Goal: Task Accomplishment & Management: Use online tool/utility

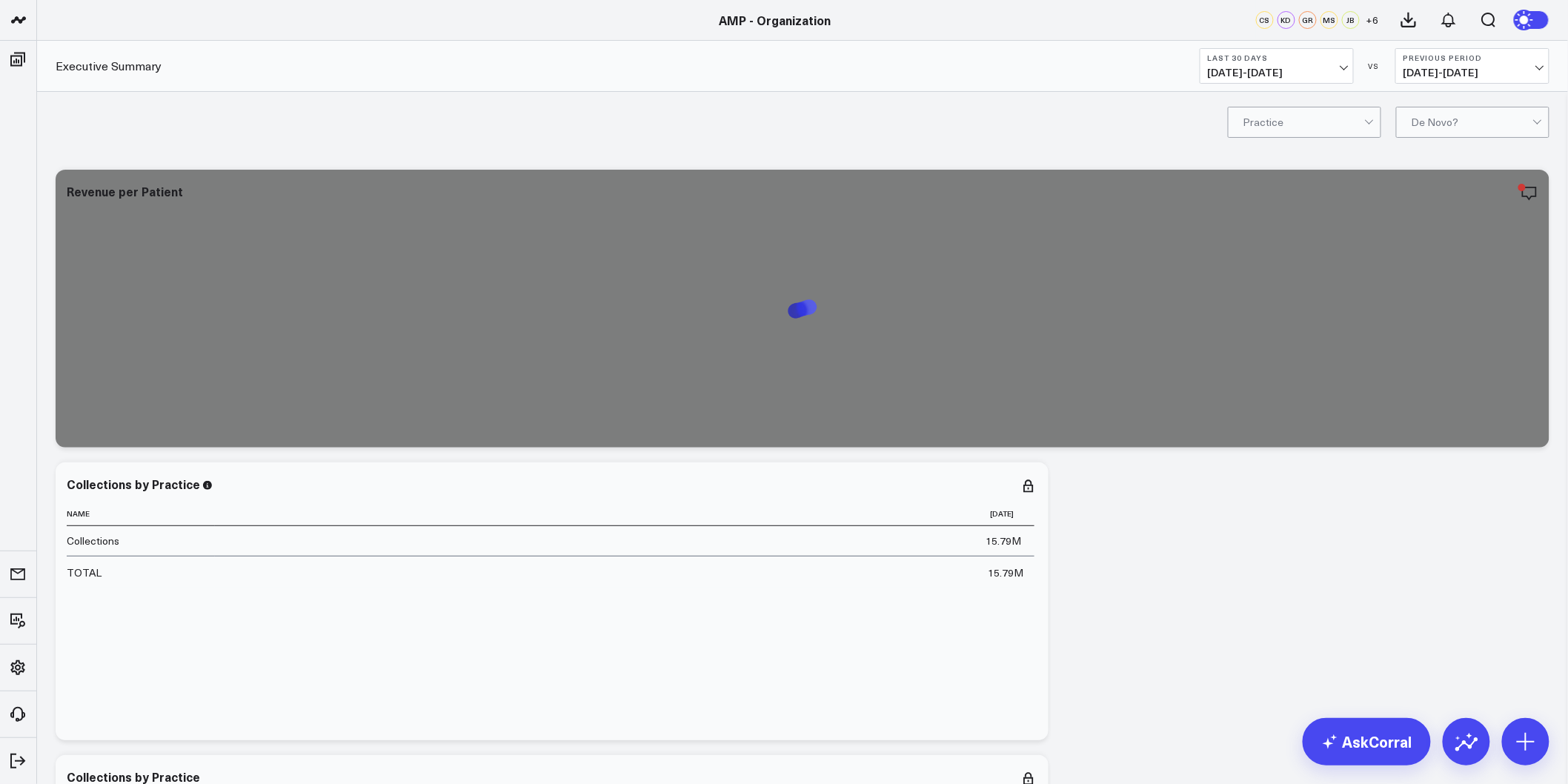
click at [1312, 67] on span "07/30/25 - 08/28/25" at bounding box center [1277, 73] width 138 height 12
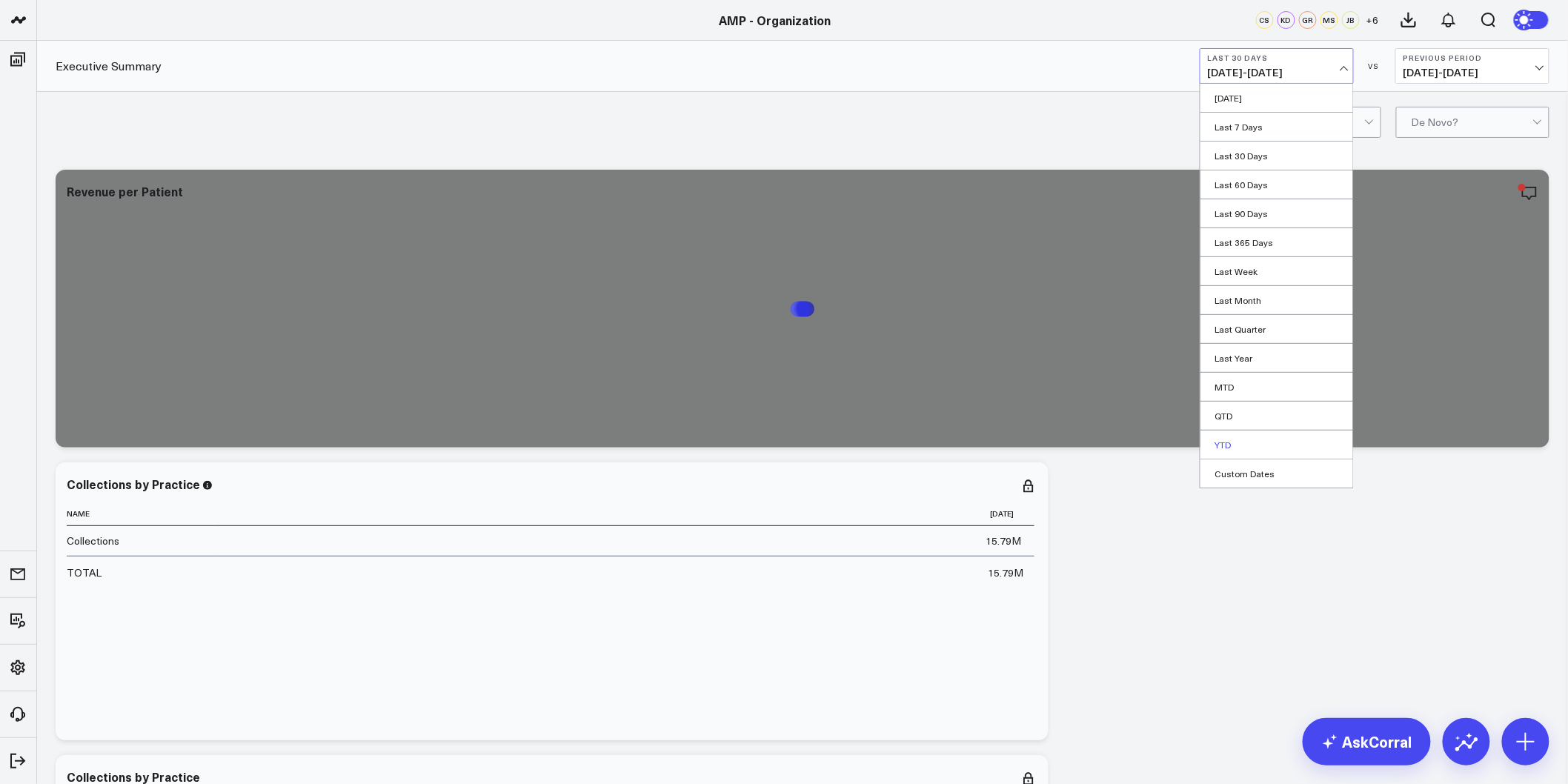
click at [1235, 439] on link "YTD" at bounding box center [1276, 445] width 152 height 29
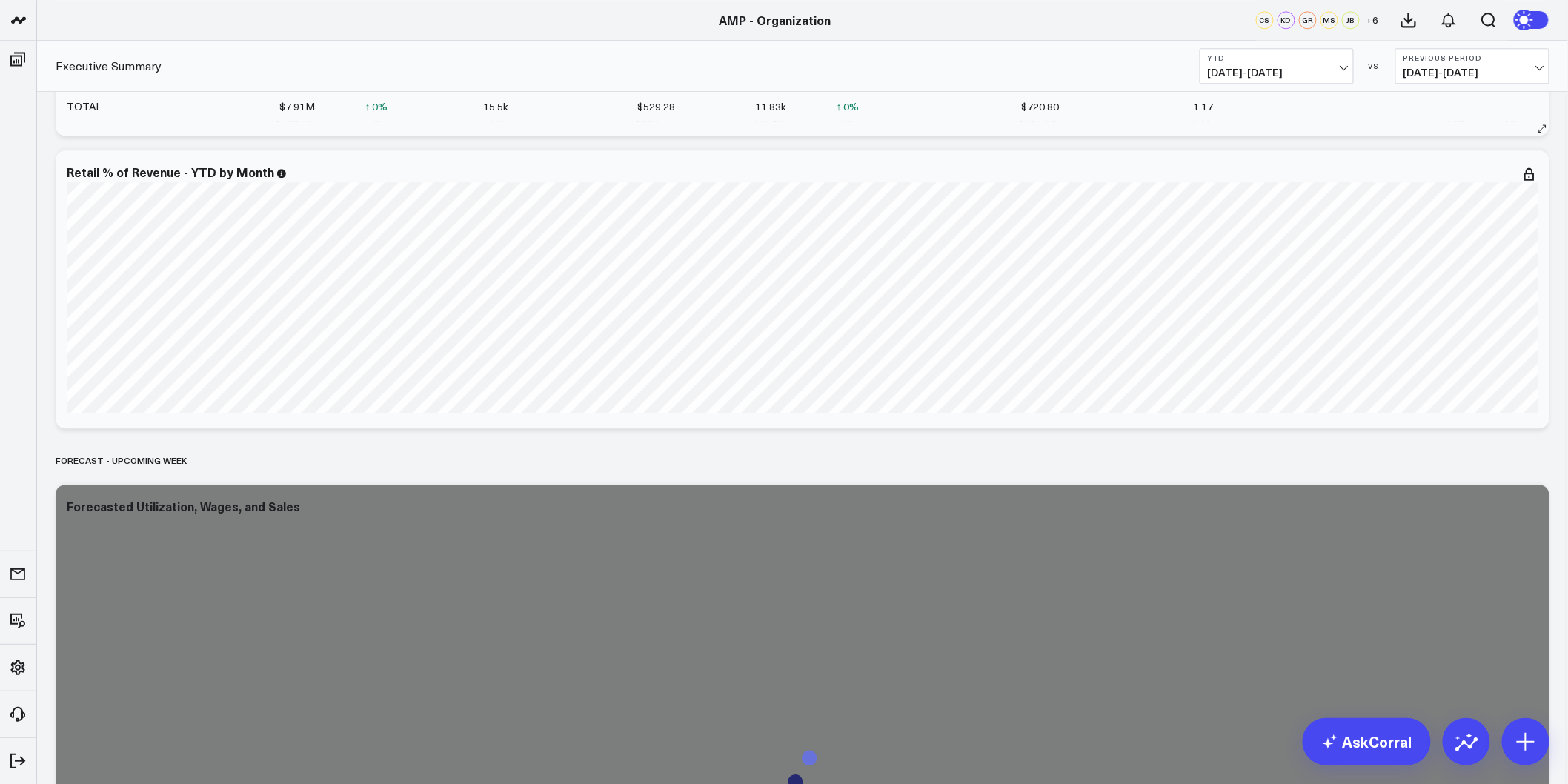
scroll to position [3858, 0]
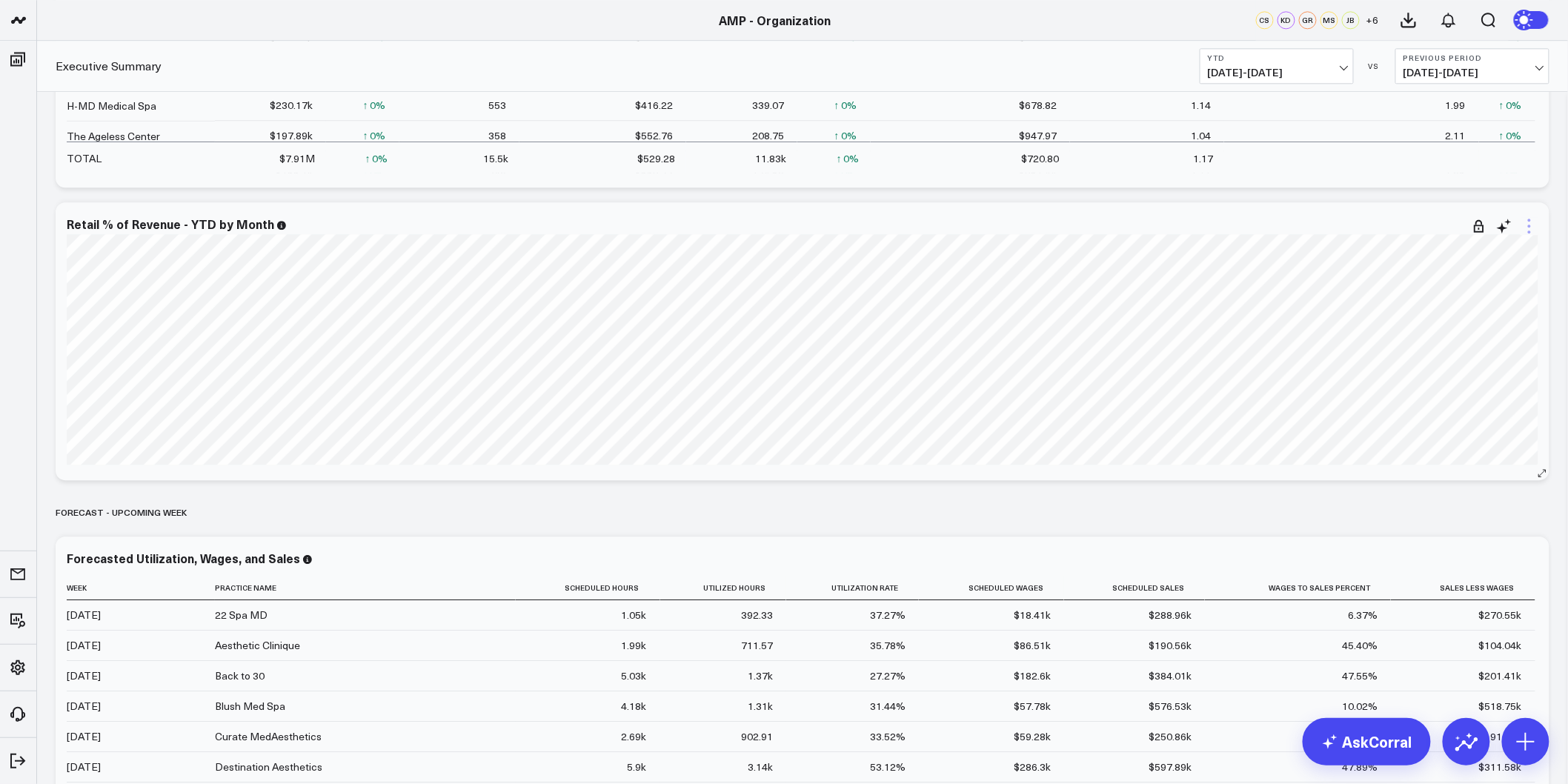
click at [1534, 222] on icon at bounding box center [1530, 226] width 18 height 18
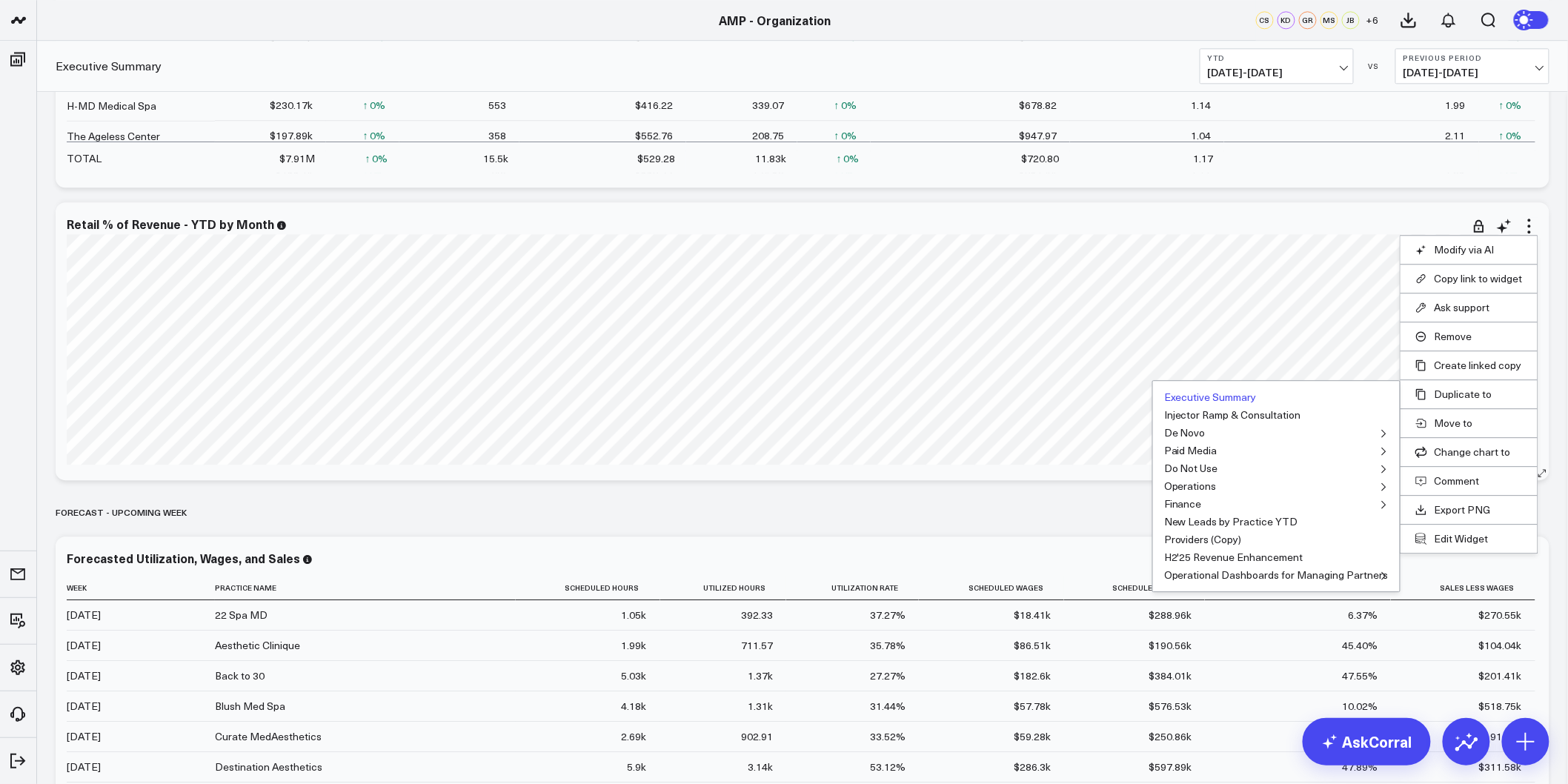
click at [1247, 397] on button "Executive Summary" at bounding box center [1210, 397] width 92 height 11
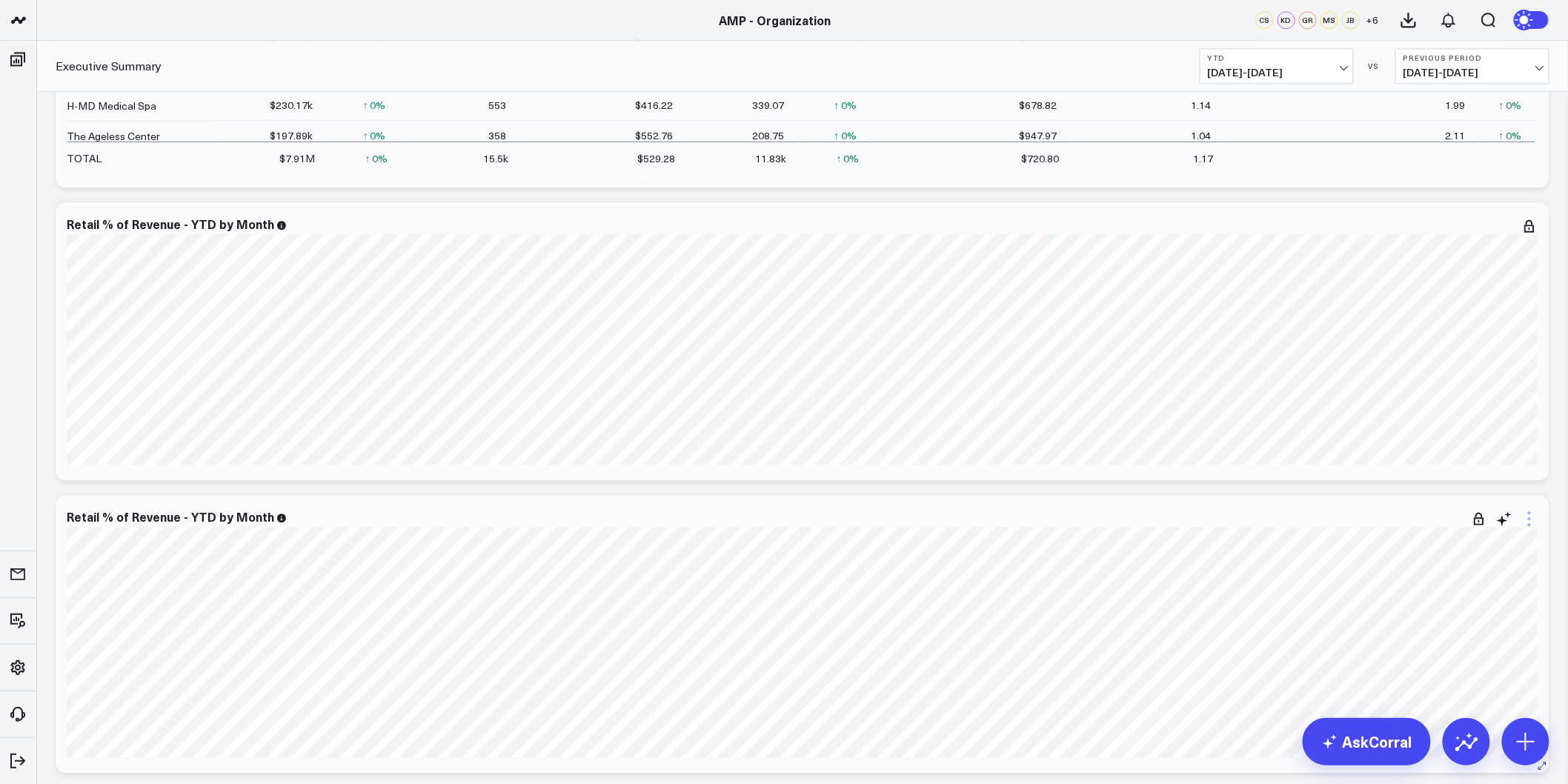
click at [1529, 520] on icon at bounding box center [1530, 519] width 3 height 3
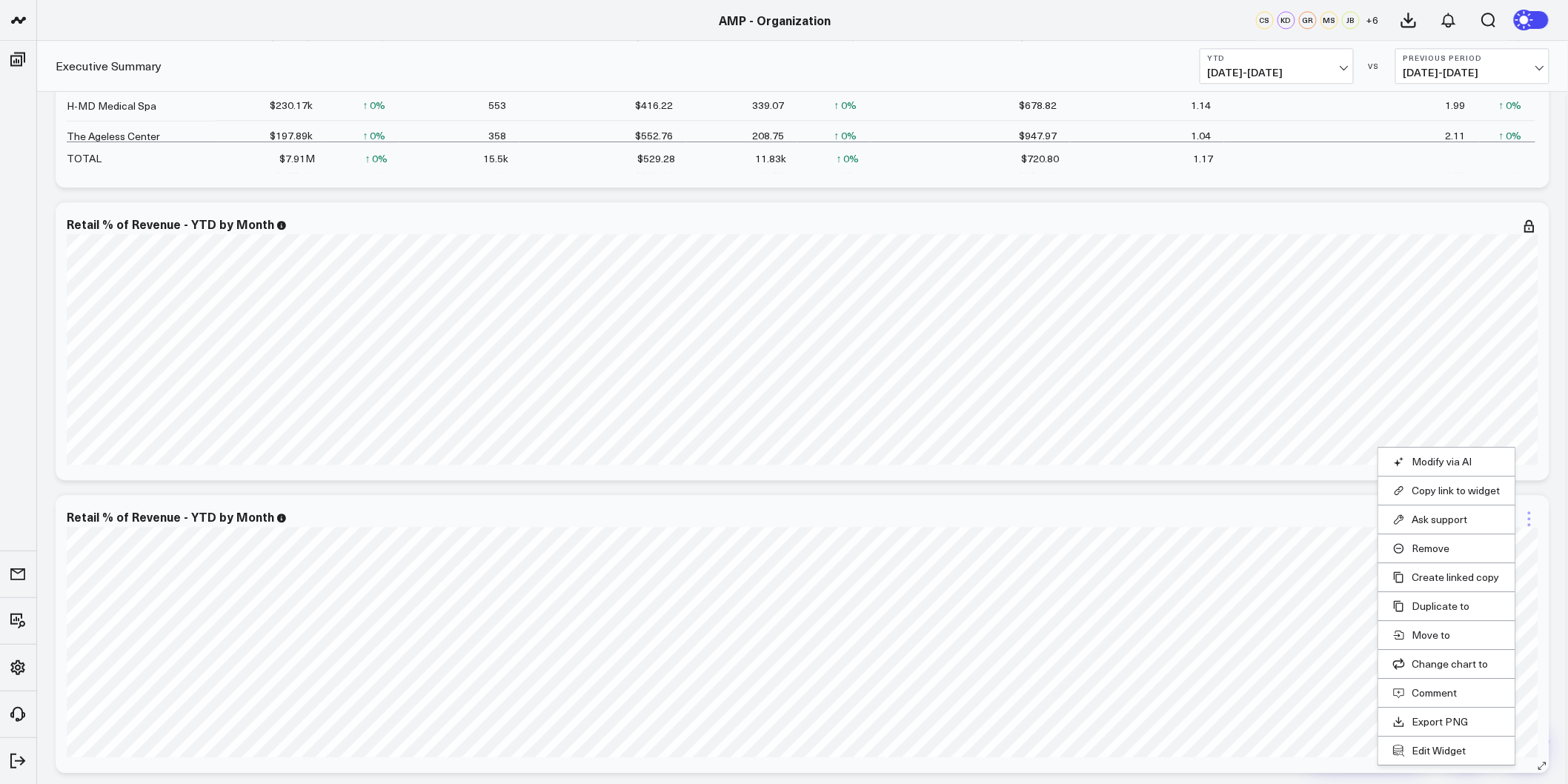
scroll to position [4022, 0]
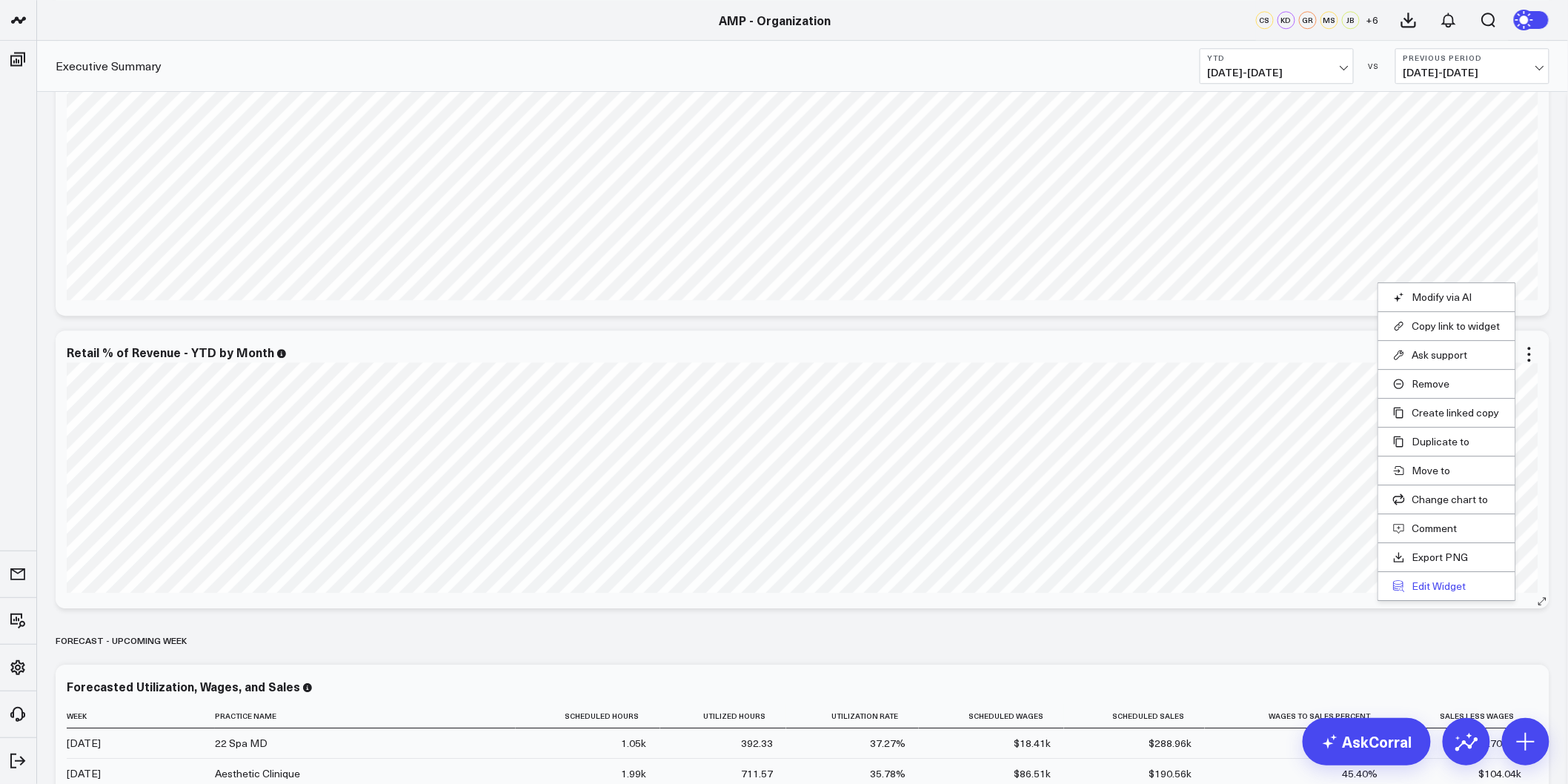
click at [1442, 586] on button "Edit Widget" at bounding box center [1446, 586] width 107 height 14
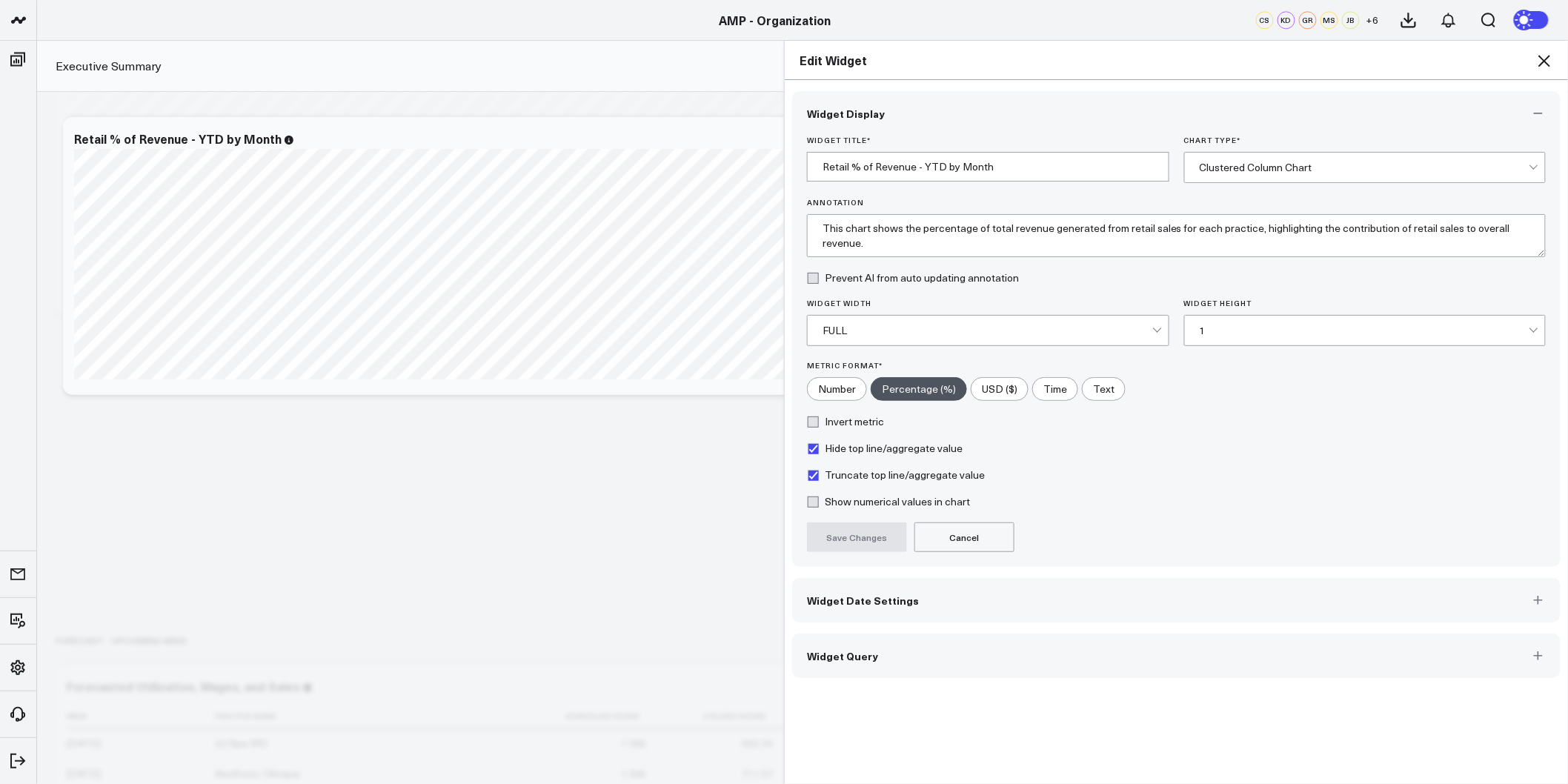
click at [1250, 171] on div "Clustered Column Chart" at bounding box center [1364, 167] width 330 height 12
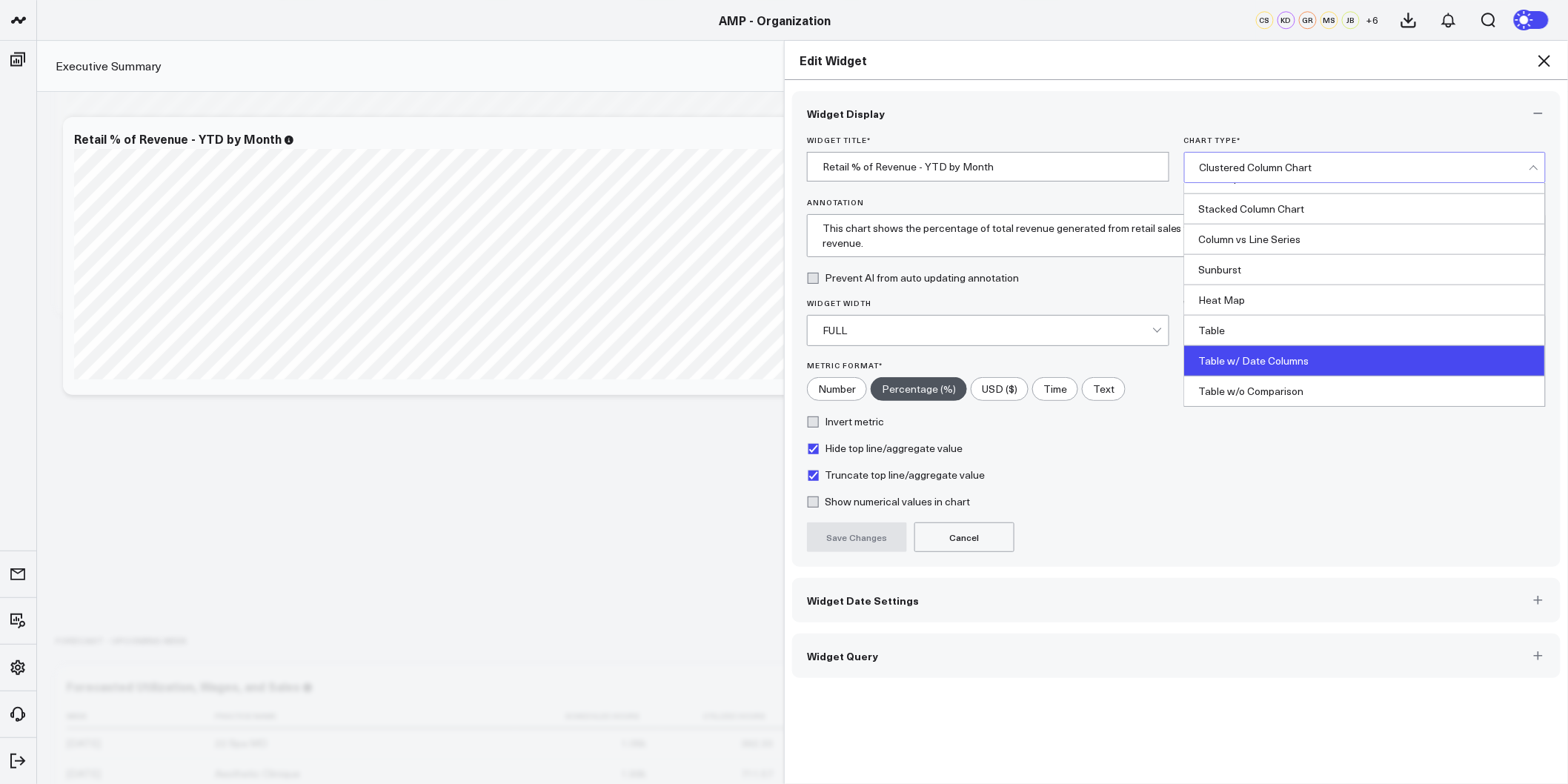
click at [1263, 357] on div "Table w/ Date Columns" at bounding box center [1365, 361] width 361 height 30
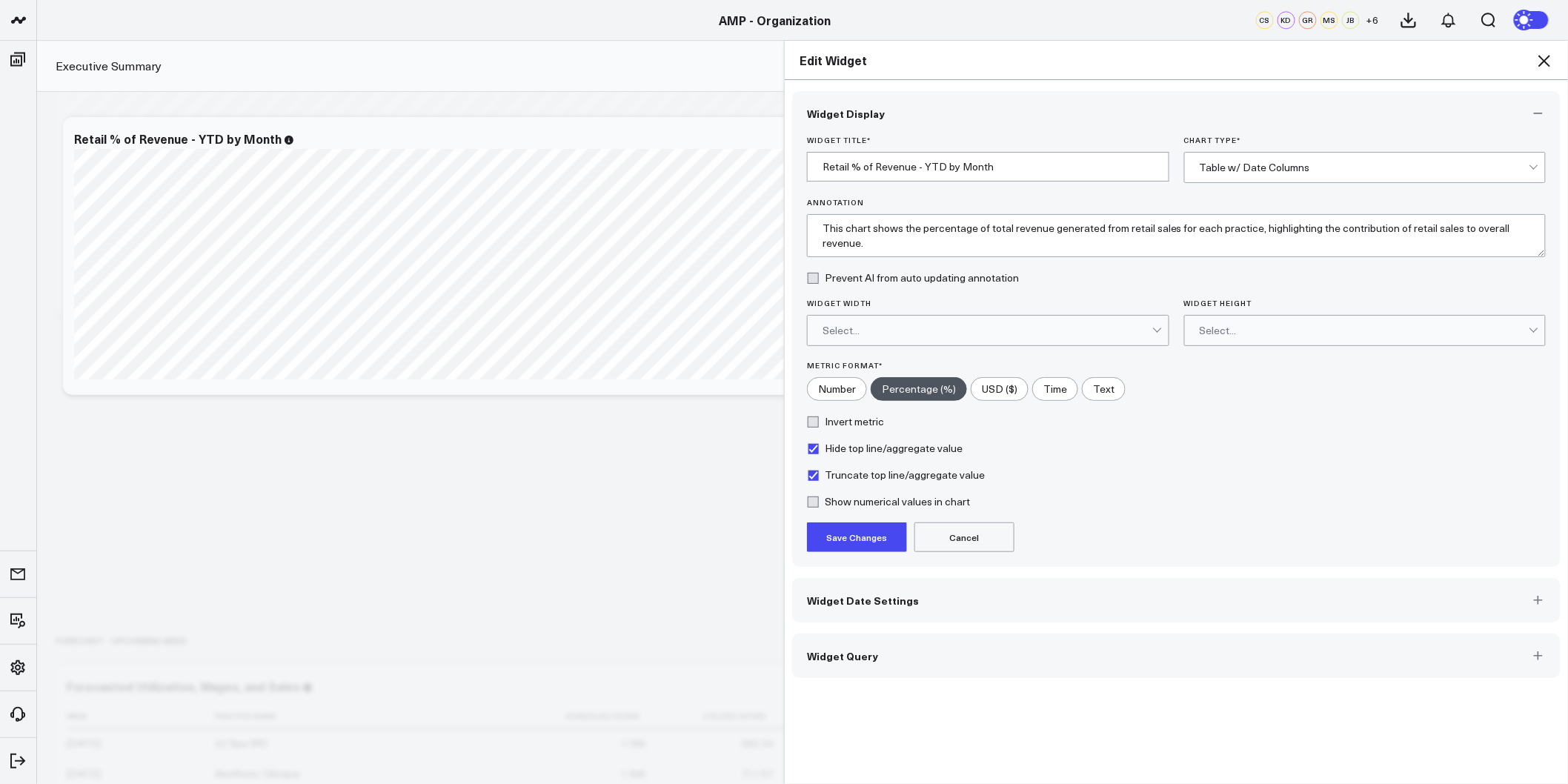
click at [827, 539] on button "Save Changes" at bounding box center [856, 537] width 100 height 29
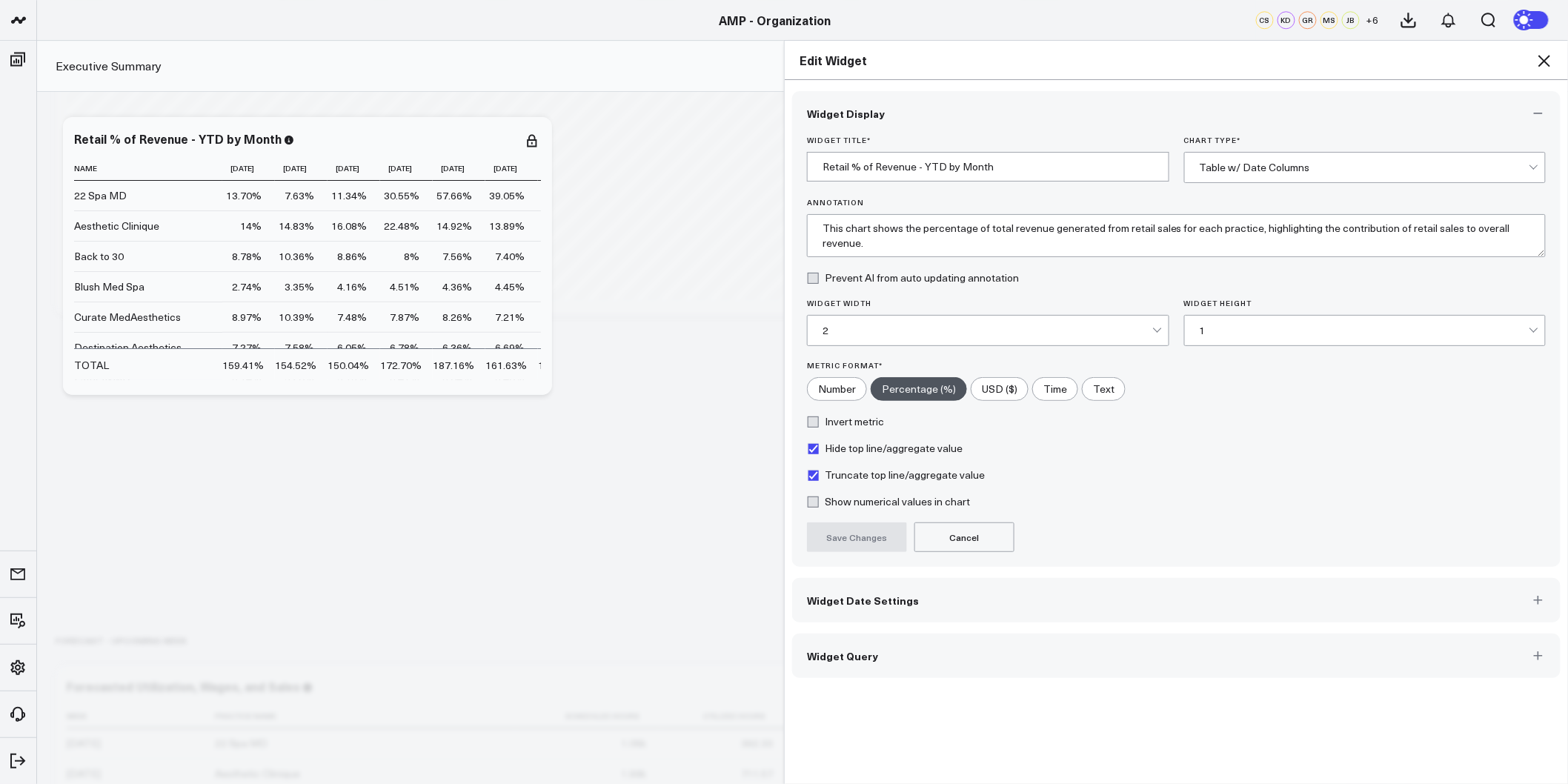
click at [1548, 65] on icon at bounding box center [1545, 61] width 18 height 18
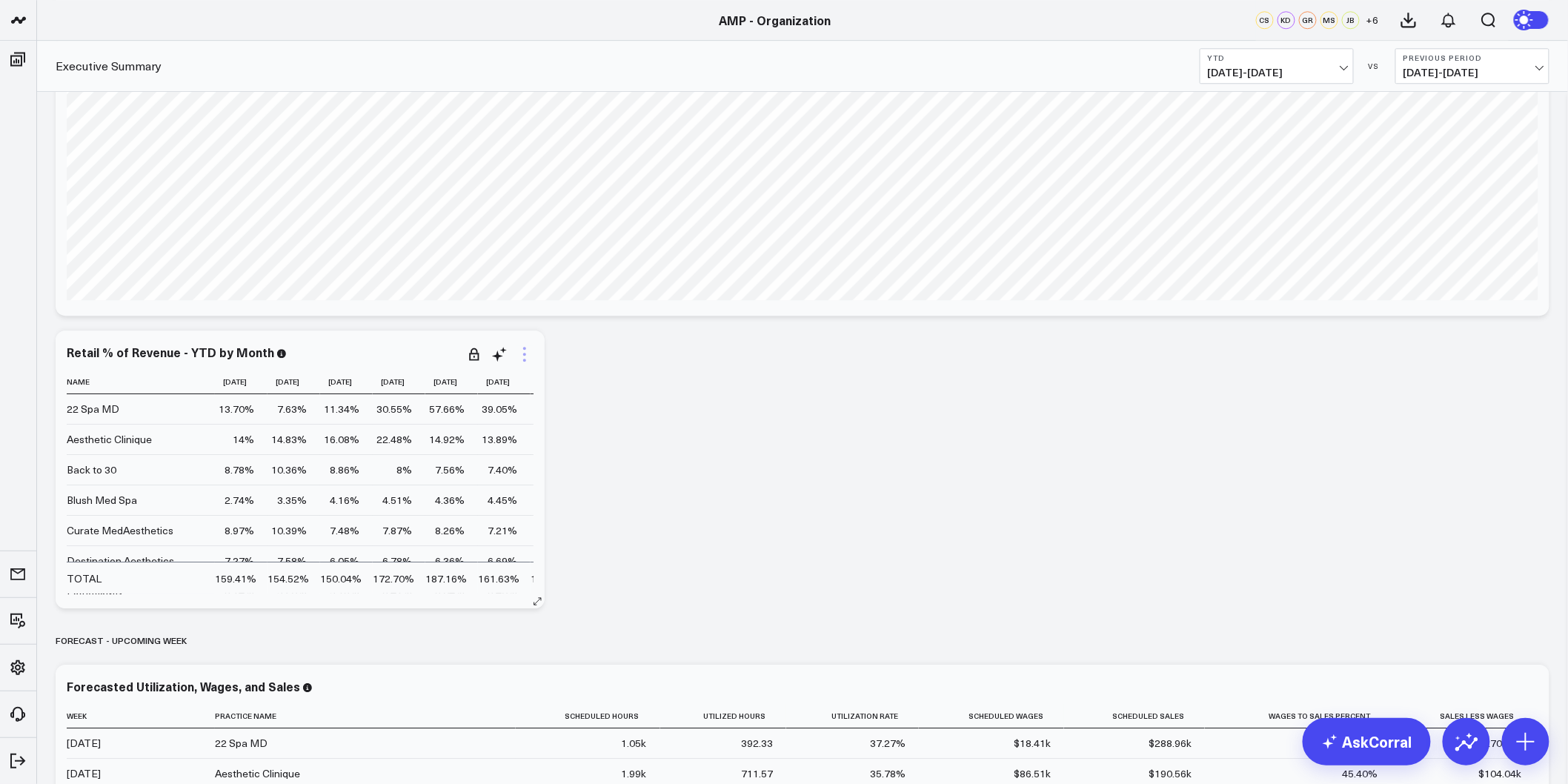
click at [519, 357] on icon at bounding box center [525, 354] width 18 height 18
click at [445, 643] on link "Export" at bounding box center [464, 638] width 107 height 14
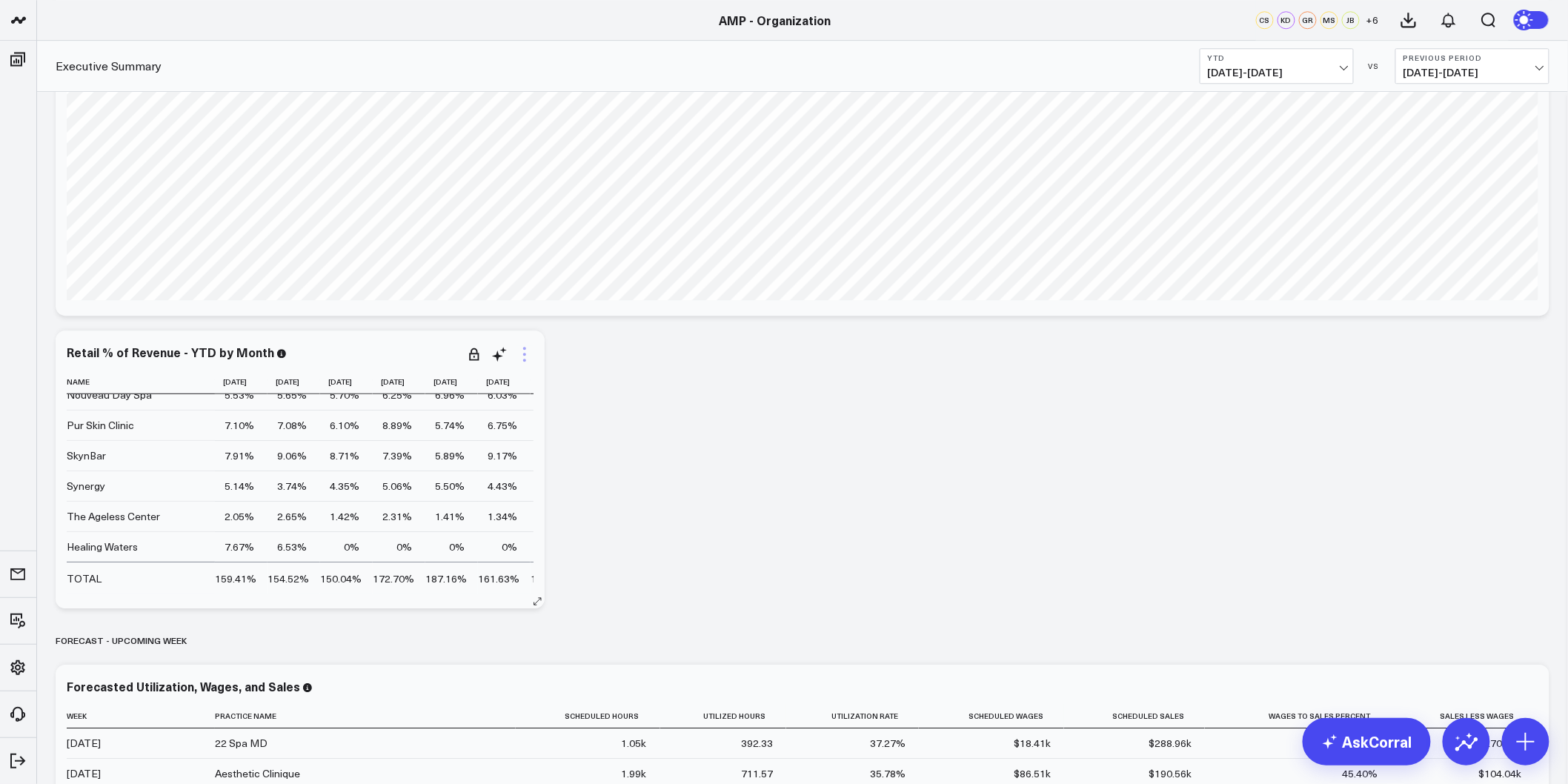
click at [525, 353] on icon at bounding box center [525, 354] width 3 height 3
click at [447, 458] on button "Remove" at bounding box center [464, 465] width 107 height 14
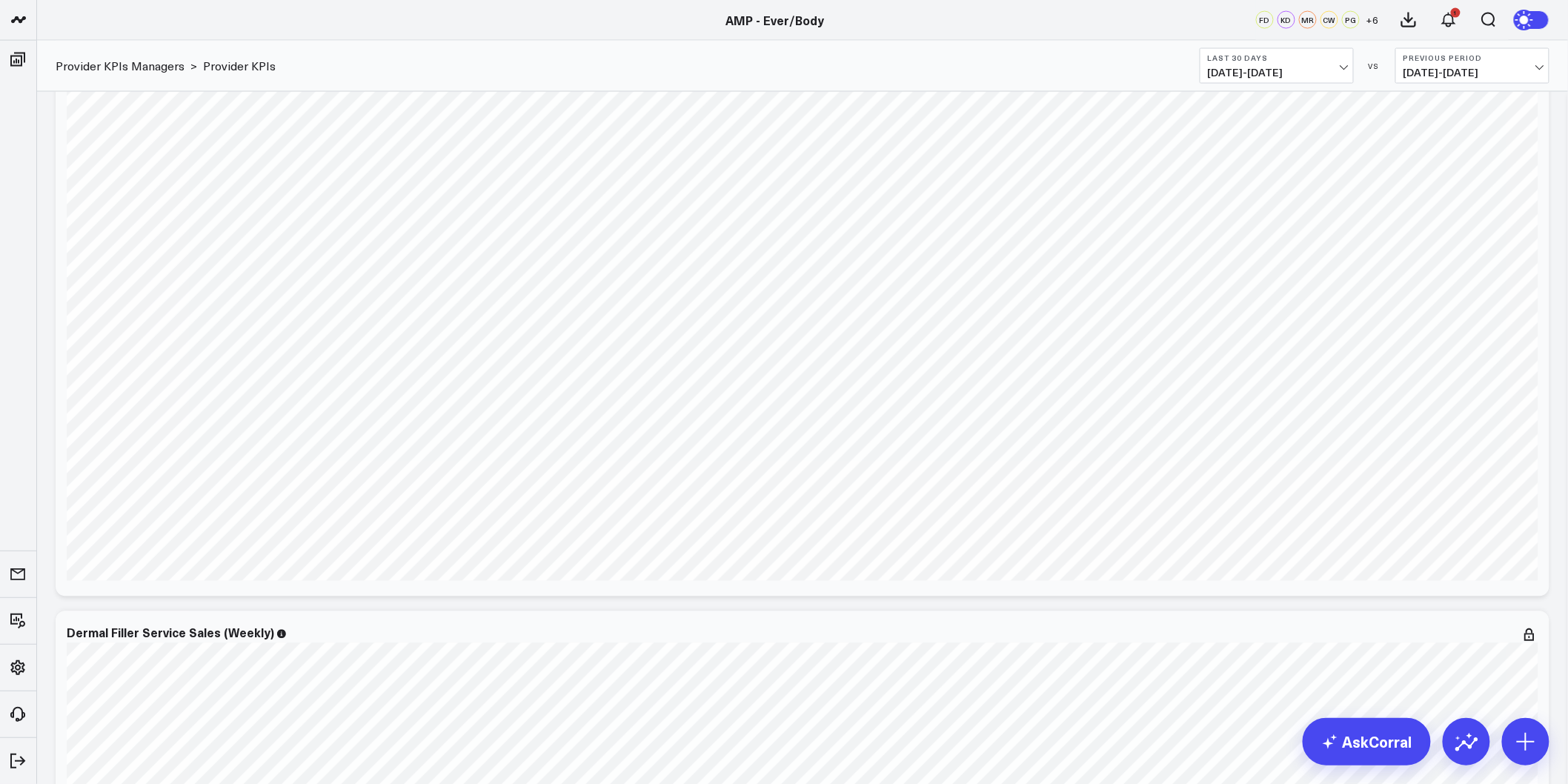
scroll to position [974, 0]
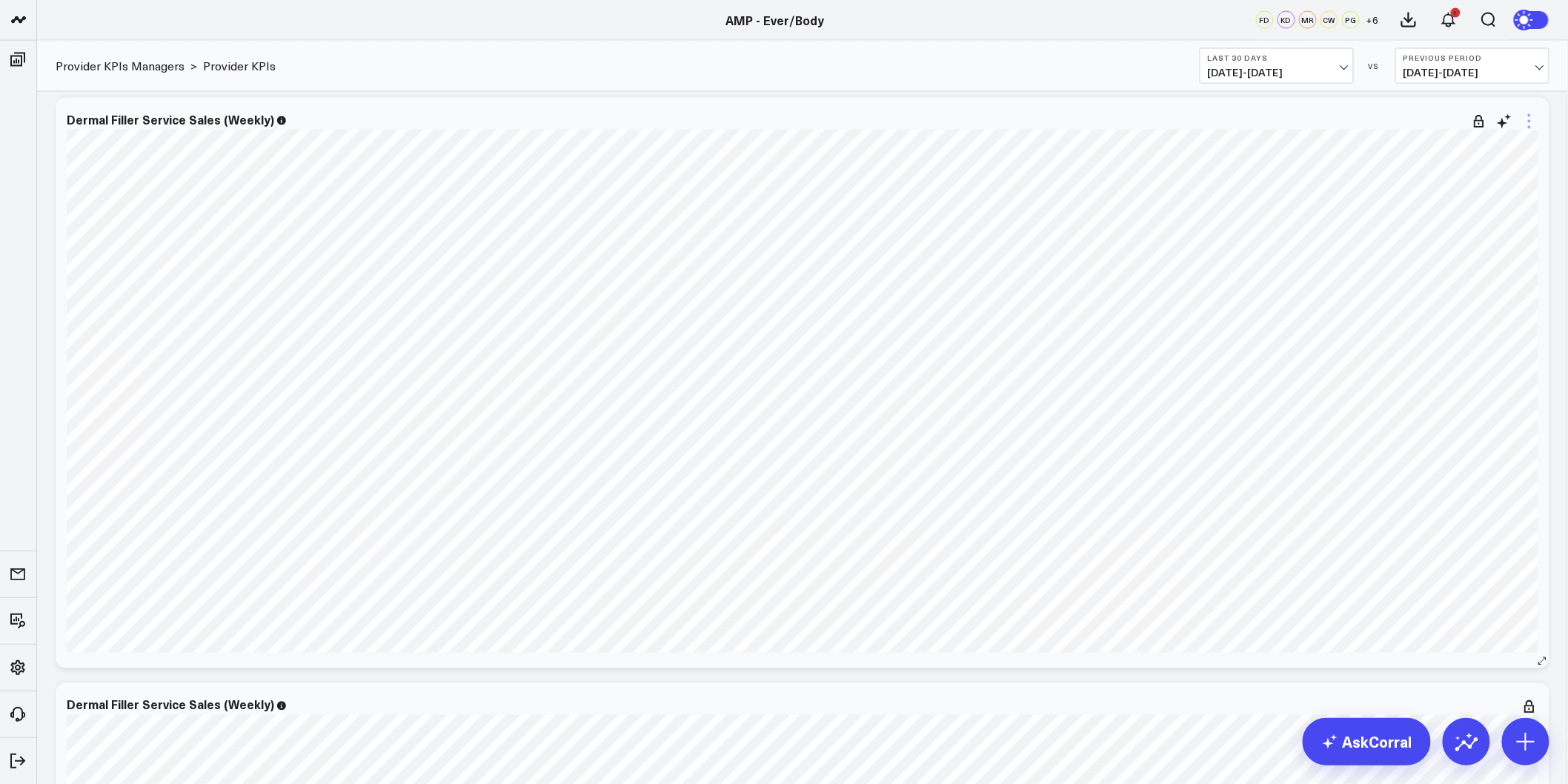
click at [1527, 121] on icon at bounding box center [1530, 122] width 18 height 18
click at [1453, 433] on button "Edit Widget" at bounding box center [1469, 435] width 107 height 14
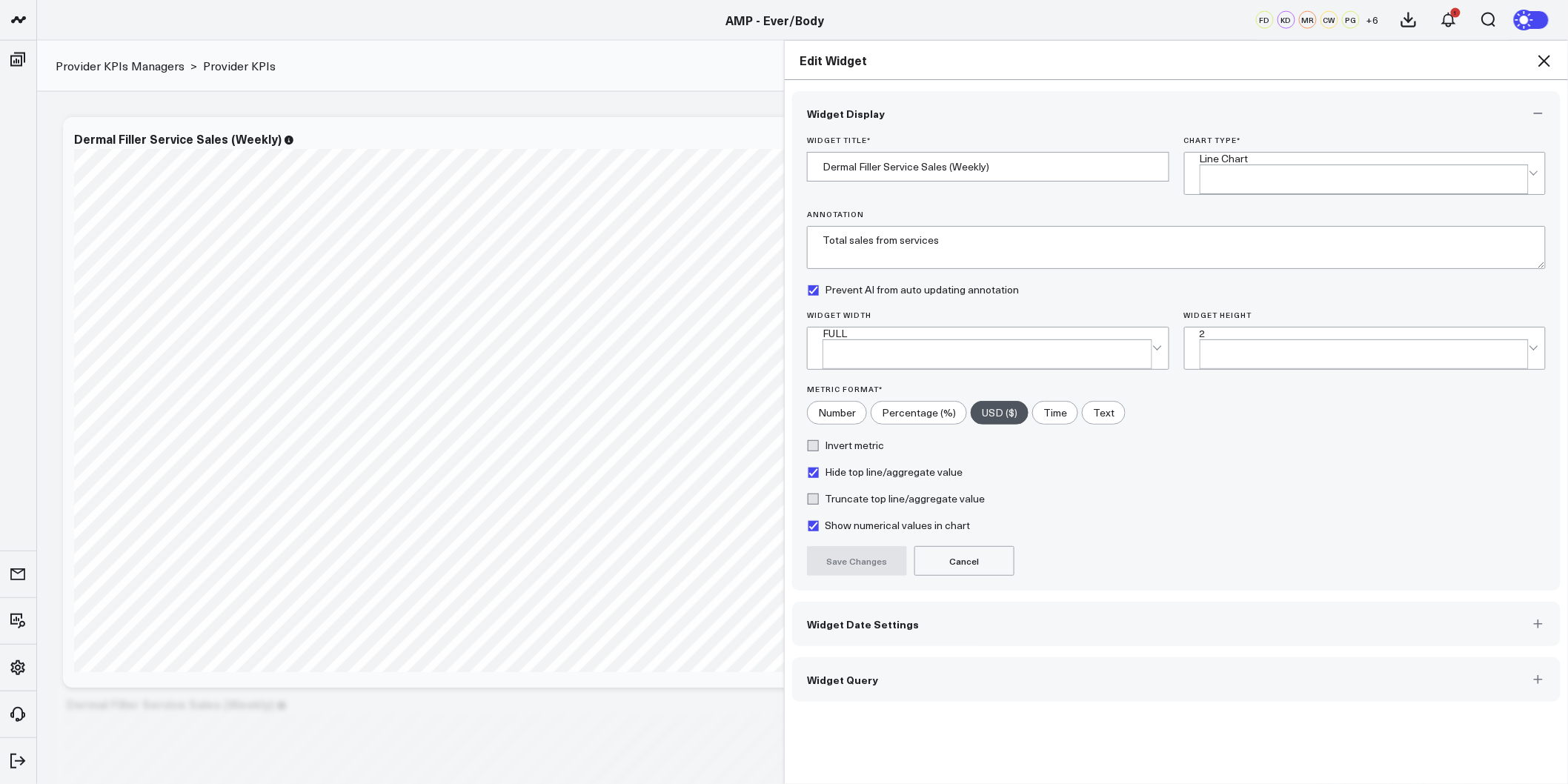
click at [895, 611] on button "Widget Date Settings" at bounding box center [1176, 624] width 769 height 44
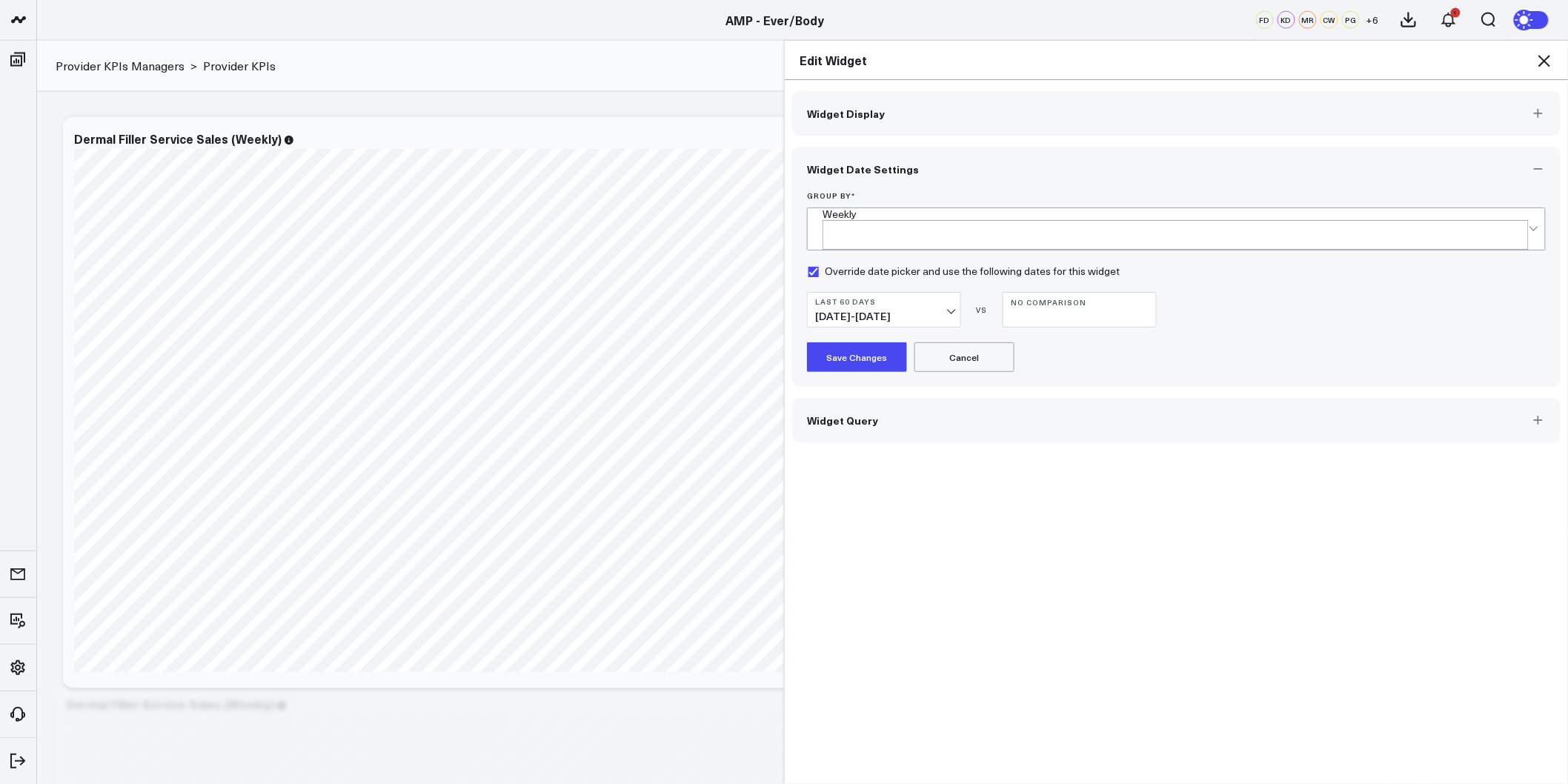
click at [947, 307] on button "Last 60 Days 06/30/25 - 08/28/25" at bounding box center [883, 309] width 154 height 35
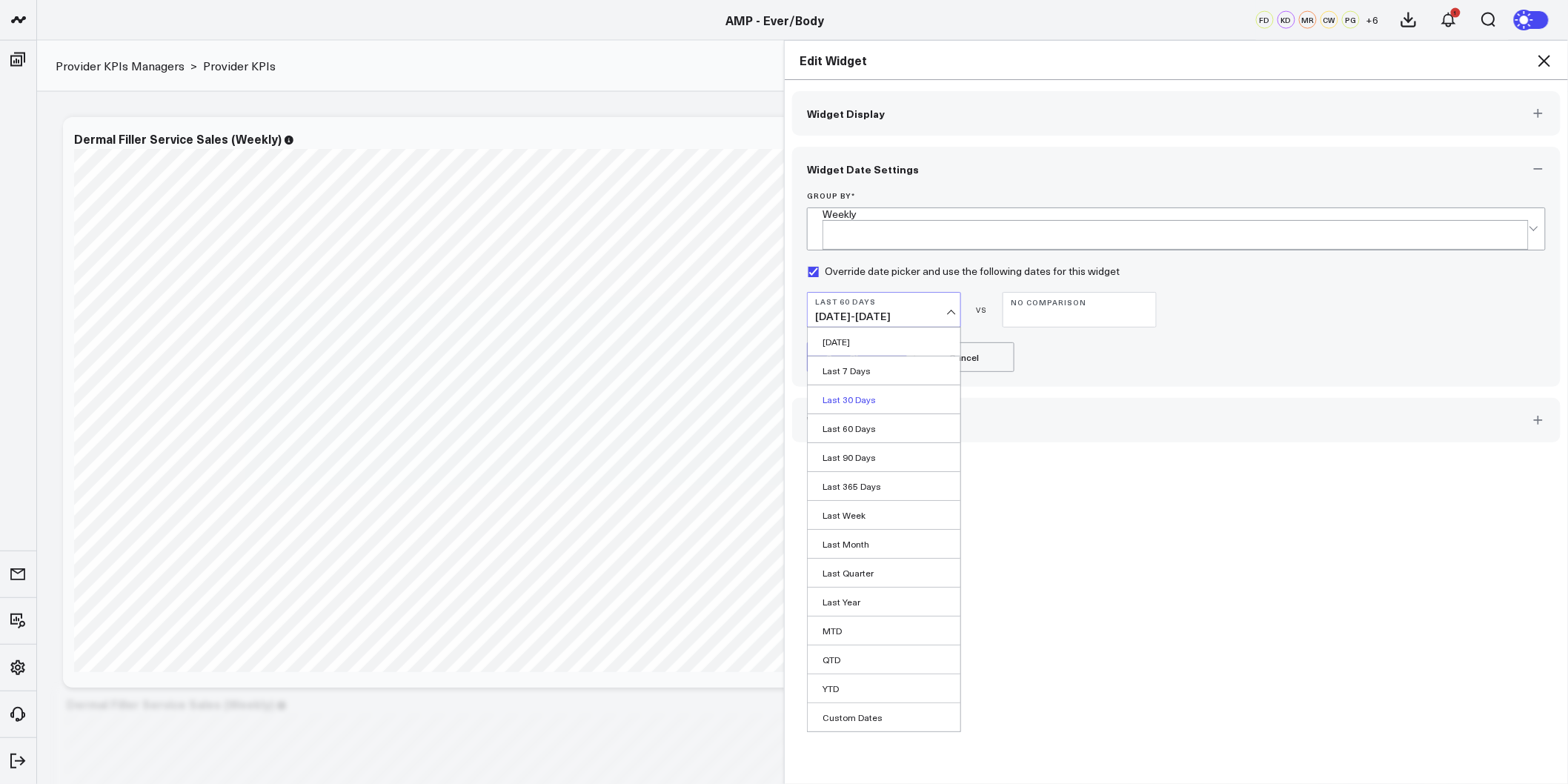
click at [890, 398] on link "Last 30 Days" at bounding box center [883, 400] width 152 height 29
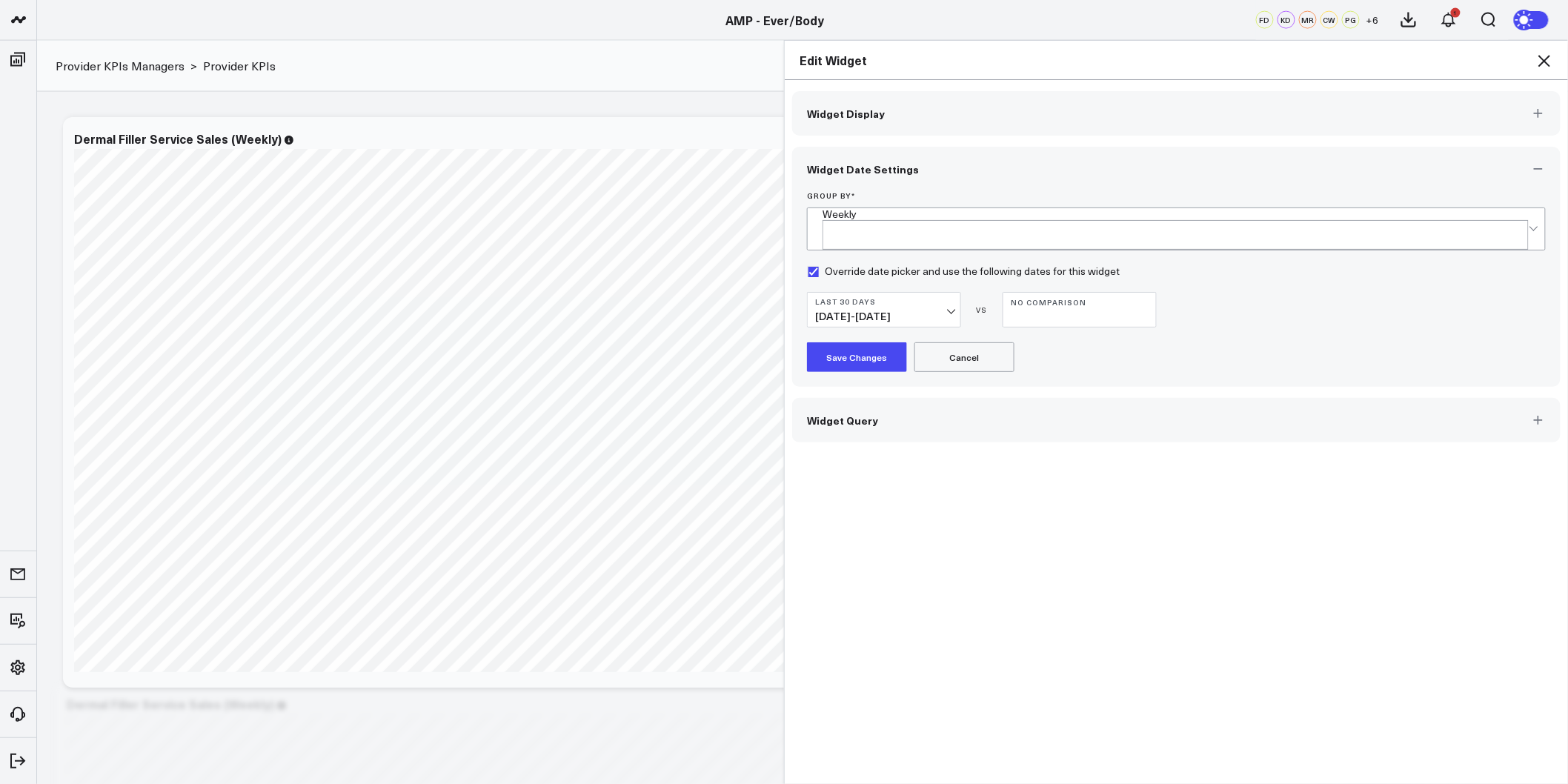
click at [857, 344] on button "Save Changes" at bounding box center [856, 357] width 100 height 29
click at [1550, 61] on icon at bounding box center [1545, 61] width 18 height 18
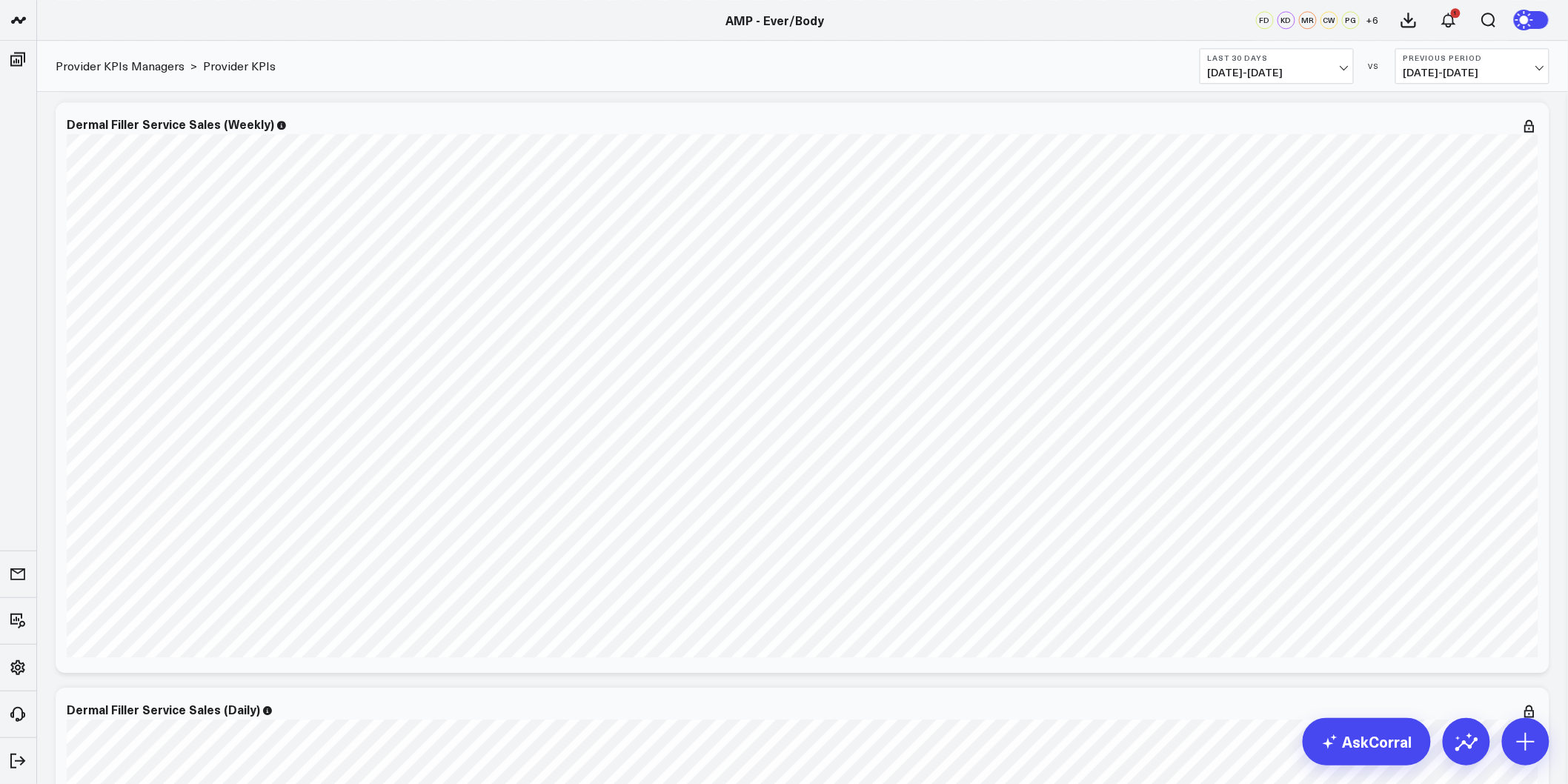
scroll to position [1551, 0]
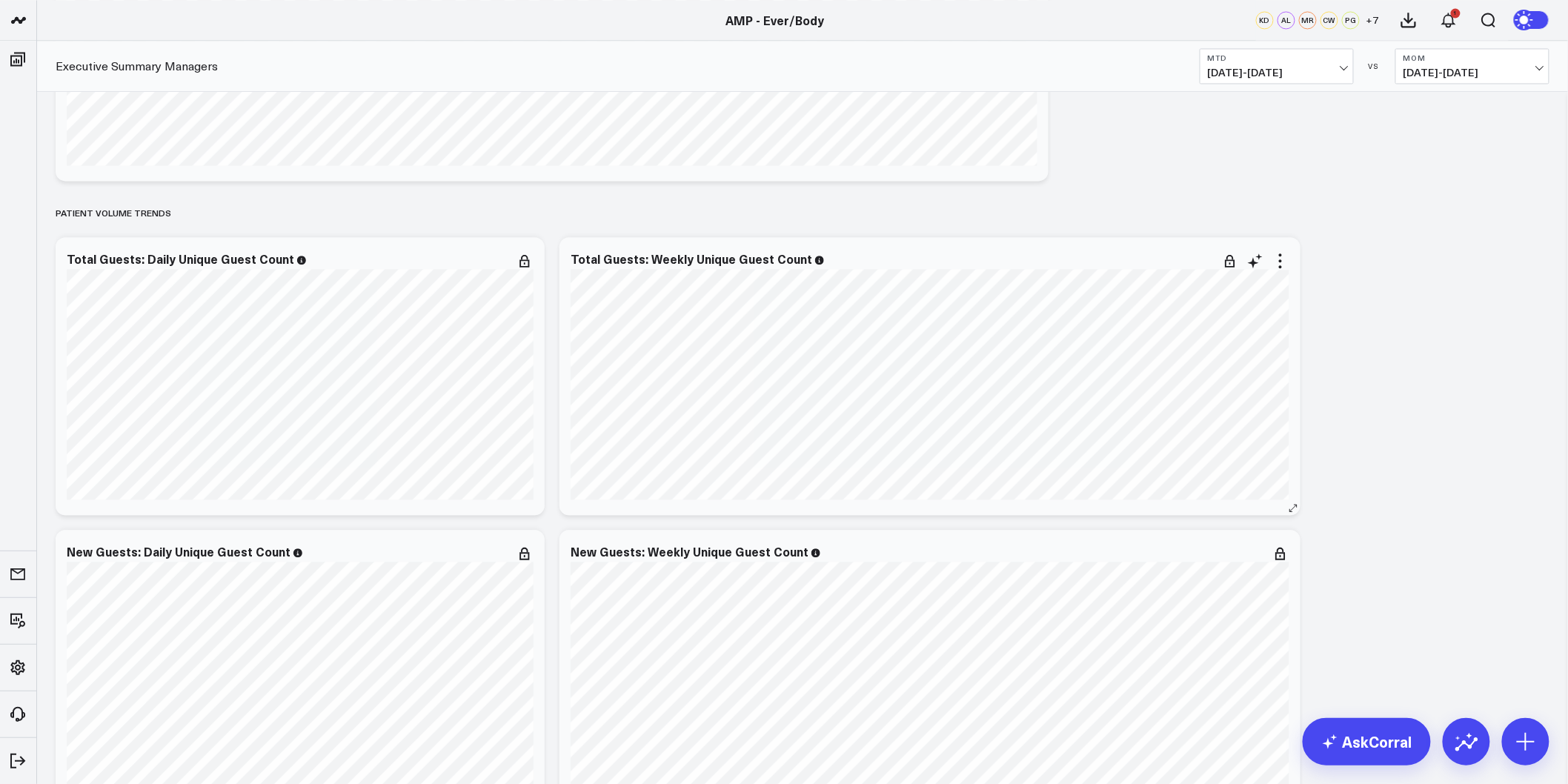
scroll to position [1235, 0]
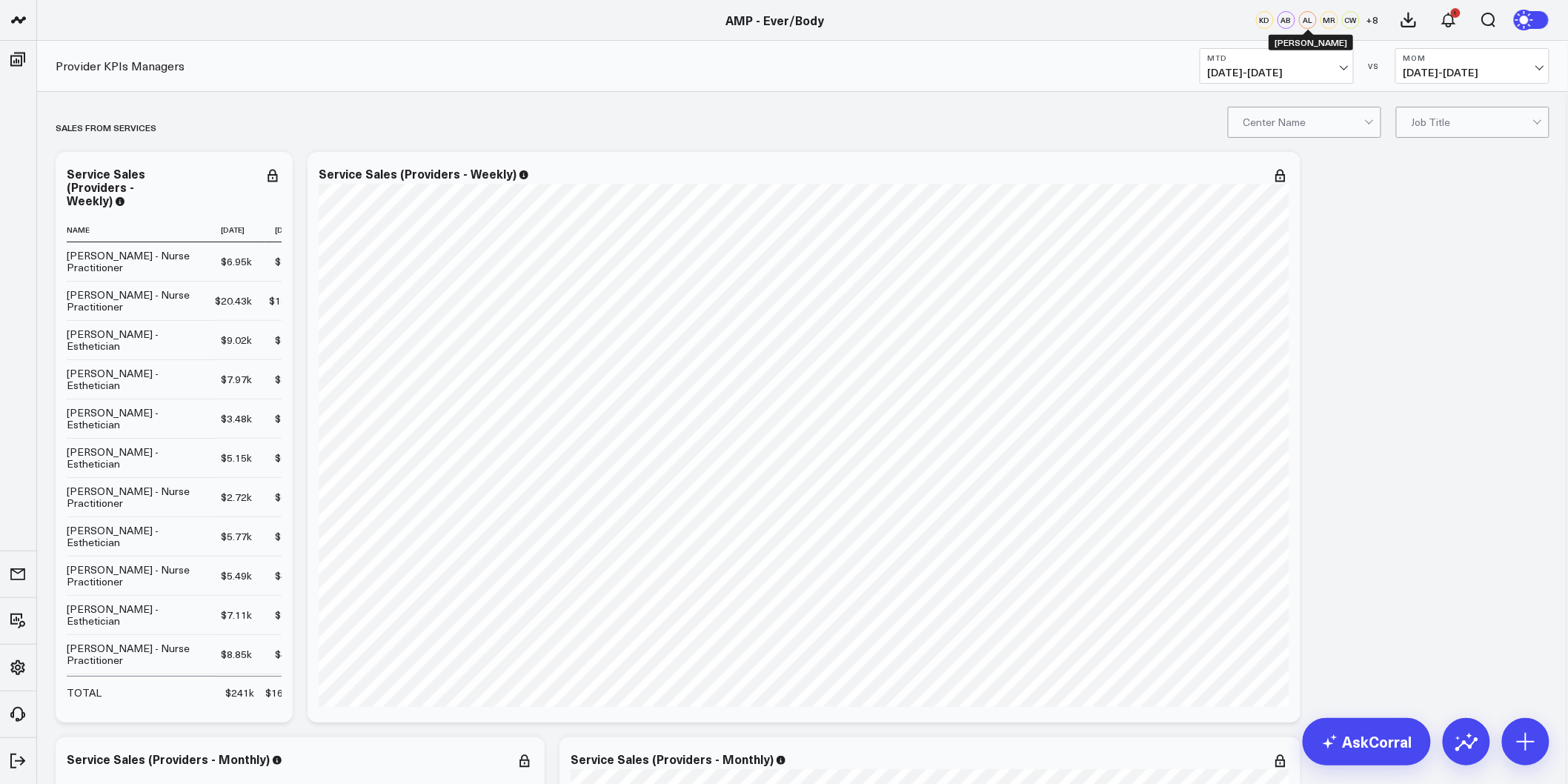
drag, startPoint x: 1440, startPoint y: 399, endPoint x: 1306, endPoint y: 20, distance: 402.0
drag, startPoint x: 1293, startPoint y: 432, endPoint x: 1290, endPoint y: 406, distance: 26.2
click at [1293, 432] on div "Service Sales (Providers - Weekly) [fontSize:10px lineHeight:12px] / Agnes Wong…" at bounding box center [804, 437] width 993 height 571
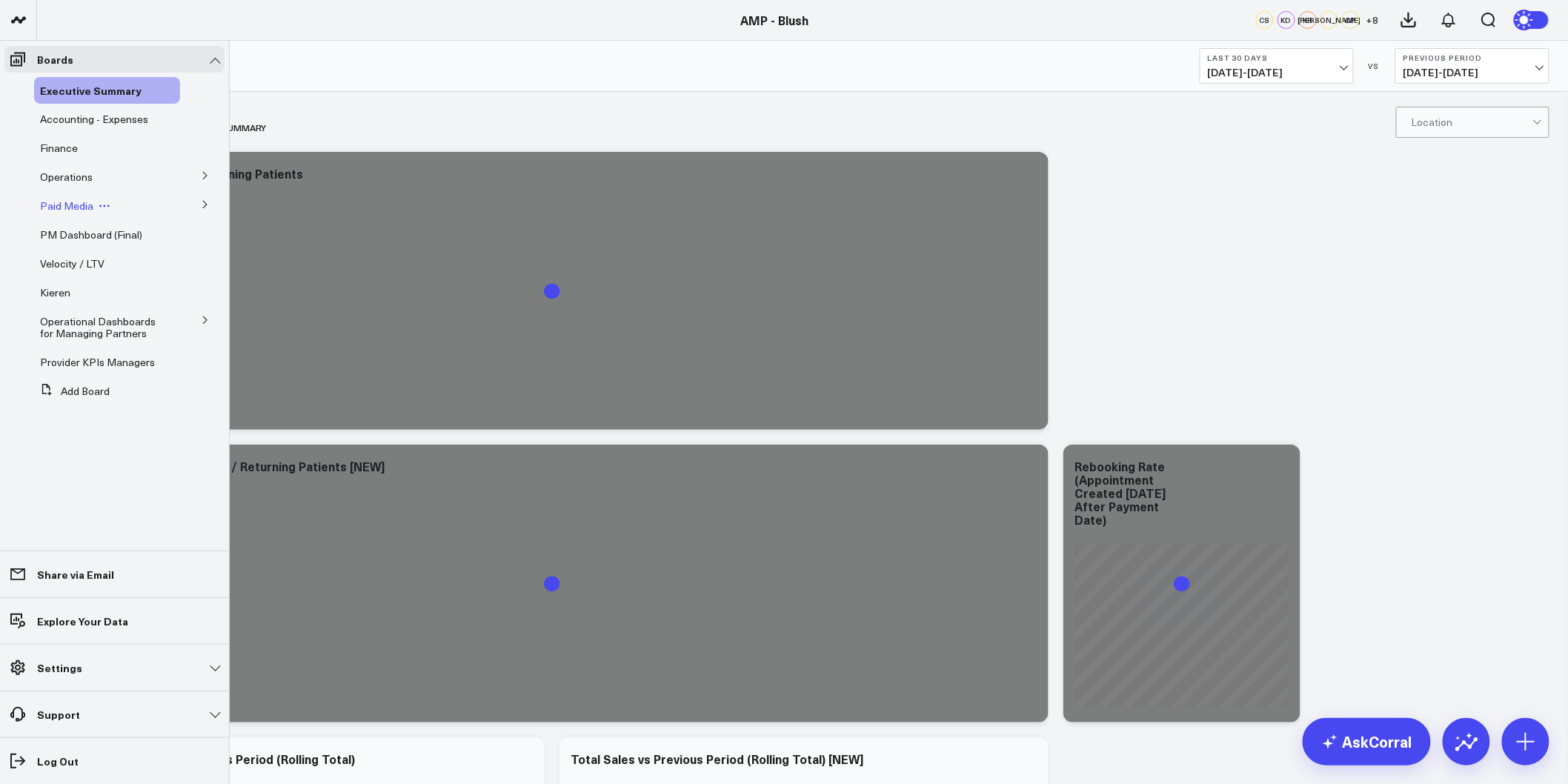
click at [68, 207] on span "Paid Media" at bounding box center [66, 206] width 53 height 14
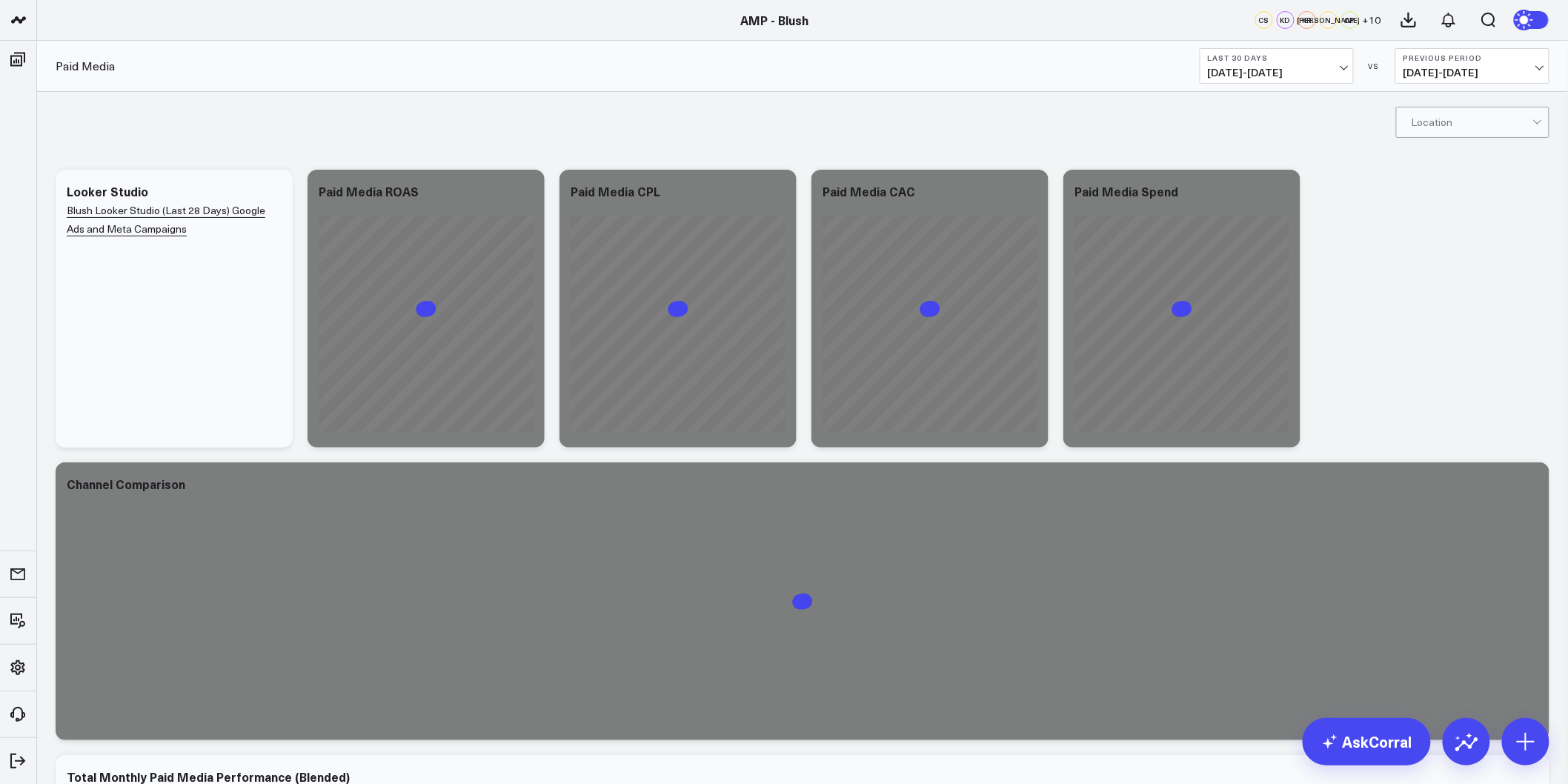
click at [1349, 76] on button "Last 30 Days [DATE] - [DATE]" at bounding box center [1276, 65] width 154 height 35
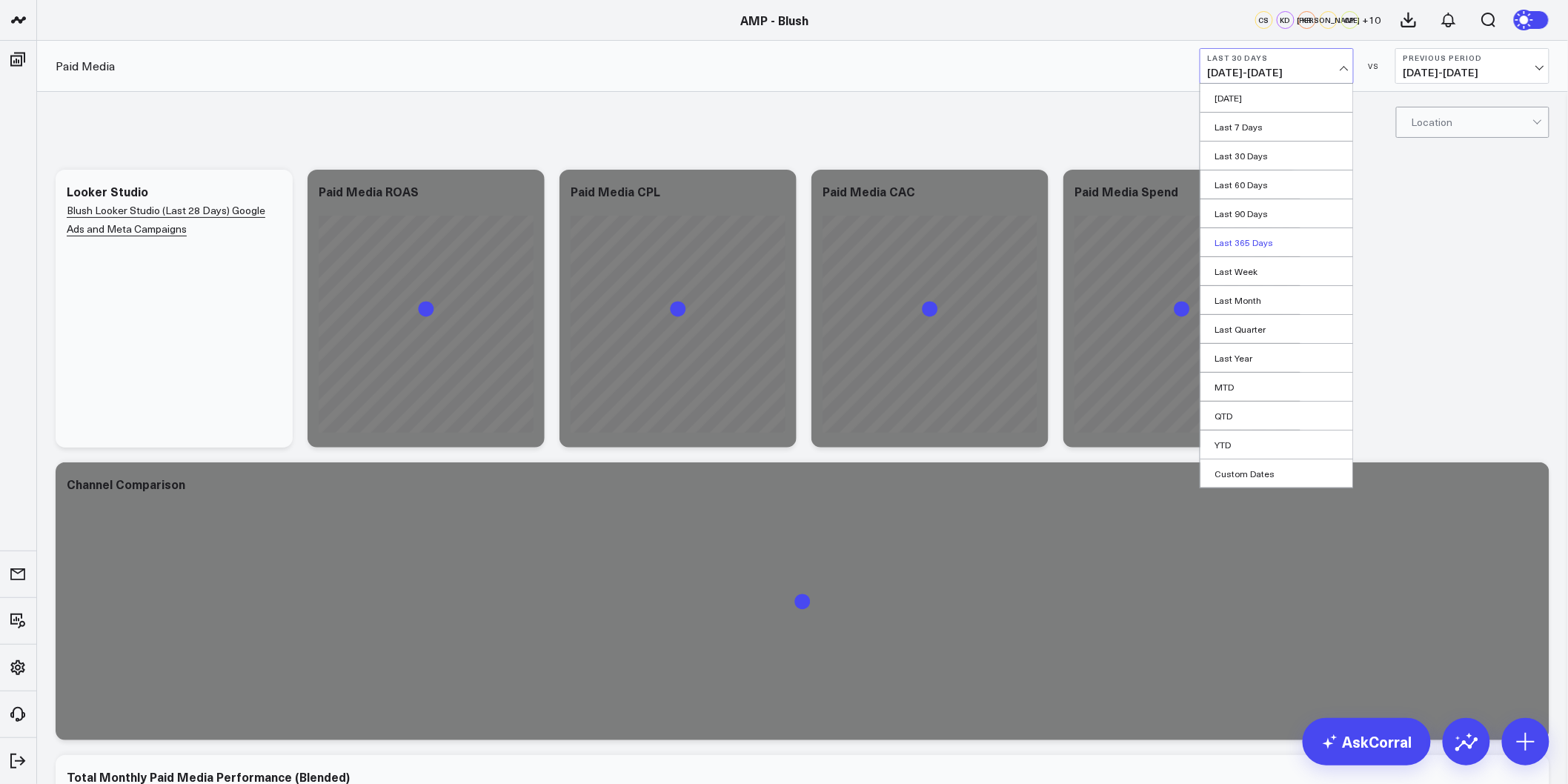
click at [1273, 240] on link "Last 365 Days" at bounding box center [1276, 243] width 152 height 29
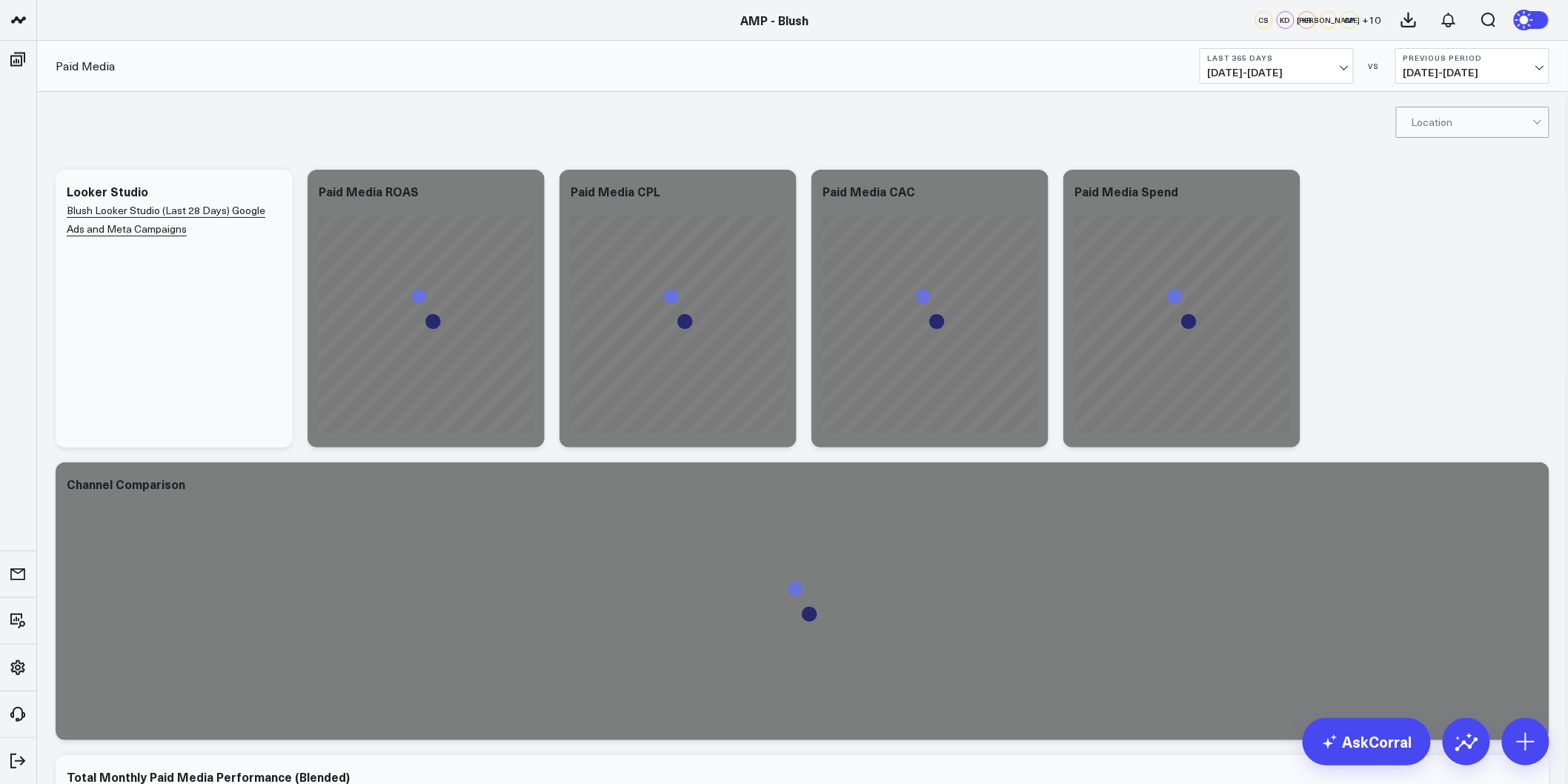
click at [1426, 231] on div "Modify via AI Copy link to widget Ask support Remove Create linked copy Executi…" at bounding box center [802, 748] width 1509 height 1171
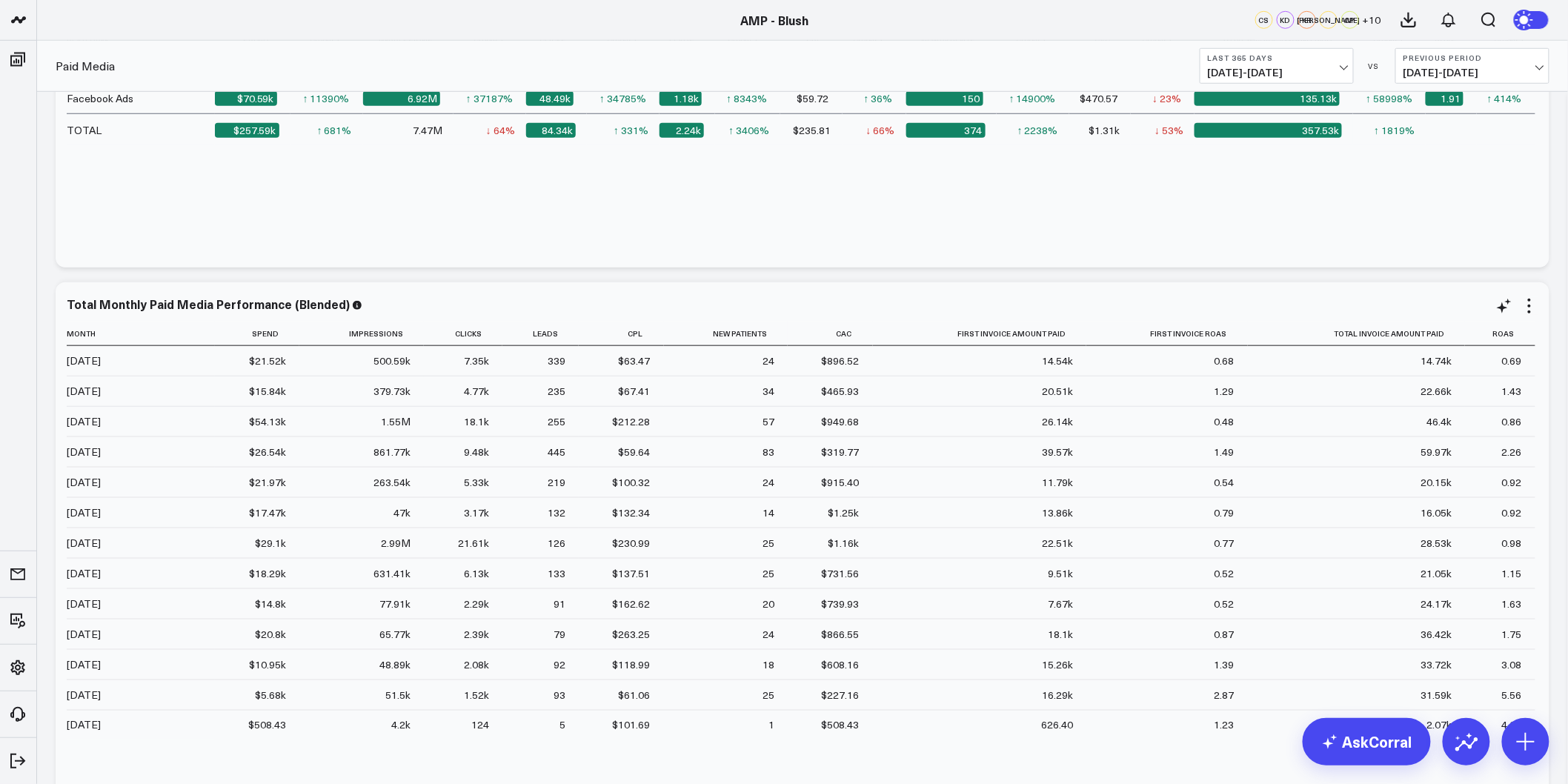
scroll to position [472, 0]
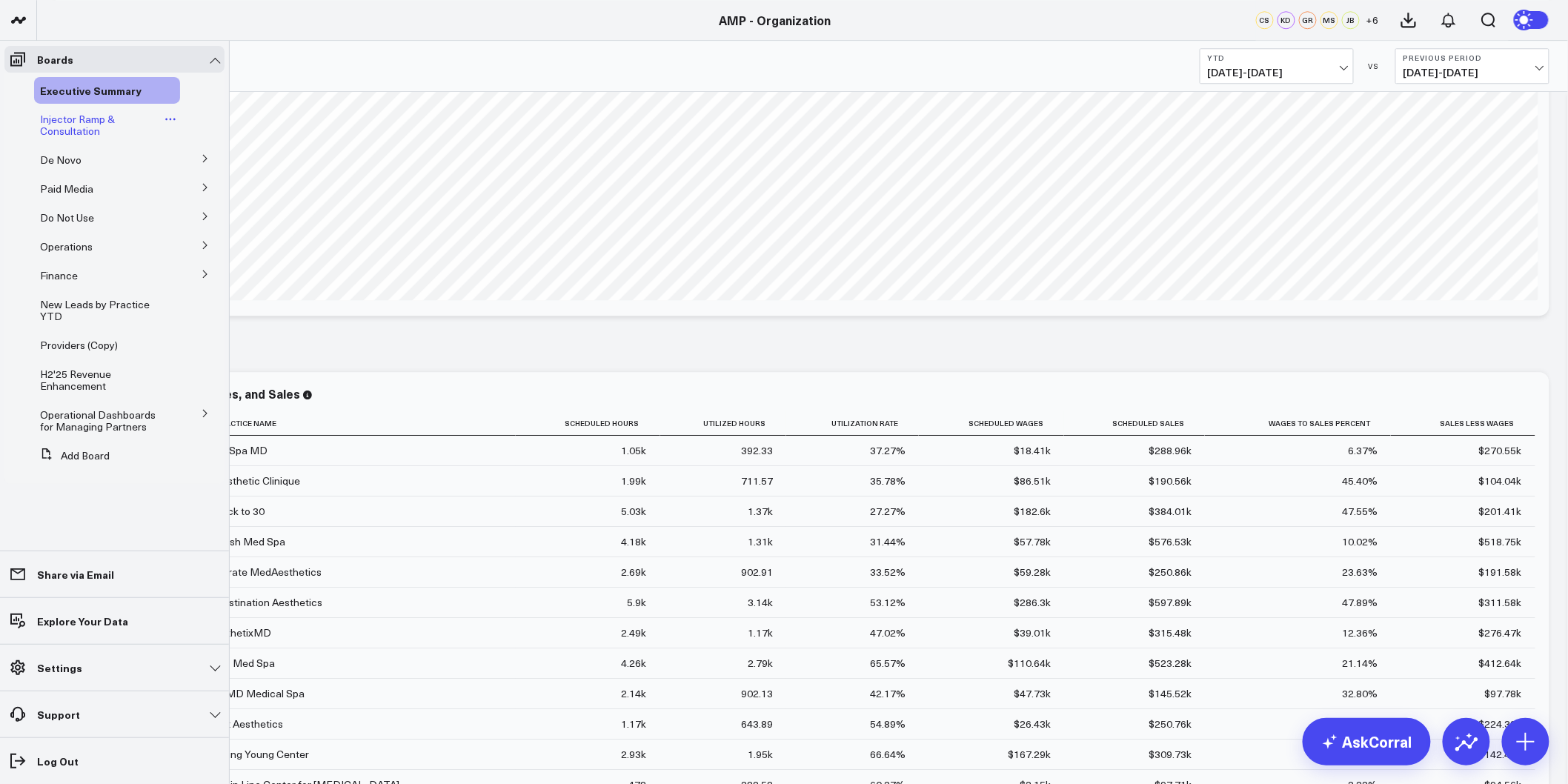
click at [166, 120] on icon at bounding box center [166, 119] width 2 height 2
click at [61, 125] on span "Injector Ramp & Consultation" at bounding box center [77, 125] width 75 height 26
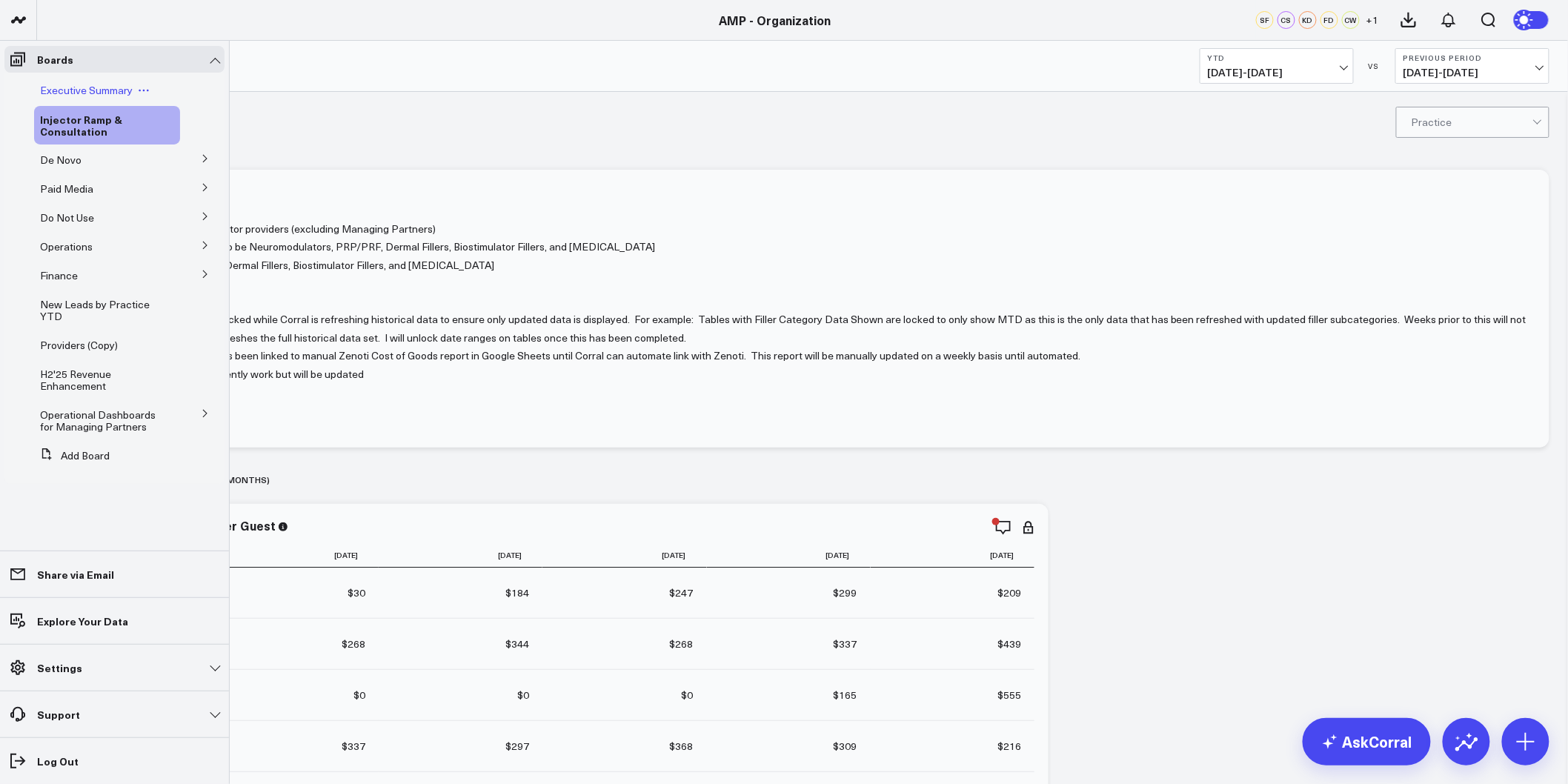
click at [58, 91] on span "Executive Summary" at bounding box center [86, 90] width 92 height 14
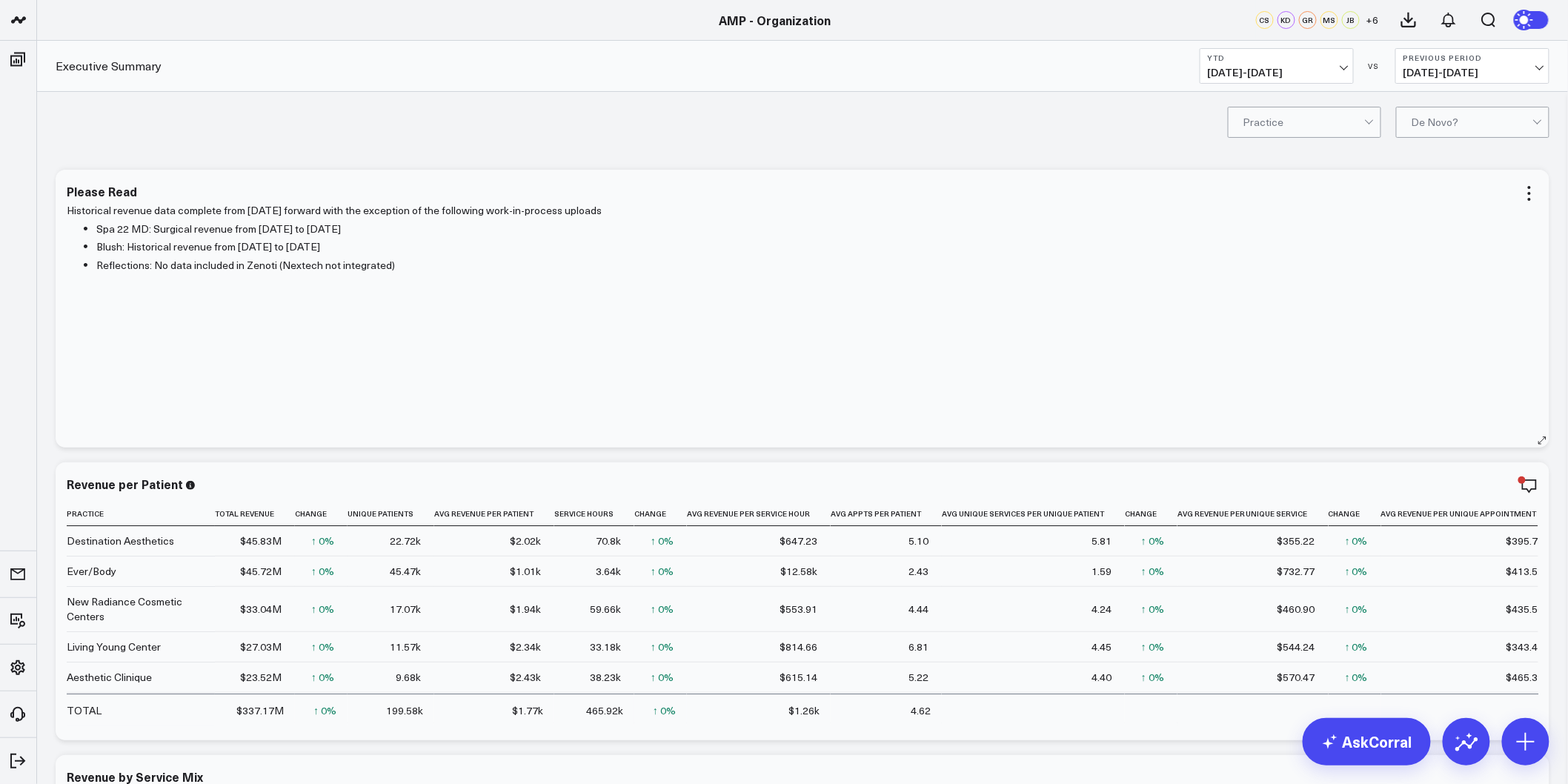
drag, startPoint x: 791, startPoint y: 349, endPoint x: 679, endPoint y: 553, distance: 232.7
click at [791, 349] on div "Historical revenue data complete from 1/1/24 forward with the exception of the …" at bounding box center [802, 318] width 1472 height 231
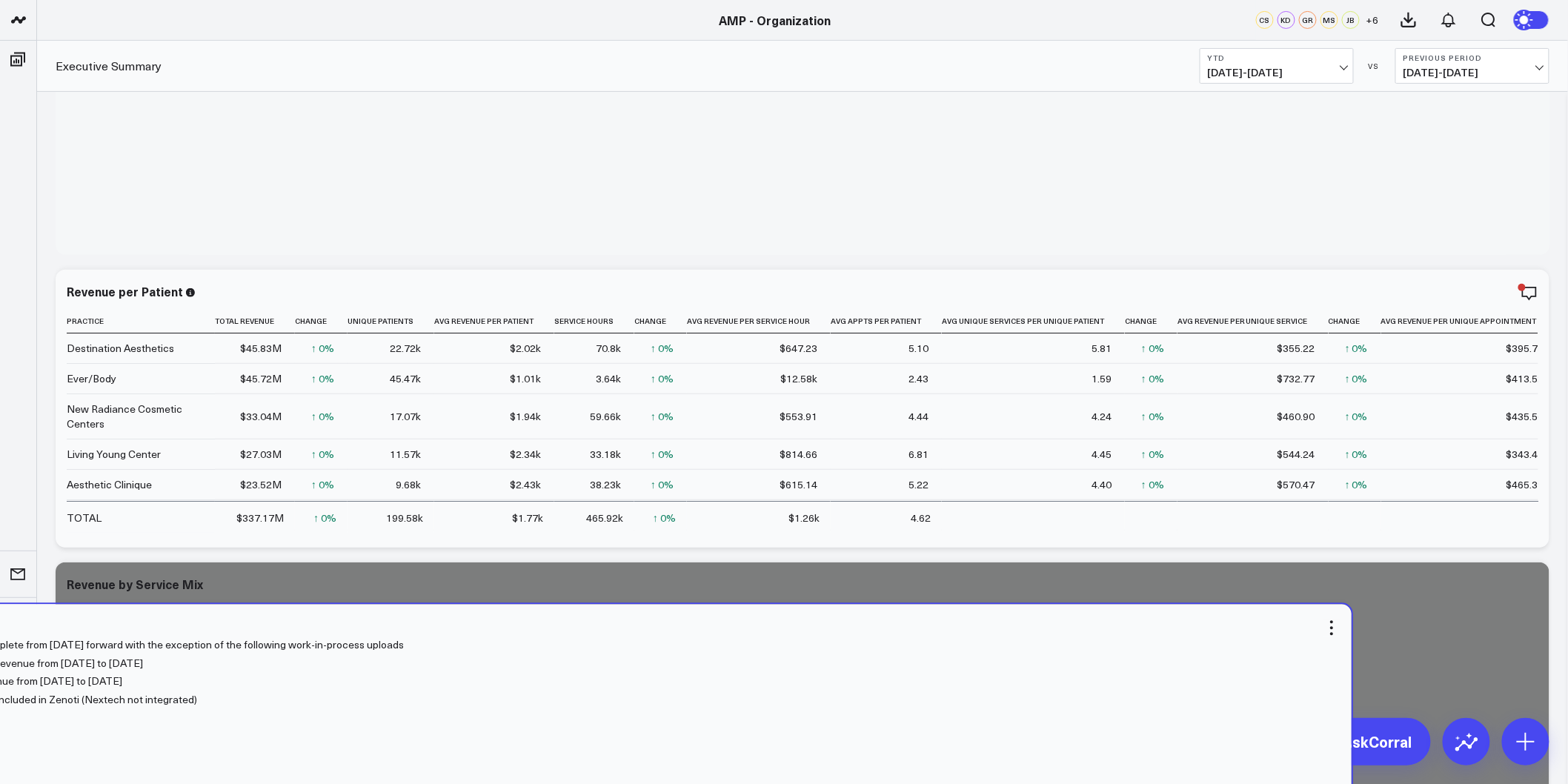
scroll to position [264, 0]
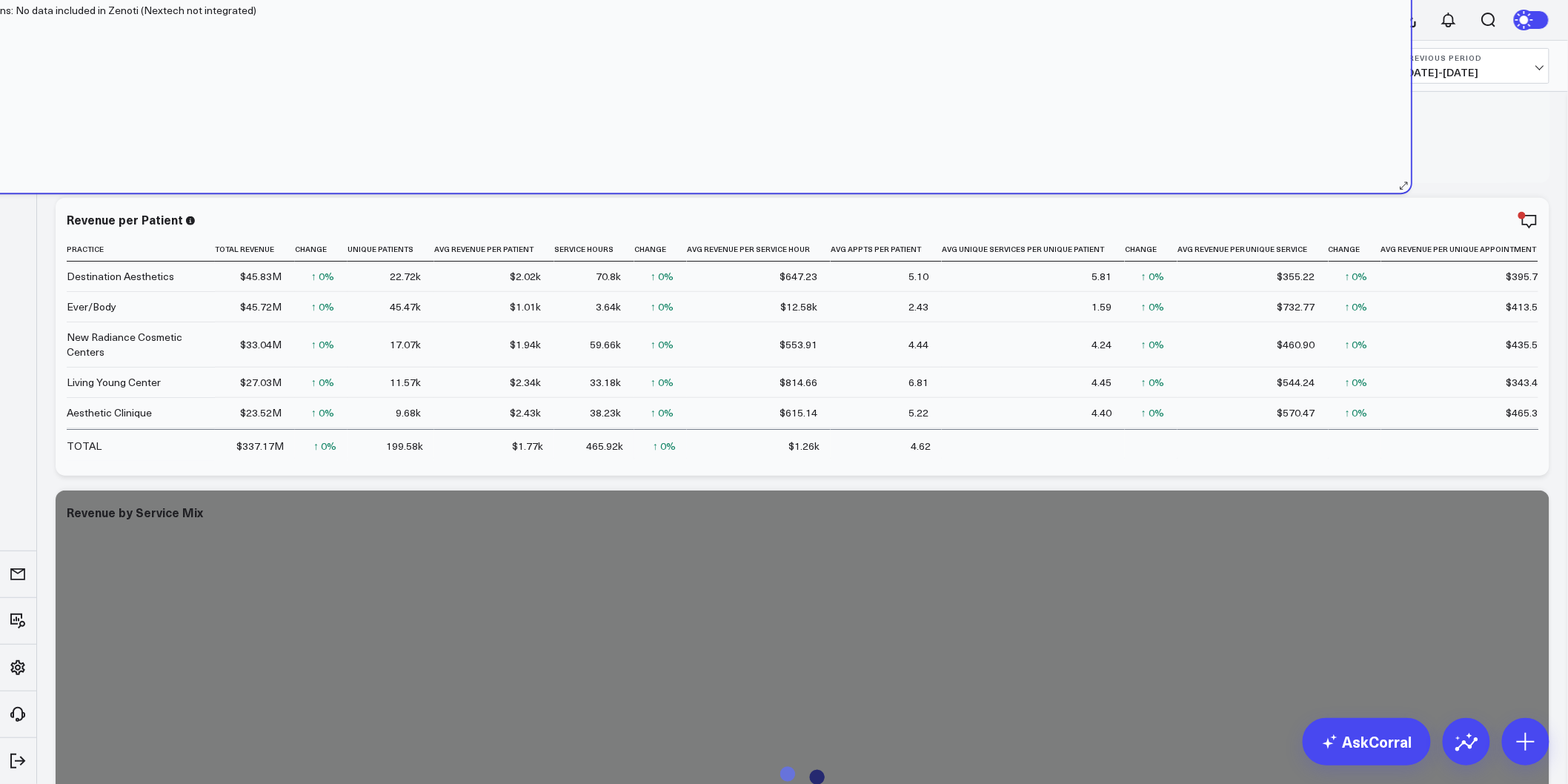
click at [655, 182] on div "Please Read Historical revenue data complete from 1/1/24 forward with the excep…" at bounding box center [664, 53] width 1494 height 278
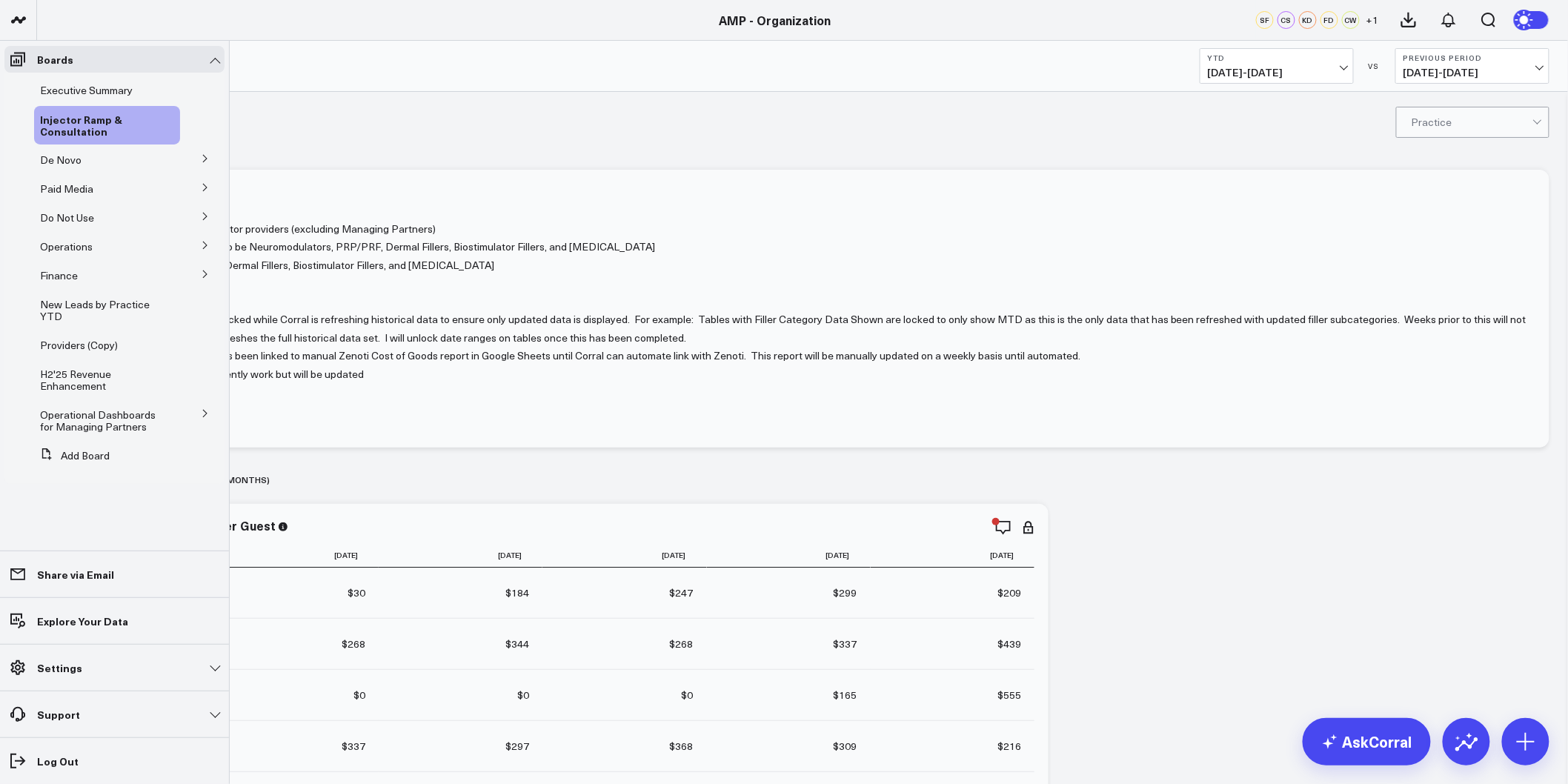
click at [195, 155] on button at bounding box center [205, 158] width 38 height 23
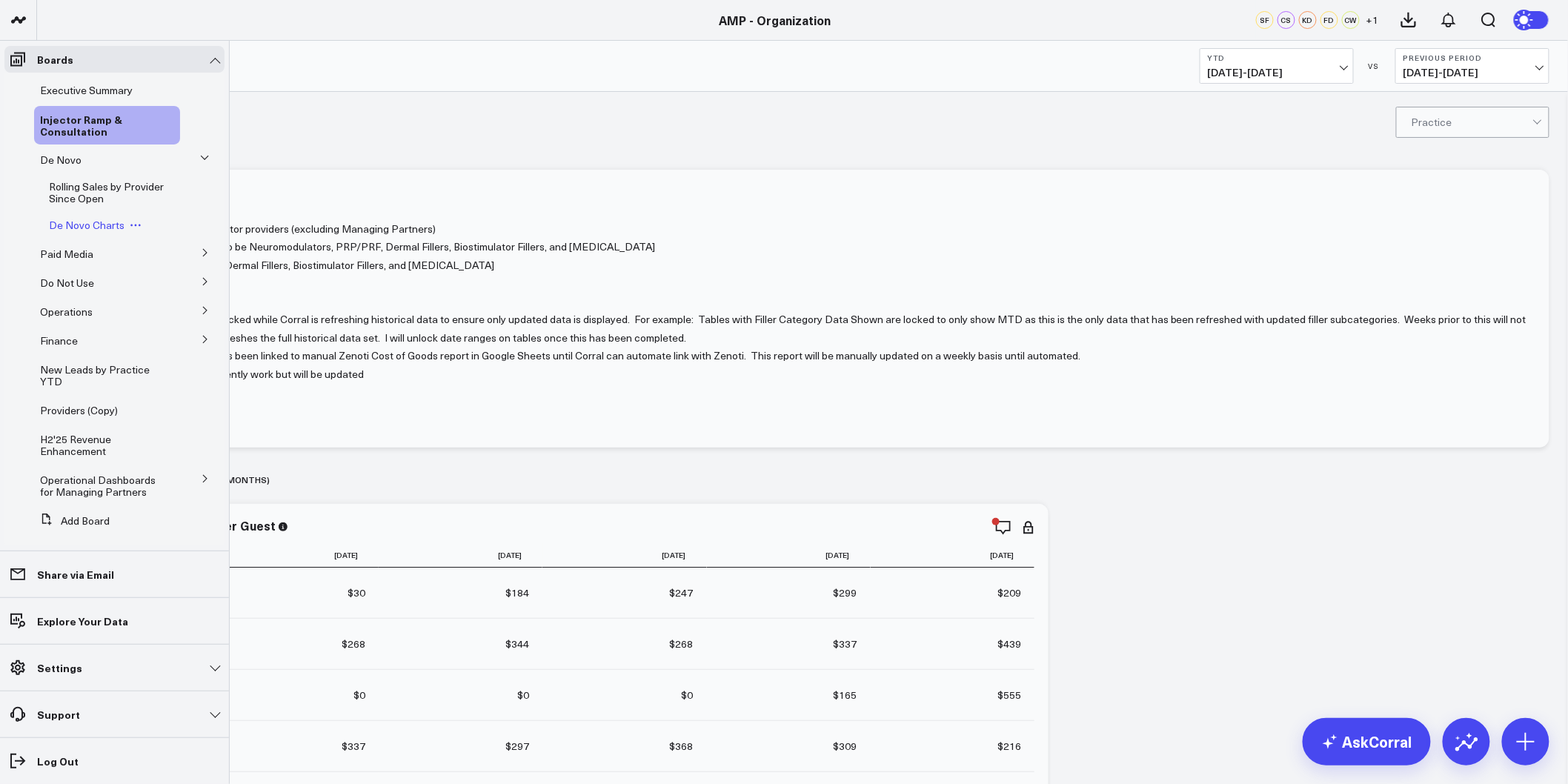
click at [87, 225] on span "De Novo Charts" at bounding box center [86, 225] width 76 height 14
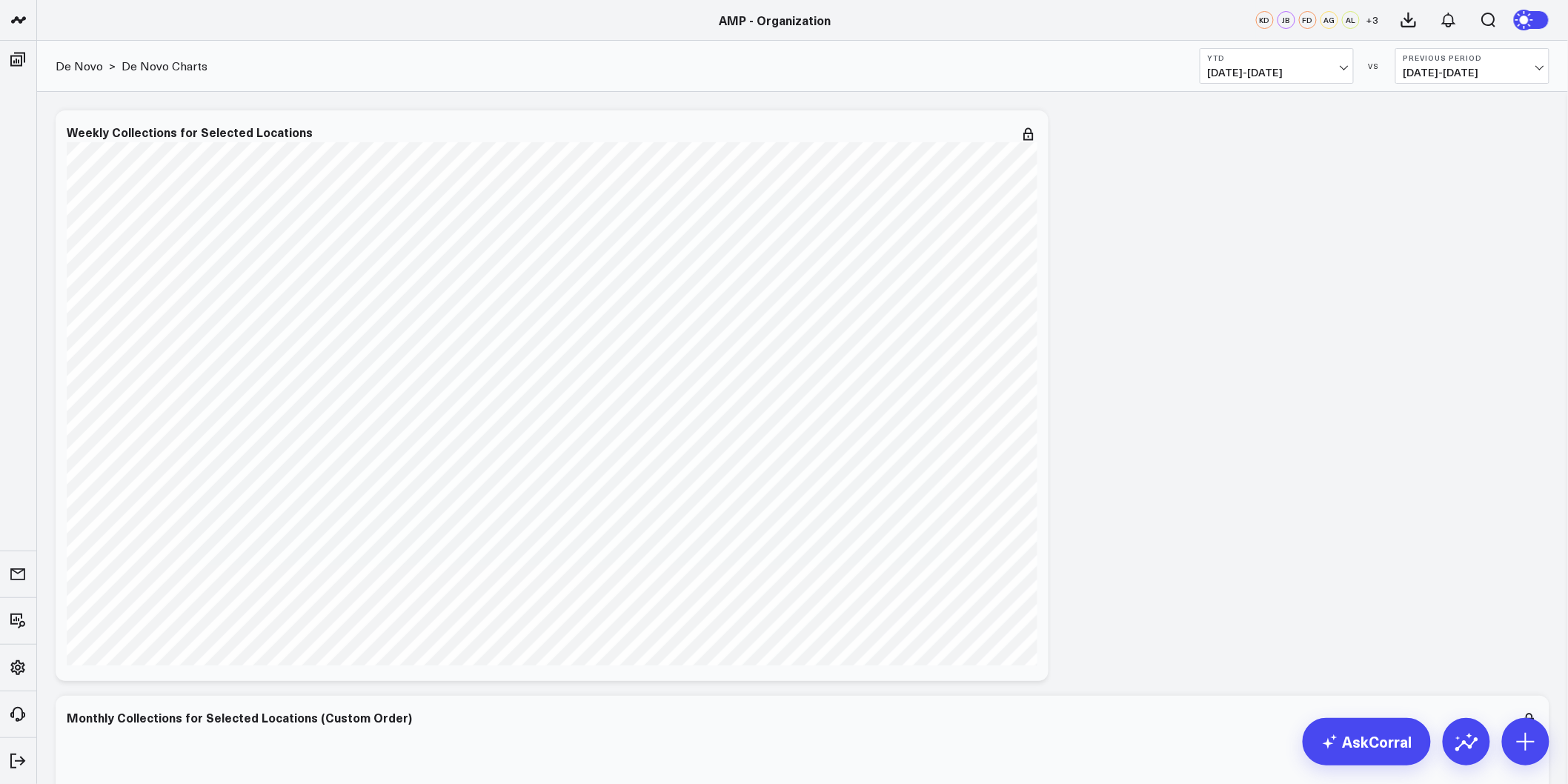
click at [1476, 757] on button at bounding box center [1466, 742] width 47 height 47
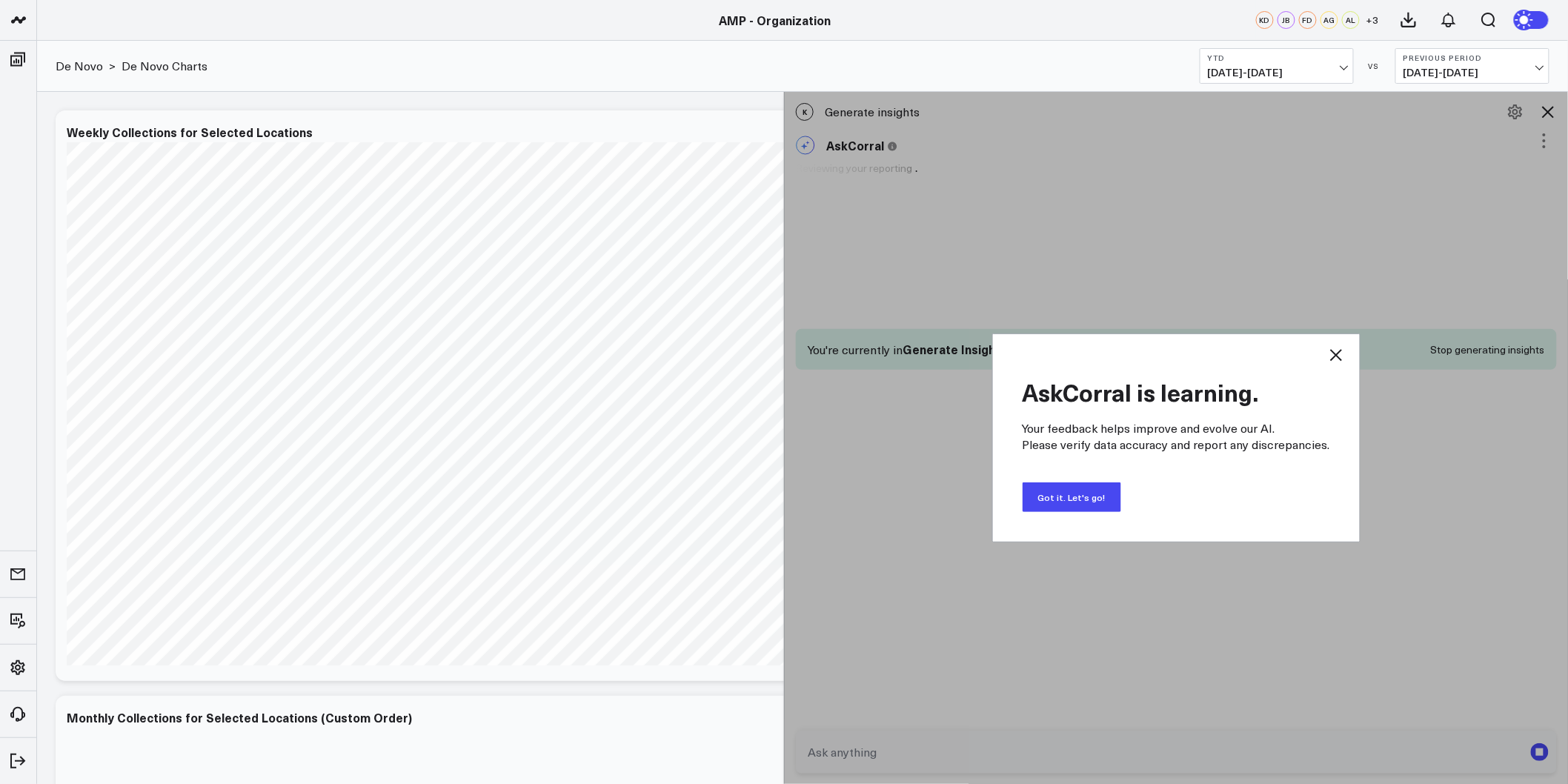
click at [1082, 497] on button "Got it. Let's go!" at bounding box center [1071, 497] width 98 height 29
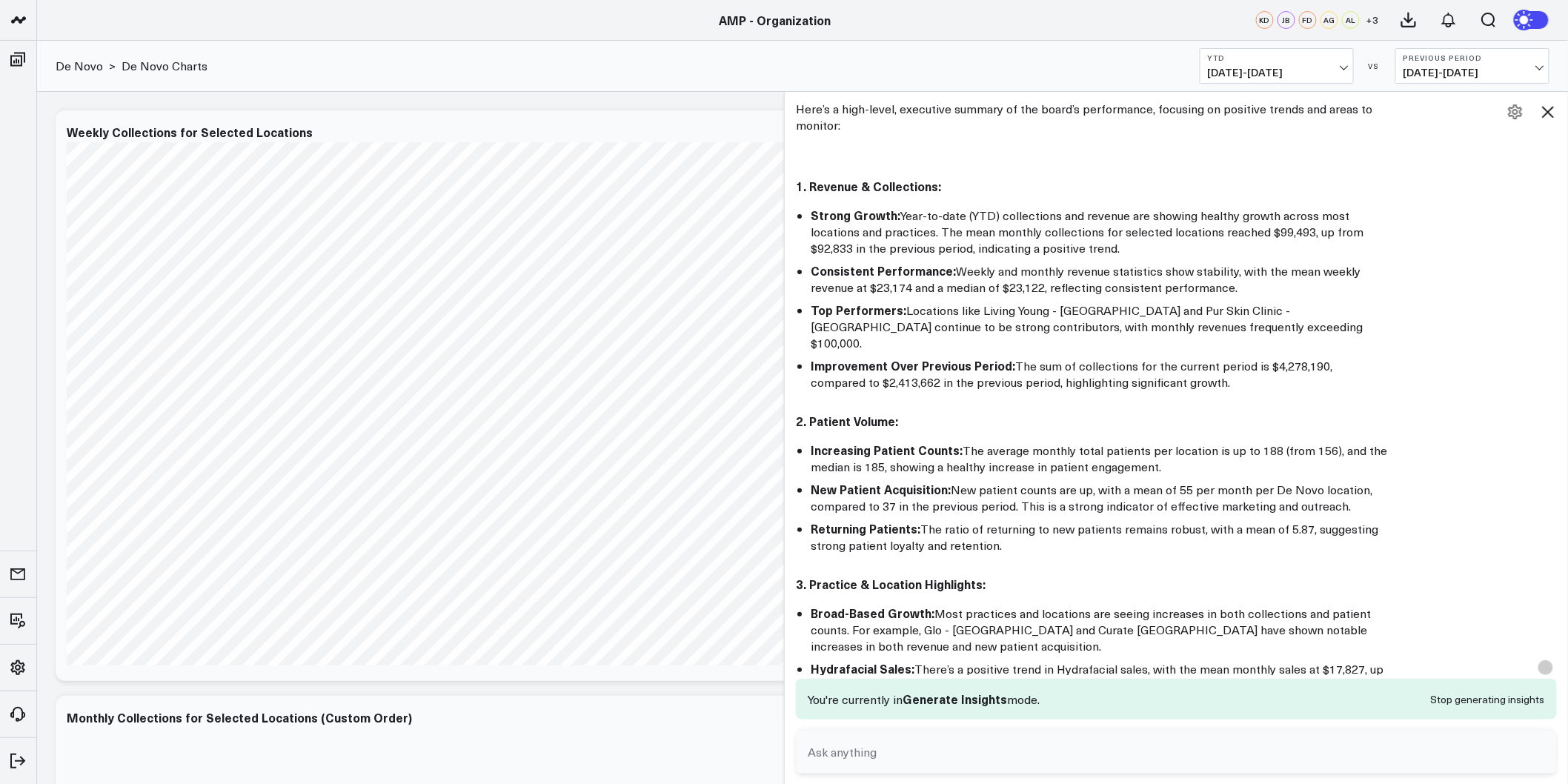
scroll to position [83, 0]
click at [998, 225] on li "Strong Growth: Year-to-date (YTD) collections and revenue are showing healthy g…" at bounding box center [1100, 233] width 578 height 50
click at [913, 223] on li "Strong Growth: Year-to-date (YTD) collections and revenue are showing healthy g…" at bounding box center [1100, 233] width 578 height 50
drag, startPoint x: 904, startPoint y: 217, endPoint x: 1143, endPoint y: 247, distance: 240.9
click at [1143, 247] on li "Strong Growth: Year-to-date (YTD) collections and revenue are showing healthy g…" at bounding box center [1100, 233] width 578 height 50
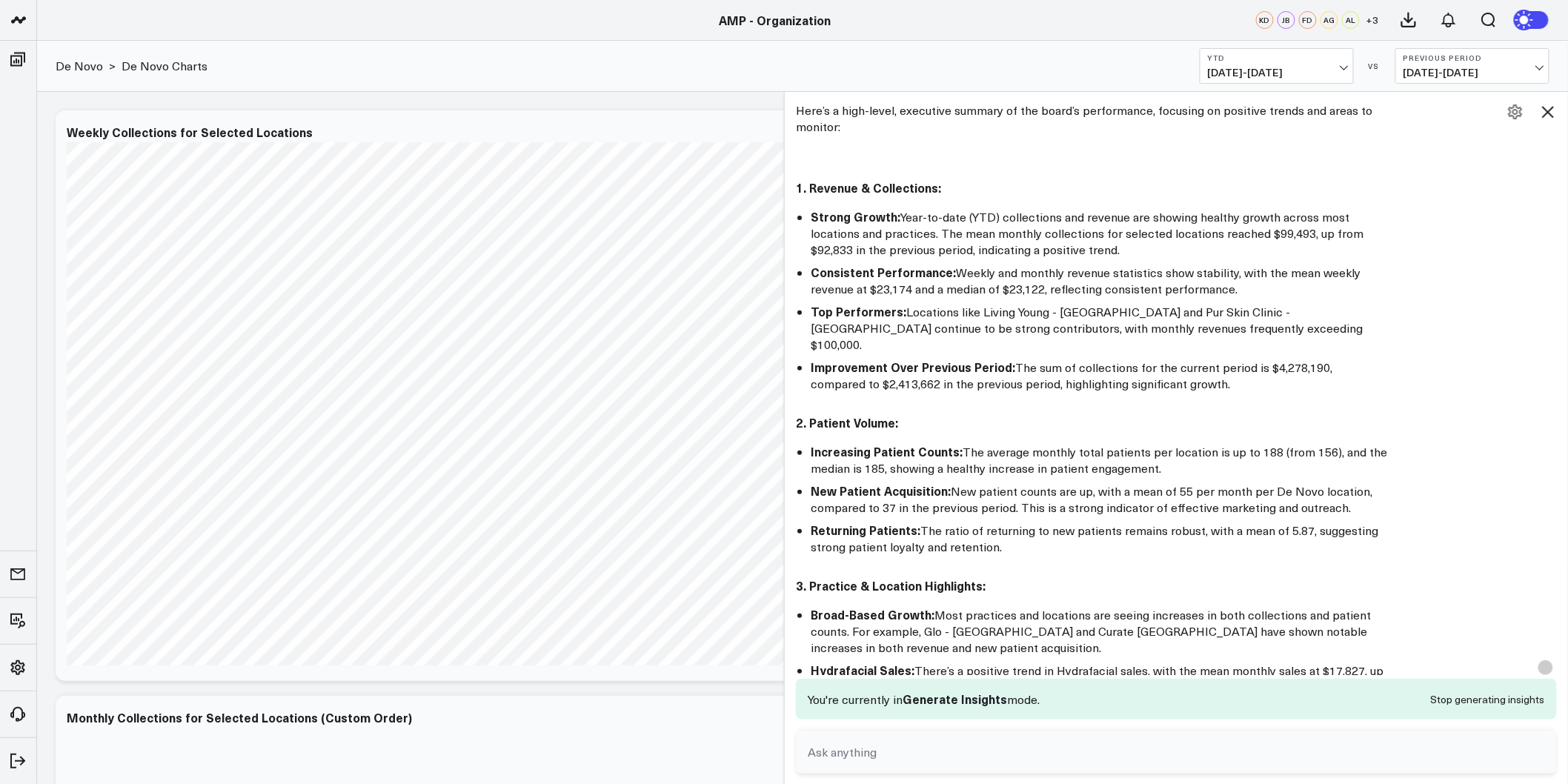
copy li "Year-to-date (YTD) collections and revenue are showing healthy growth across mo…"
click at [1156, 366] on li "Improvement Over Previous Period: The sum of collections for the current period…" at bounding box center [1100, 375] width 578 height 33
drag, startPoint x: 1175, startPoint y: 362, endPoint x: 817, endPoint y: 348, distance: 358.3
click at [817, 359] on li "Improvement Over Previous Period: The sum of collections for the current period…" at bounding box center [1100, 375] width 578 height 33
copy li "Improvement Over Previous Period: The sum of collections for the current period…"
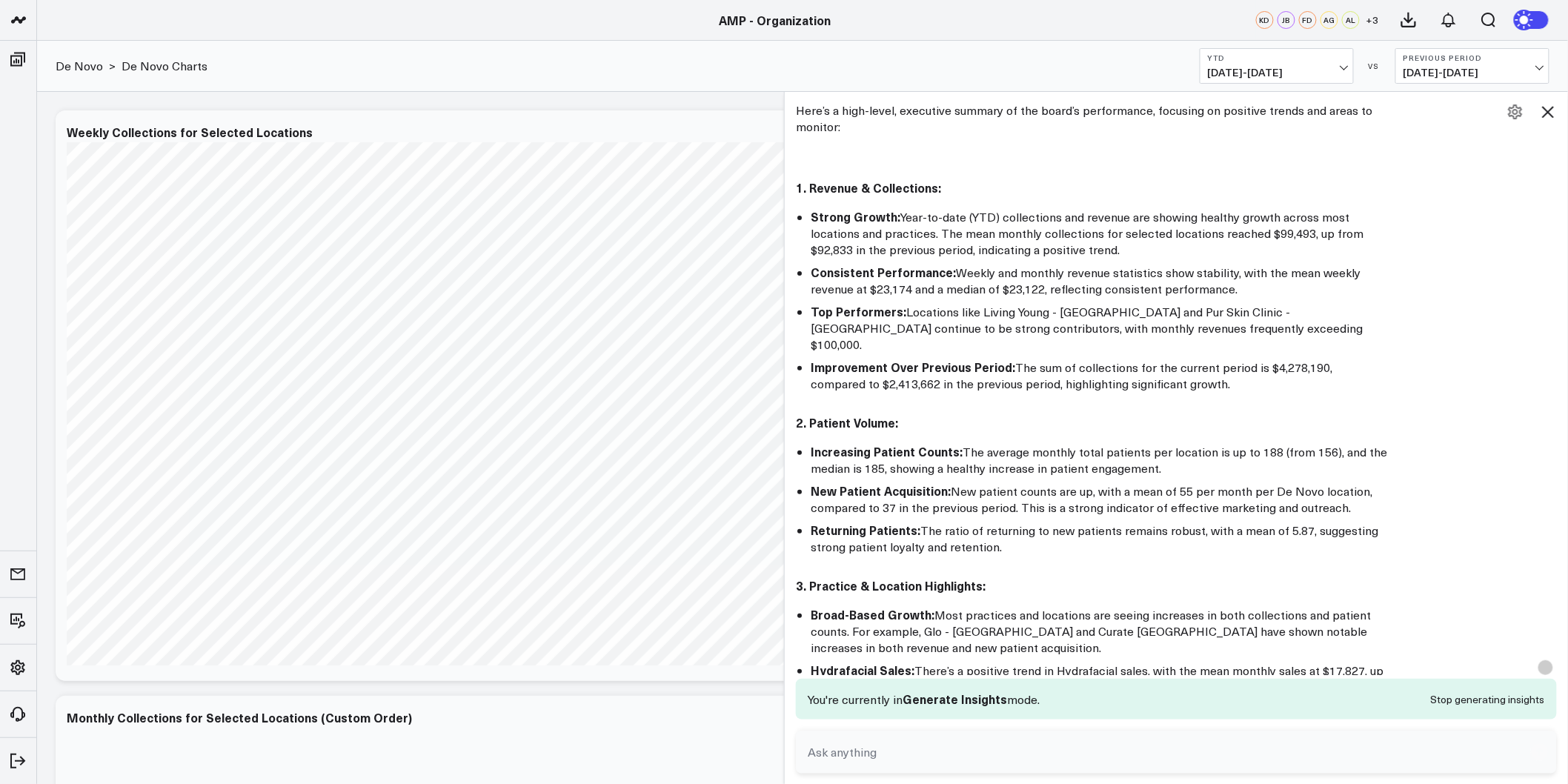
click at [939, 544] on div "Here’s a high-level, executive summary of the board’s performance, focusing on …" at bounding box center [1176, 610] width 761 height 1016
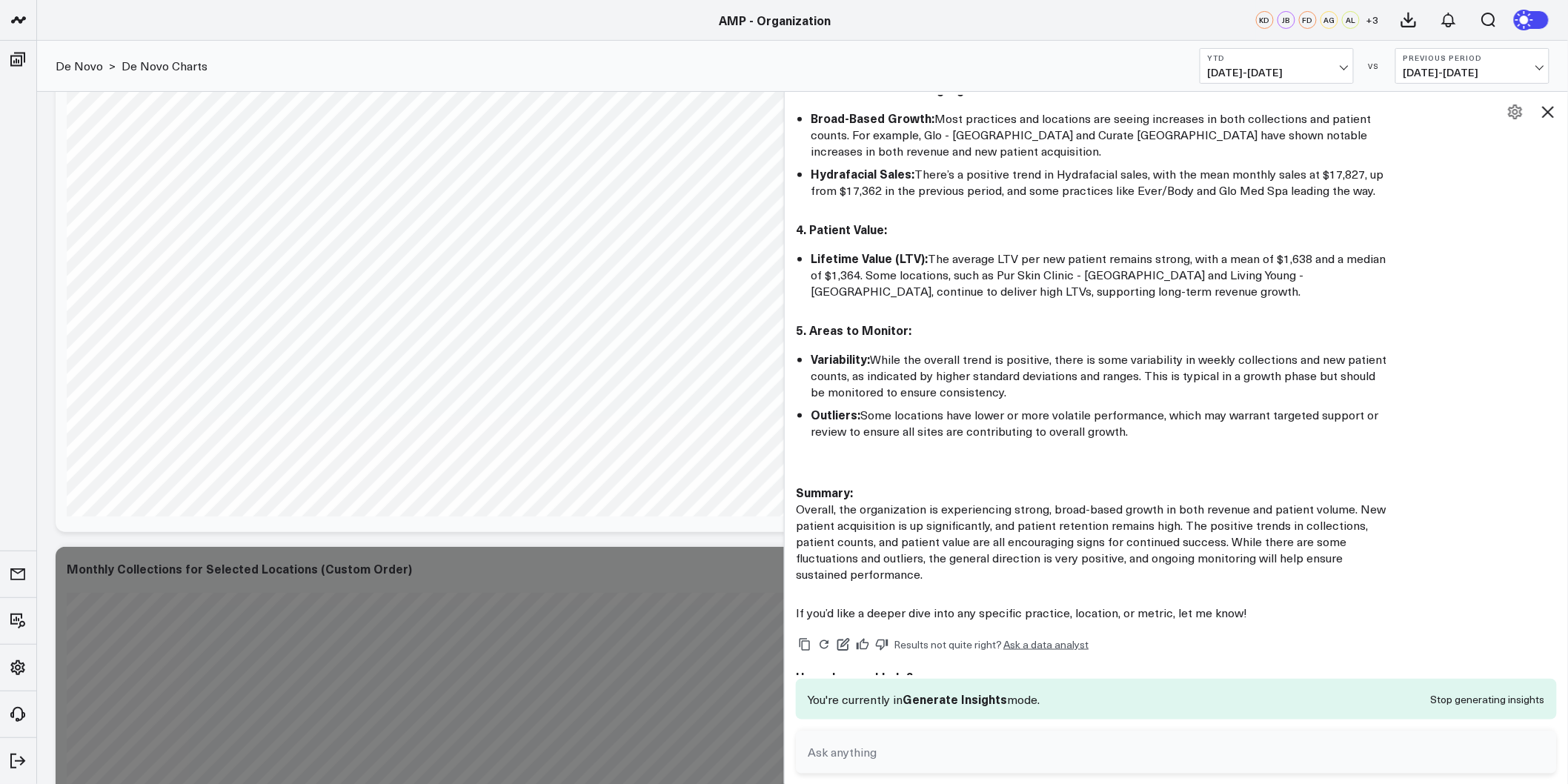
scroll to position [164, 0]
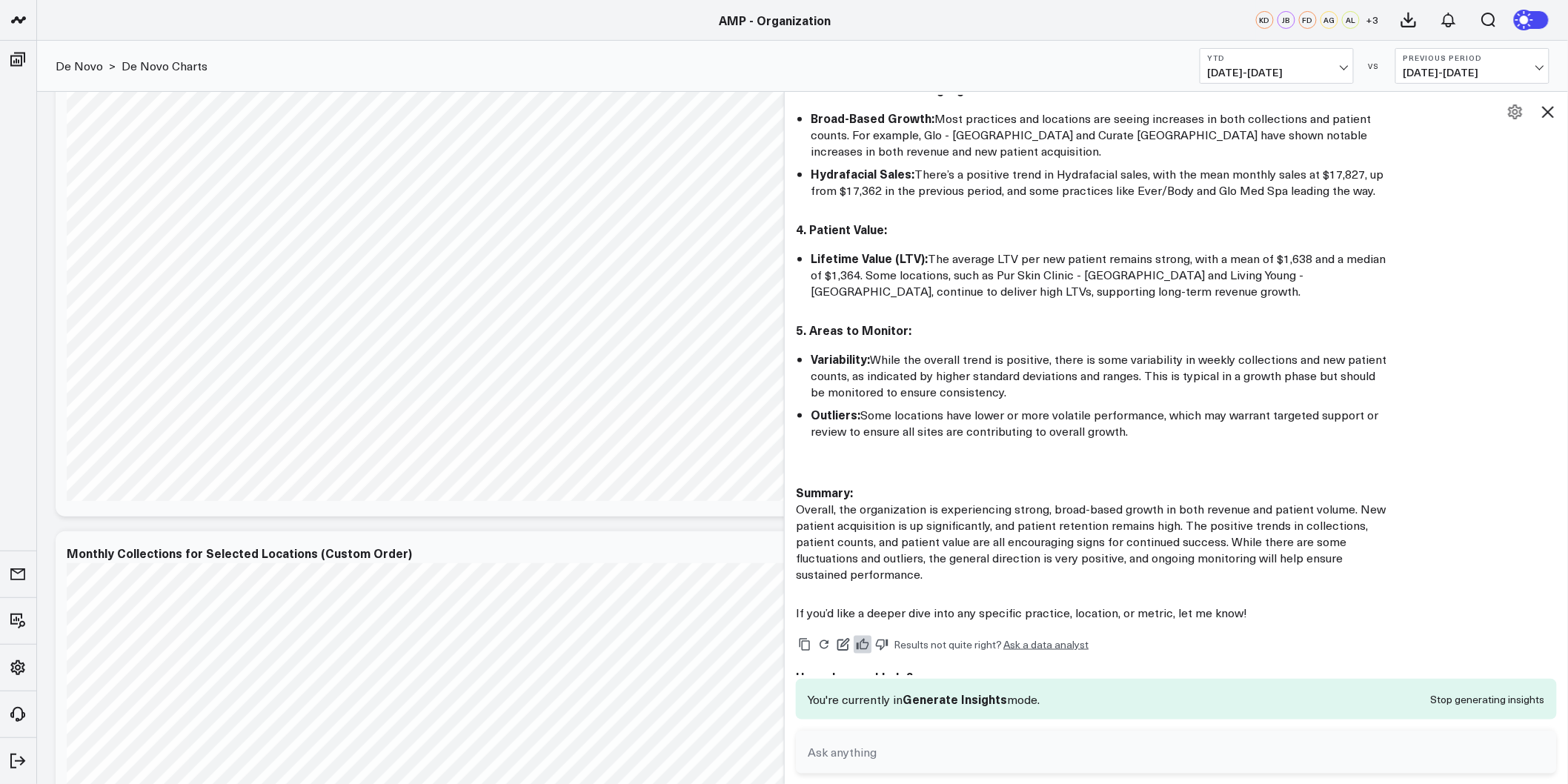
click at [859, 636] on button at bounding box center [862, 645] width 18 height 18
click at [859, 746] on textarea at bounding box center [1163, 752] width 720 height 27
type textarea "P"
type textarea "Provide a quick summary of 4-5 key points per location"
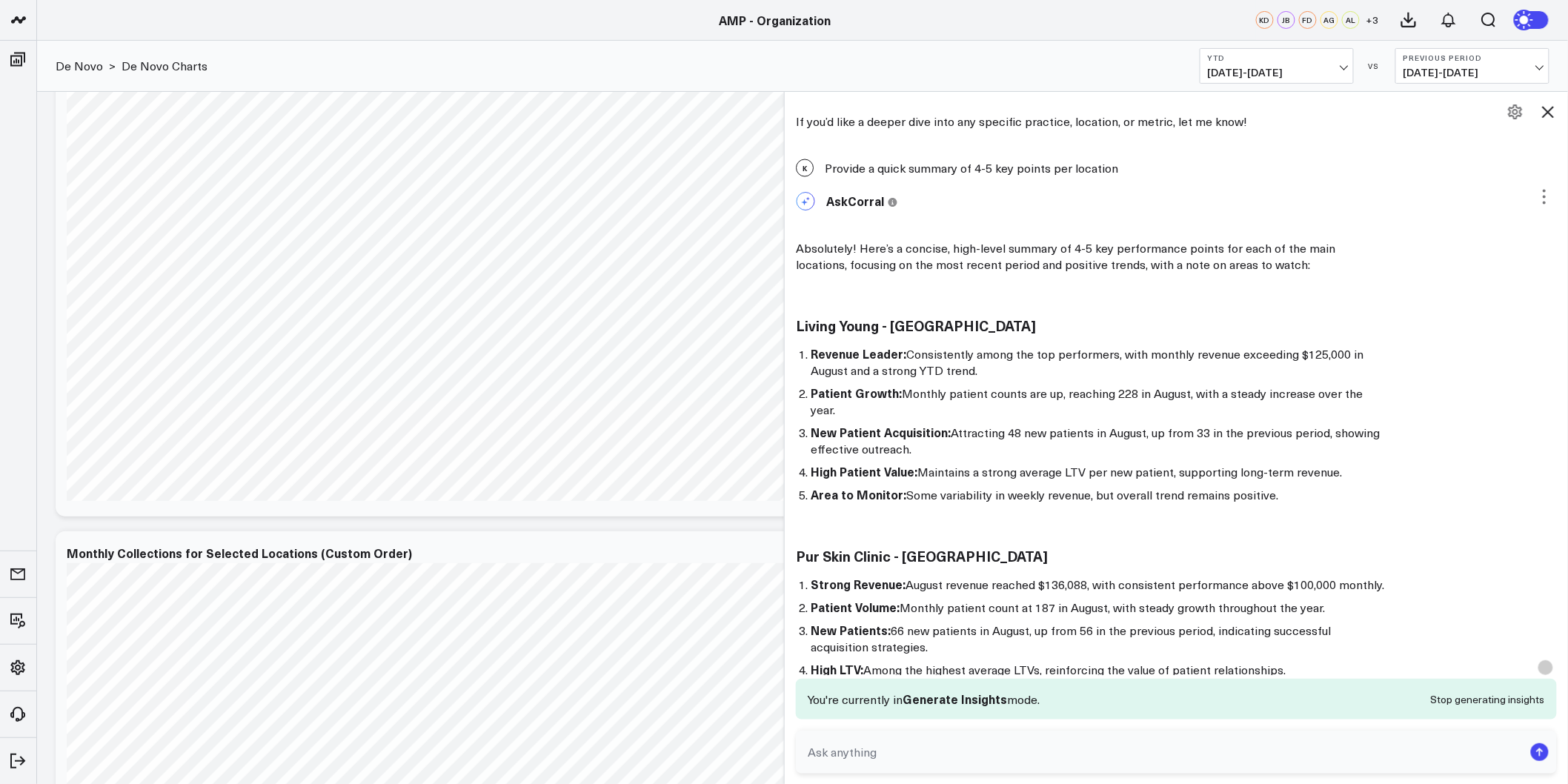
scroll to position [1026, 0]
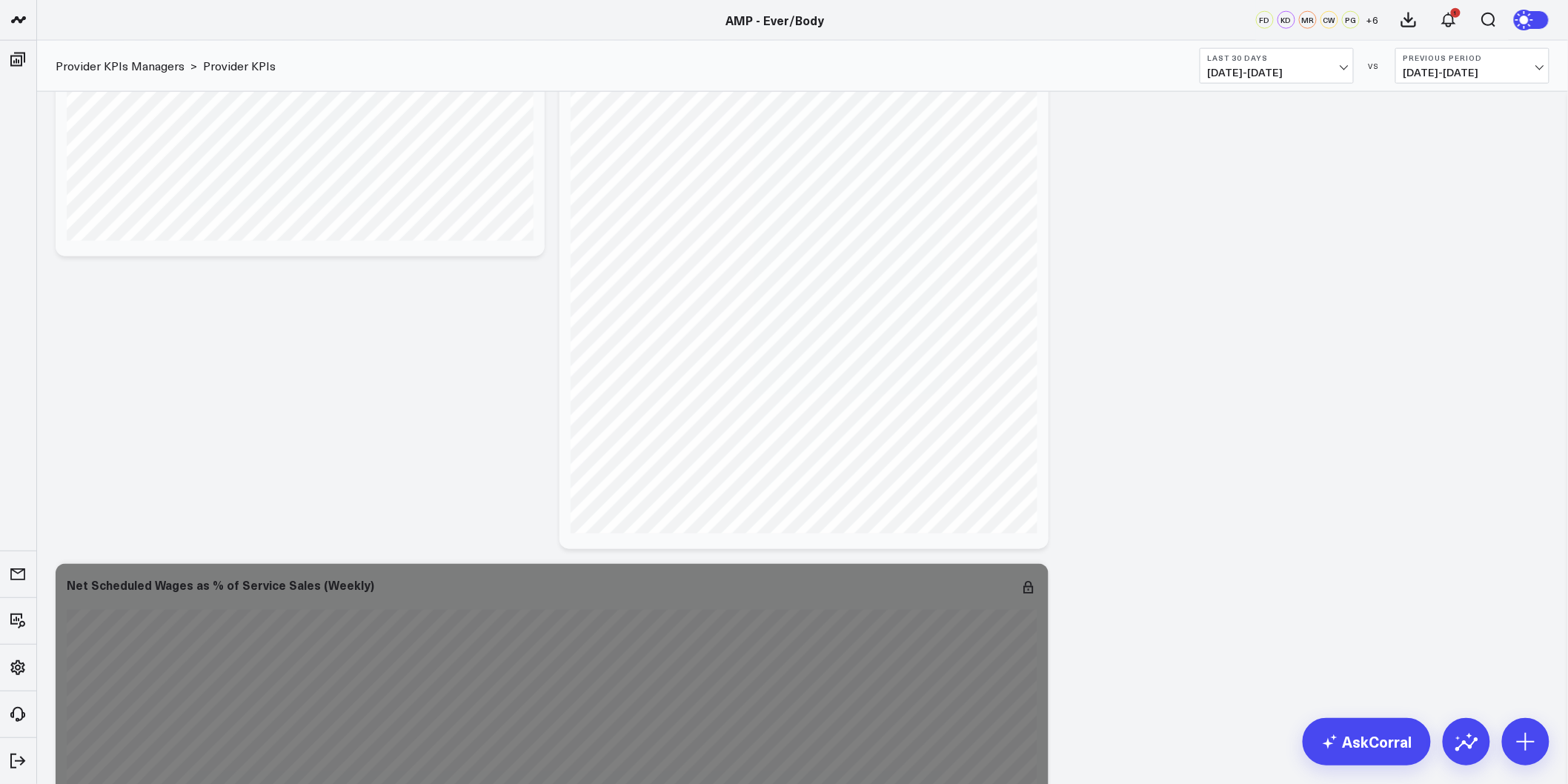
scroll to position [3198, 0]
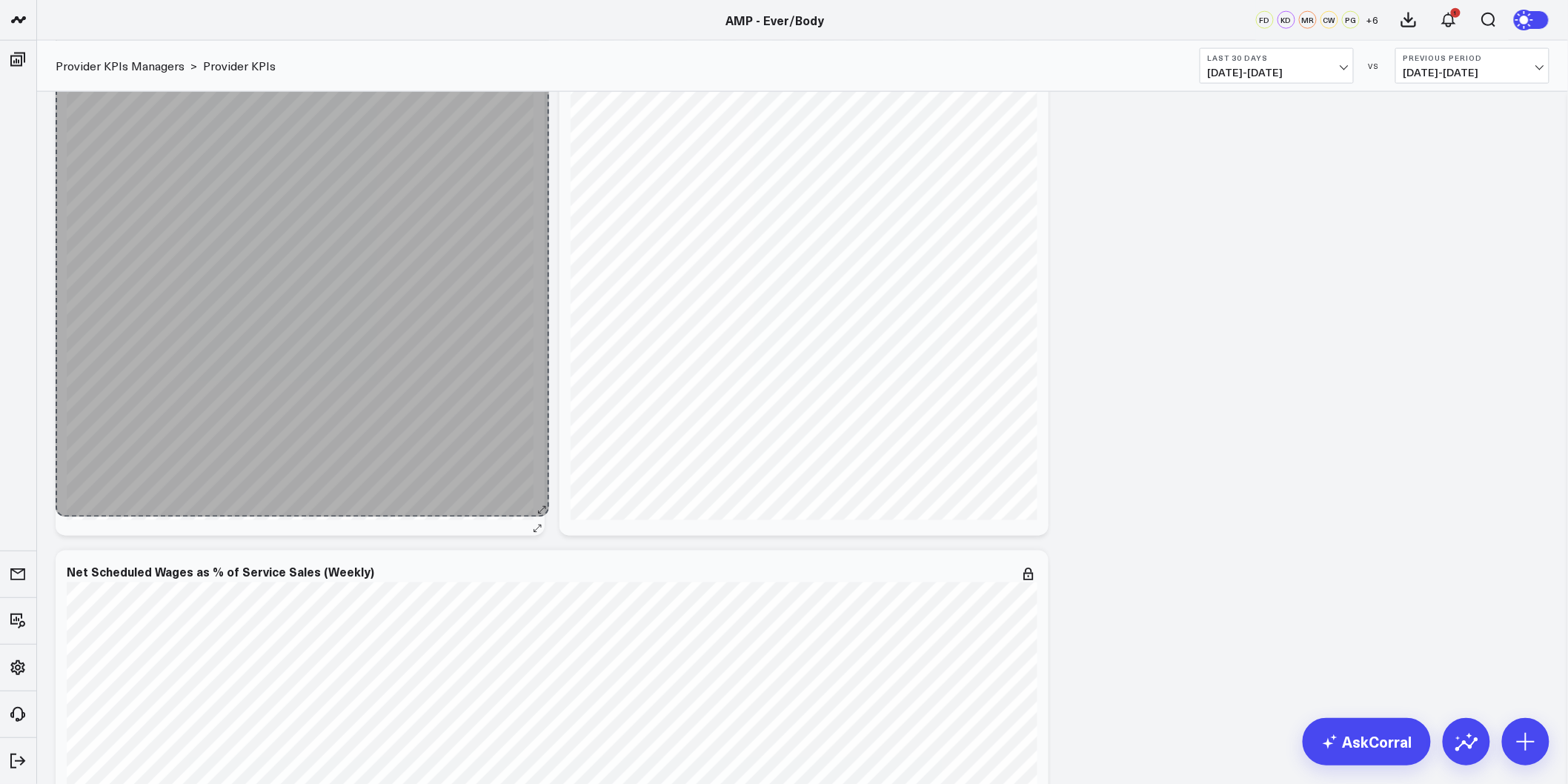
drag, startPoint x: 529, startPoint y: 235, endPoint x: 534, endPoint y: 509, distance: 274.0
click at [534, 509] on div "Net Scheduled Hours (Weekly) So sorry. The query returned no results. Ask a Dat…" at bounding box center [300, 251] width 489 height 571
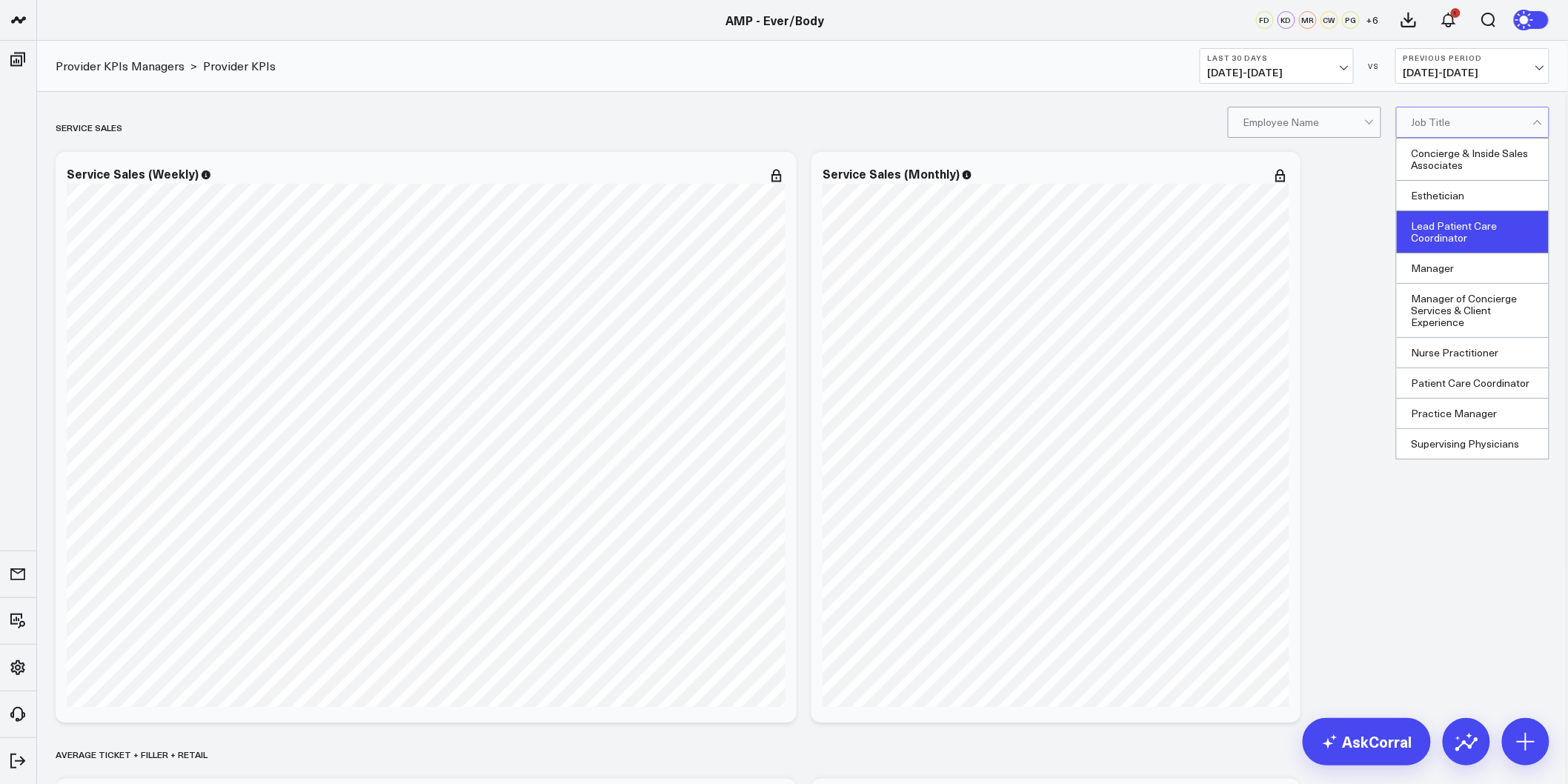
scroll to position [98, 0]
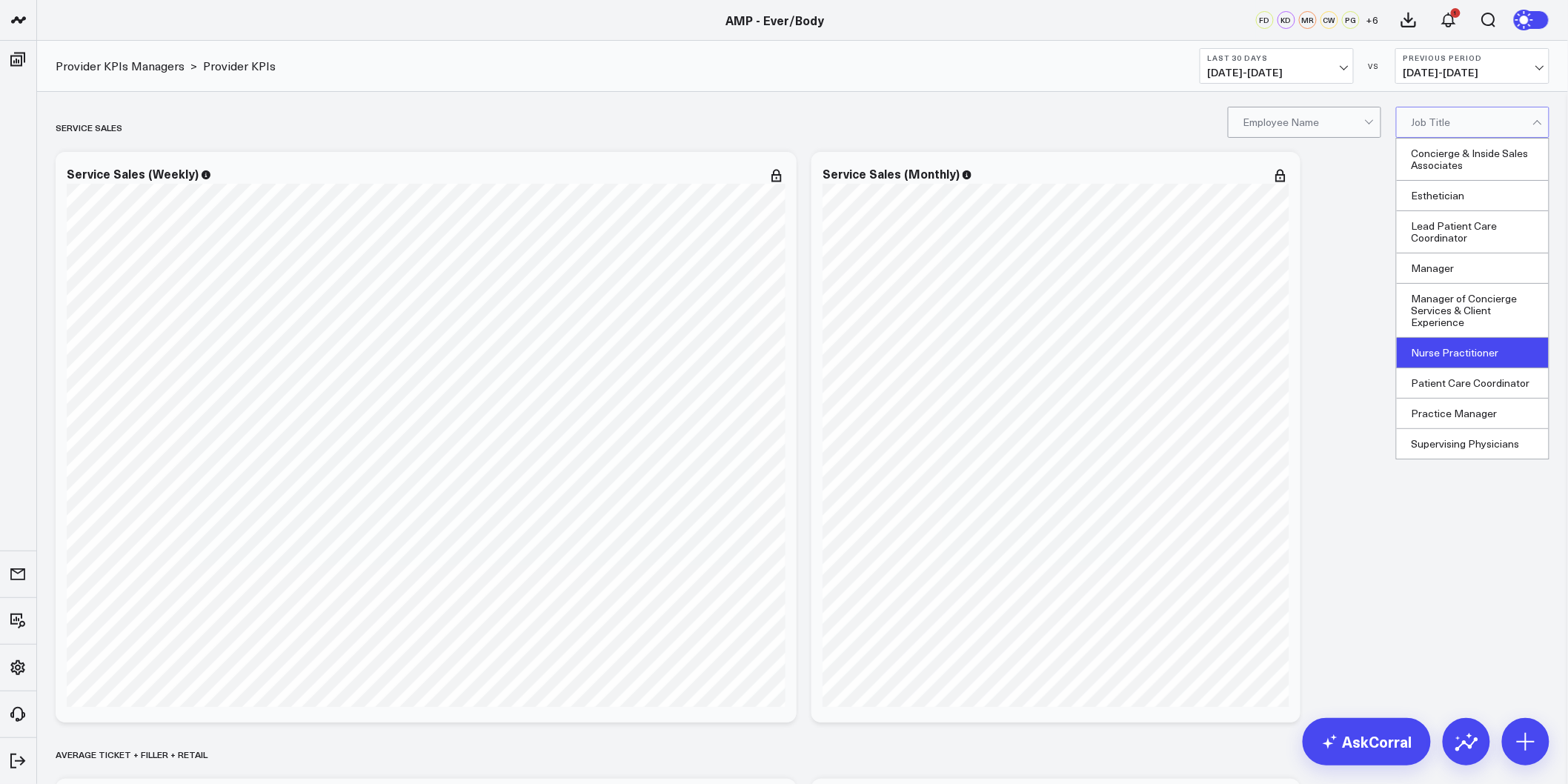
click at [1449, 338] on div "Nurse Practitioner" at bounding box center [1473, 353] width 152 height 30
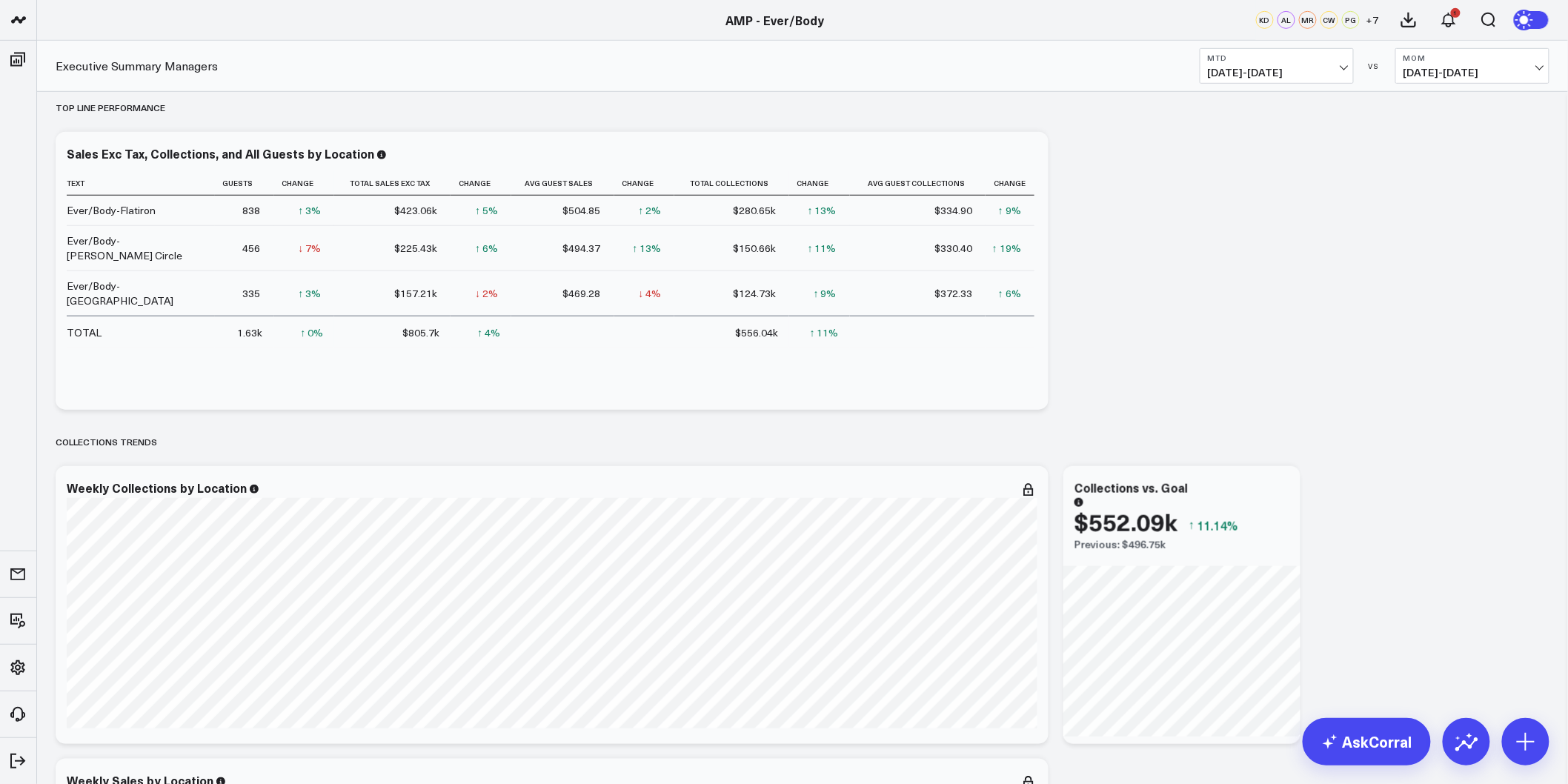
scroll to position [247, 0]
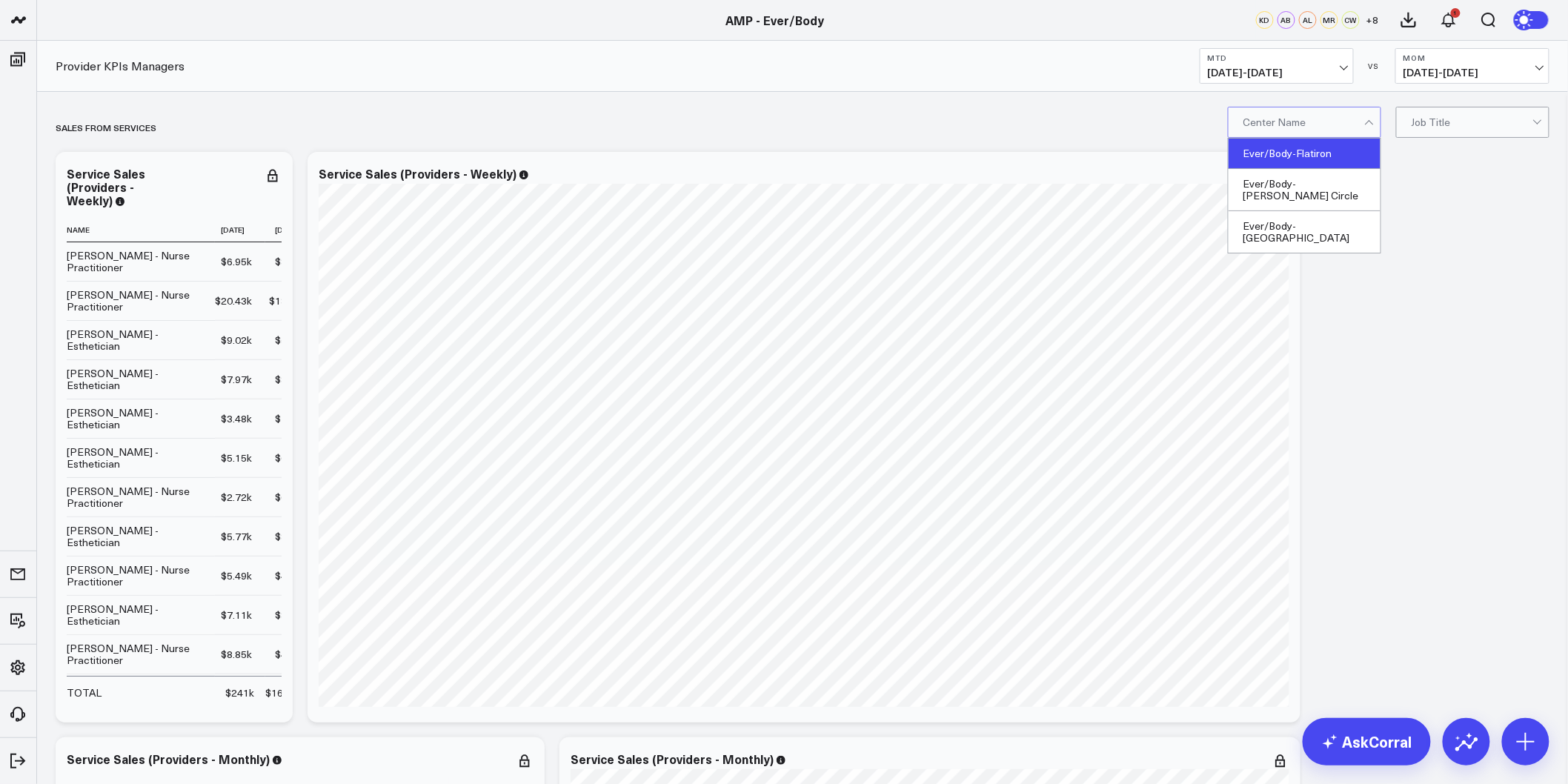
click at [1310, 161] on div "Ever/Body-Flatiron" at bounding box center [1305, 154] width 152 height 30
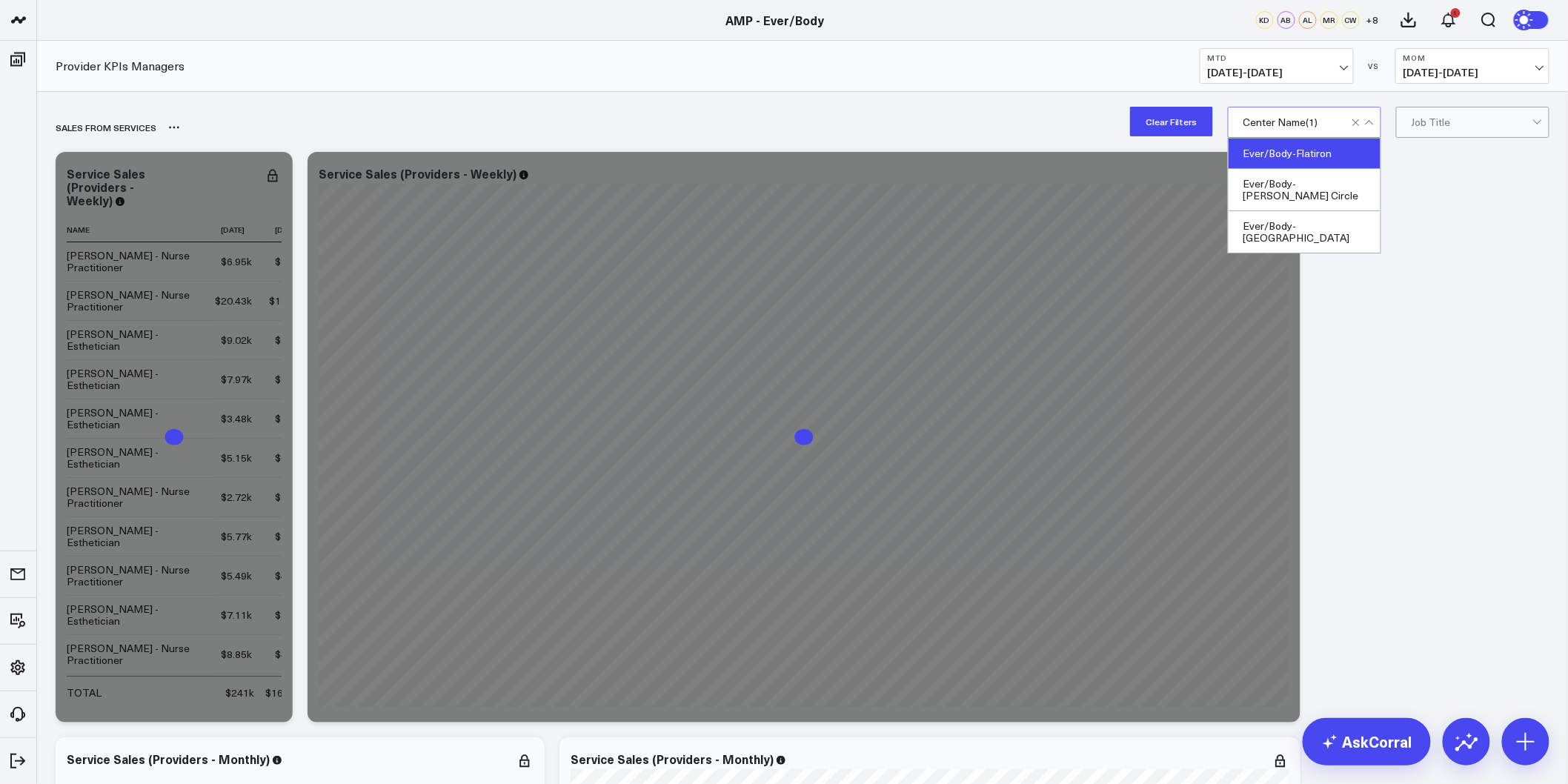
click at [1041, 123] on div "SALES FROM SERVICES" at bounding box center [717, 127] width 1323 height 34
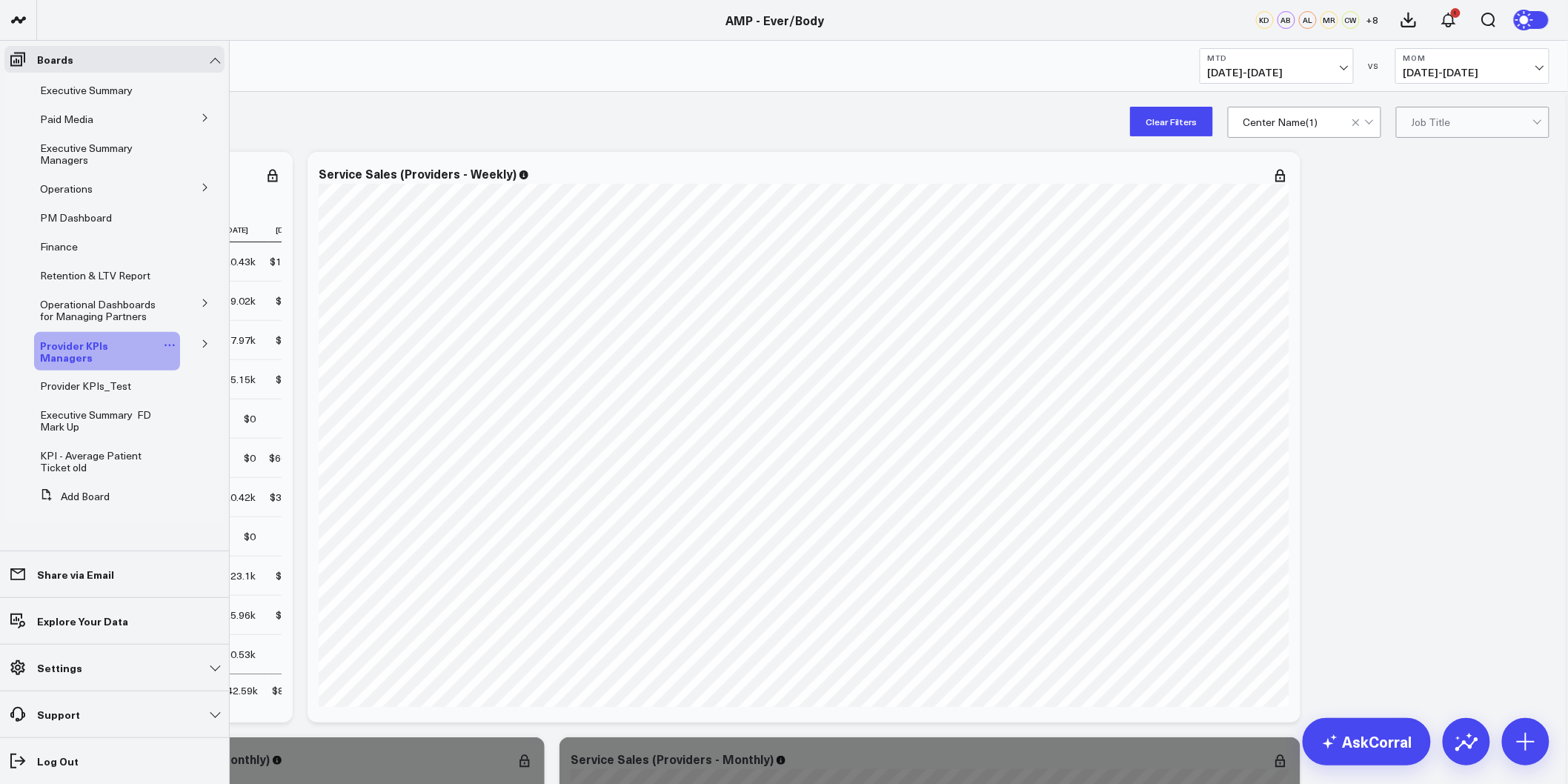
scroll to position [83, 0]
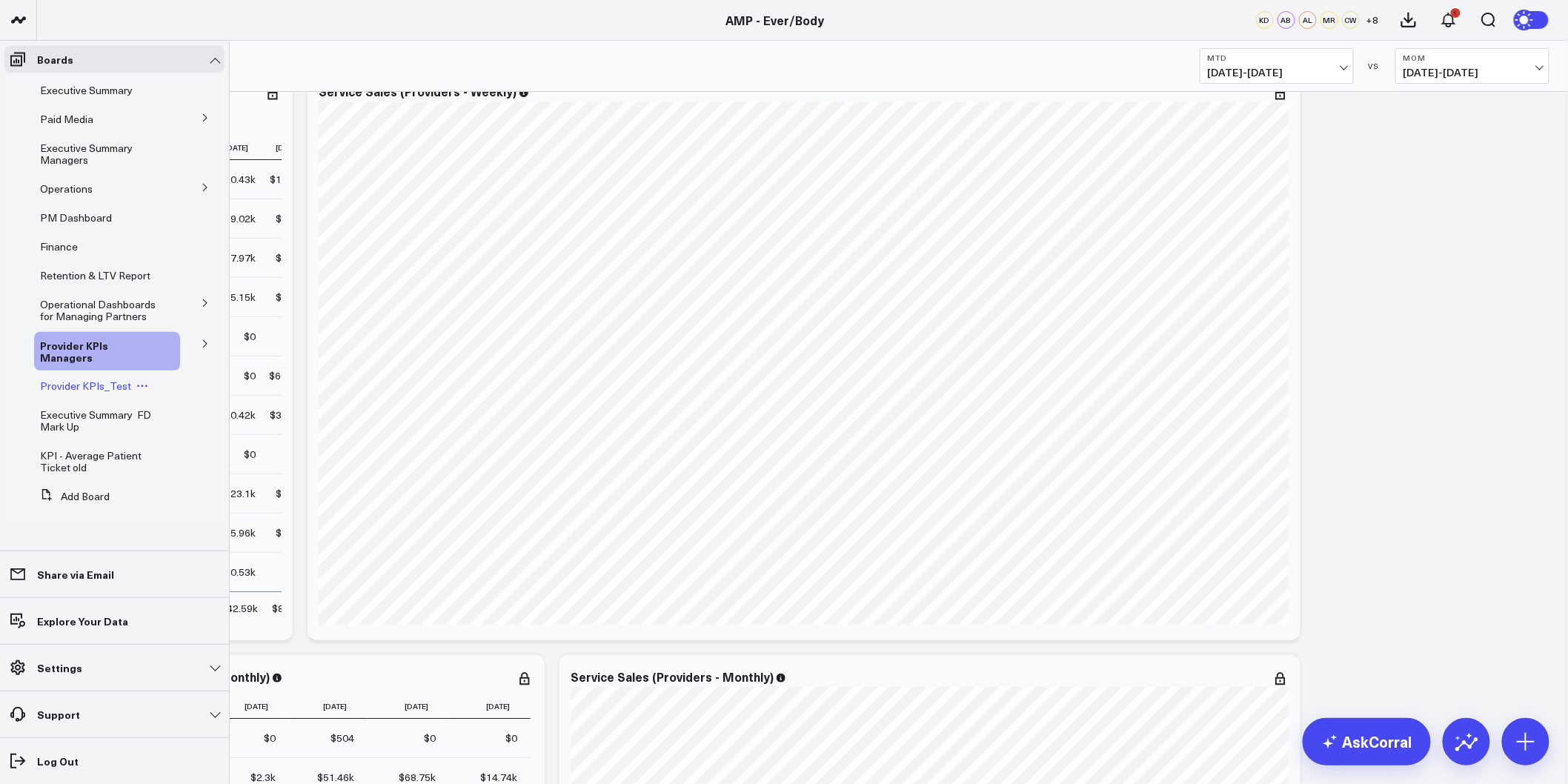
click at [137, 380] on icon at bounding box center [143, 386] width 12 height 12
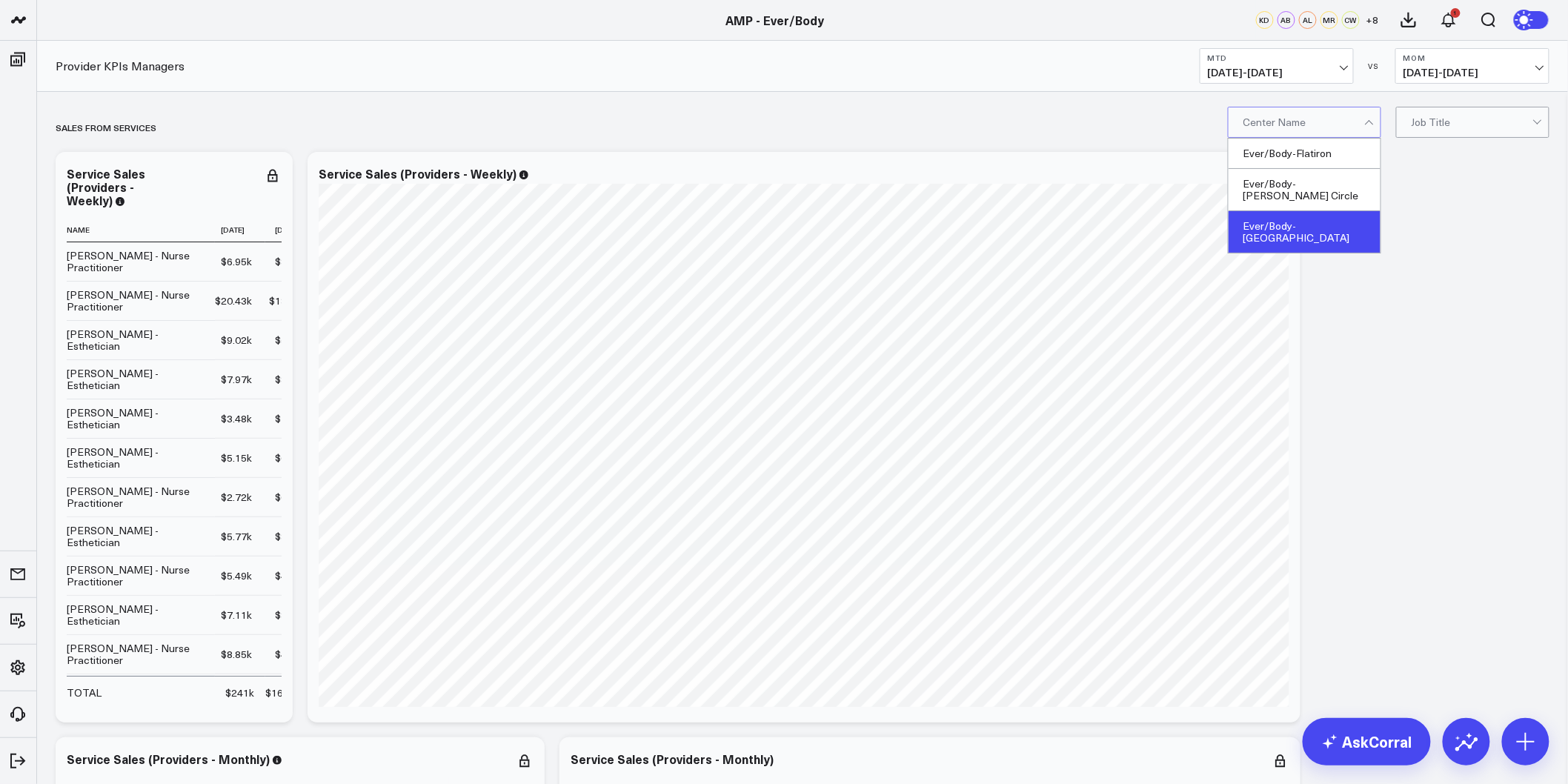
click at [1305, 212] on div "Ever/Body-[GEOGRAPHIC_DATA]" at bounding box center [1305, 231] width 152 height 41
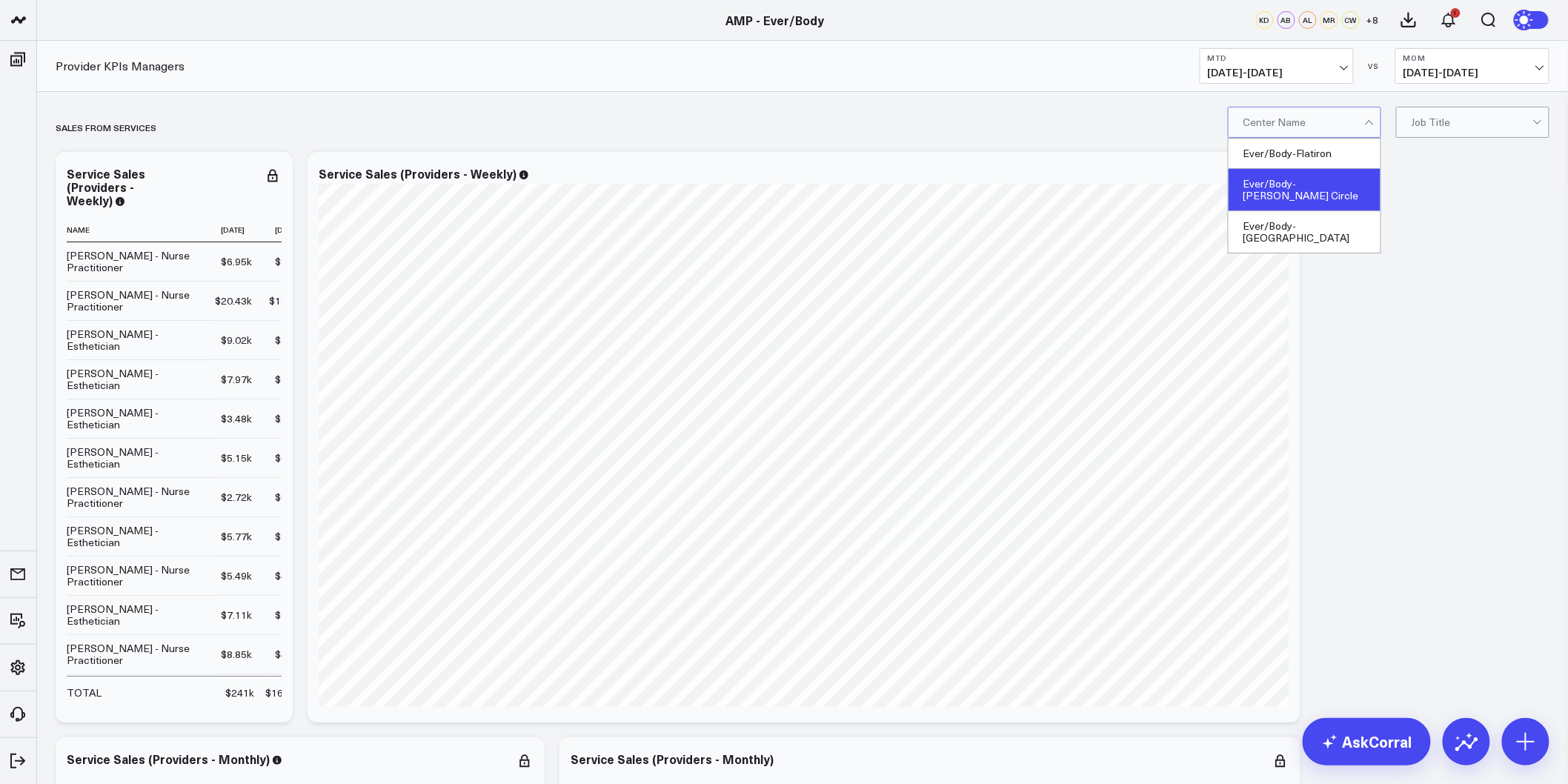
drag, startPoint x: 1308, startPoint y: 205, endPoint x: 1305, endPoint y: 188, distance: 17.3
click at [1305, 188] on div "Ever/Body-Flatiron Ever/Body-Logan Circle Ever/Body-Williamsburg" at bounding box center [1305, 196] width 152 height 114
click at [1305, 188] on div "Ever/Body-Logan Circle" at bounding box center [1305, 190] width 152 height 42
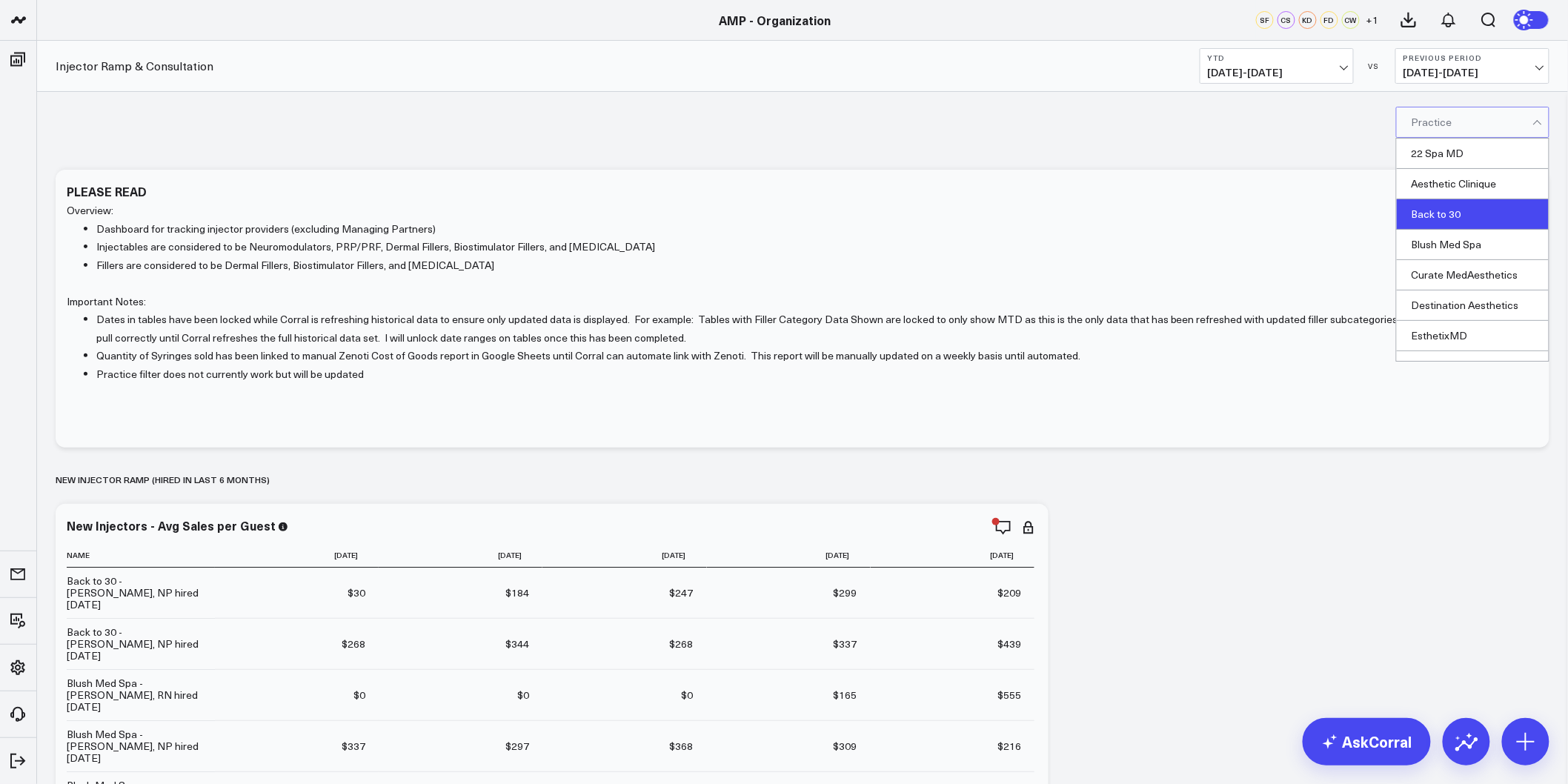
click at [1463, 213] on div "Back to 30" at bounding box center [1473, 215] width 152 height 30
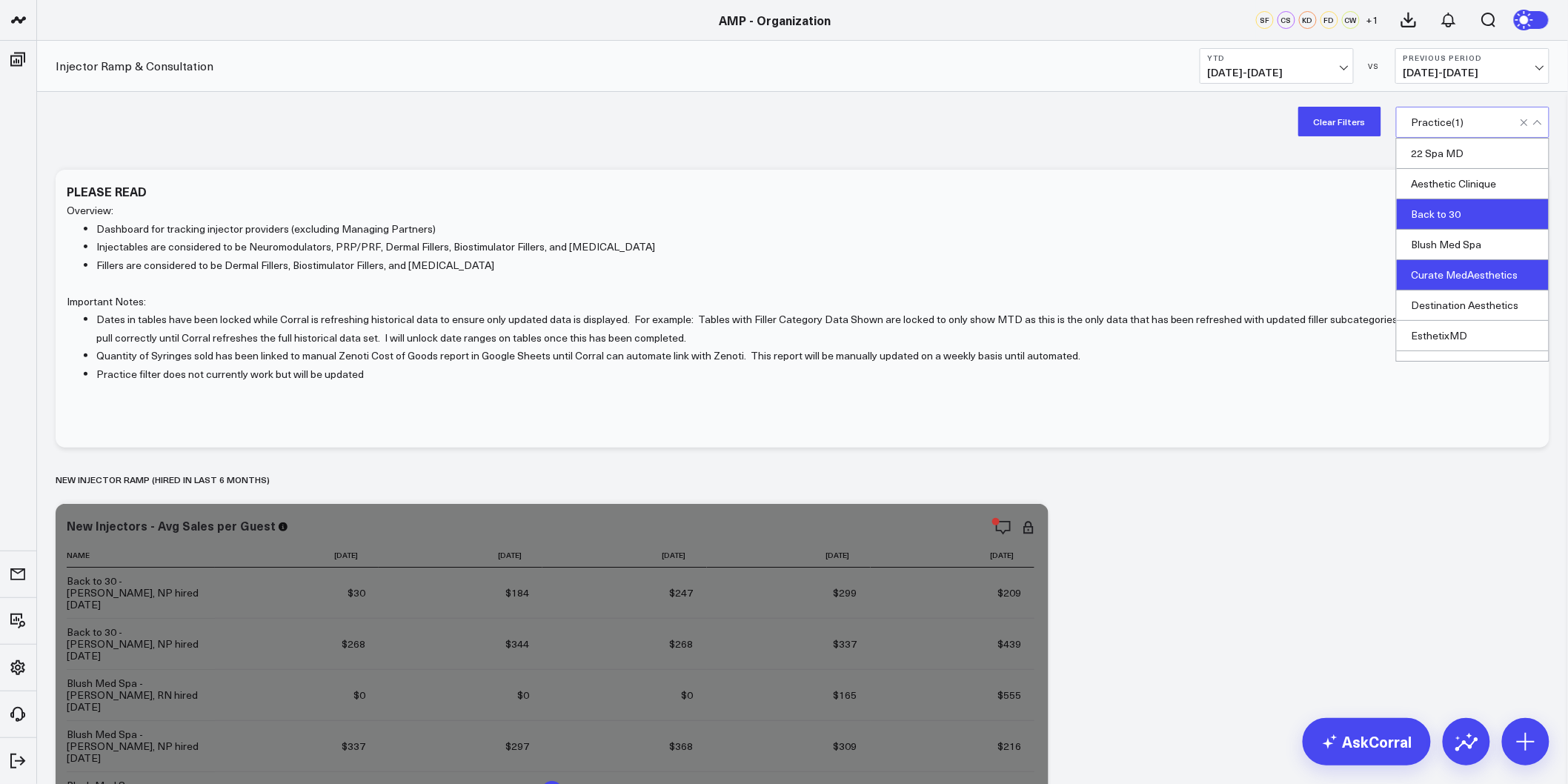
click at [1468, 270] on div "Curate MedAesthetics" at bounding box center [1473, 276] width 152 height 30
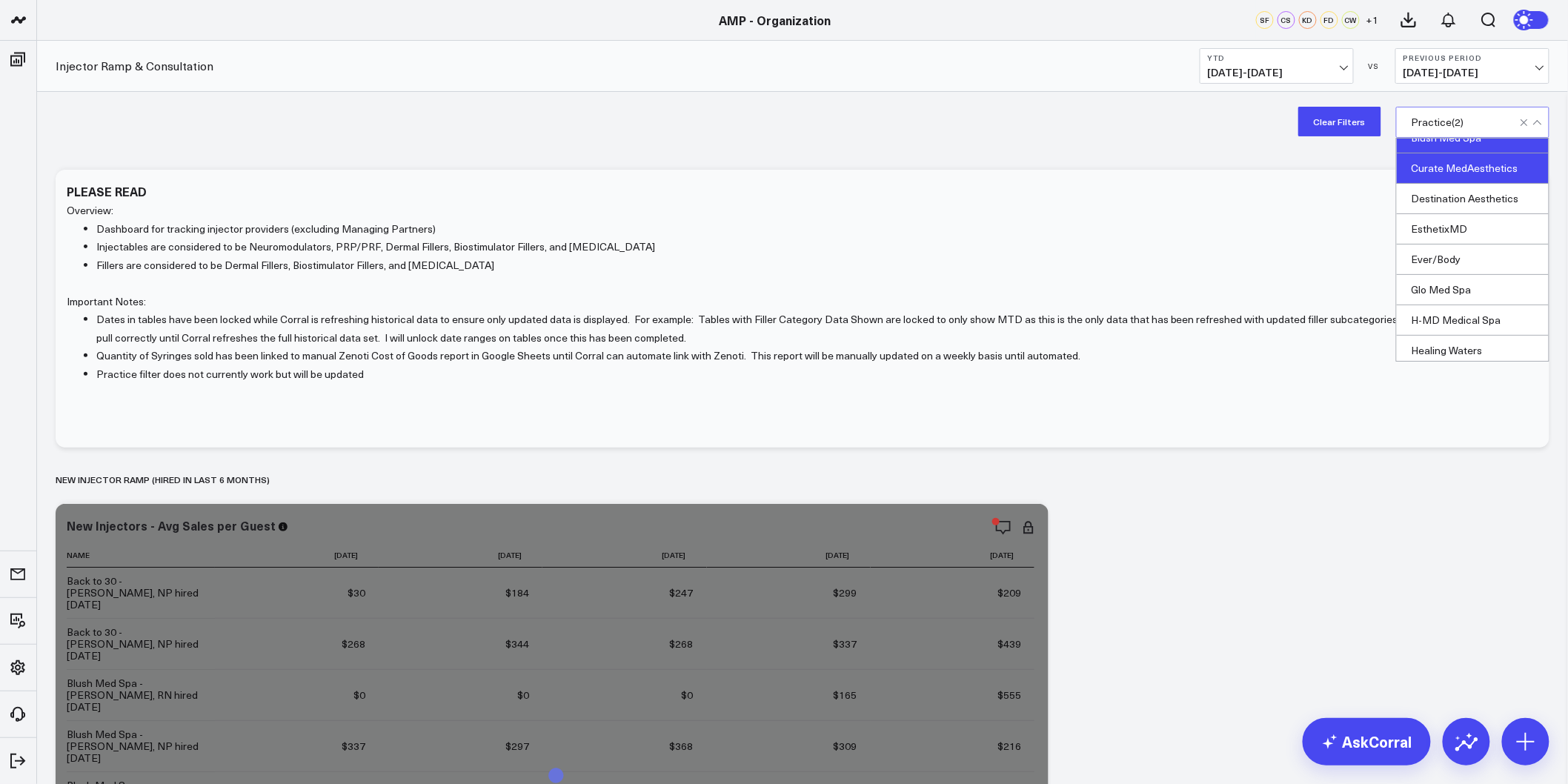
scroll to position [164, 0]
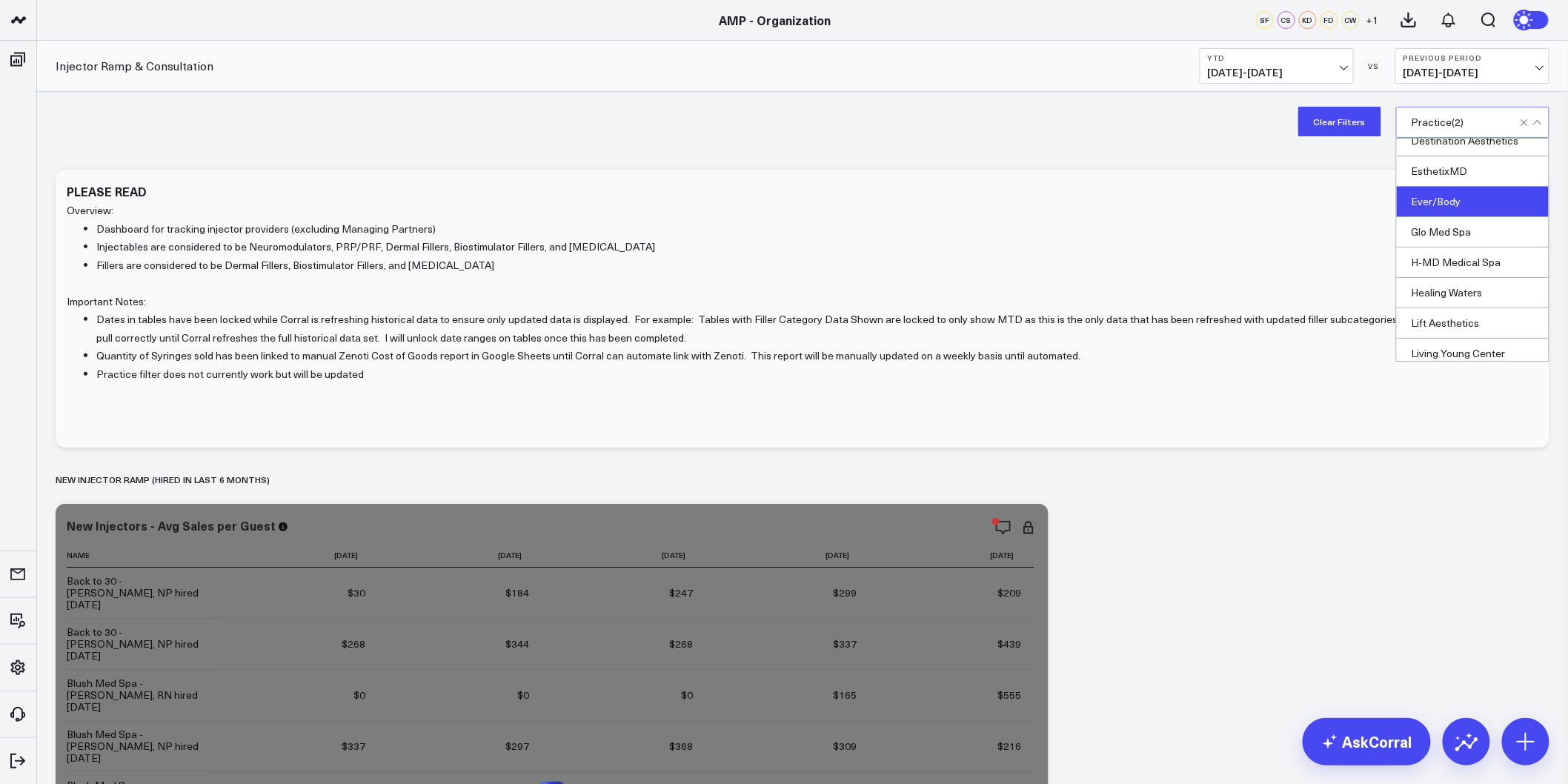
click at [1458, 208] on div "Ever/Body" at bounding box center [1473, 202] width 152 height 30
click at [1124, 137] on div "Clear Filters option Ever/Body, selected. 20 results available. Use Up and Down…" at bounding box center [802, 121] width 1531 height 59
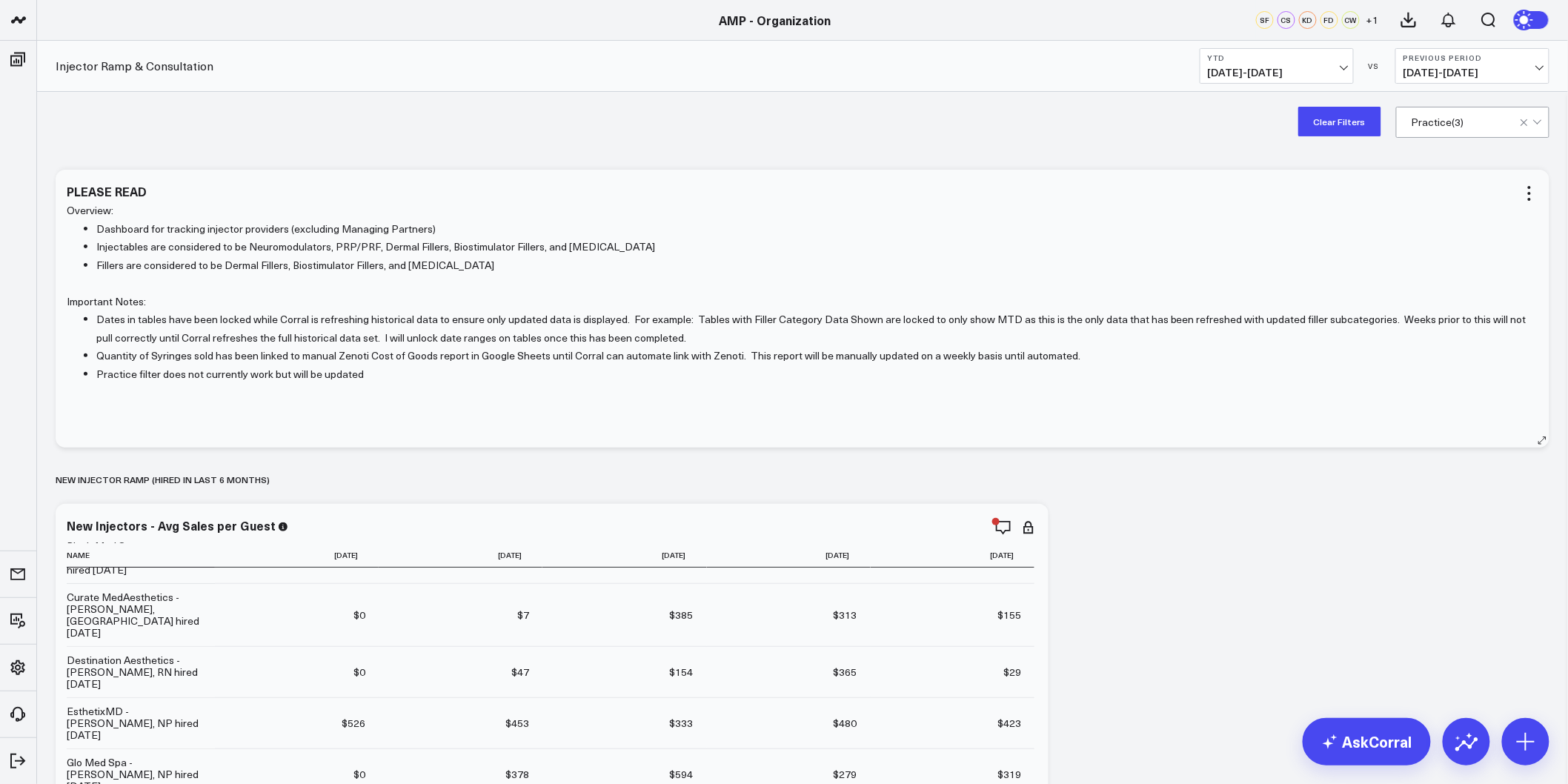
drag, startPoint x: 1542, startPoint y: 547, endPoint x: 1499, endPoint y: 230, distance: 319.9
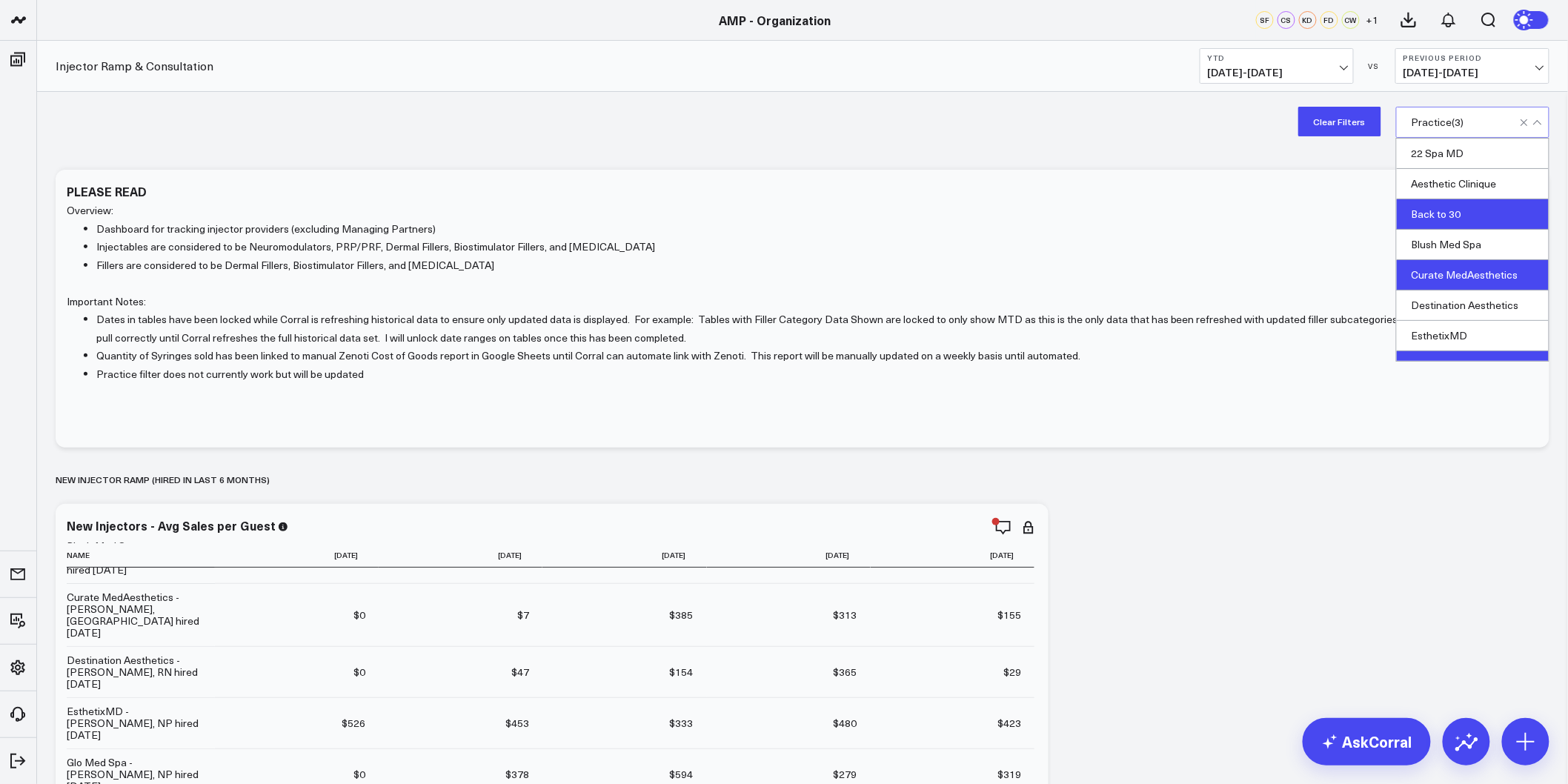
click at [1317, 114] on button "Clear Filters" at bounding box center [1340, 121] width 83 height 29
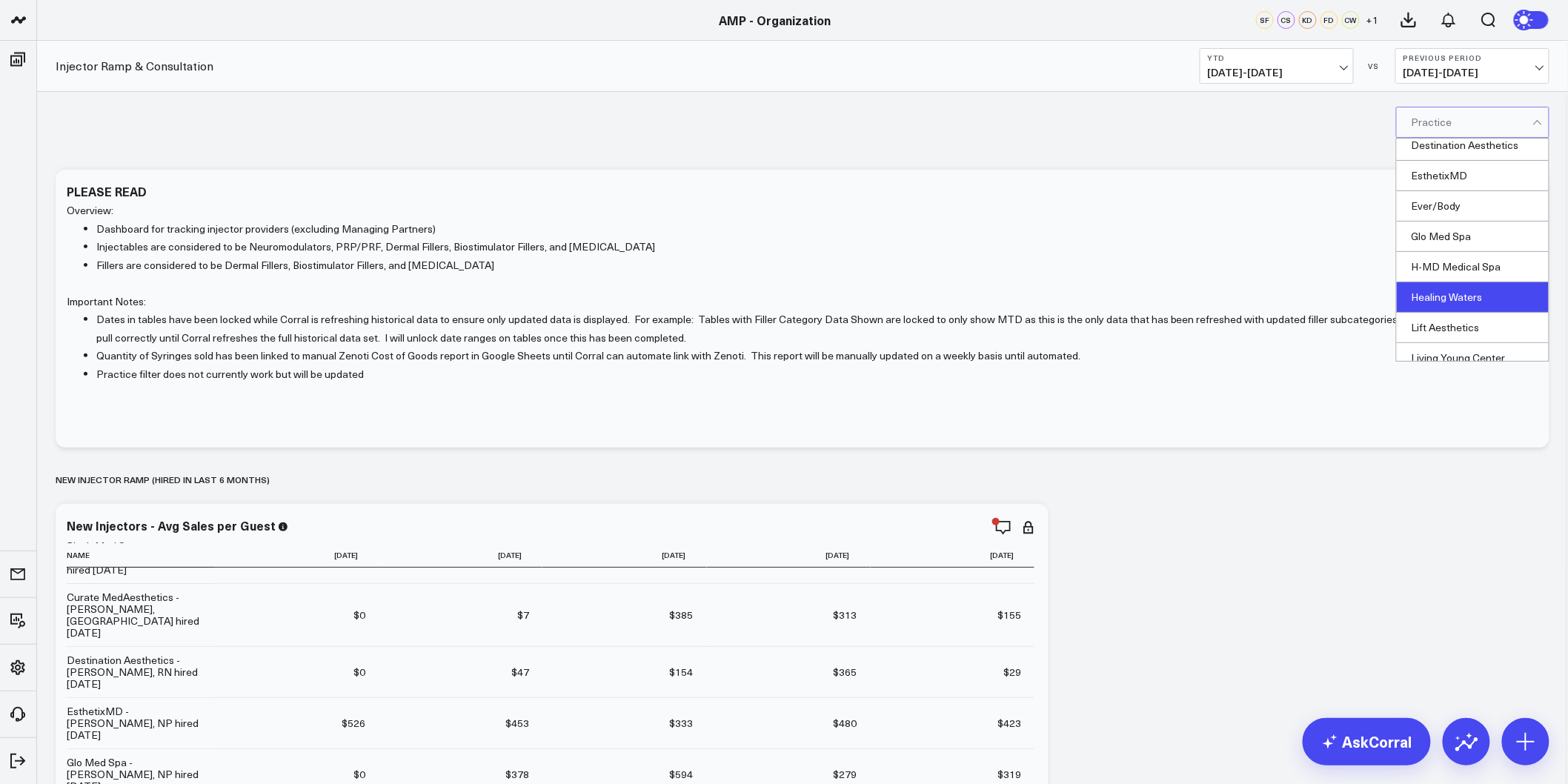
scroll to position [164, 0]
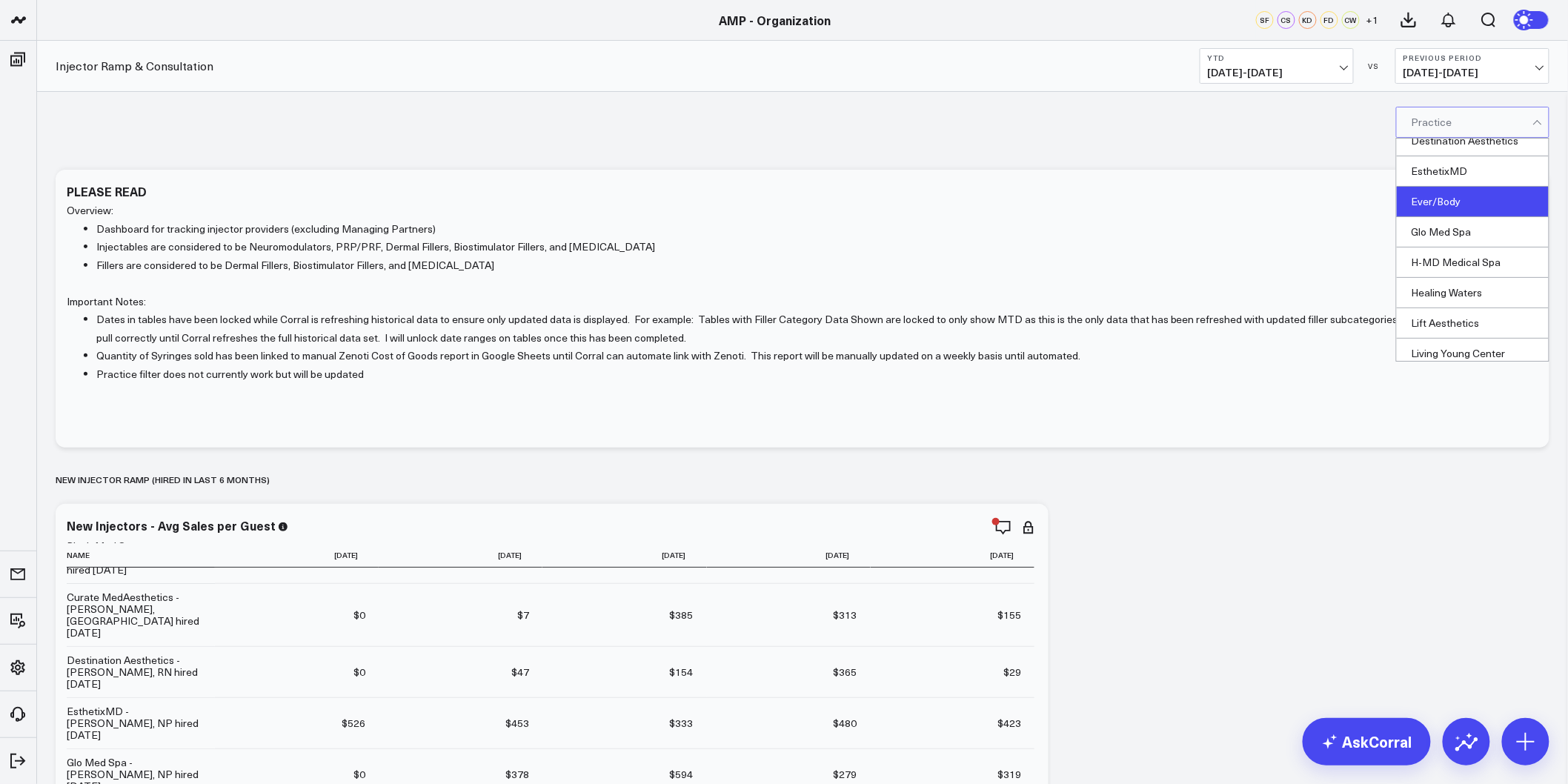
click at [1458, 208] on div "Ever/Body" at bounding box center [1473, 202] width 152 height 30
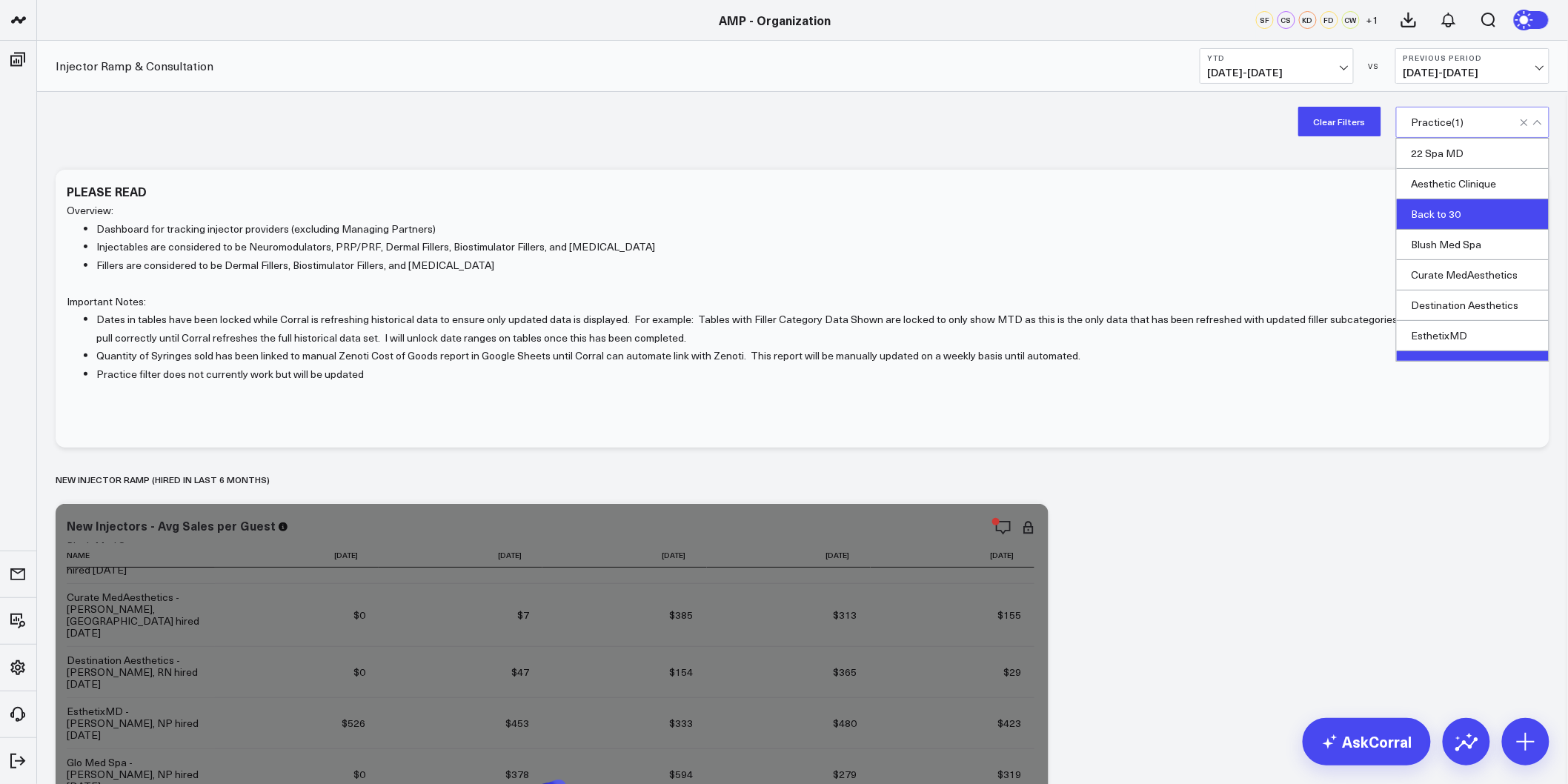
drag, startPoint x: 1466, startPoint y: 210, endPoint x: 1464, endPoint y: 220, distance: 10.2
click at [1467, 210] on div "Back to 30" at bounding box center [1473, 215] width 152 height 30
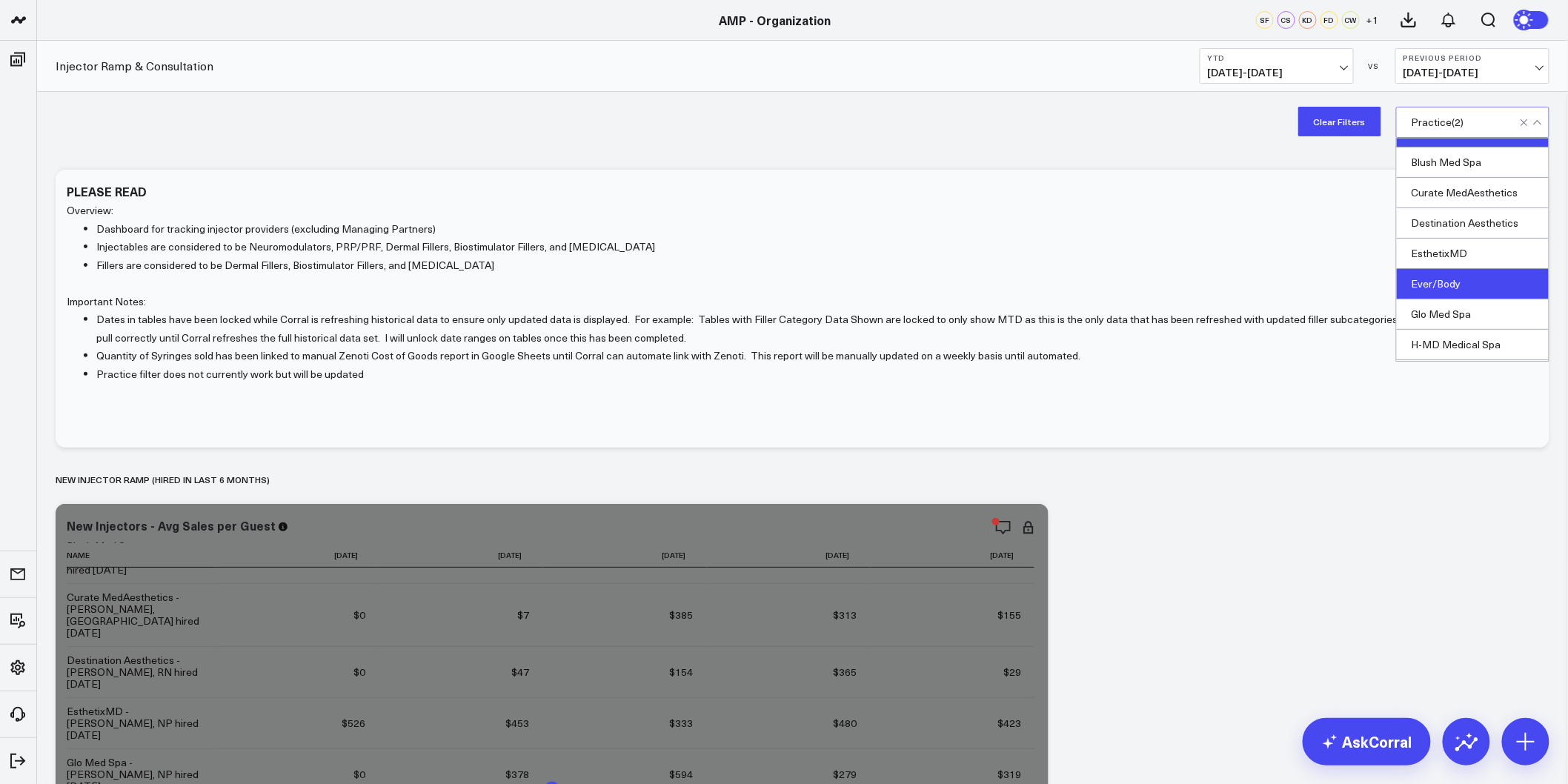
click at [1450, 282] on div "Ever/Body" at bounding box center [1473, 284] width 152 height 30
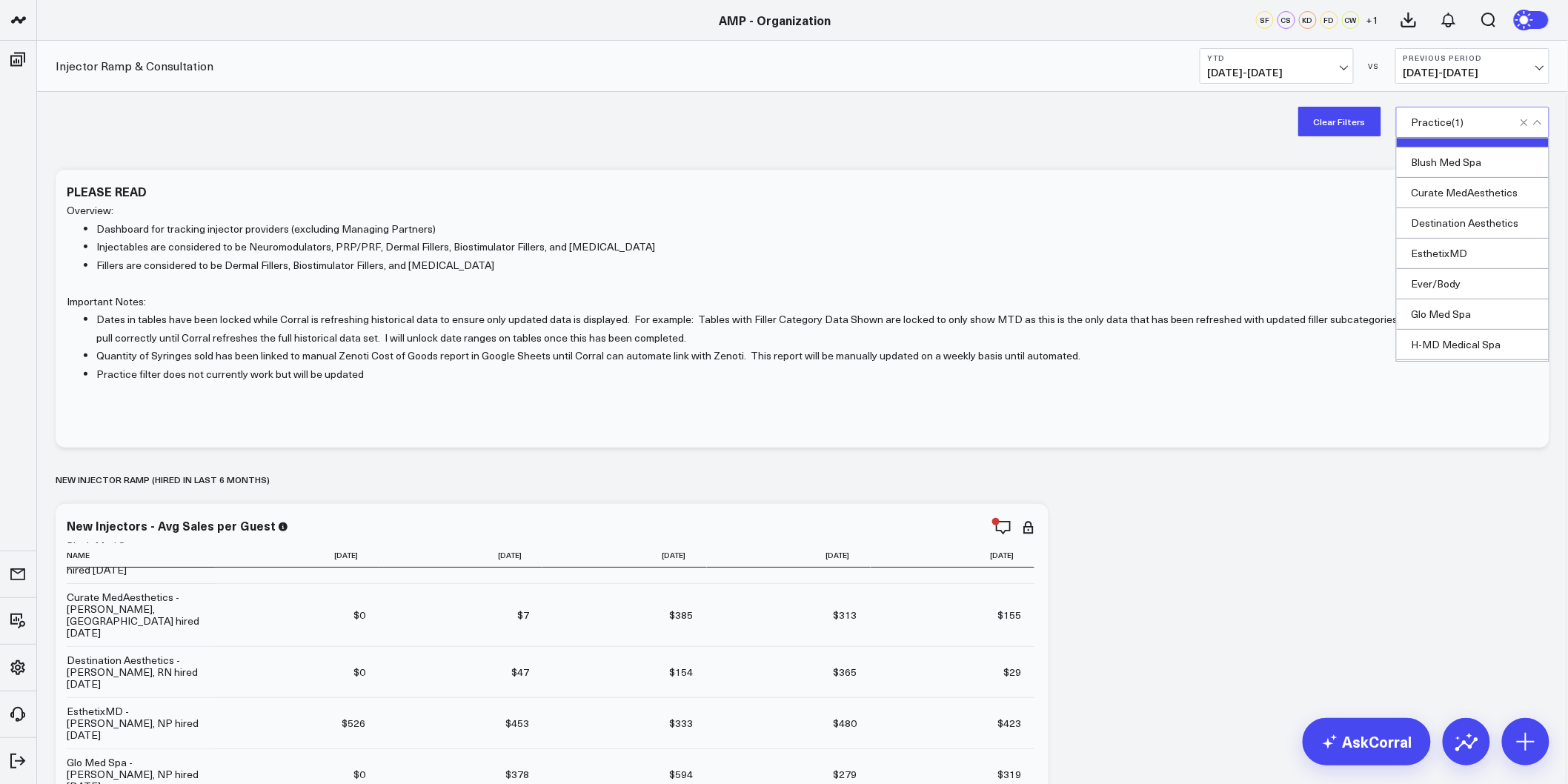
click at [1218, 131] on div "Clear Filters option Ever/Body, deselected. 20 results available. Use Up and Do…" at bounding box center [802, 121] width 1531 height 59
click at [1369, 130] on button "Clear Filters" at bounding box center [1340, 121] width 83 height 29
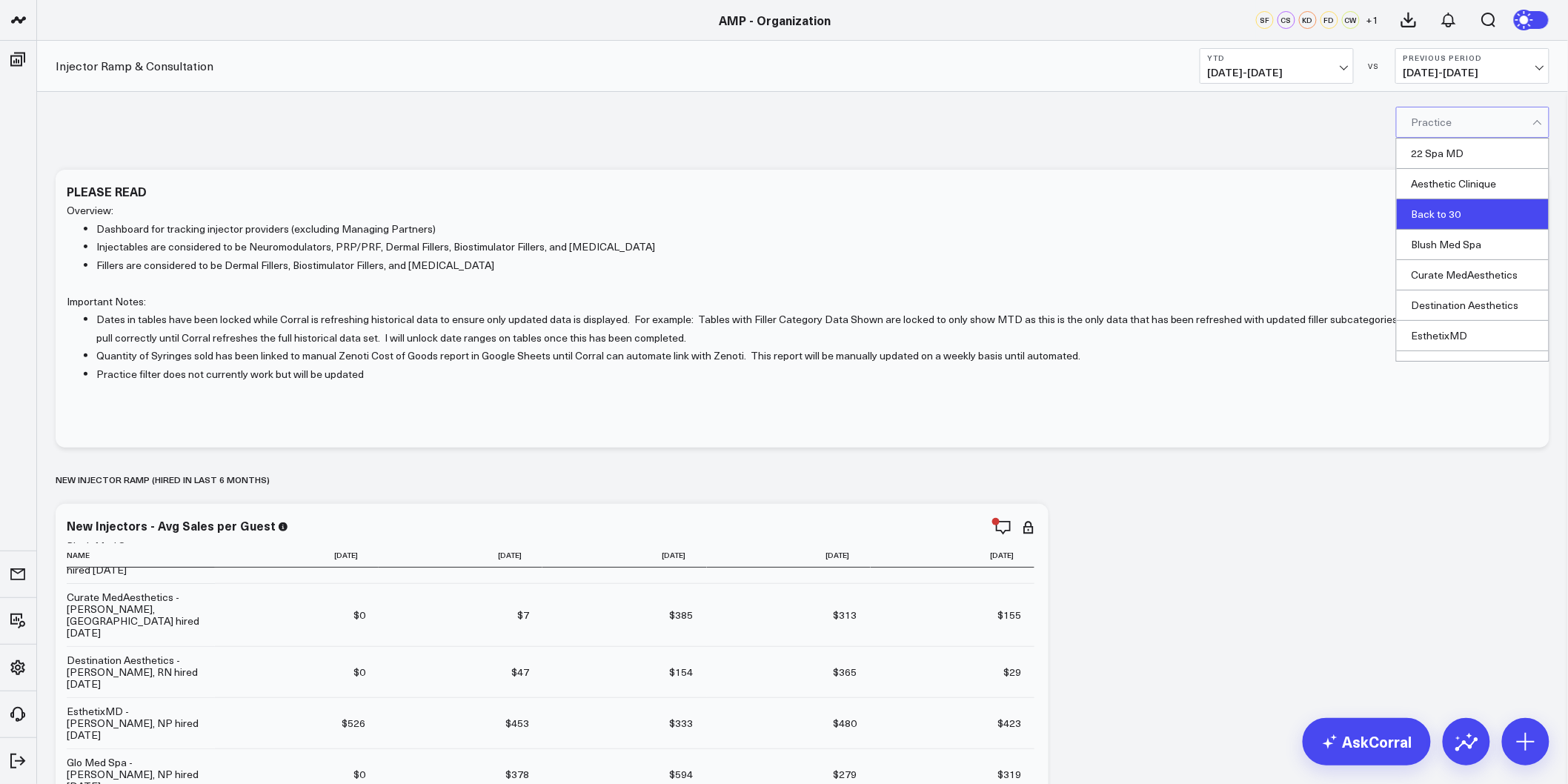
click at [1455, 216] on div "Back to 30" at bounding box center [1473, 215] width 152 height 30
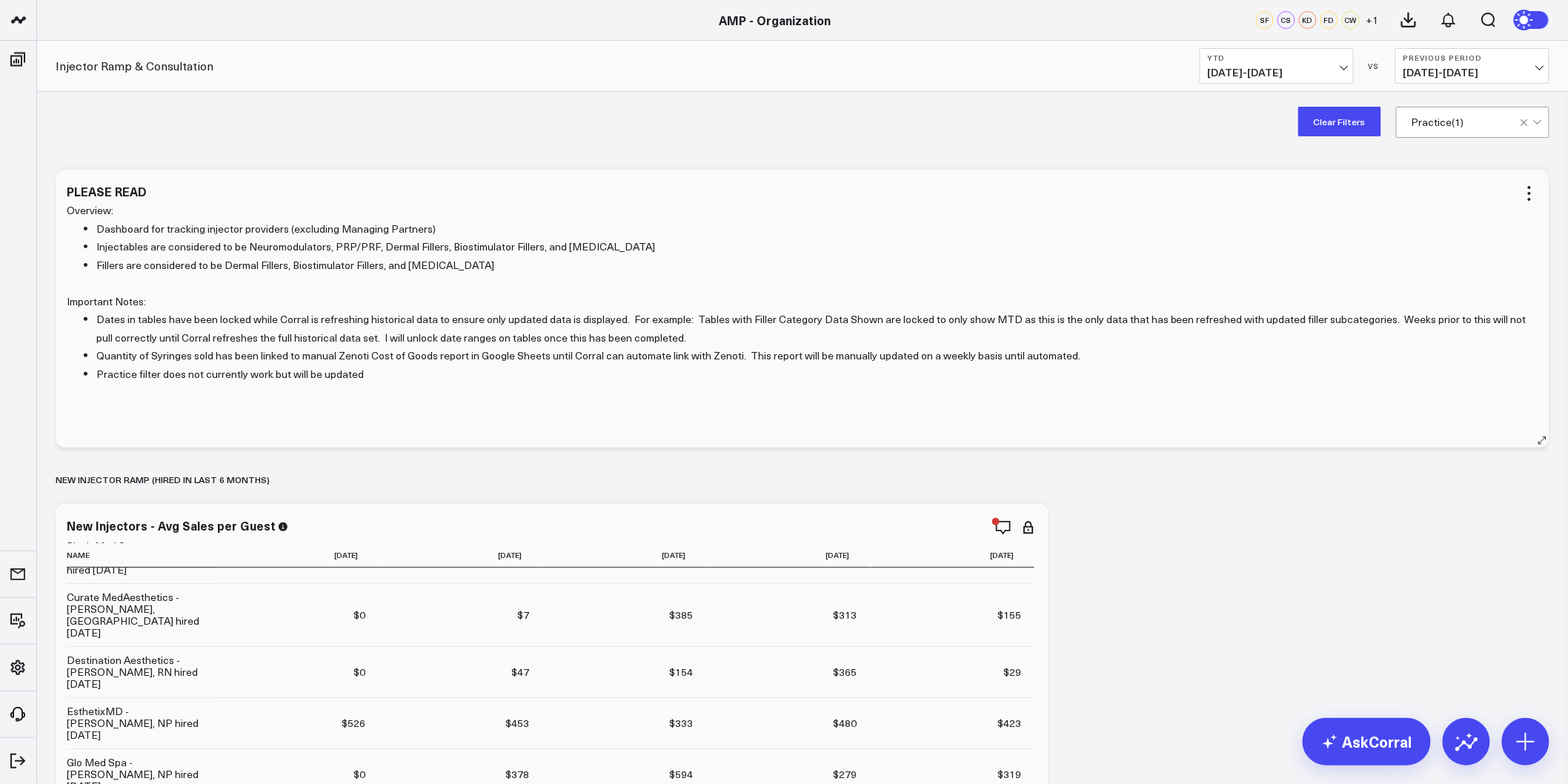
drag, startPoint x: 1183, startPoint y: 513, endPoint x: 1194, endPoint y: 263, distance: 250.2
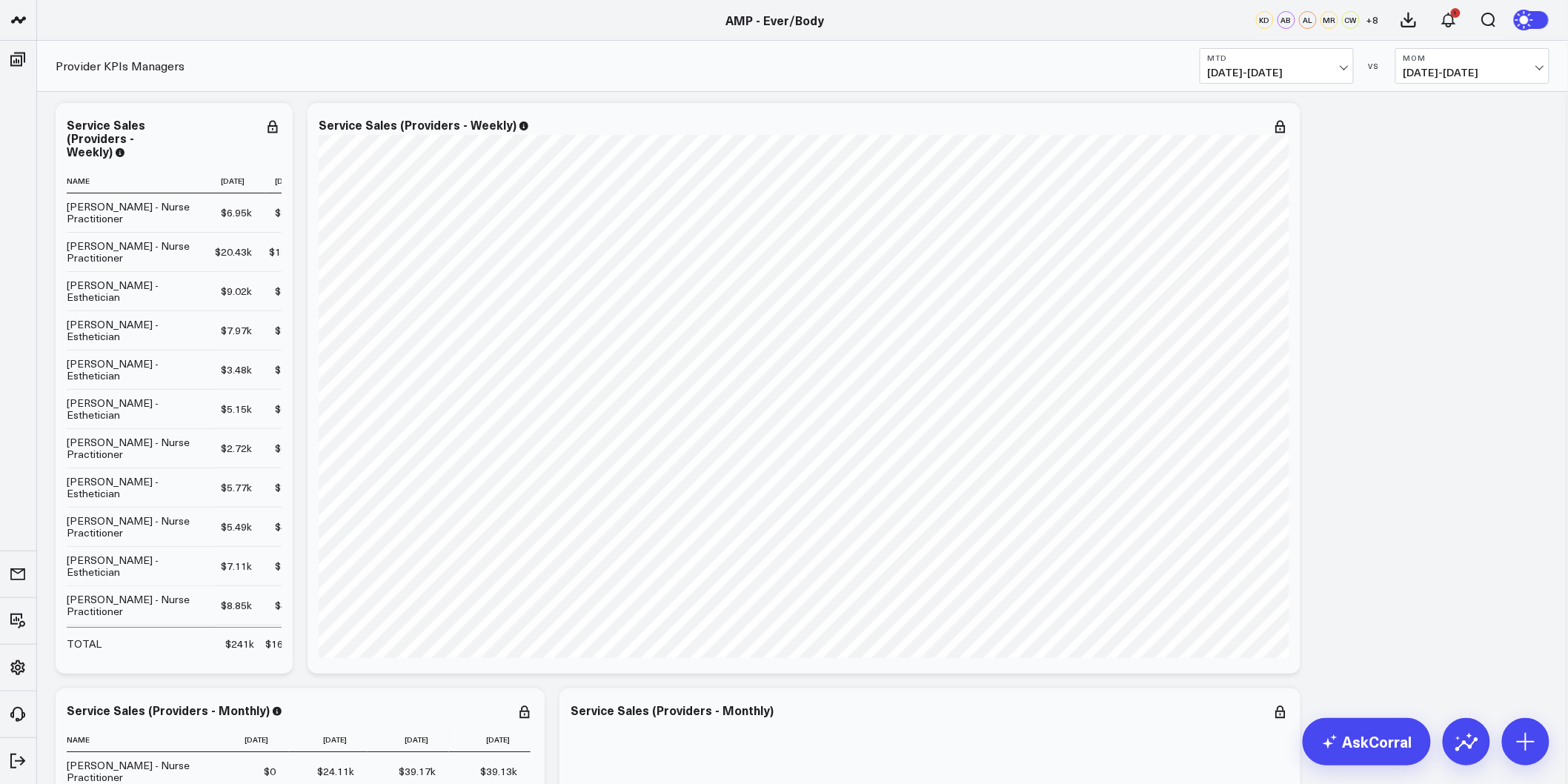
drag, startPoint x: 1377, startPoint y: 264, endPoint x: 1314, endPoint y: 473, distance: 218.3
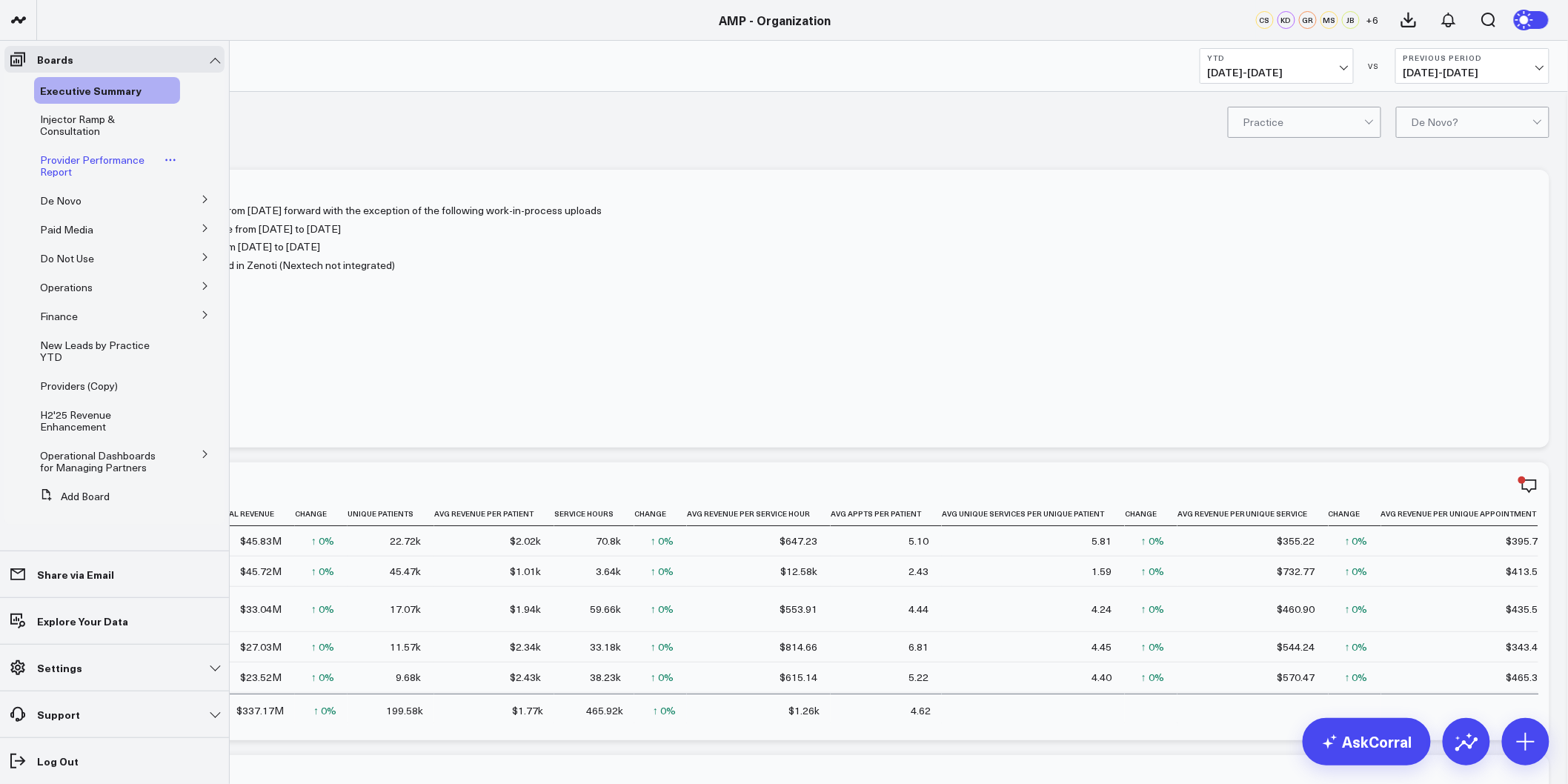
click at [105, 159] on span "Provider Performance Report" at bounding box center [92, 165] width 104 height 26
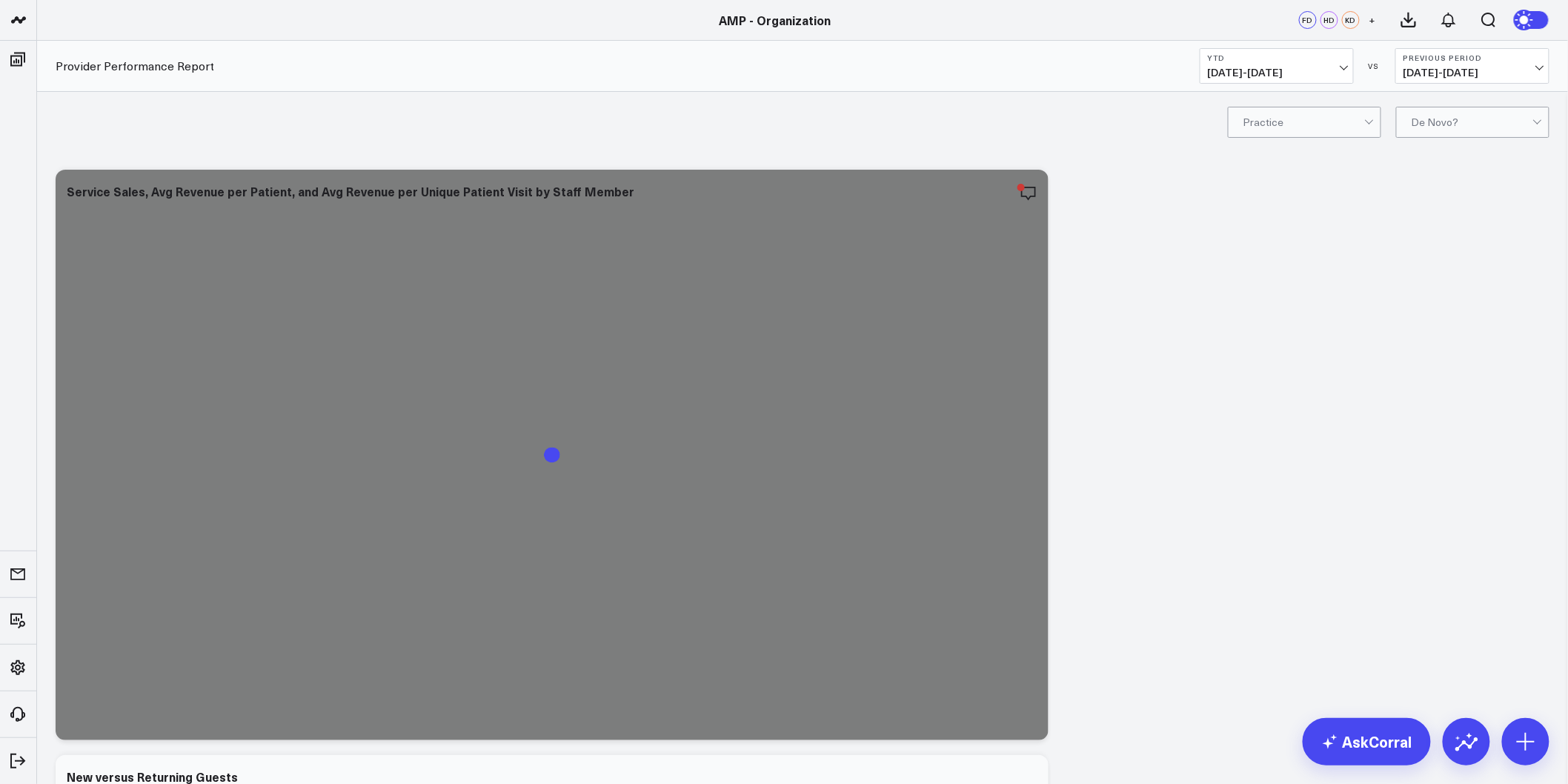
click at [1365, 123] on div at bounding box center [1370, 122] width 13 height 29
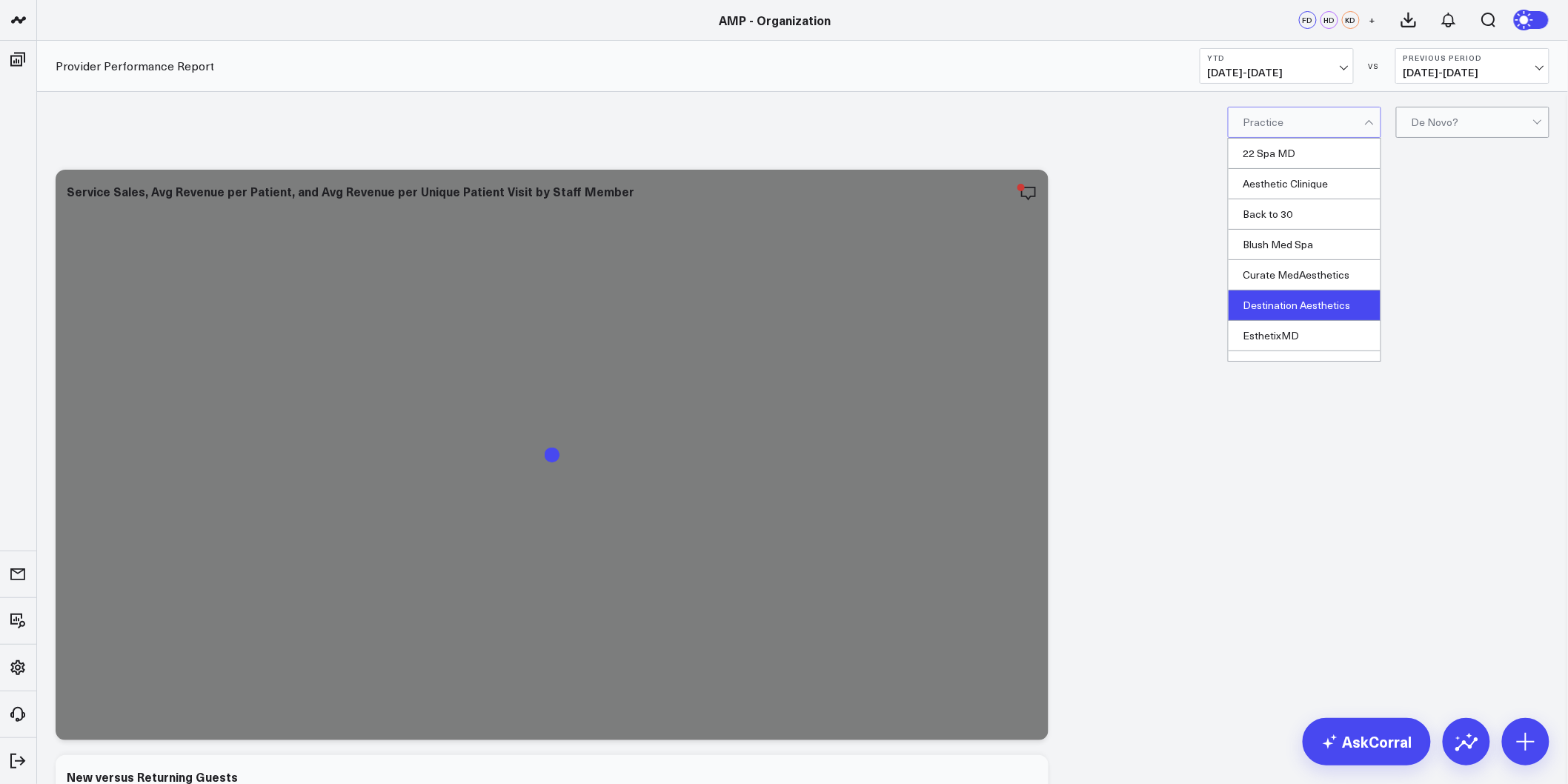
scroll to position [164, 0]
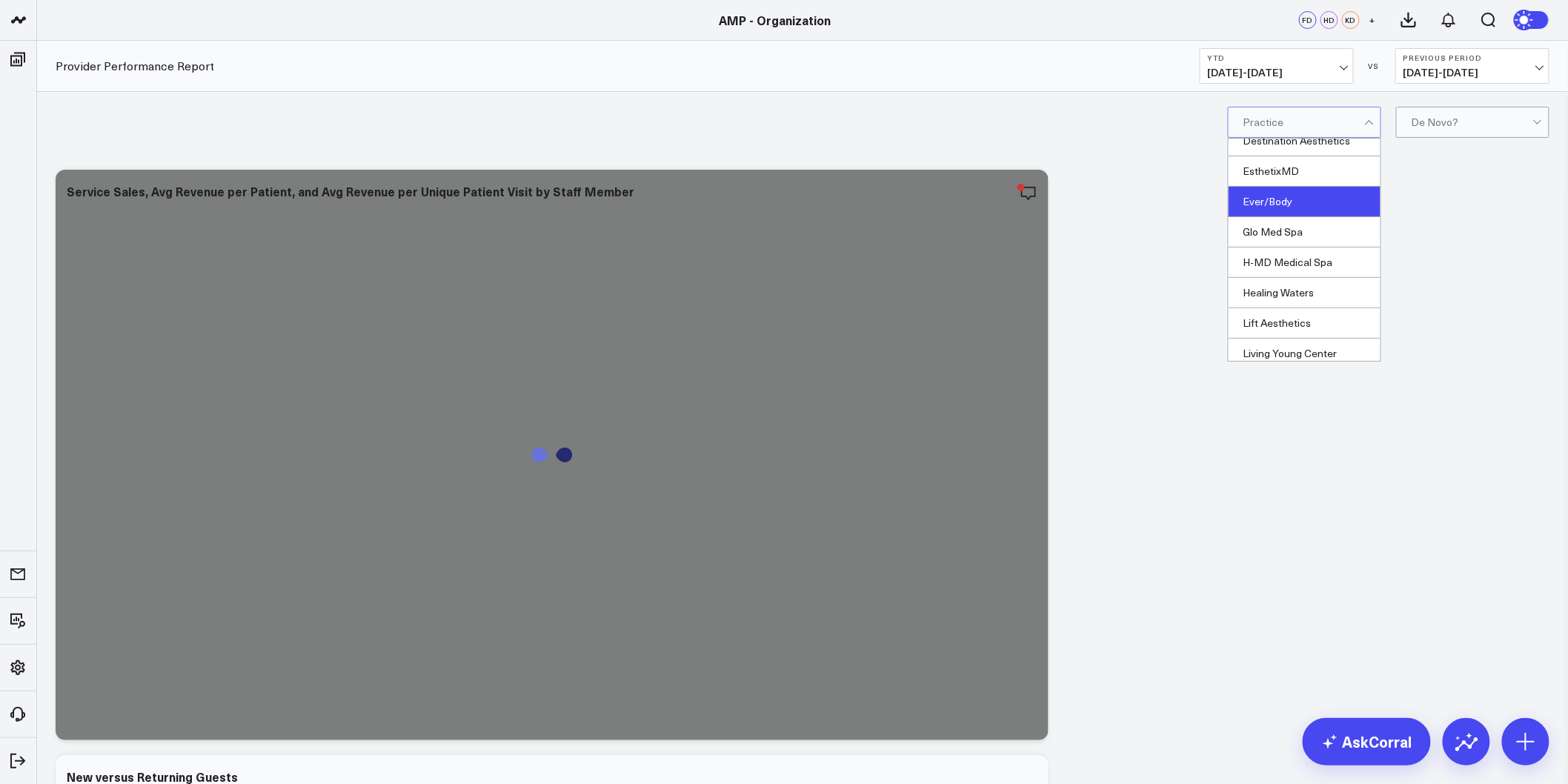
click at [1278, 209] on div "Ever/Body" at bounding box center [1305, 202] width 152 height 30
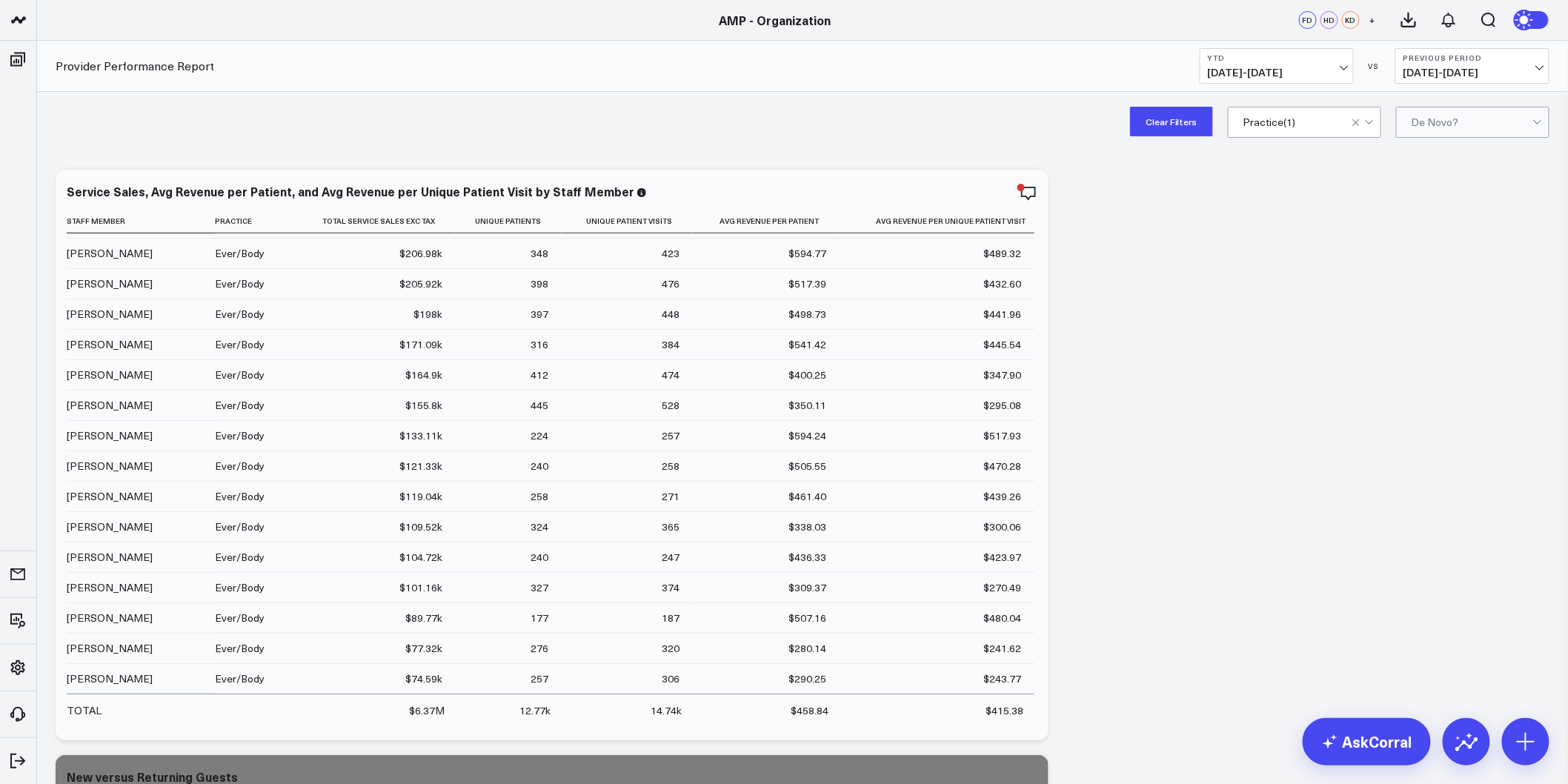
drag, startPoint x: 1214, startPoint y: 505, endPoint x: 1087, endPoint y: 143, distance: 383.6
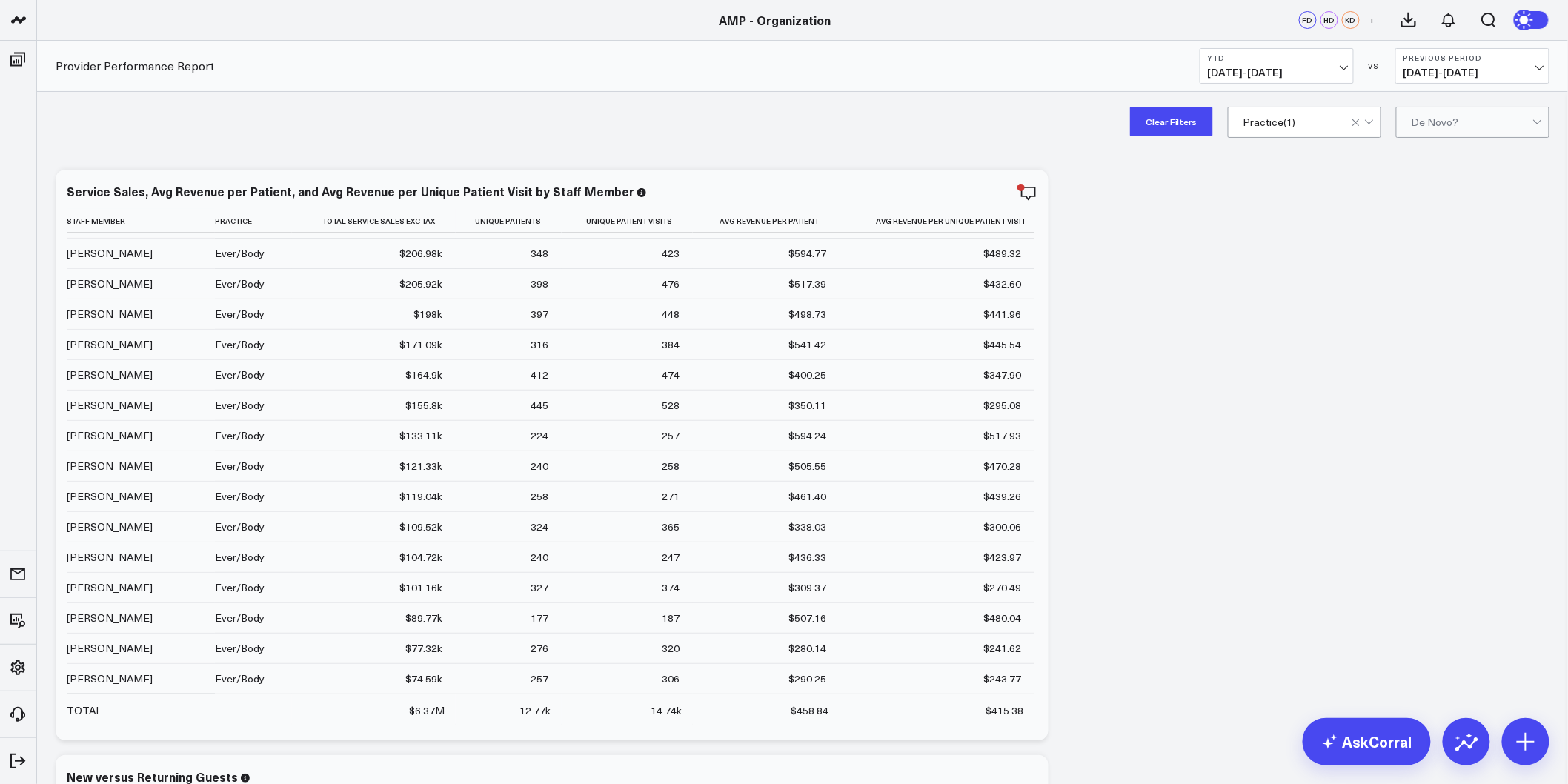
drag, startPoint x: 1112, startPoint y: 447, endPoint x: 1024, endPoint y: 83, distance: 374.5
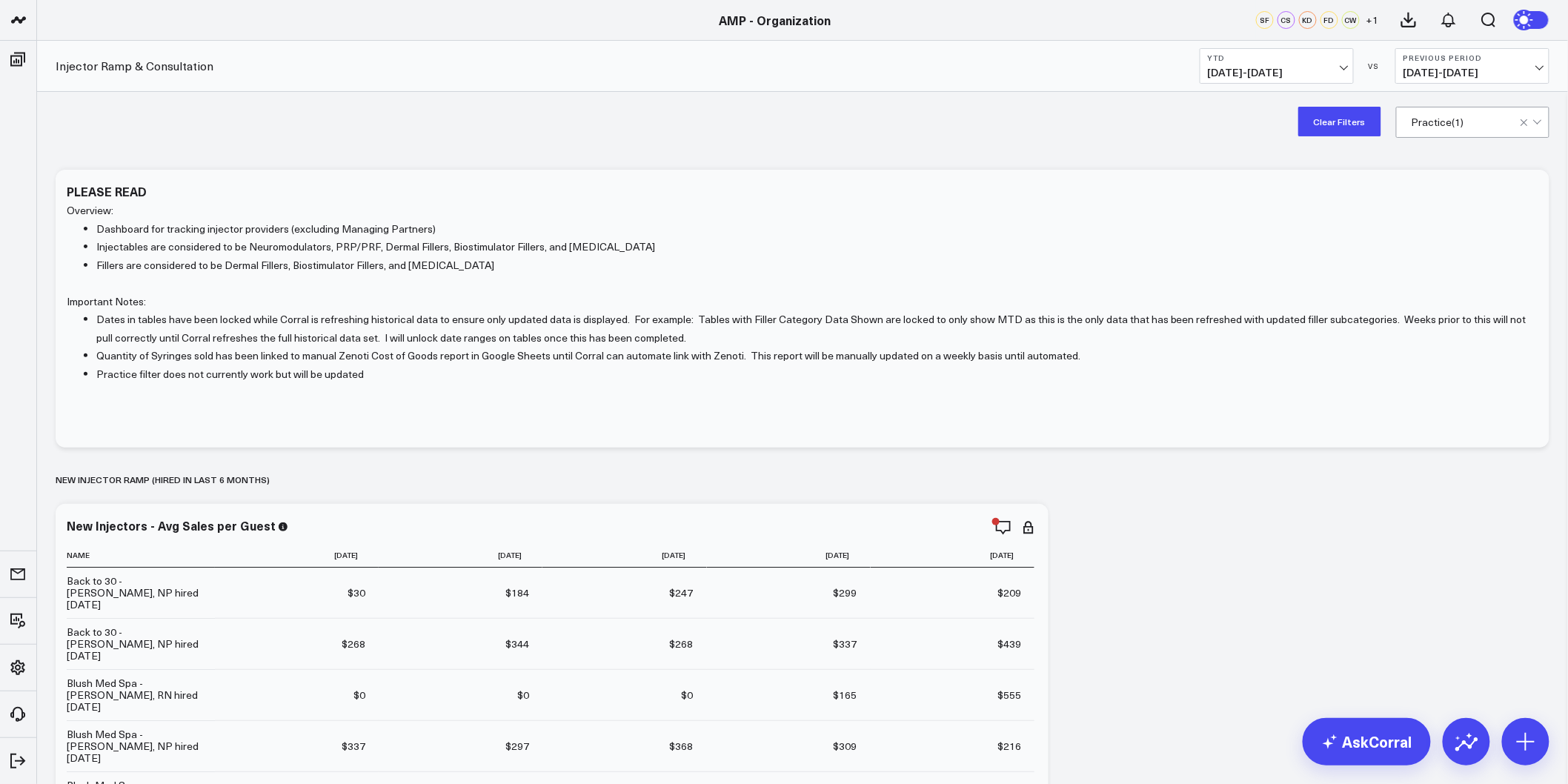
scroll to position [906, 0]
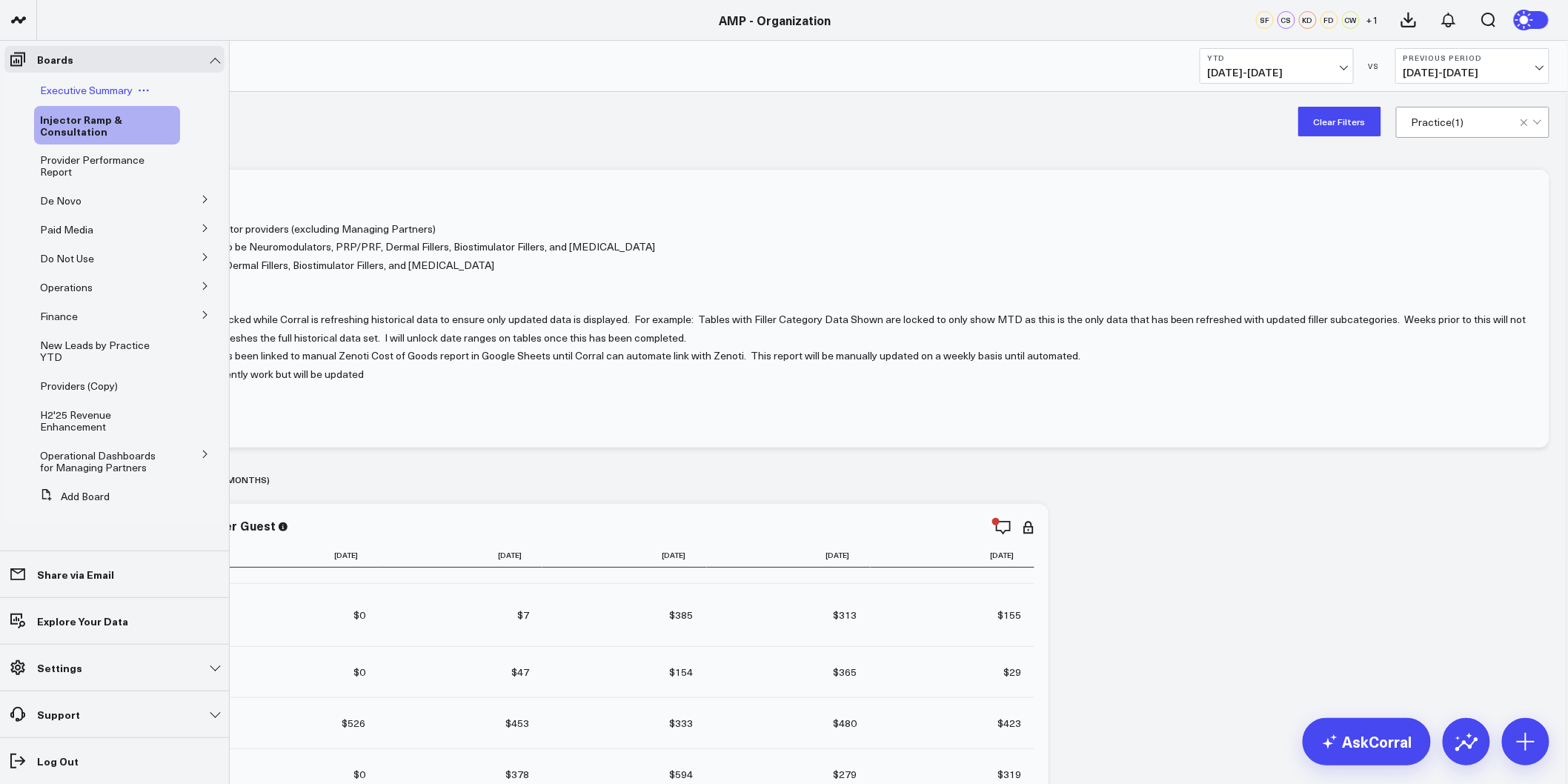
click at [47, 89] on span "Executive Summary" at bounding box center [86, 90] width 92 height 14
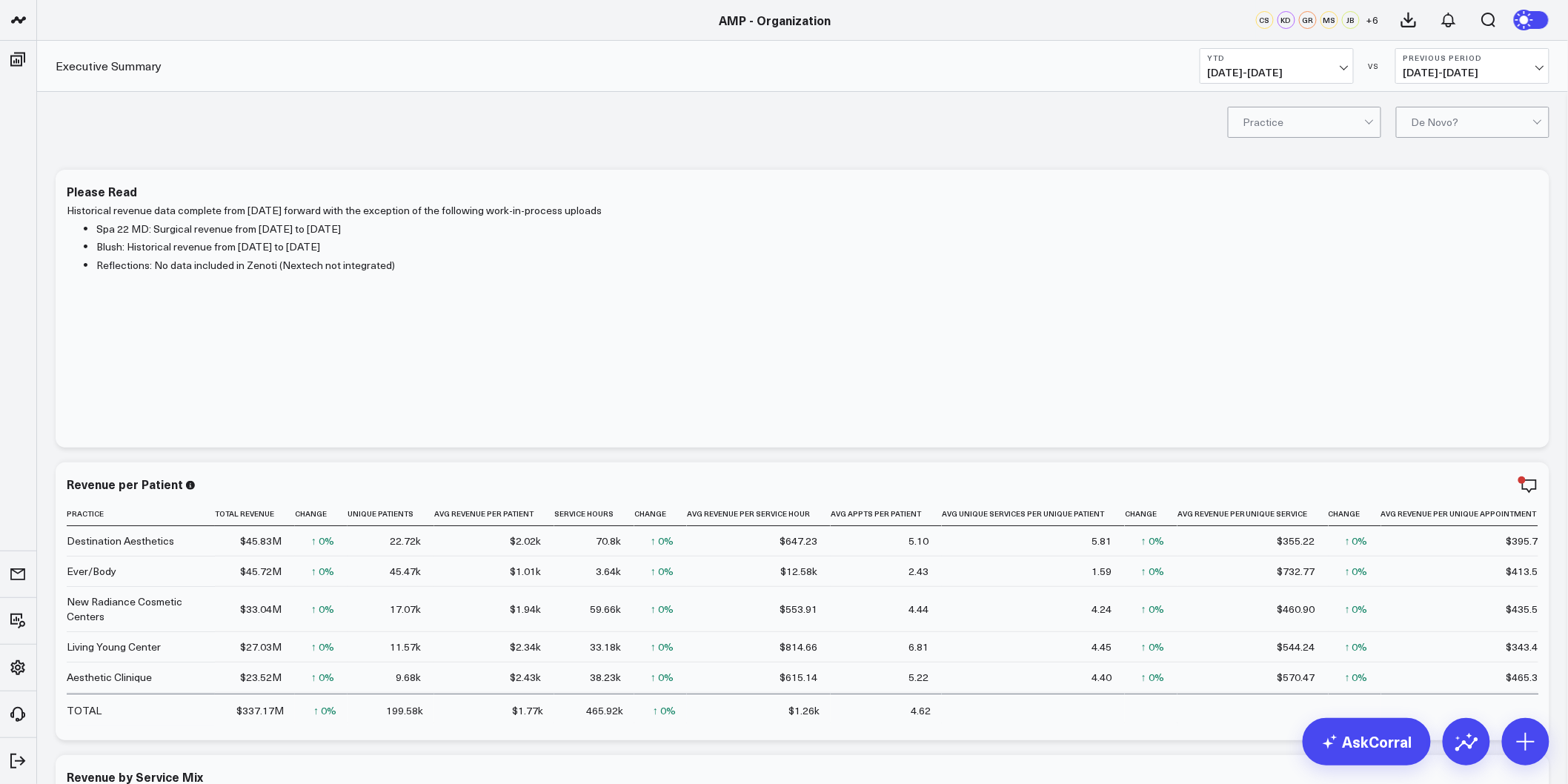
click at [1479, 117] on div at bounding box center [1472, 122] width 121 height 29
click at [1467, 145] on div "De Novo Only" at bounding box center [1473, 153] width 152 height 29
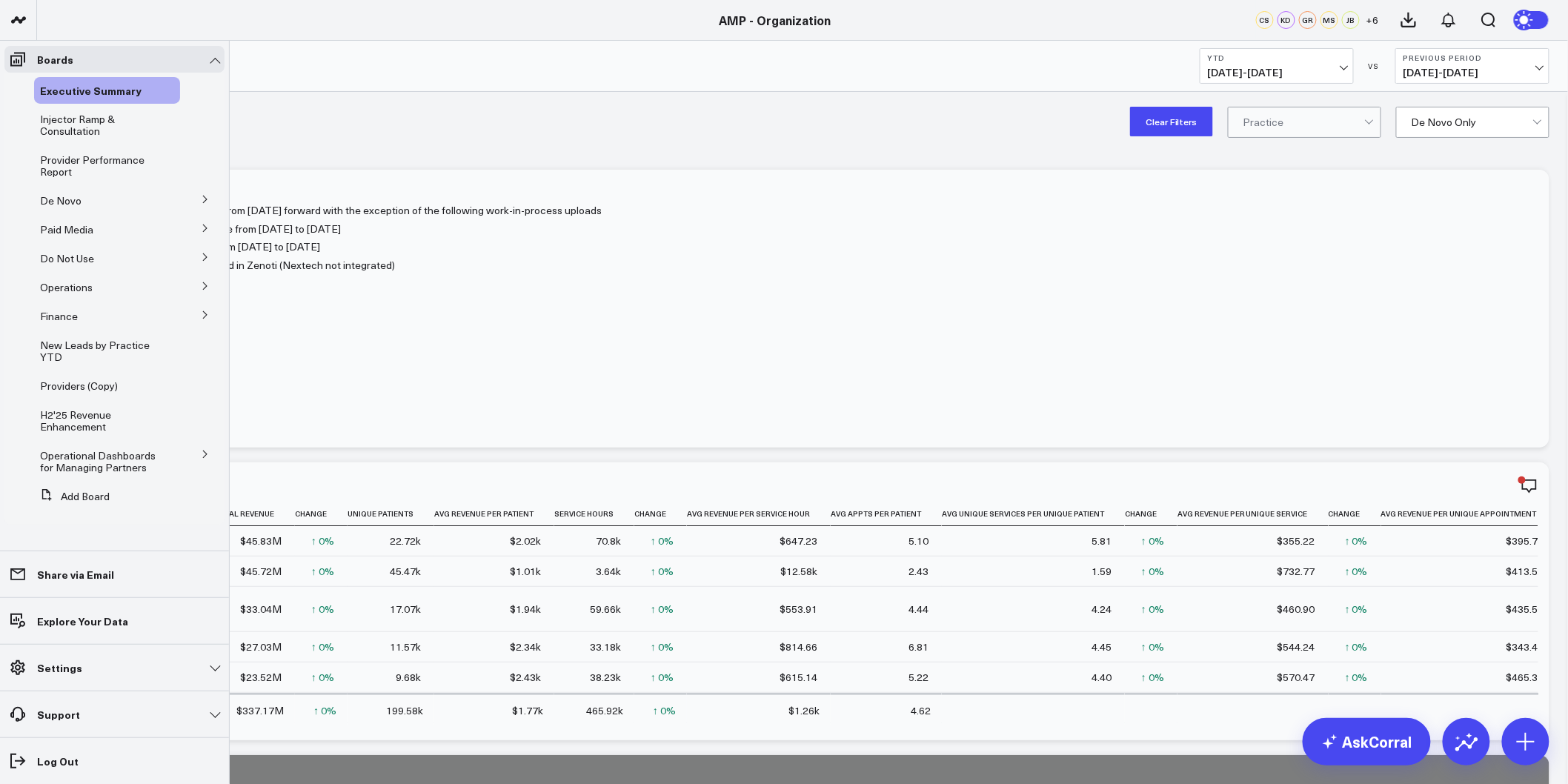
click at [198, 198] on button at bounding box center [205, 199] width 38 height 23
click at [89, 276] on div "De Novo Charts" at bounding box center [111, 267] width 137 height 27
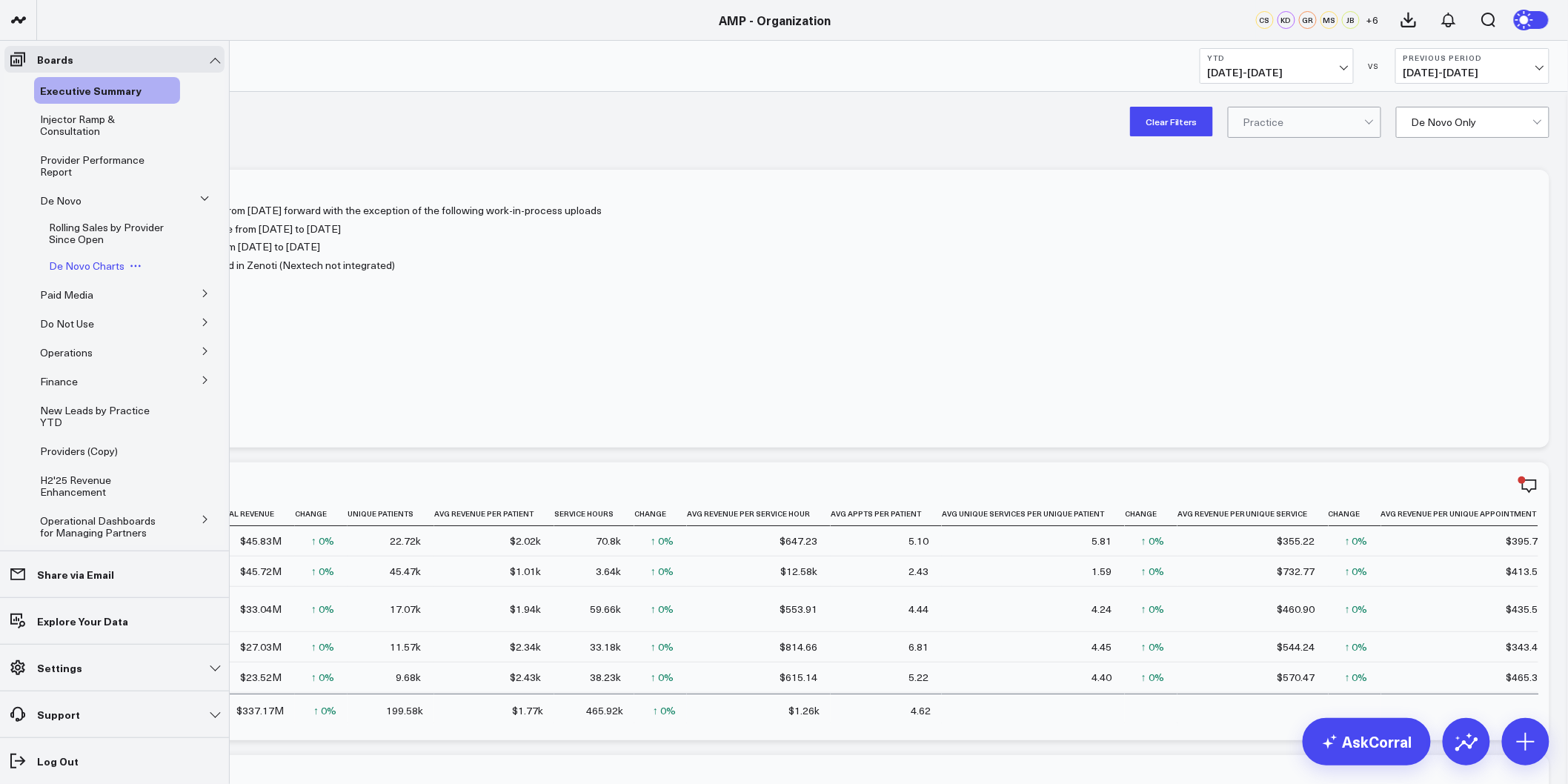
click at [85, 268] on span "De Novo Charts" at bounding box center [86, 266] width 76 height 14
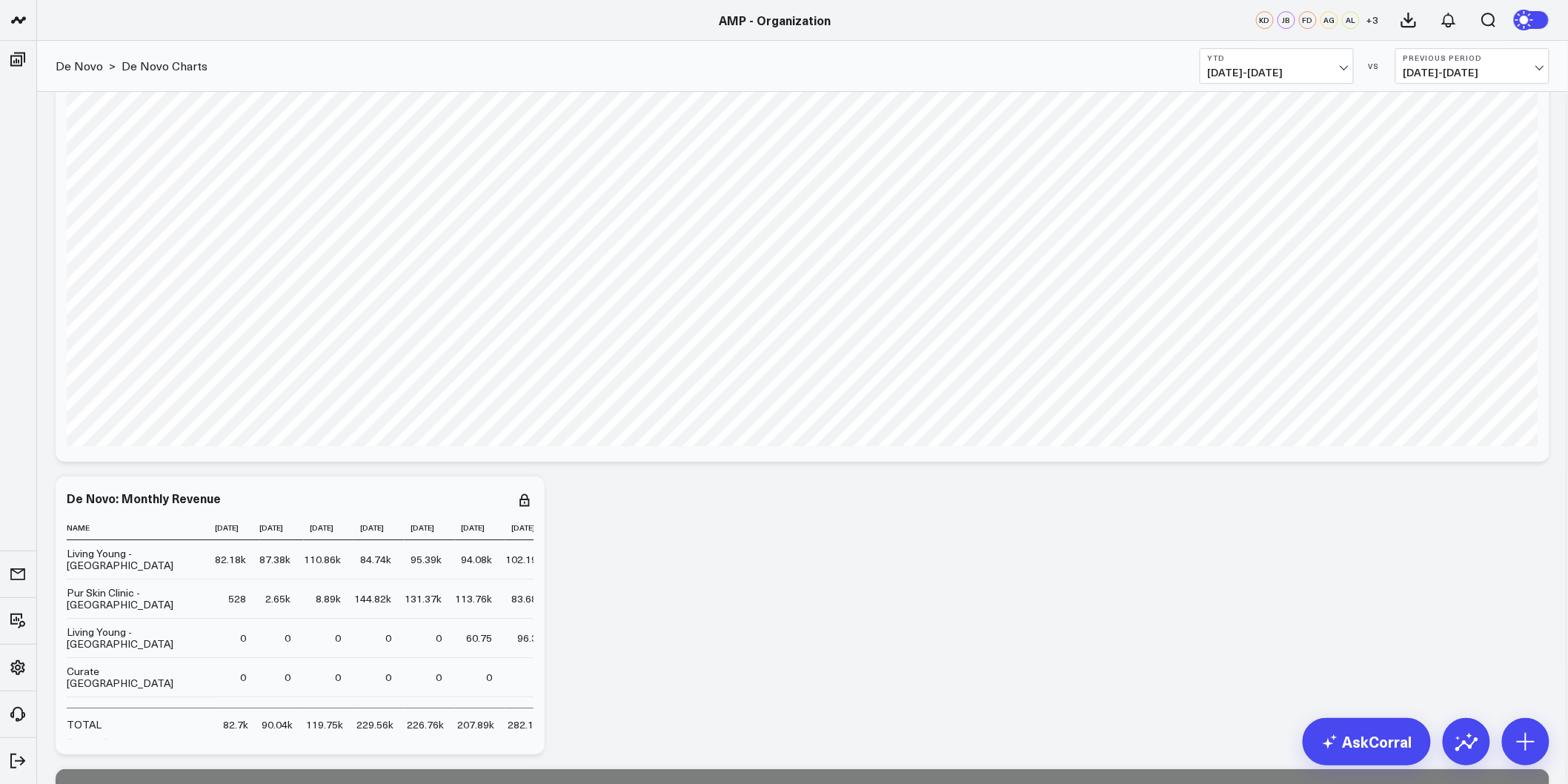
scroll to position [2224, 0]
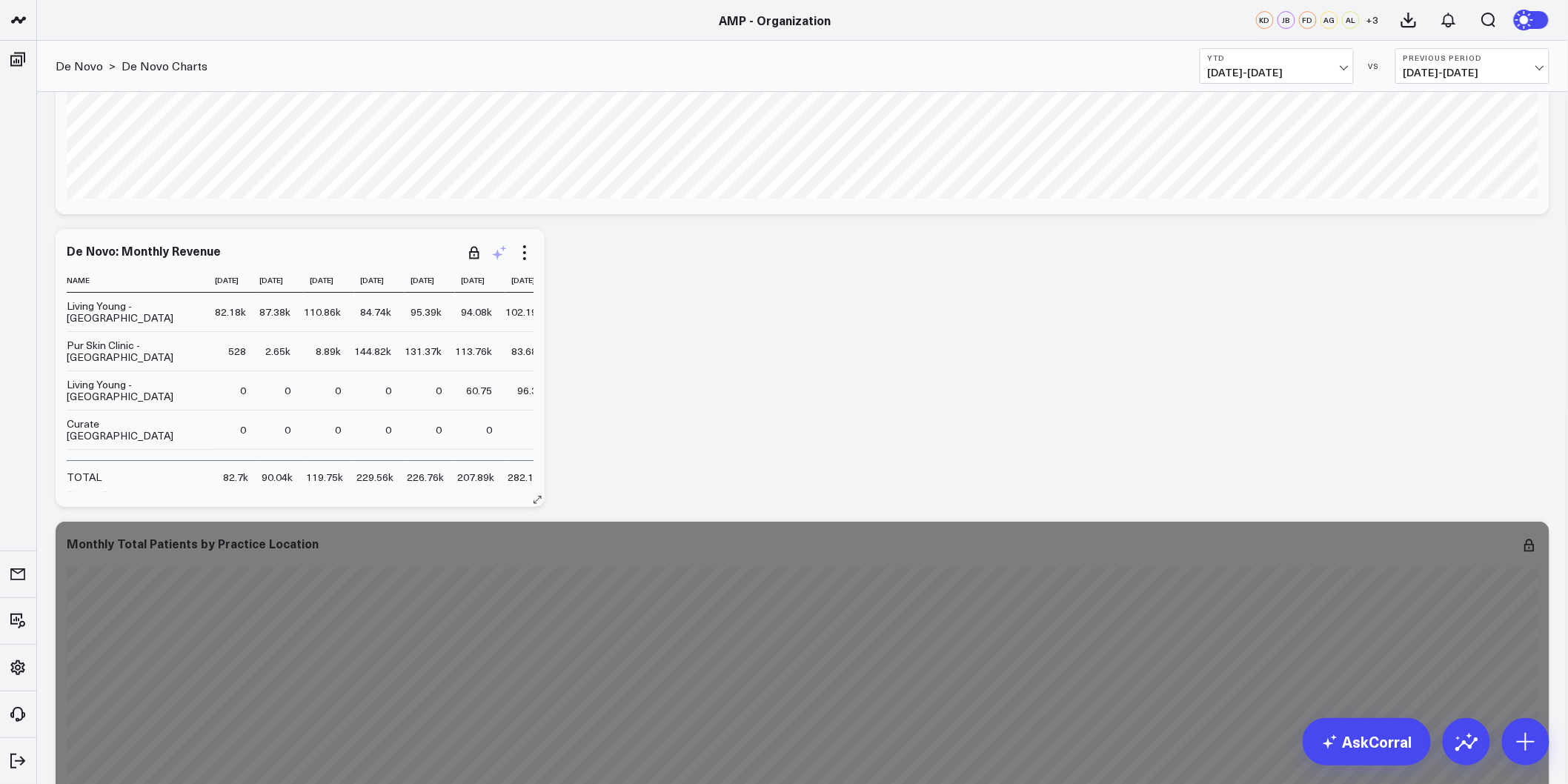
click at [498, 249] on icon at bounding box center [500, 253] width 18 height 18
click at [638, 285] on textarea at bounding box center [664, 285] width 251 height 67
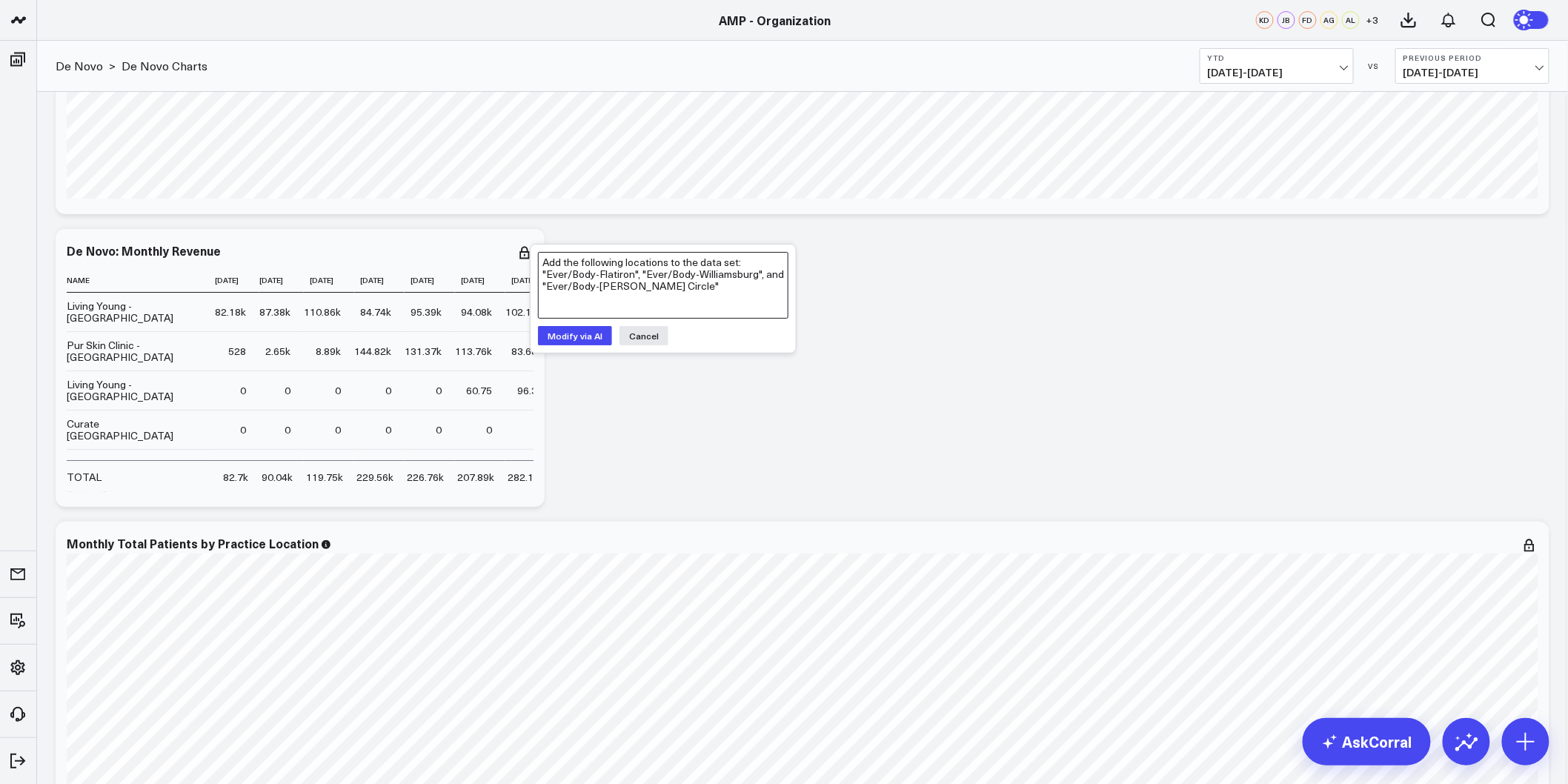
type textarea "Add the following locations to the data set: "Ever/Body-Flatiron", "Ever/Body-W…"
click at [586, 341] on button "Modify via AI" at bounding box center [575, 336] width 74 height 20
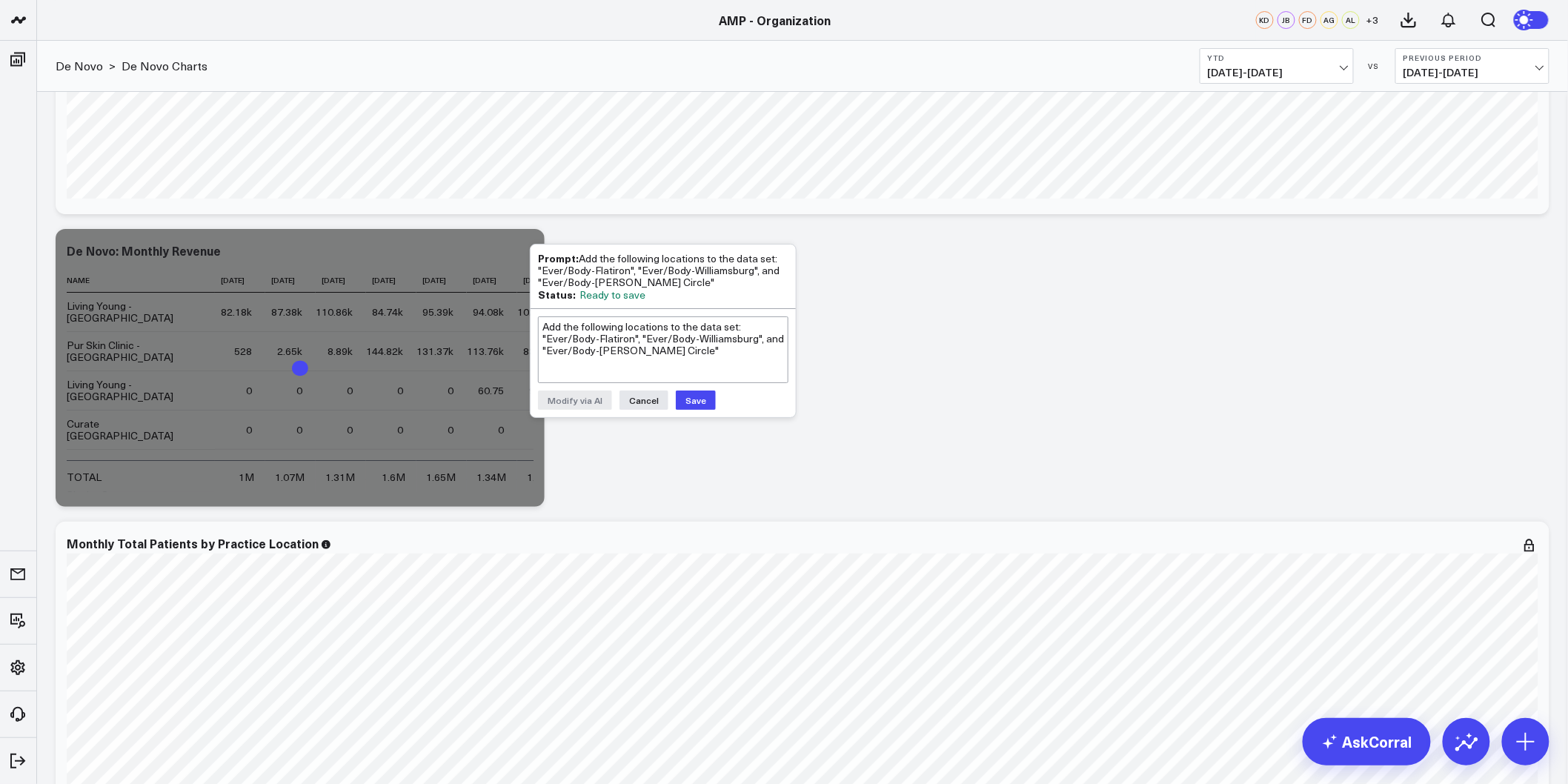
click at [698, 403] on button "Save" at bounding box center [695, 400] width 40 height 20
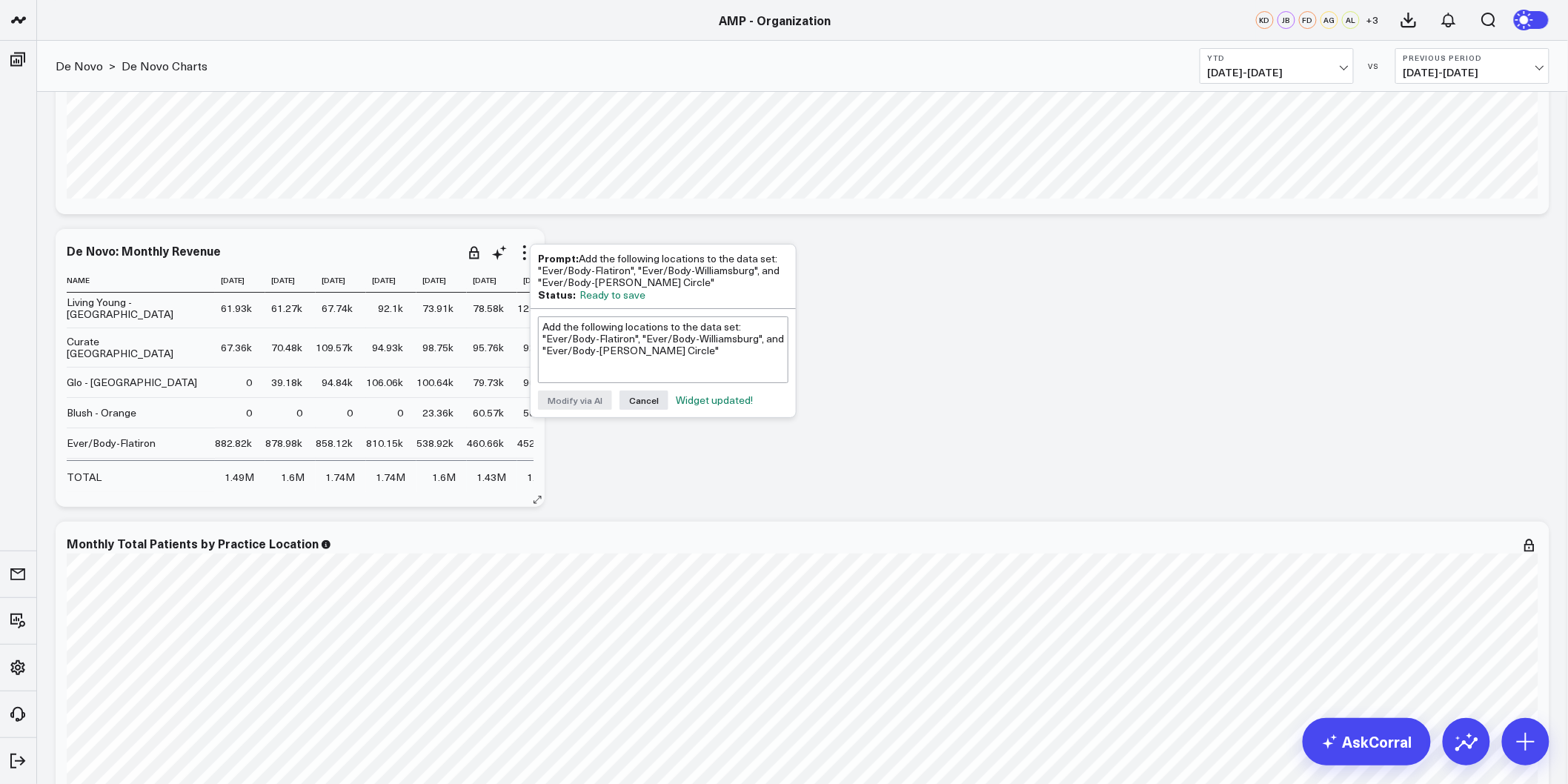
scroll to position [113, 0]
click at [646, 399] on button "Cancel" at bounding box center [643, 400] width 49 height 20
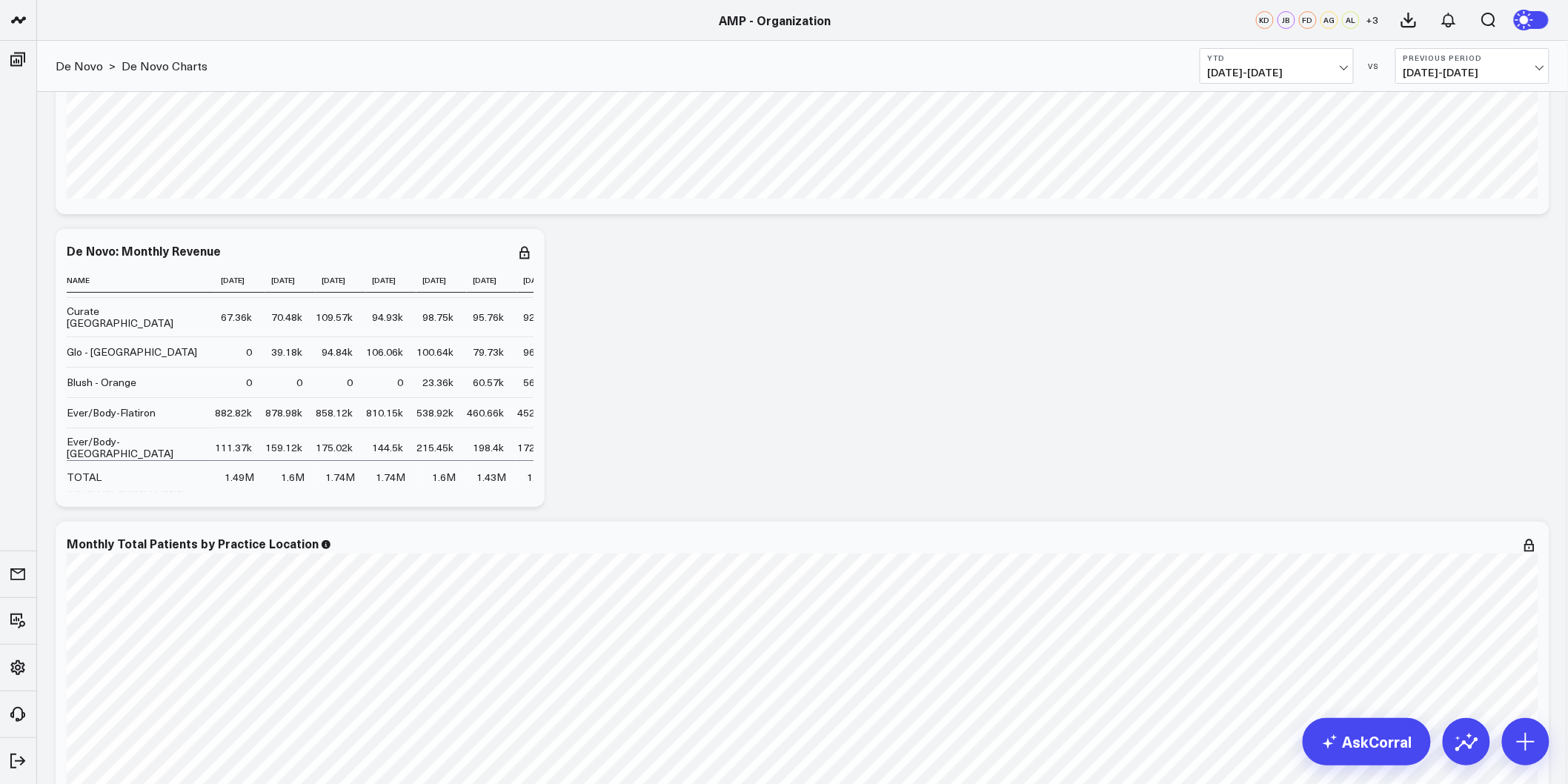
click at [528, 249] on icon at bounding box center [525, 253] width 18 height 18
click at [463, 590] on button "Edit Widget" at bounding box center [464, 595] width 107 height 14
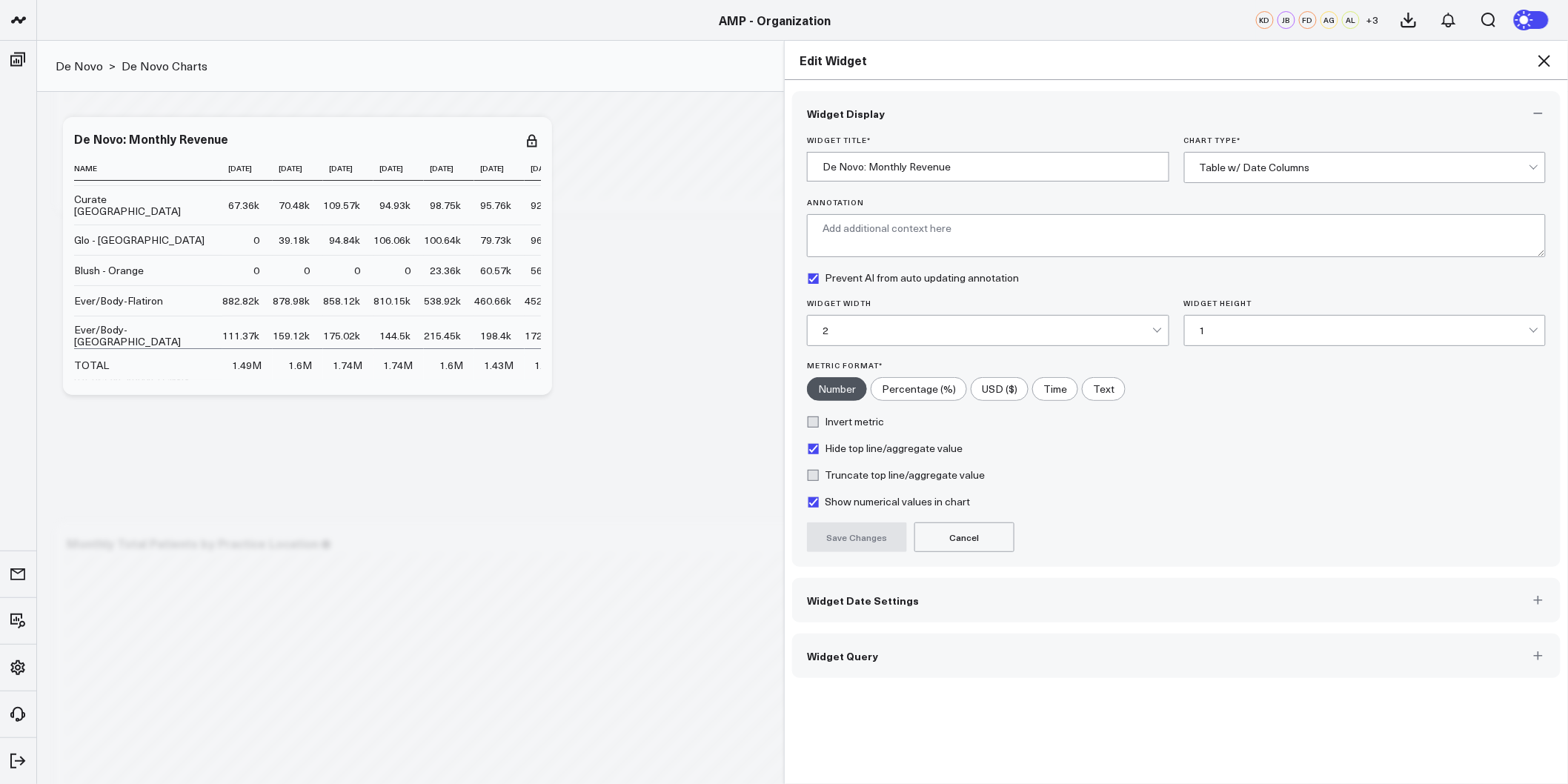
click at [1247, 167] on div "Table w/ Date Columns" at bounding box center [1364, 167] width 330 height 12
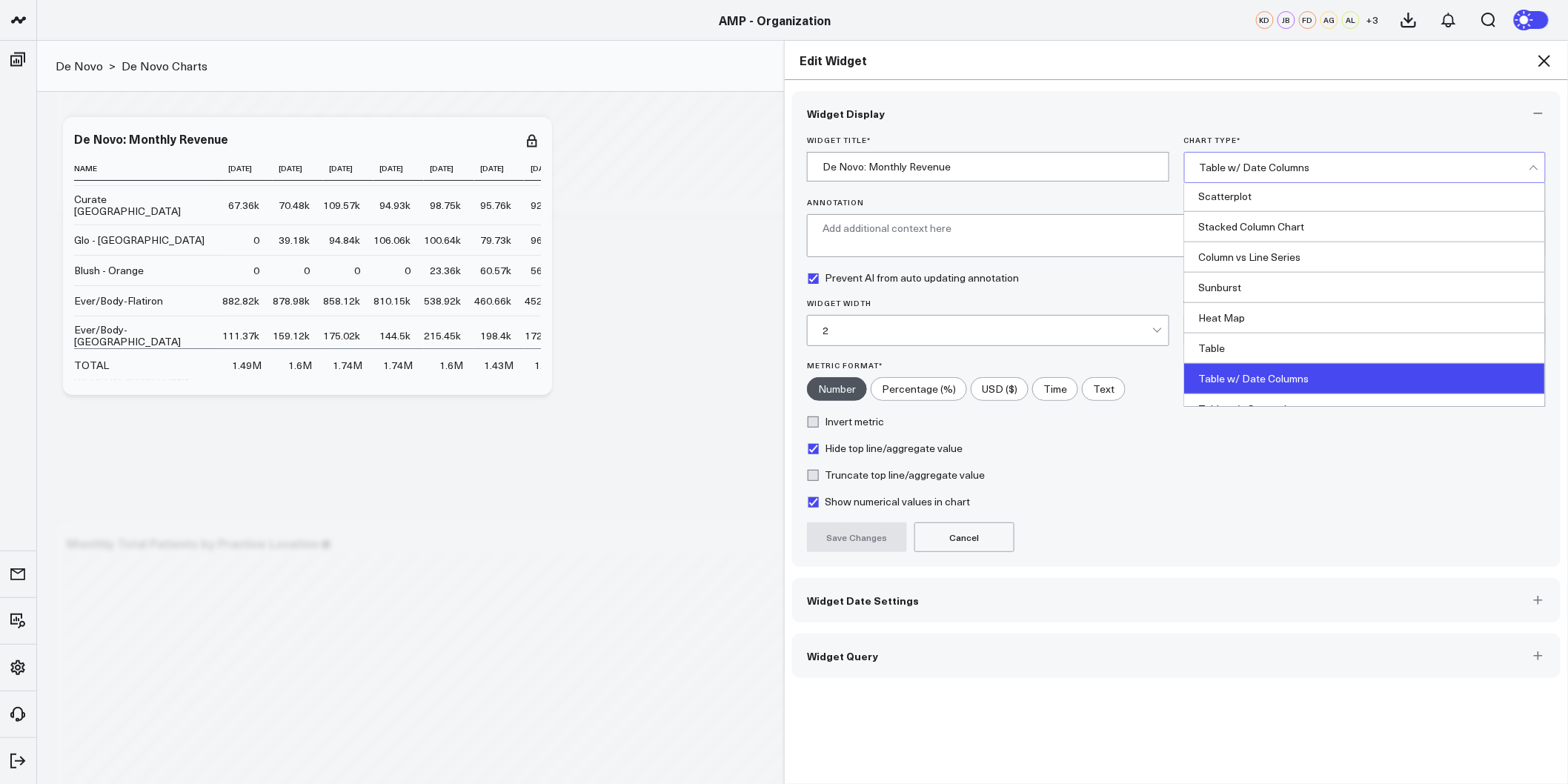
scroll to position [599, 0]
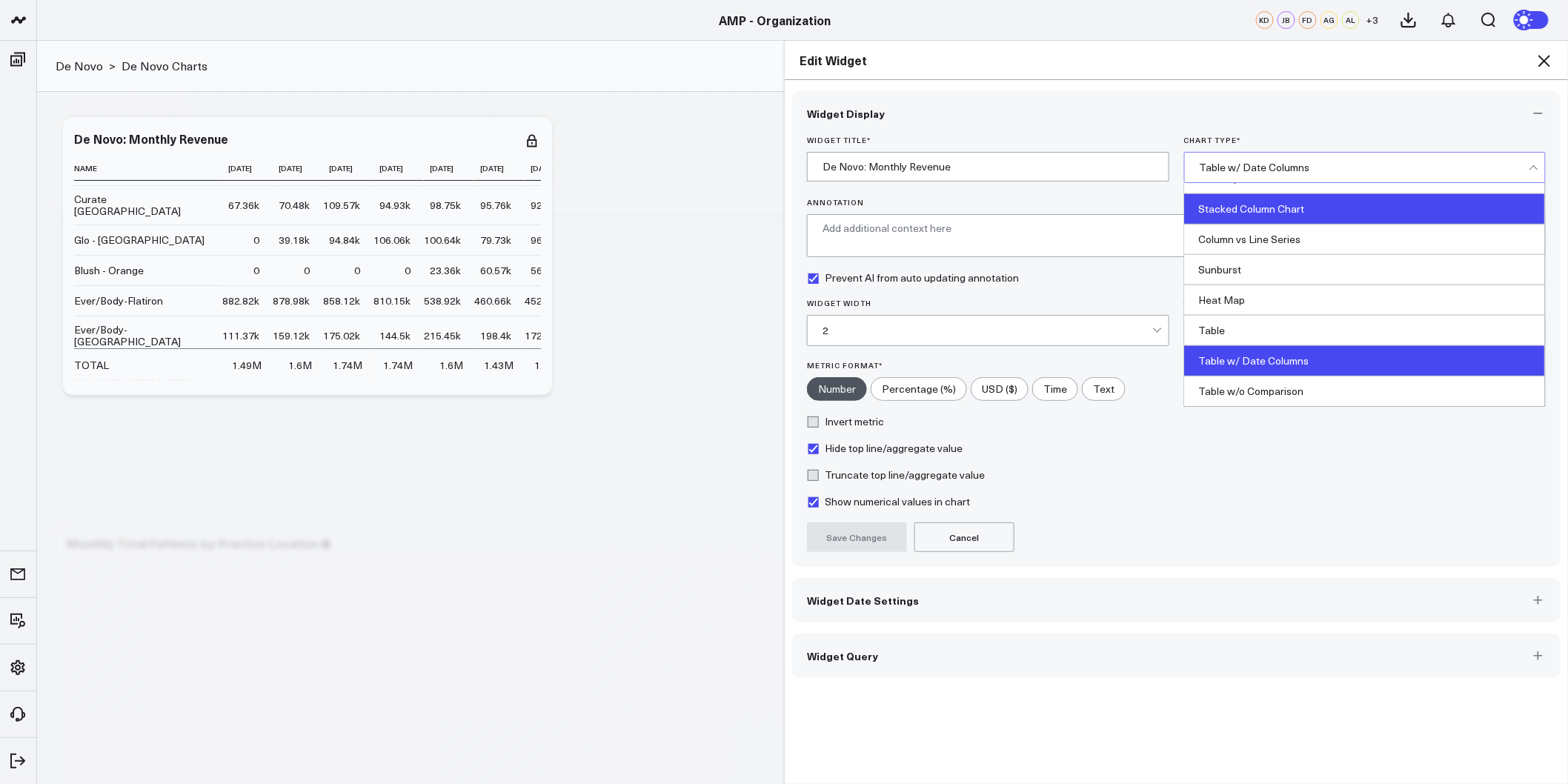
click at [1285, 220] on div "Stacked Column Chart" at bounding box center [1365, 210] width 361 height 30
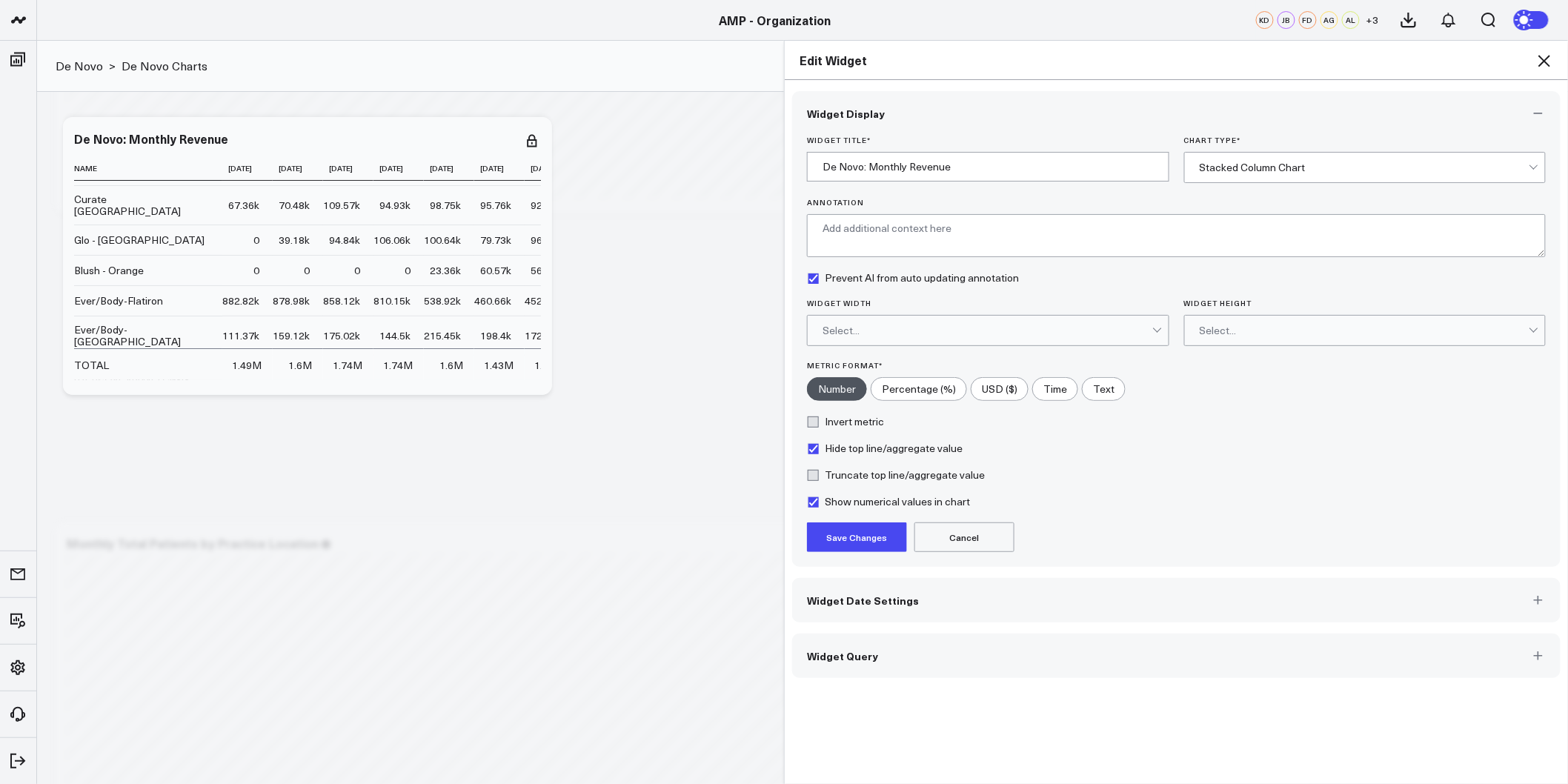
click at [1062, 330] on div "Select..." at bounding box center [987, 330] width 330 height 12
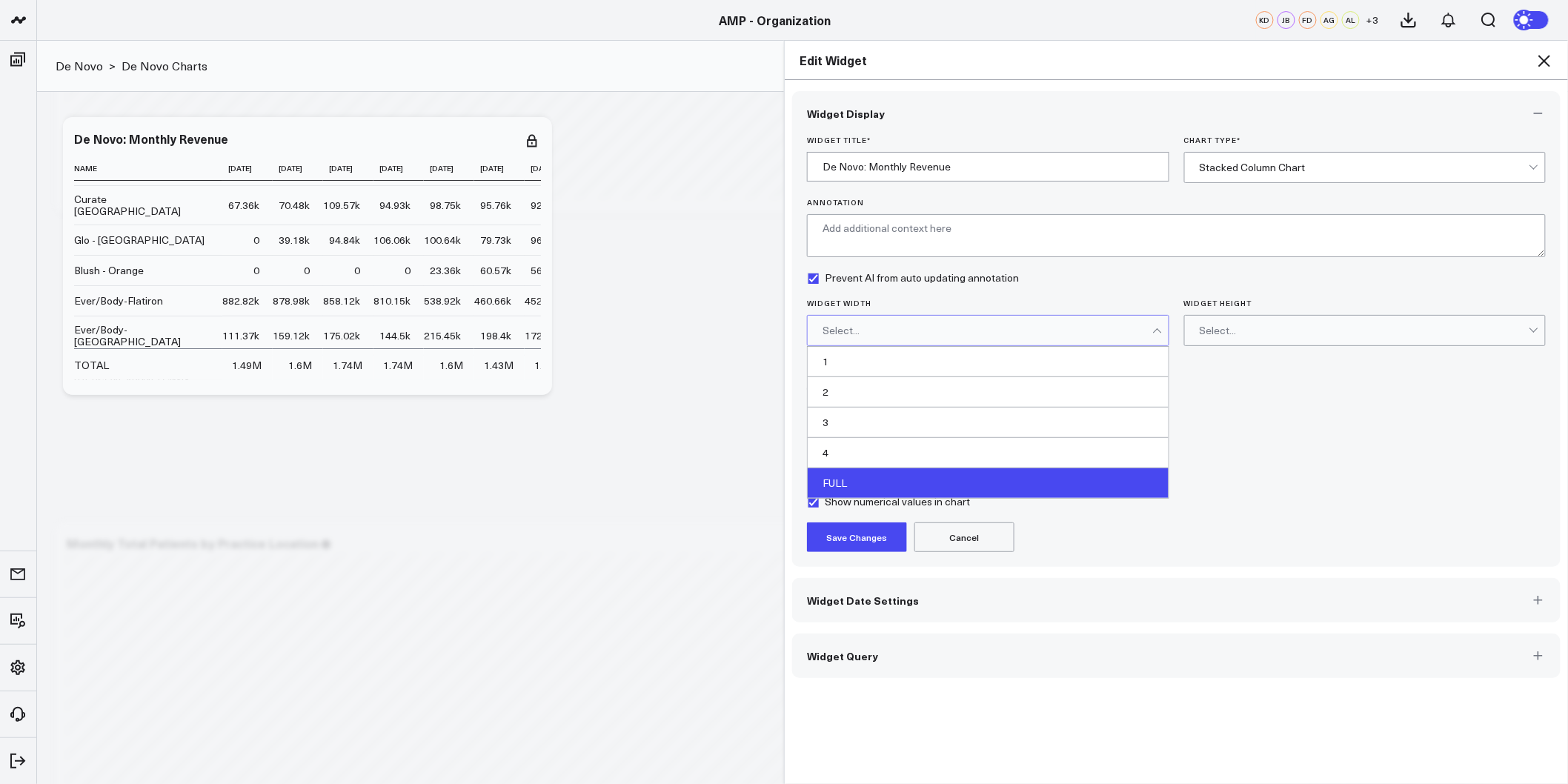
click at [915, 476] on div "FULL" at bounding box center [988, 483] width 361 height 29
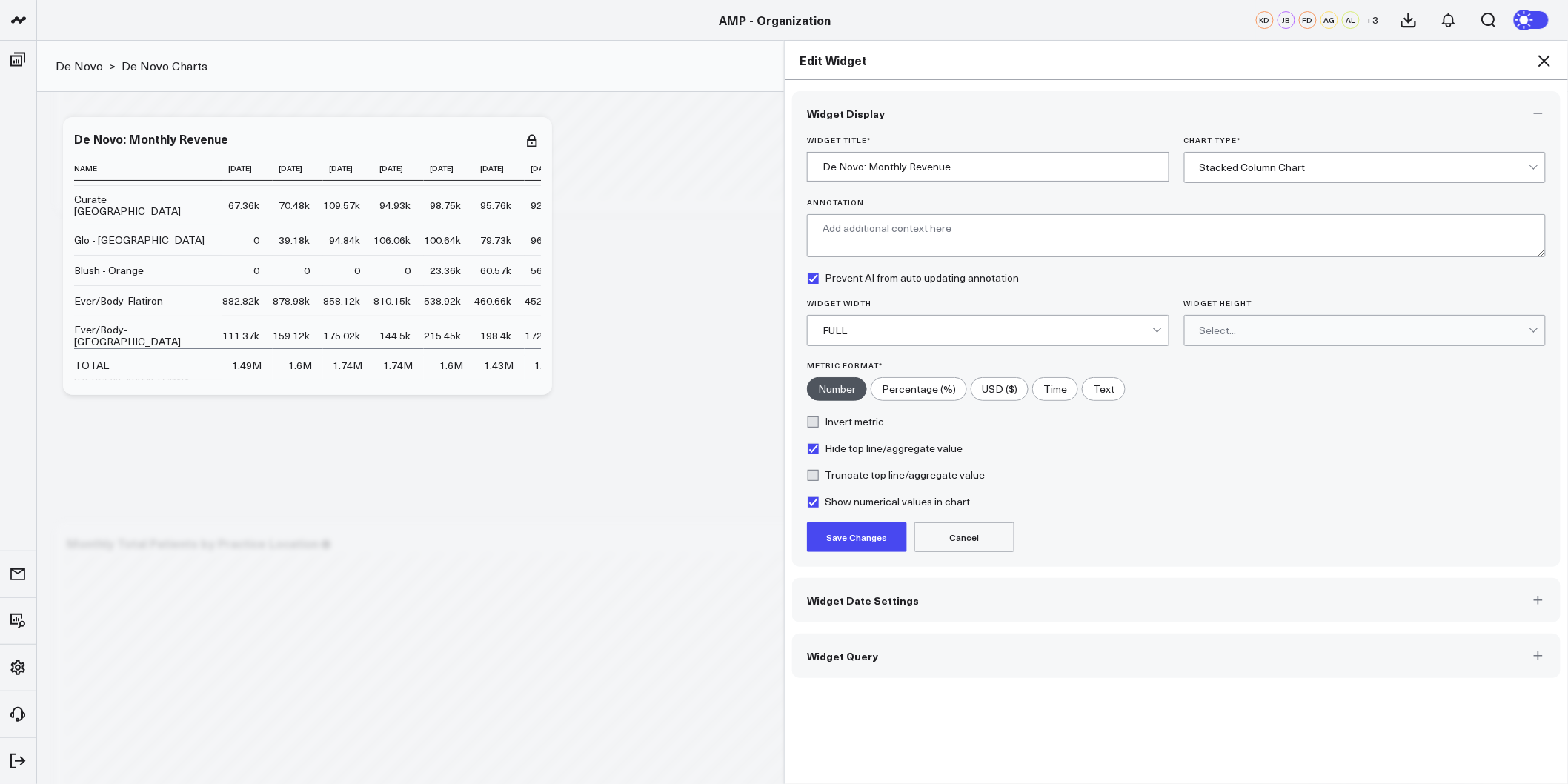
click at [1231, 339] on div "Select..." at bounding box center [1364, 330] width 330 height 29
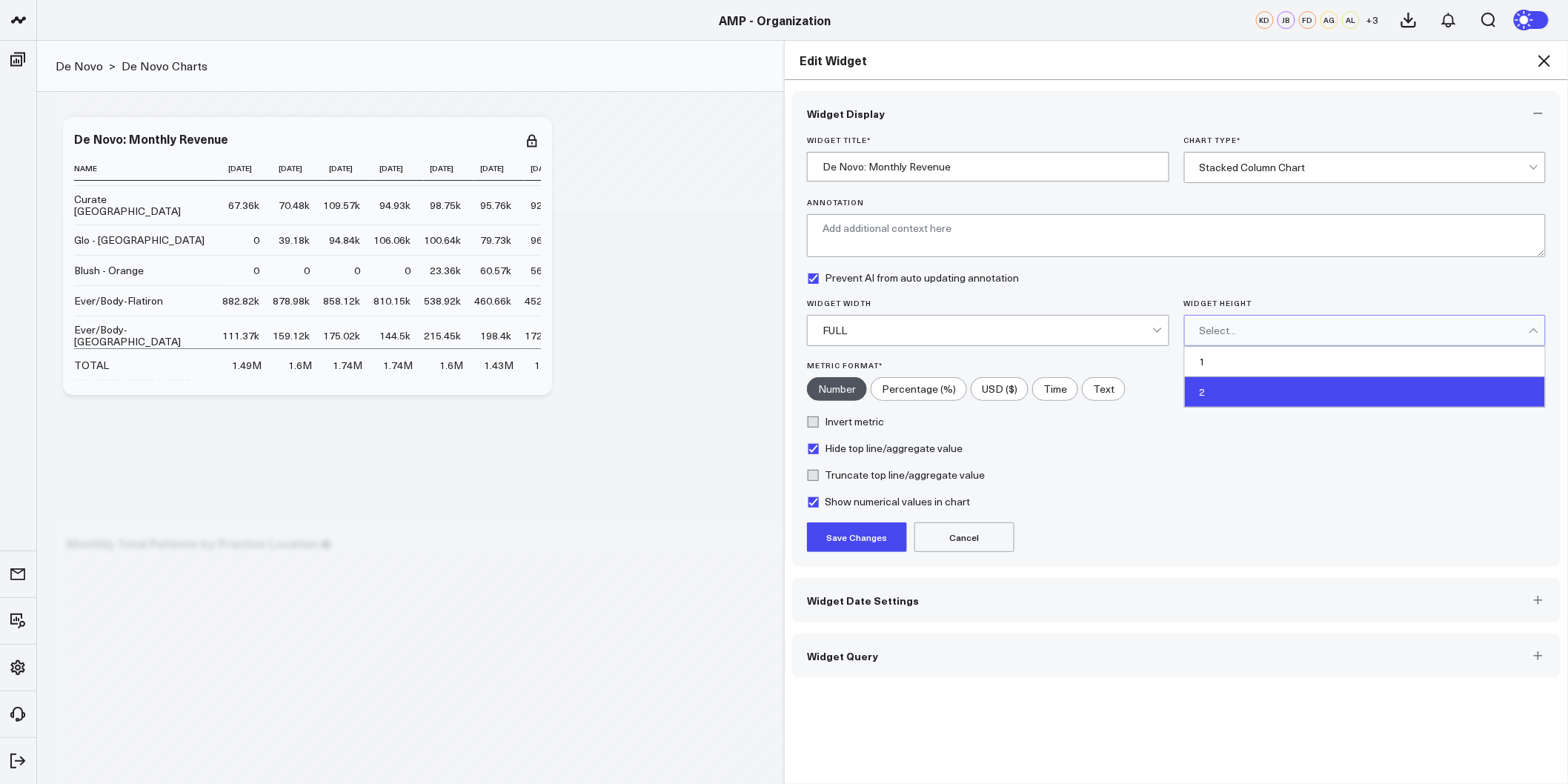
click at [1217, 394] on div "2" at bounding box center [1365, 391] width 361 height 29
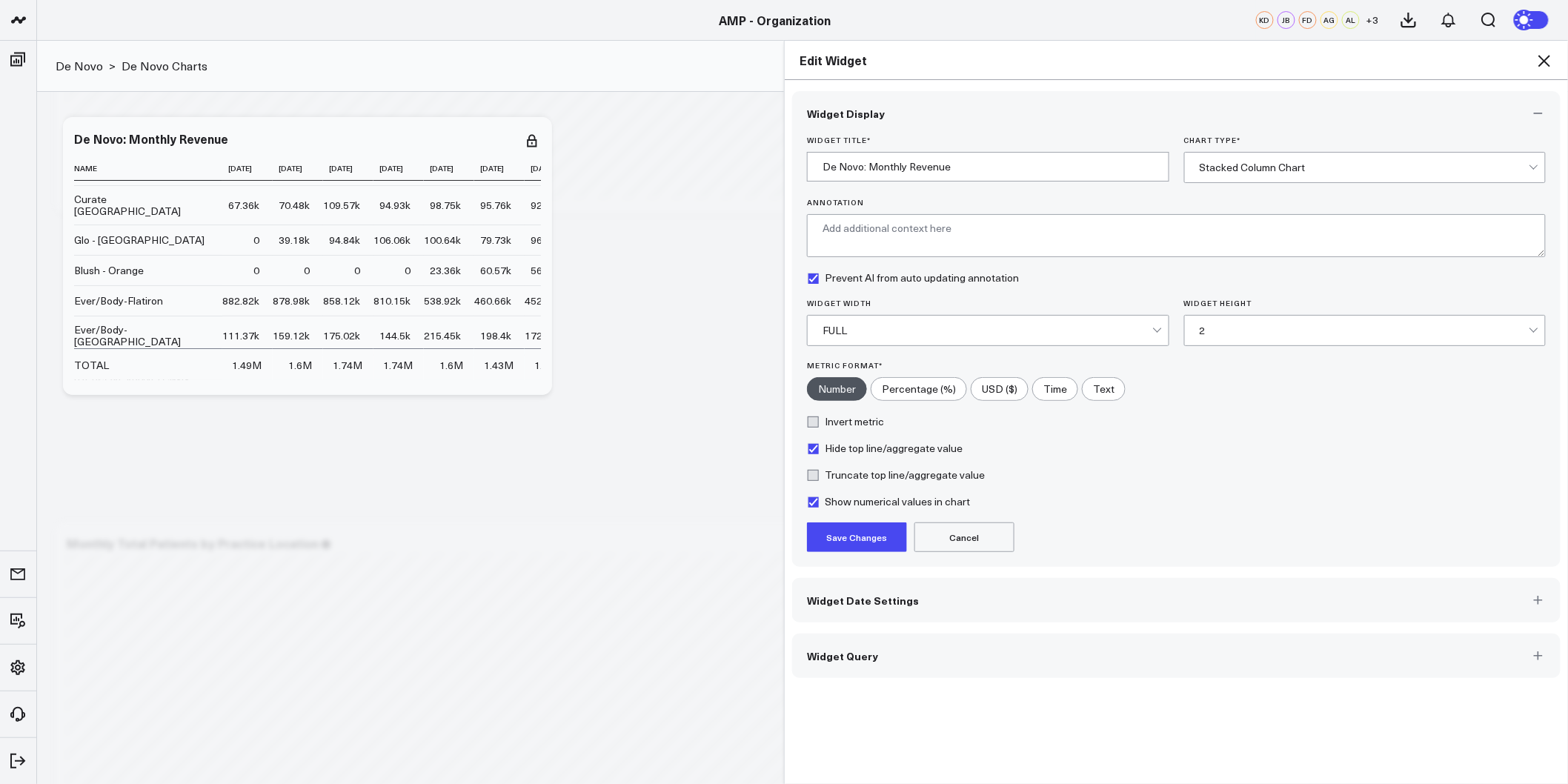
click at [821, 537] on button "Save Changes" at bounding box center [856, 537] width 100 height 29
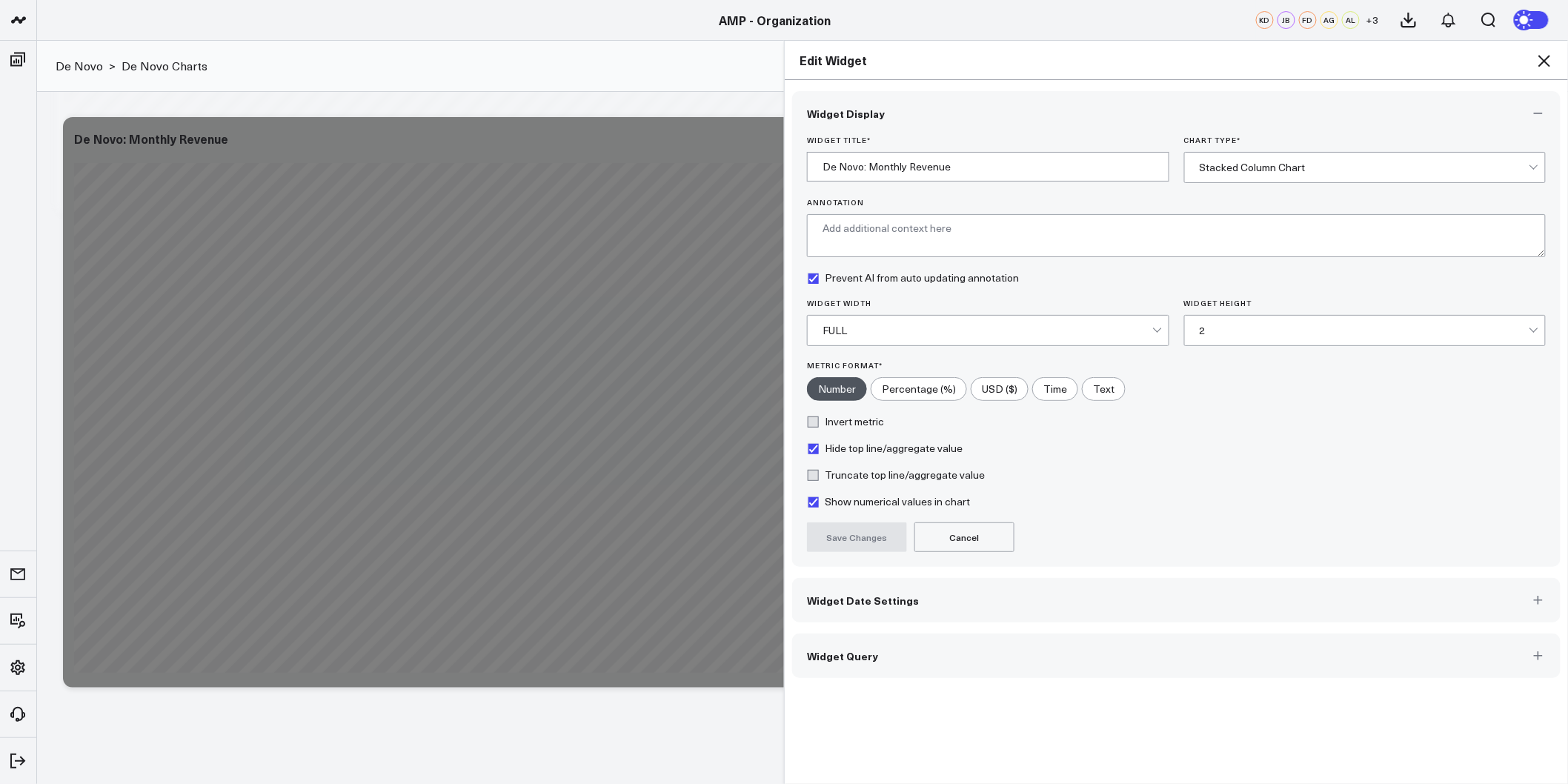
click at [1545, 62] on icon at bounding box center [1544, 61] width 12 height 12
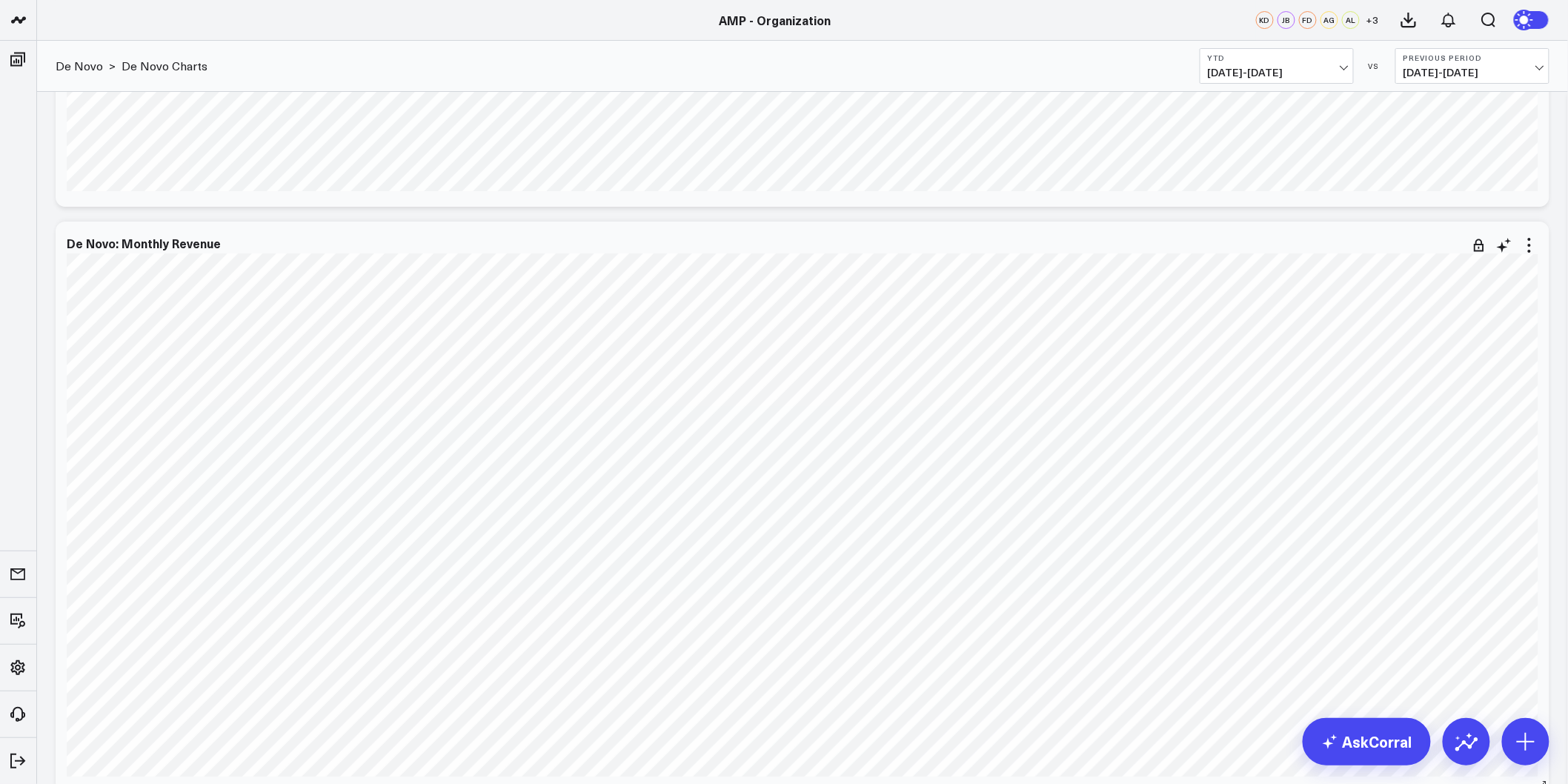
scroll to position [2306, 0]
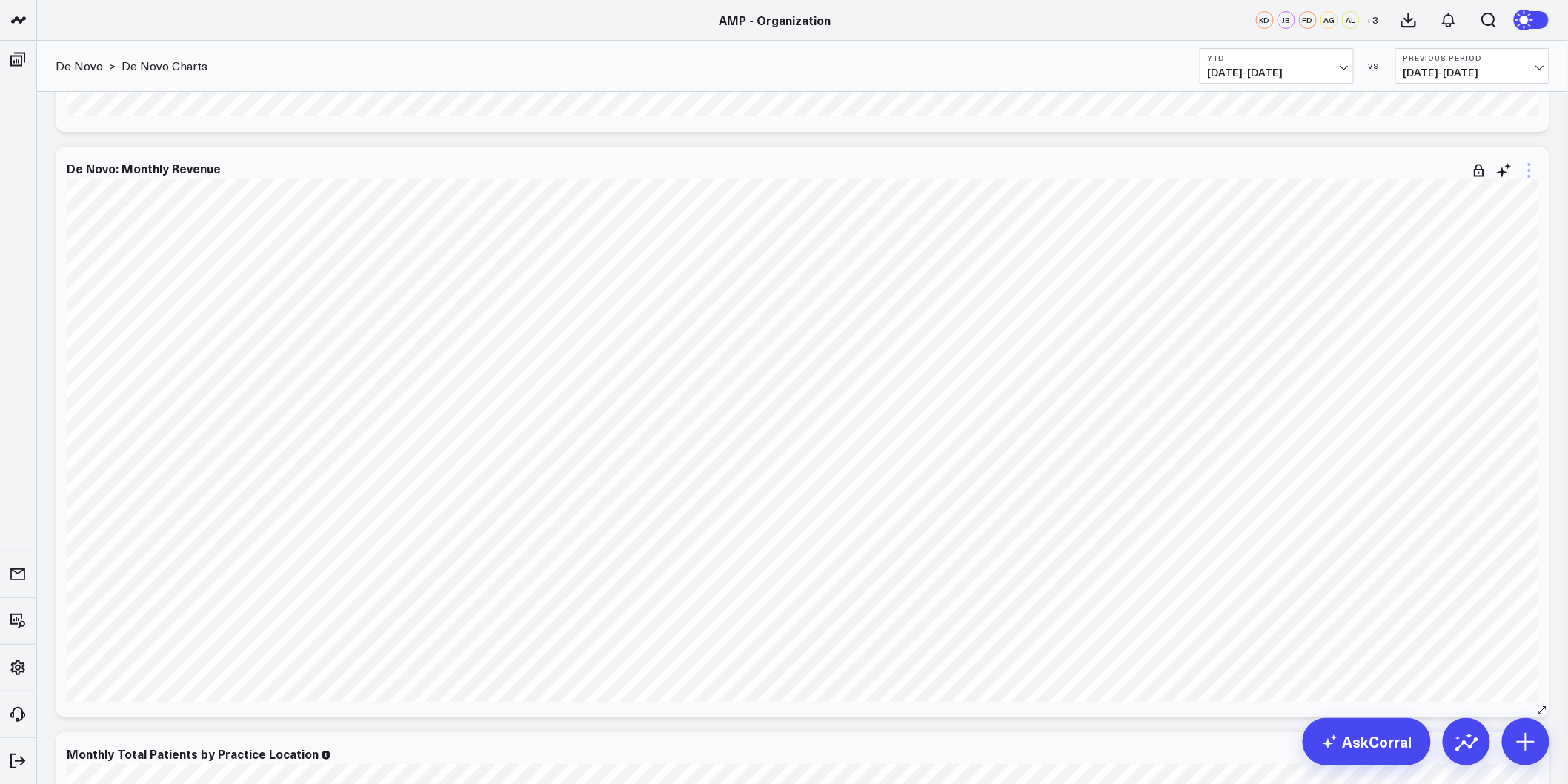
click at [1532, 168] on icon at bounding box center [1530, 170] width 18 height 18
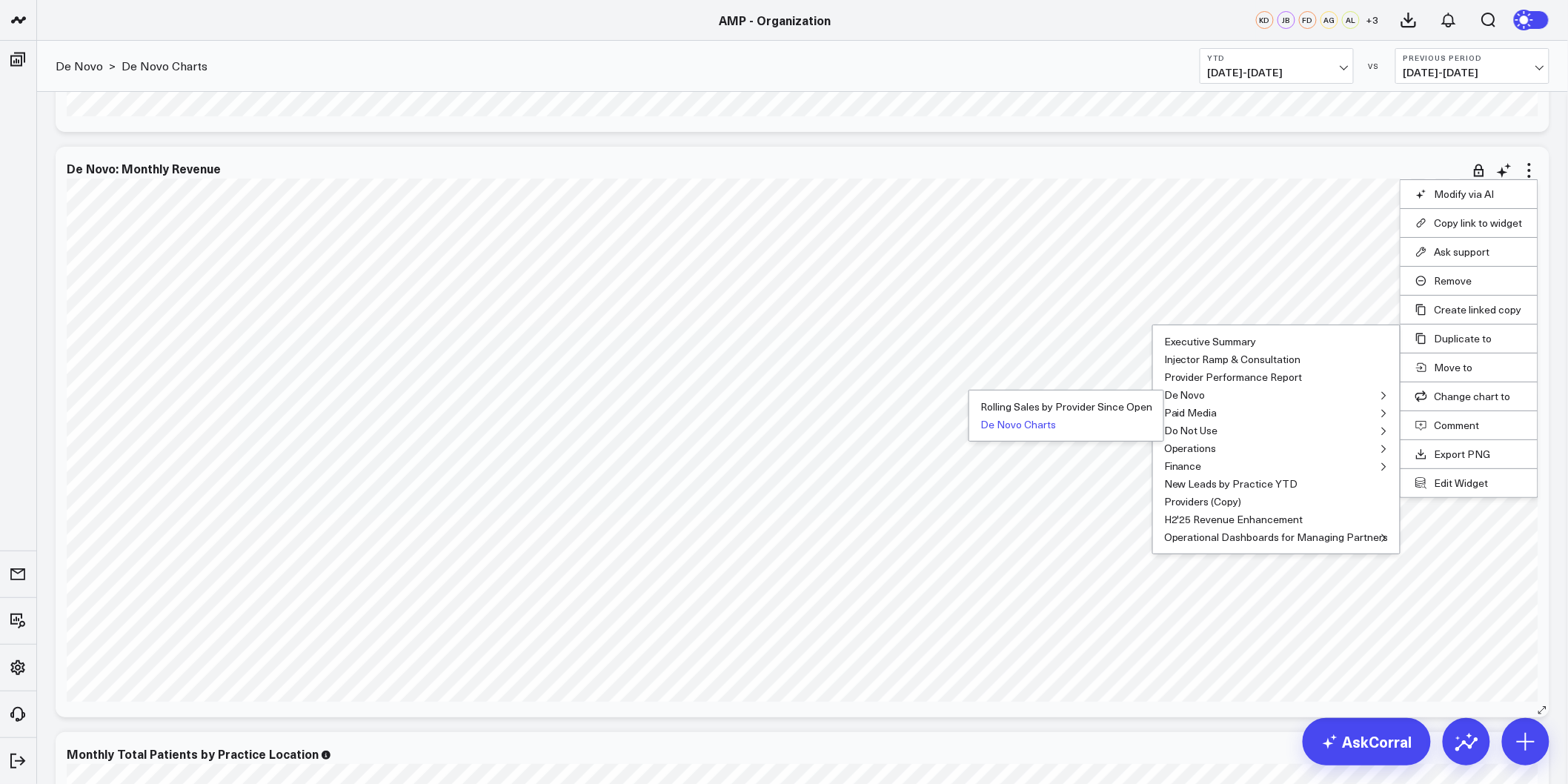
click at [1018, 420] on button "De Novo Charts" at bounding box center [1018, 425] width 76 height 11
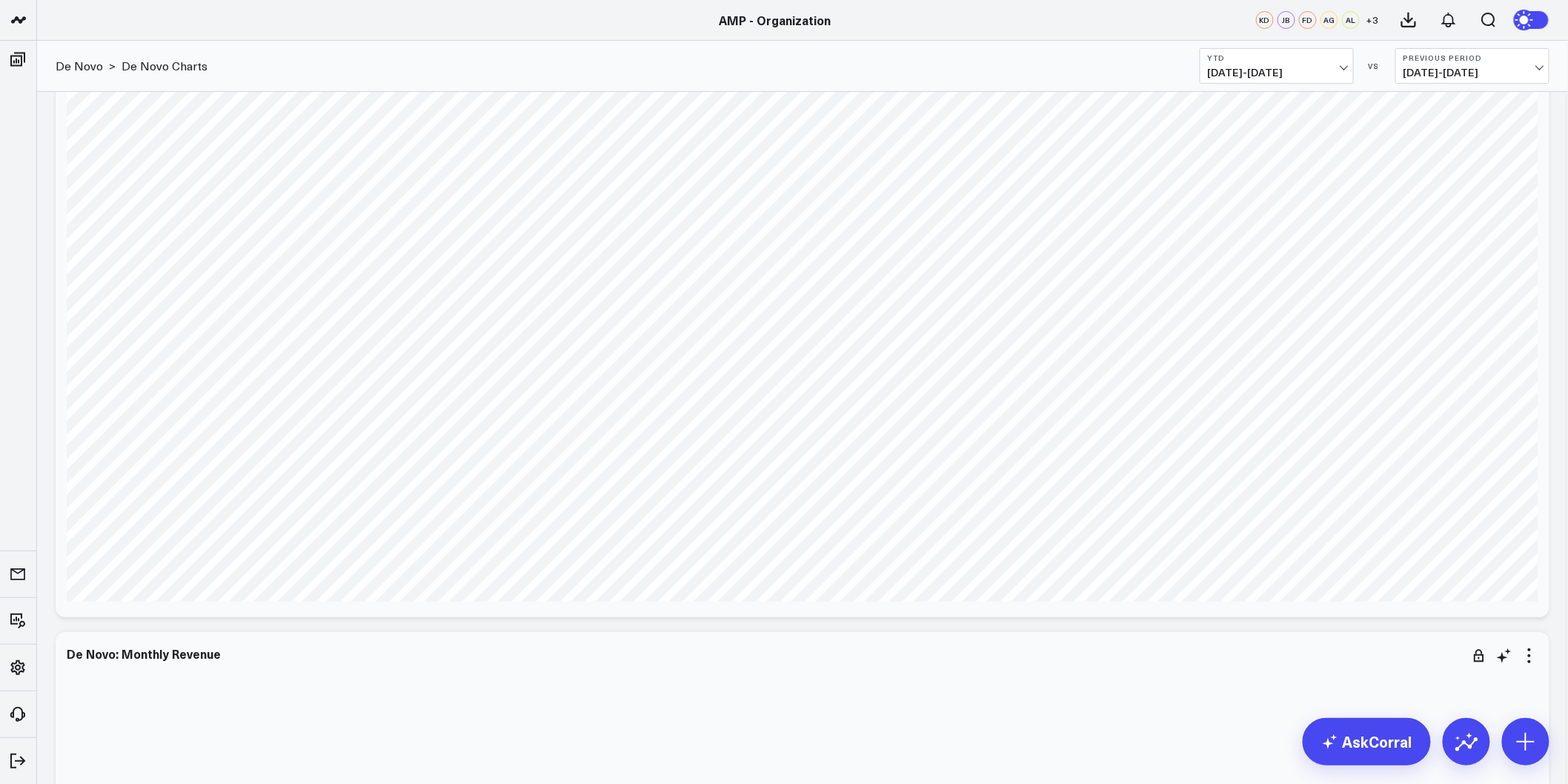
scroll to position [2636, 0]
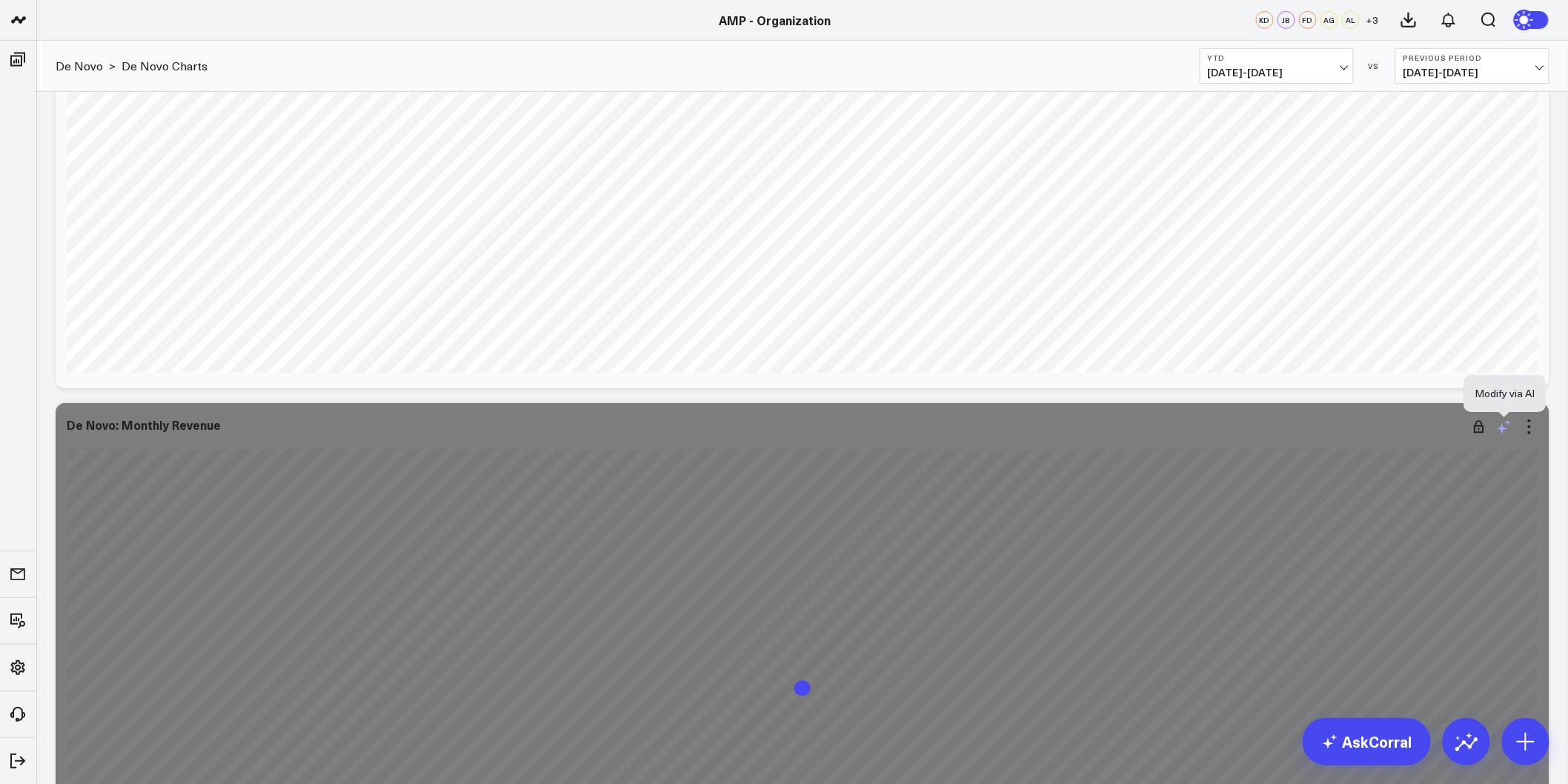
click at [1500, 431] on icon at bounding box center [1504, 427] width 18 height 18
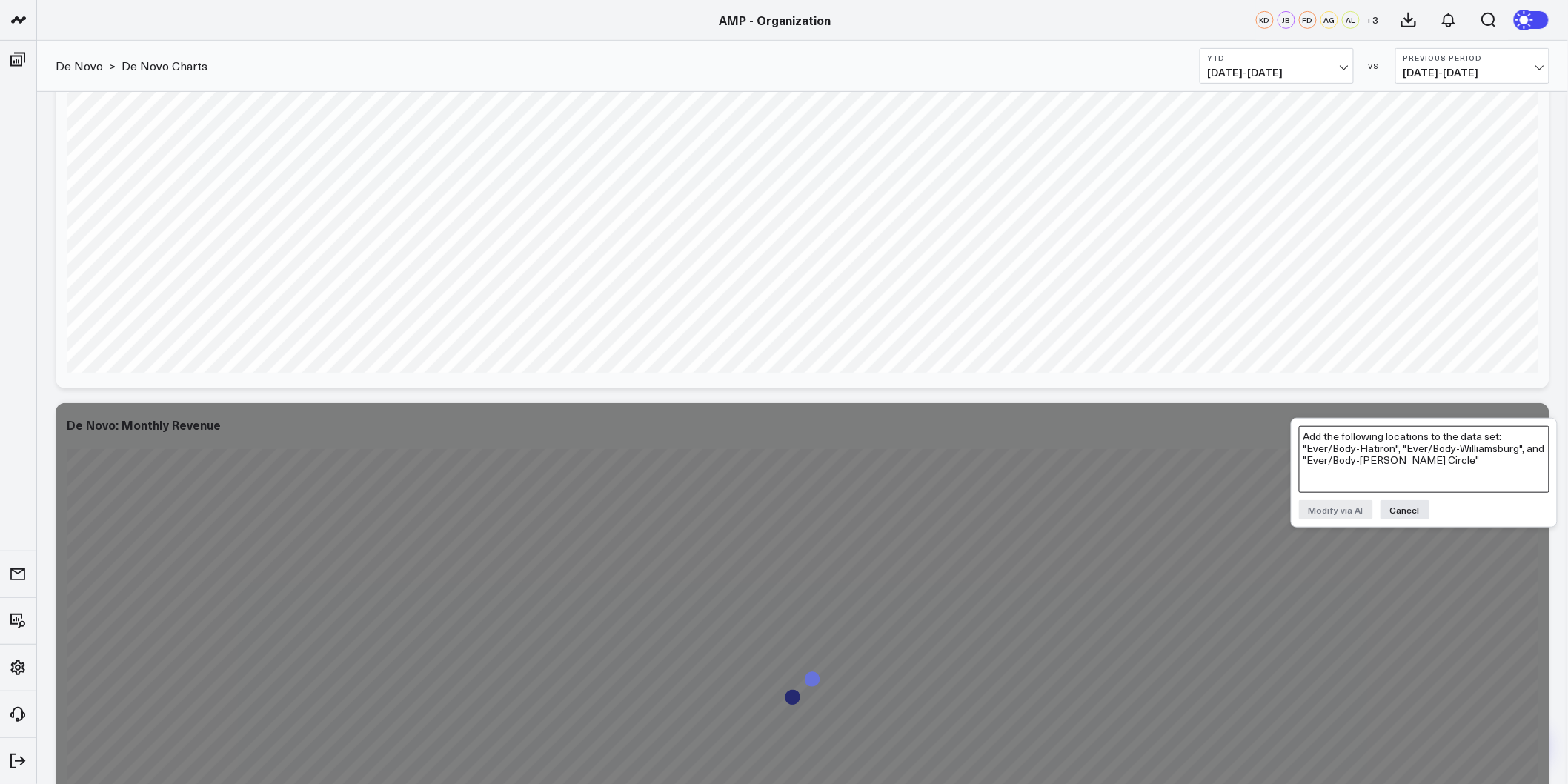
click at [1414, 445] on textarea "Add the following locations to the data set: "Ever/Body-Flatiron", "Ever/Body-W…" at bounding box center [1425, 460] width 251 height 67
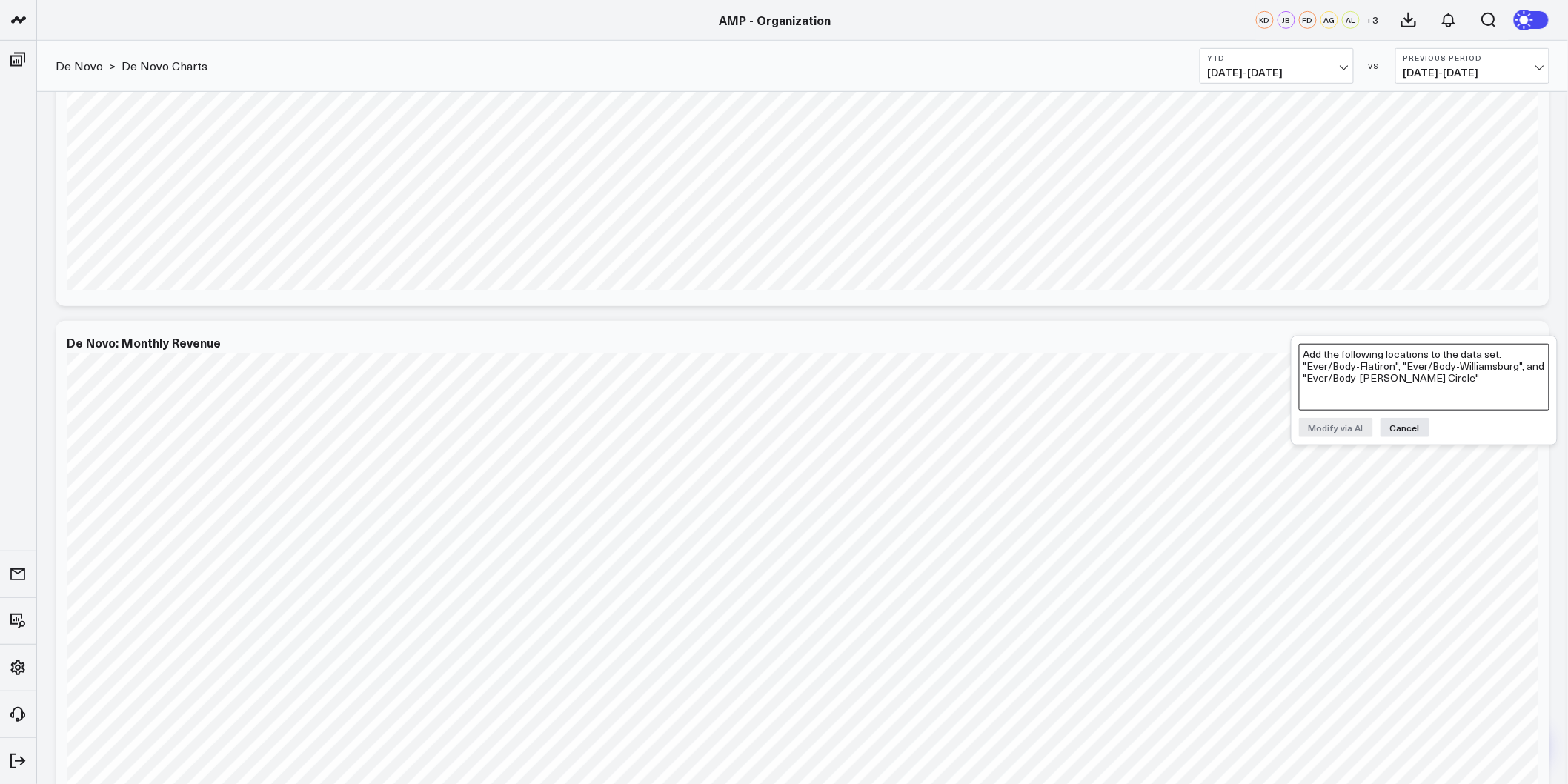
scroll to position [2800, 0]
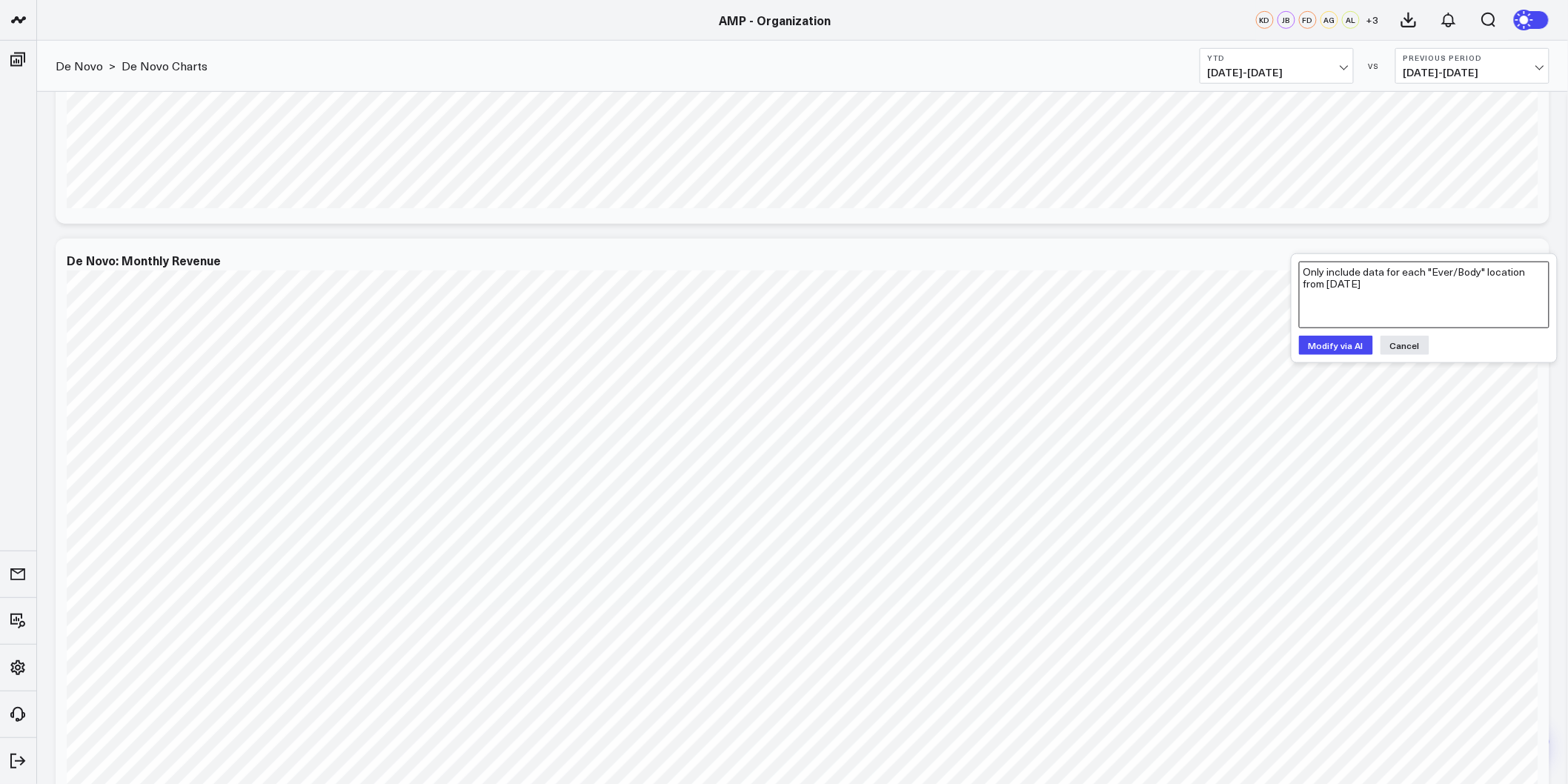
type textarea "Only include data for each "Ever/Body" location from 6/1/25"
click at [1350, 342] on button "Modify via AI" at bounding box center [1336, 345] width 74 height 20
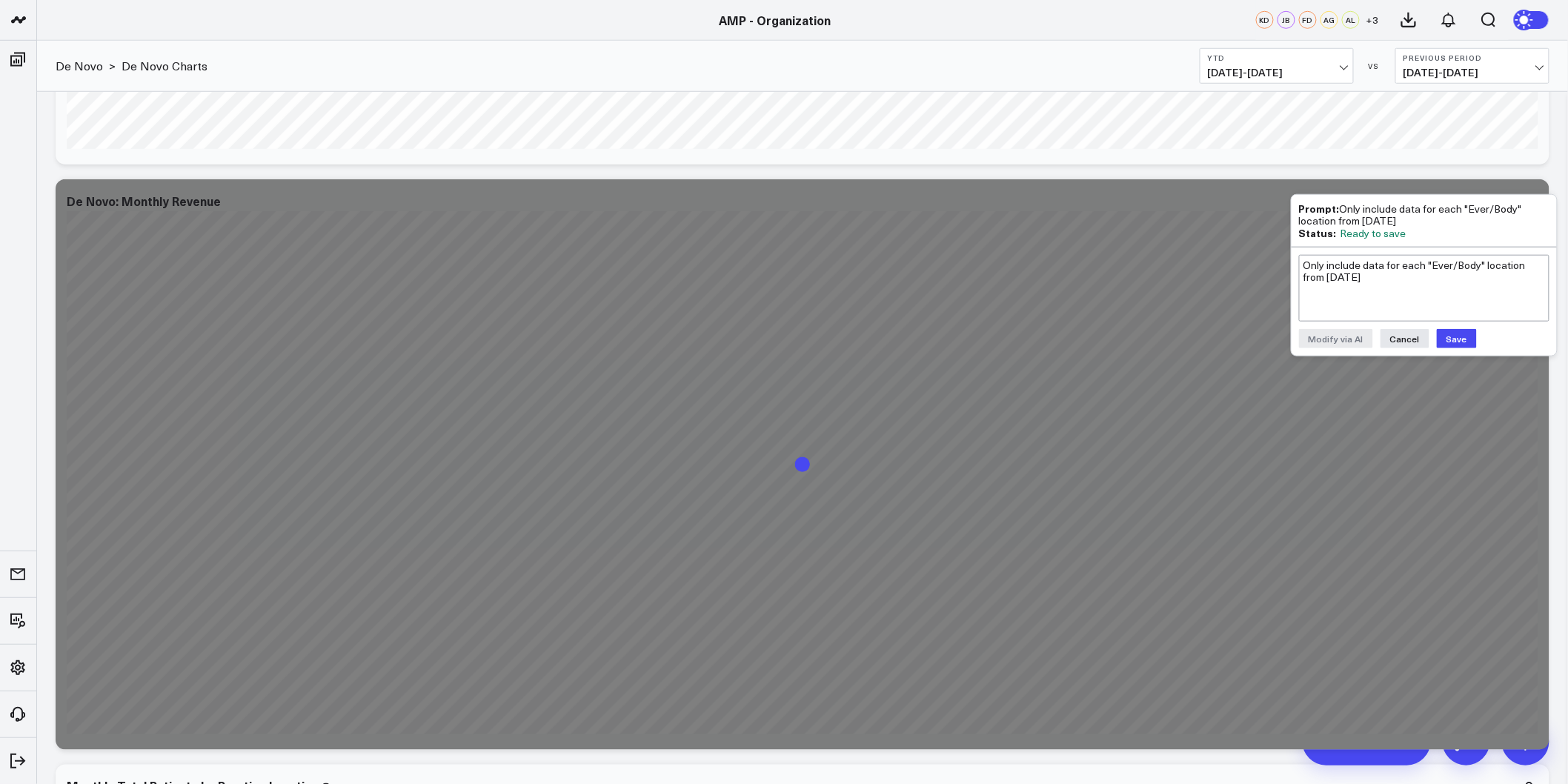
scroll to position [2882, 0]
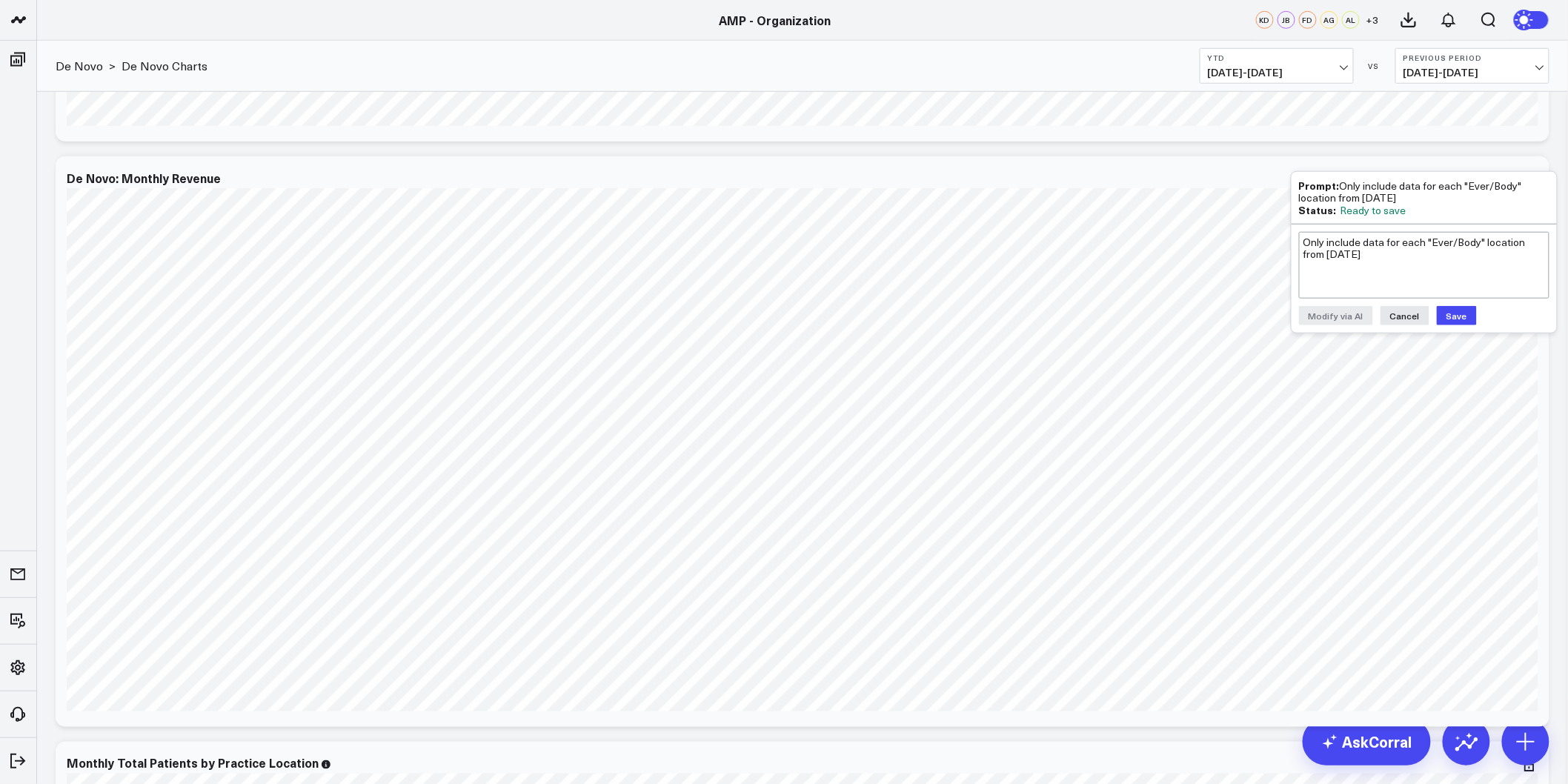
click at [1455, 316] on button "Save" at bounding box center [1456, 316] width 40 height 20
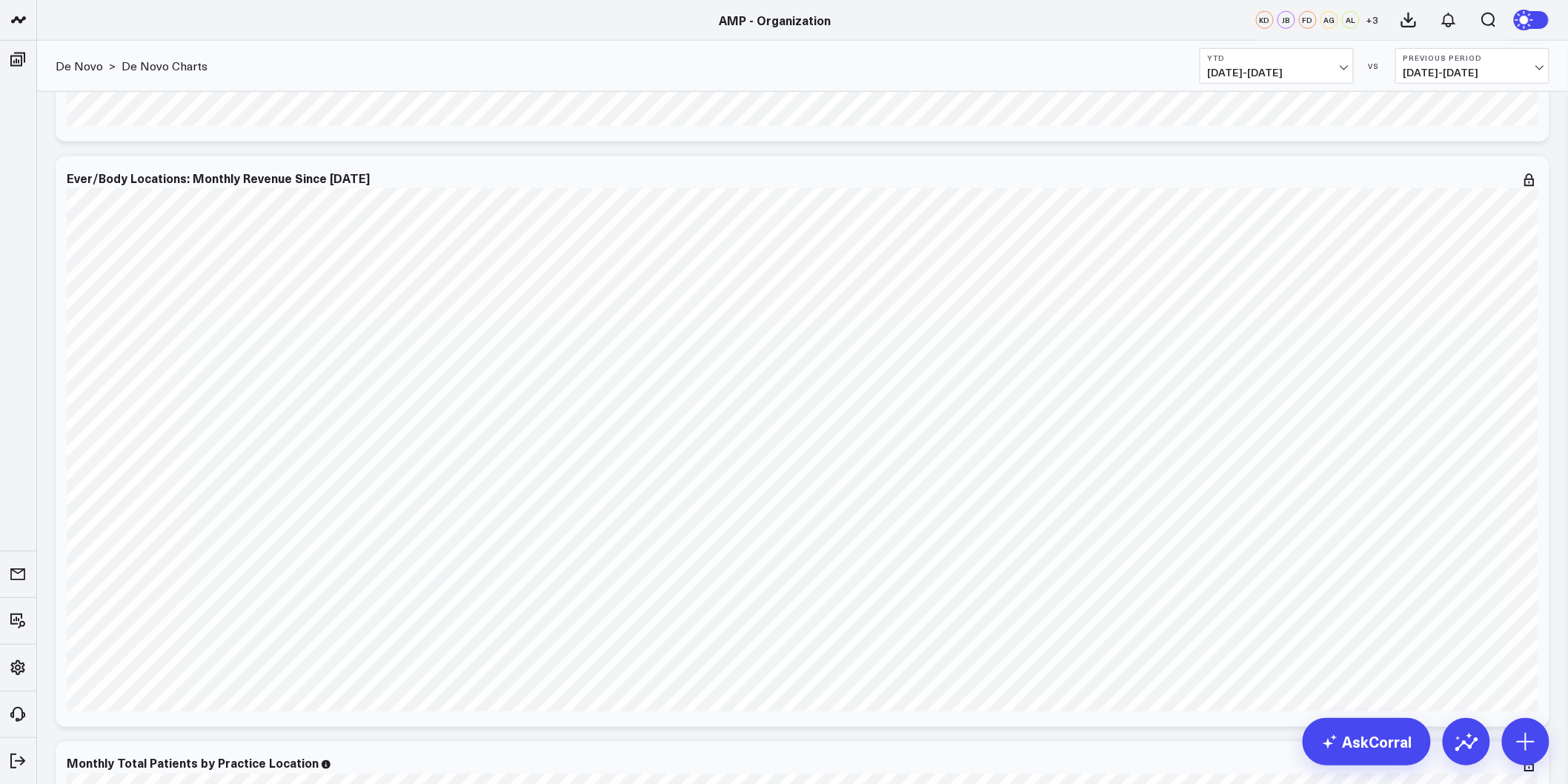
click at [1529, 178] on icon at bounding box center [1530, 180] width 18 height 18
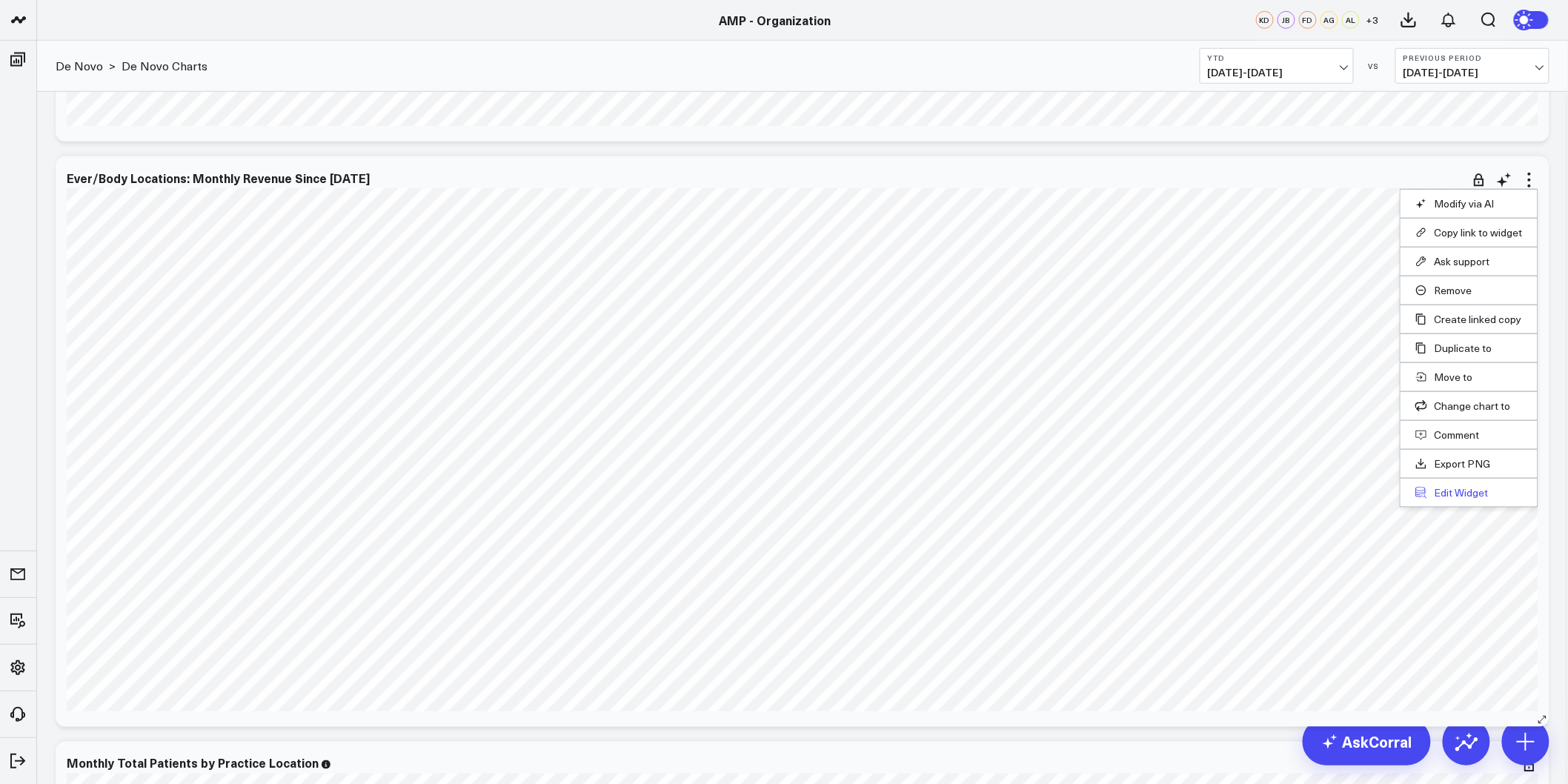
click at [1454, 491] on button "Edit Widget" at bounding box center [1469, 493] width 107 height 14
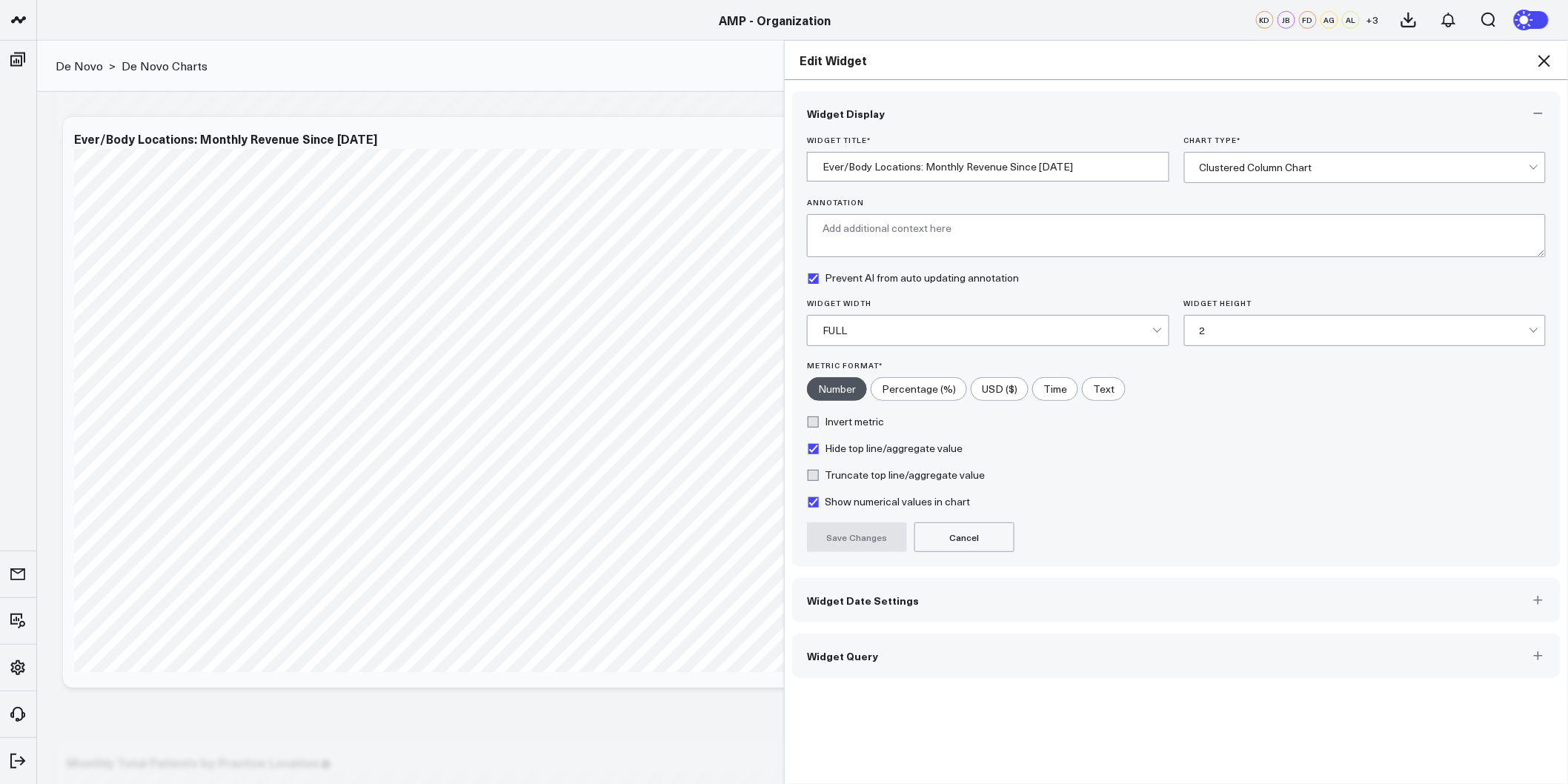
click at [853, 592] on button "Widget Date Settings" at bounding box center [1176, 600] width 769 height 44
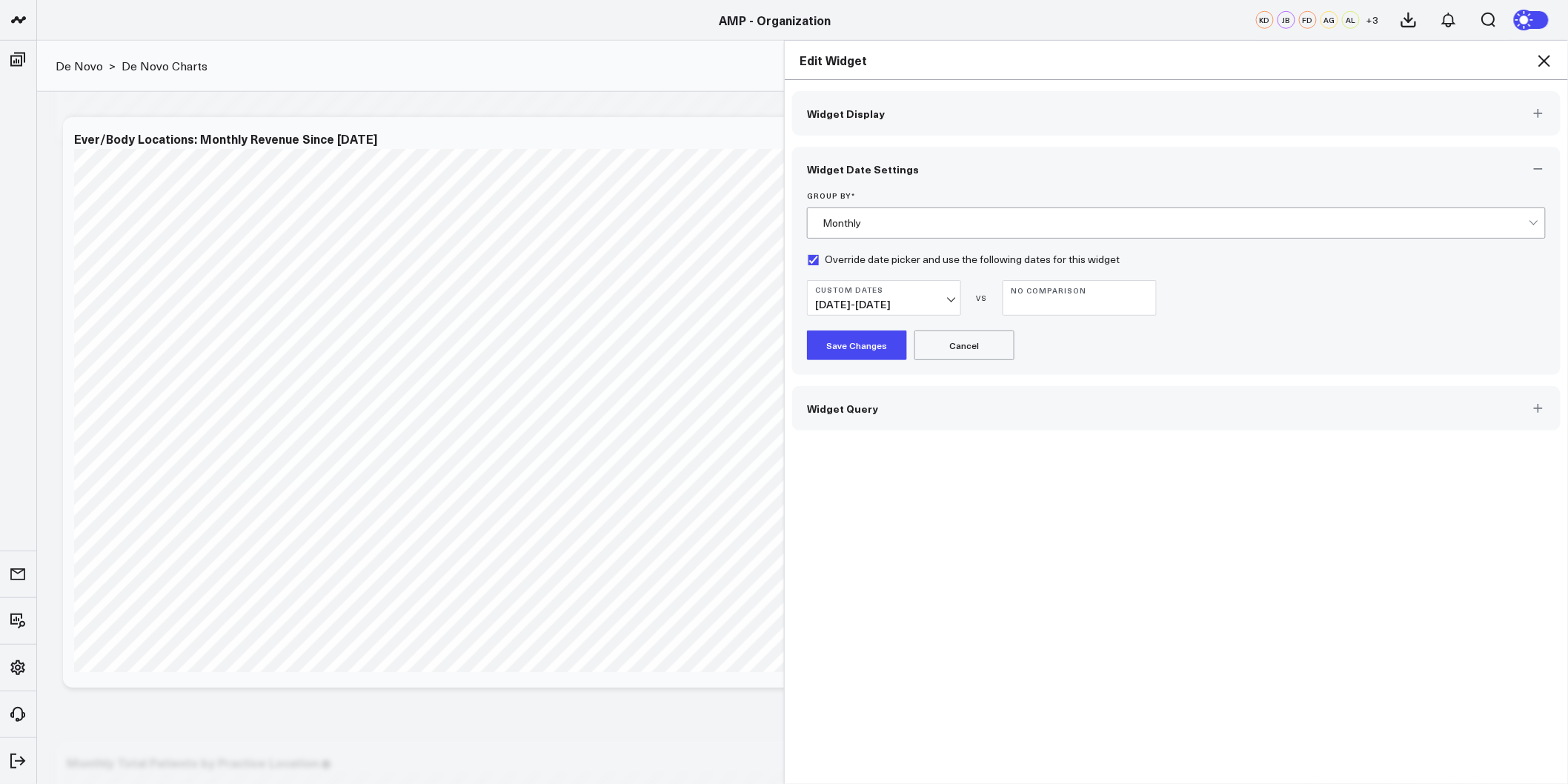
click at [1551, 59] on icon at bounding box center [1545, 61] width 18 height 18
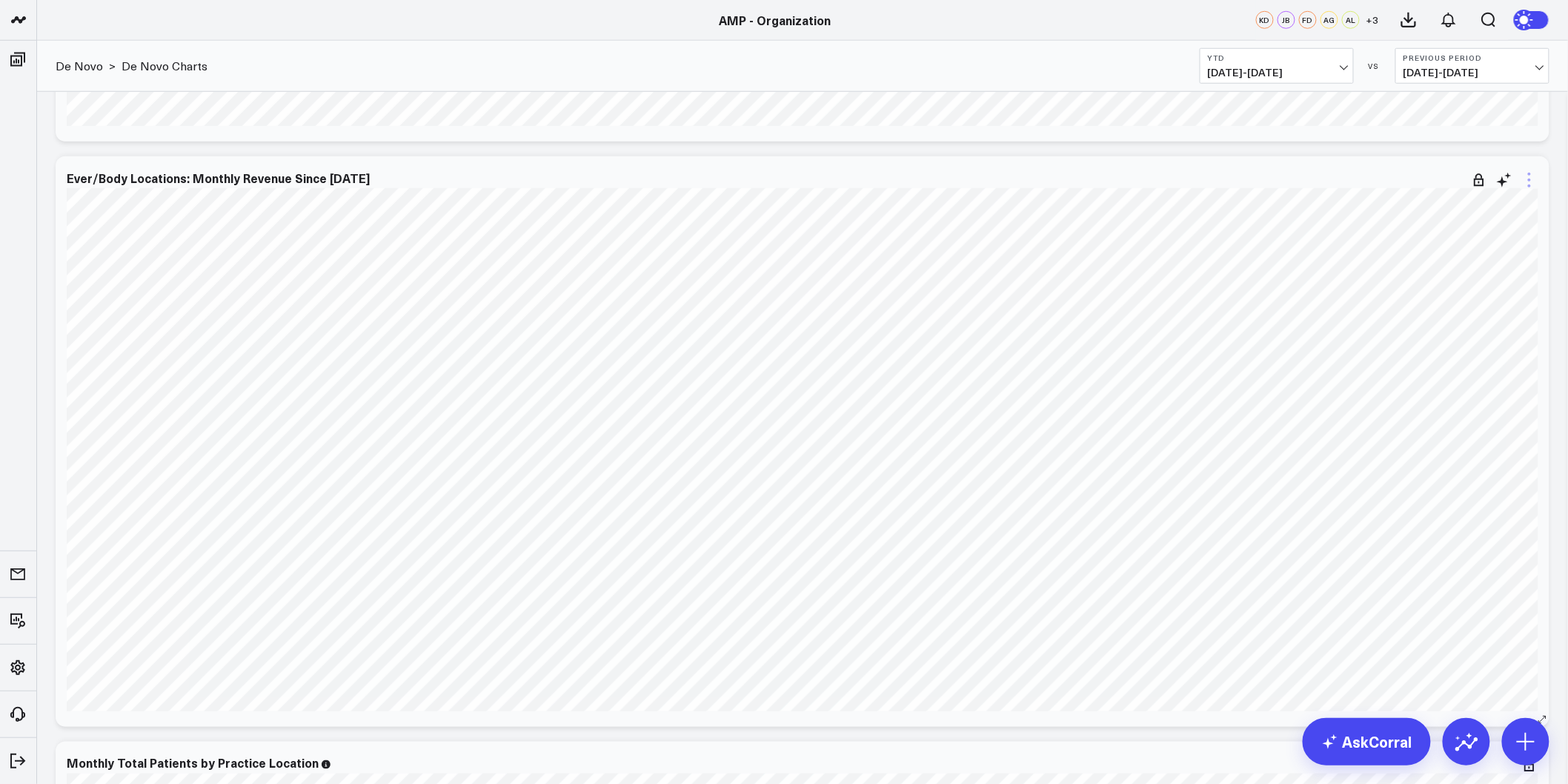
click at [1530, 174] on icon at bounding box center [1530, 174] width 3 height 3
click at [1465, 294] on button "Remove" at bounding box center [1469, 291] width 107 height 14
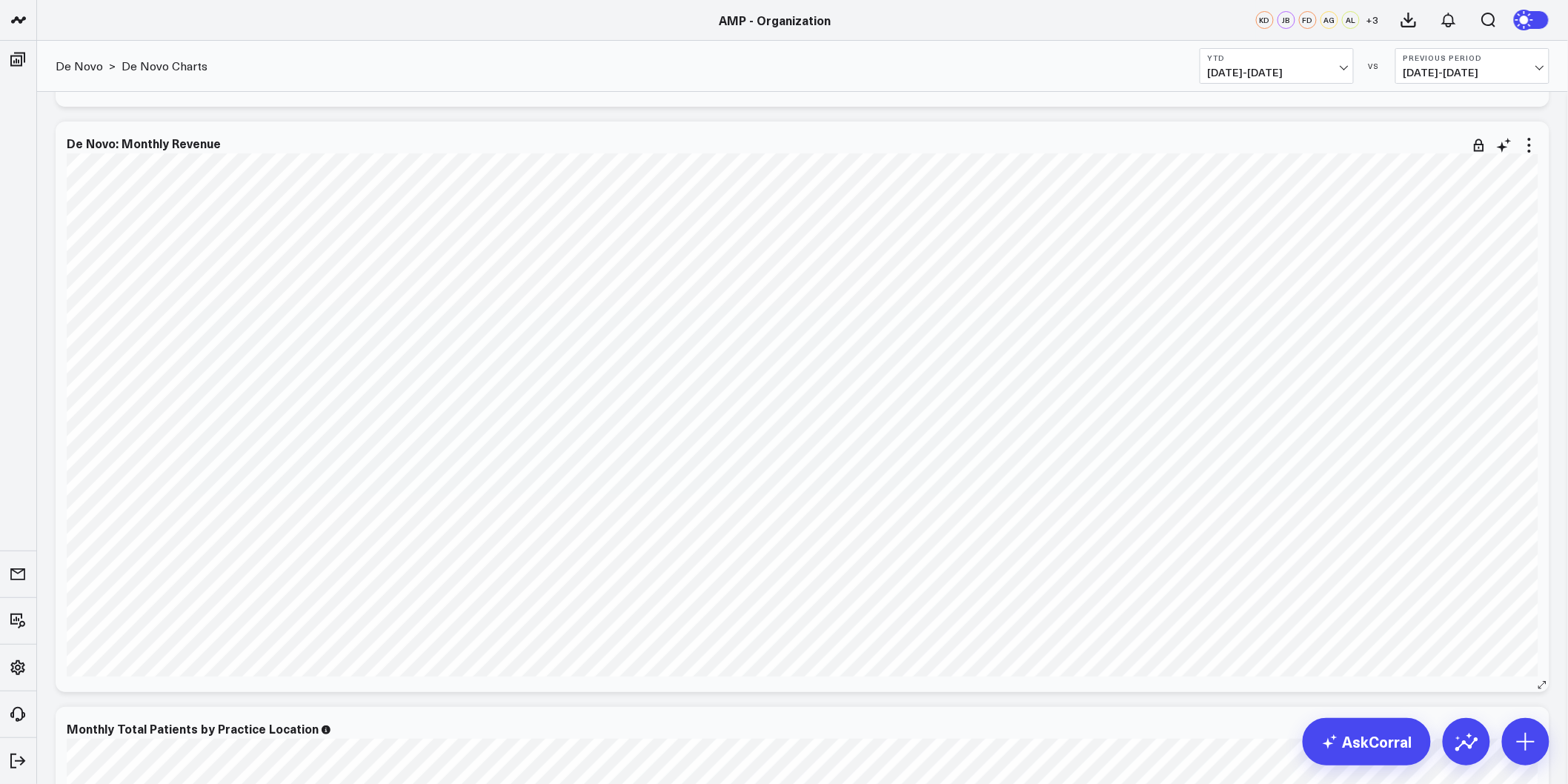
scroll to position [2306, 0]
click at [1534, 173] on icon at bounding box center [1530, 170] width 18 height 18
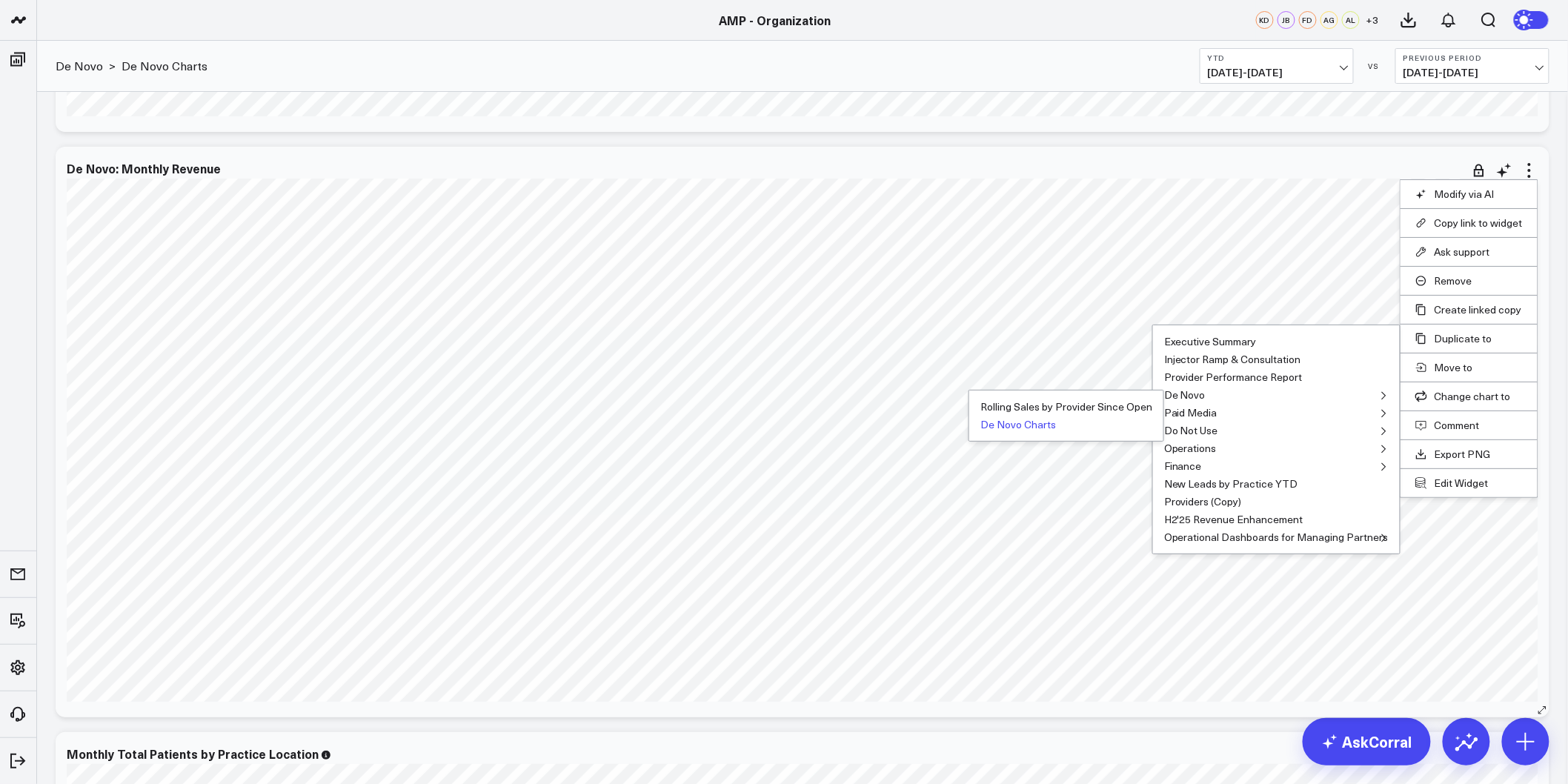
click at [1003, 426] on button "De Novo Charts" at bounding box center [1018, 425] width 76 height 11
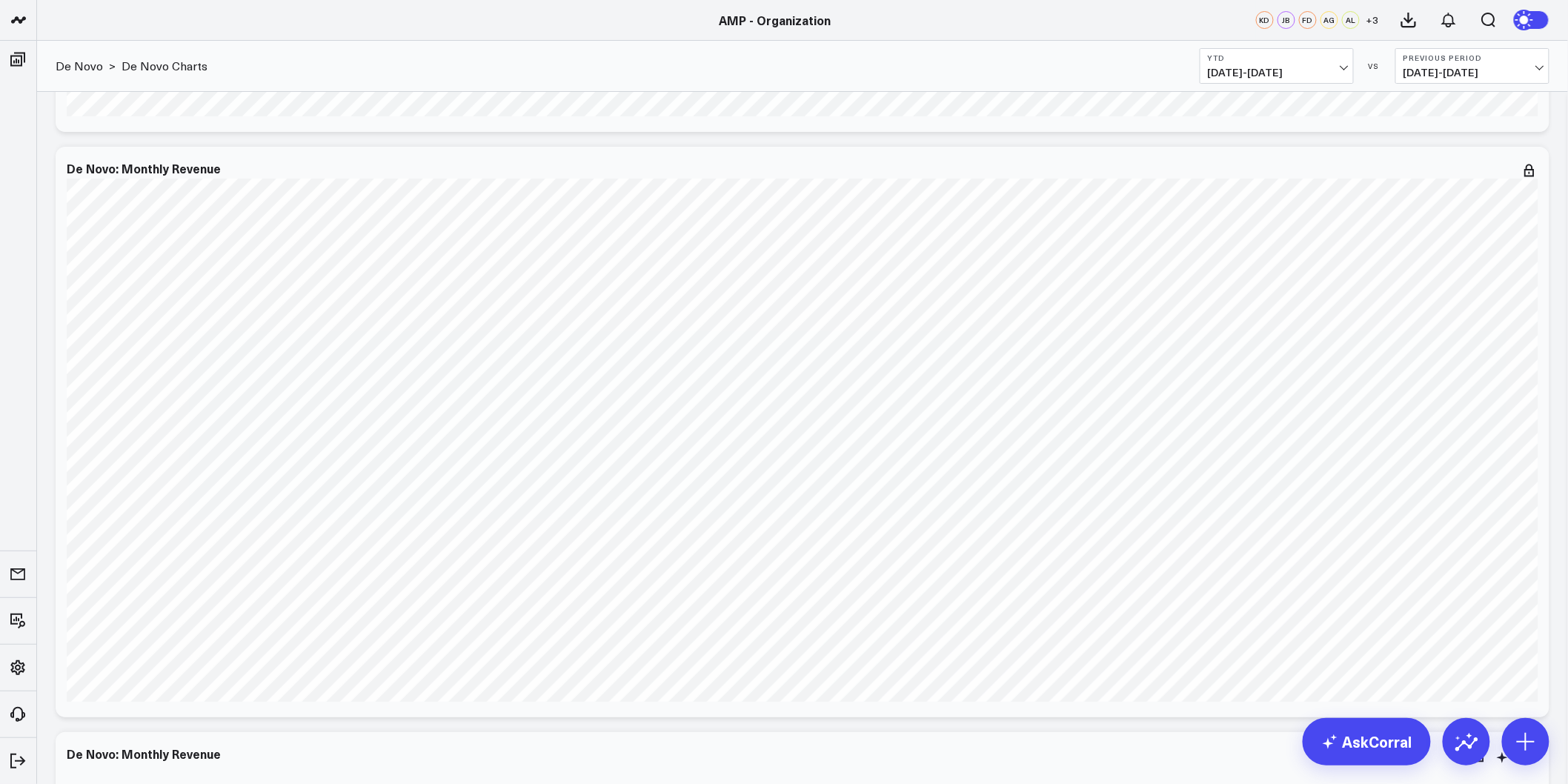
scroll to position [2553, 0]
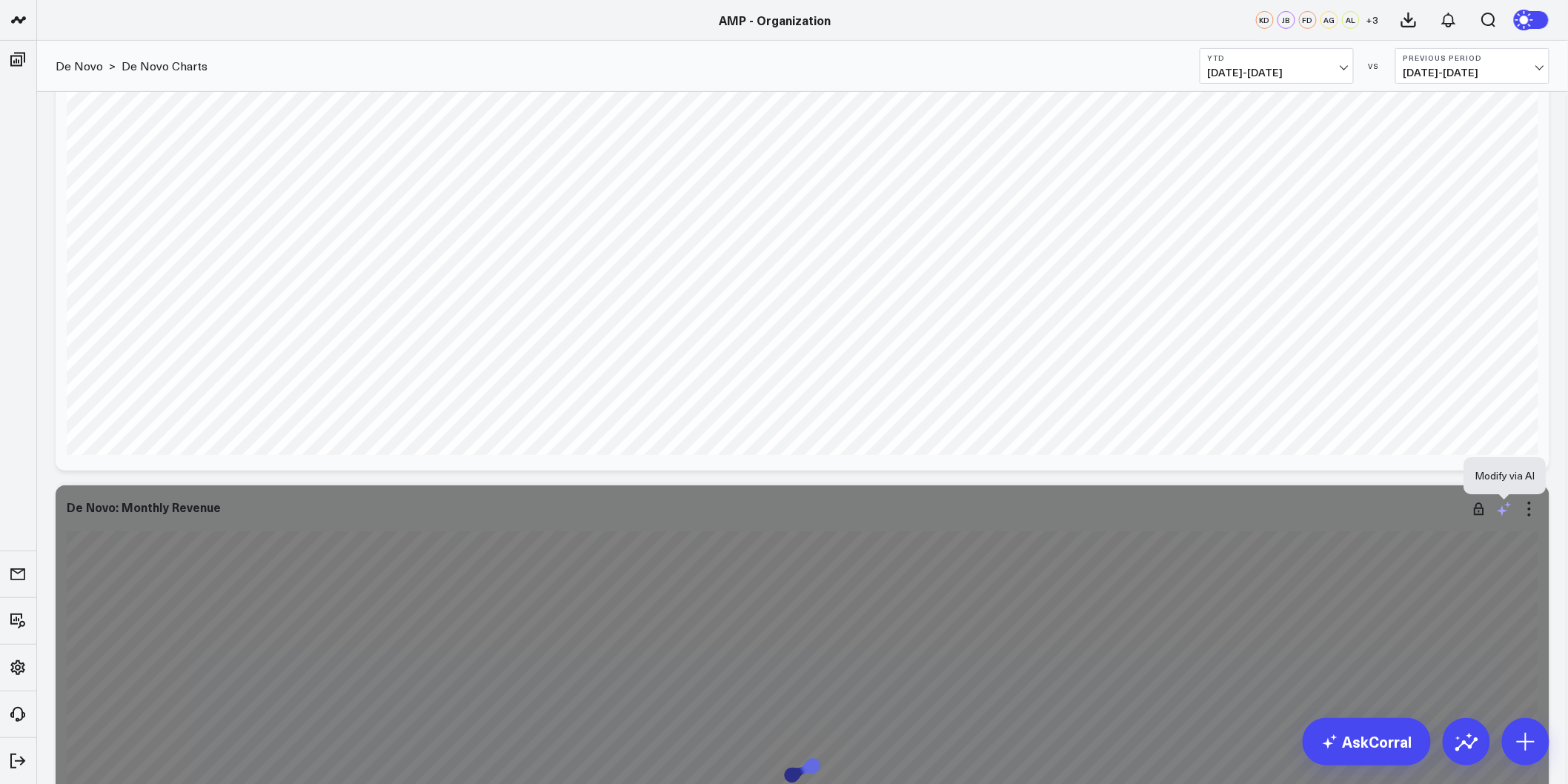
click at [1509, 514] on icon at bounding box center [1504, 509] width 18 height 18
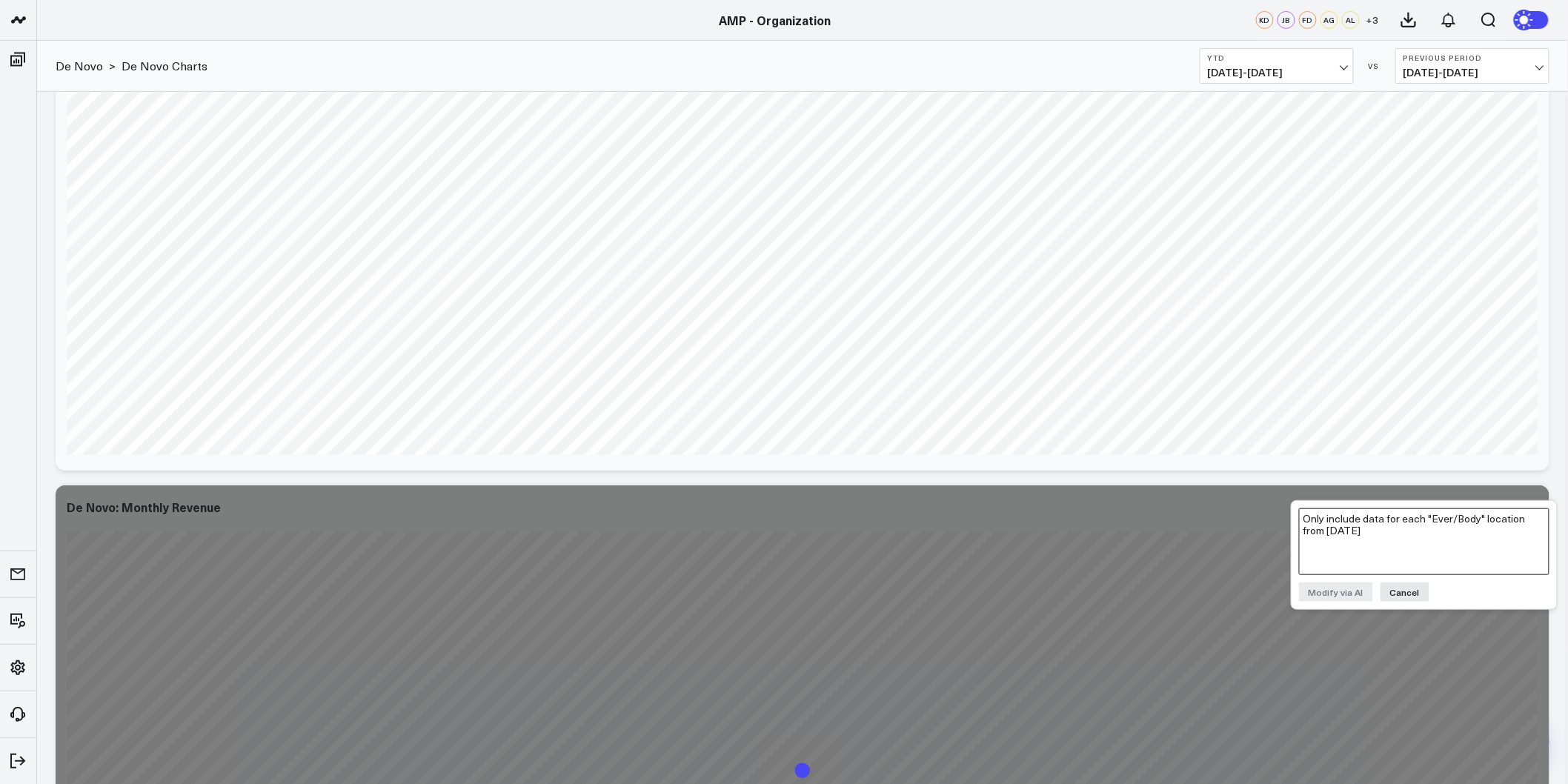
click at [1380, 525] on textarea "Only include data for each "Ever/Body" location from 6/1/25" at bounding box center [1425, 541] width 251 height 67
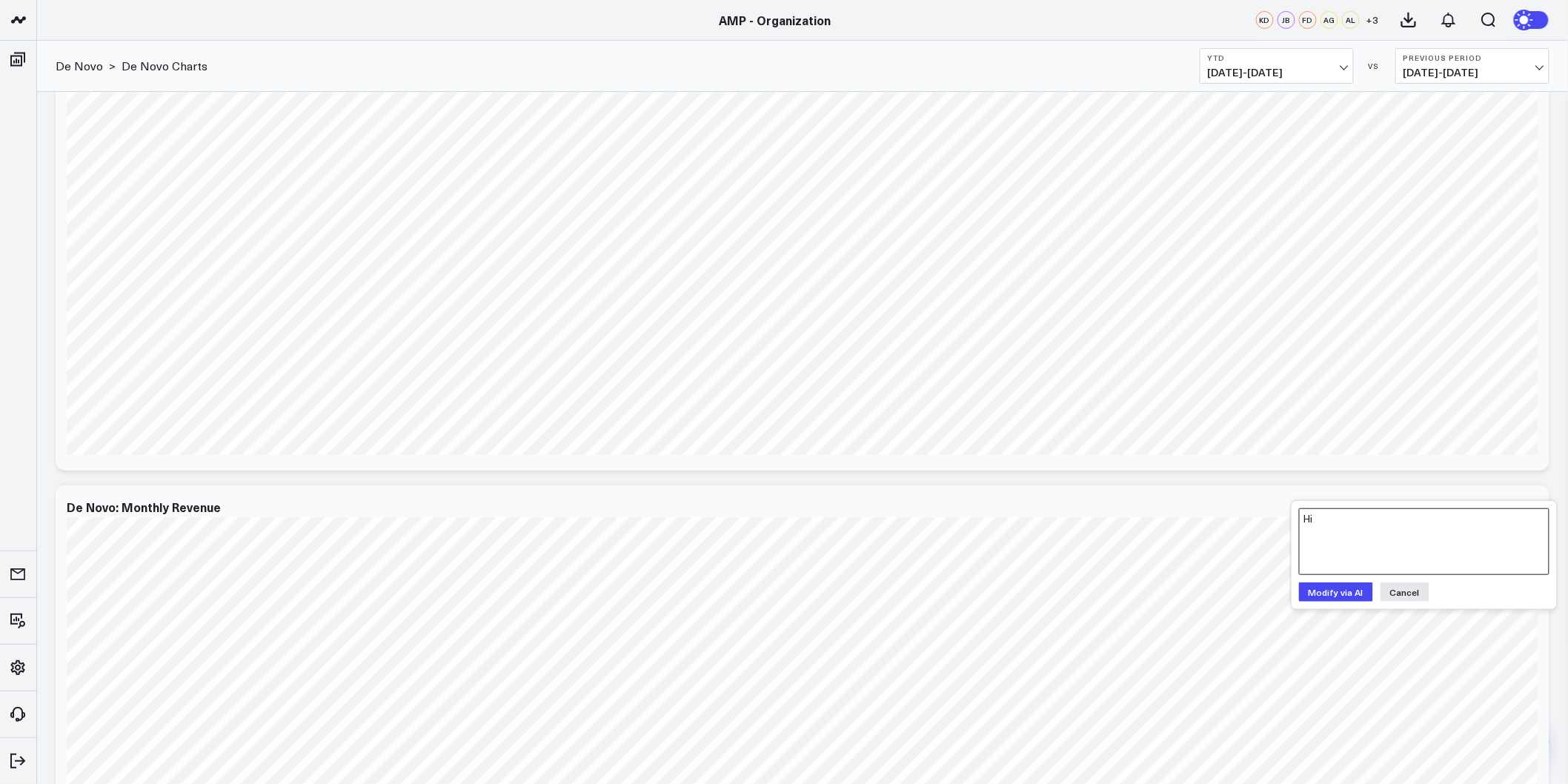
type textarea "H"
type textarea "O"
type textarea "Remove data prior to 6/1/25 for the following locations: "Ever/Body-Flatiron", …"
click at [1327, 588] on button "Modify via AI" at bounding box center [1336, 593] width 74 height 20
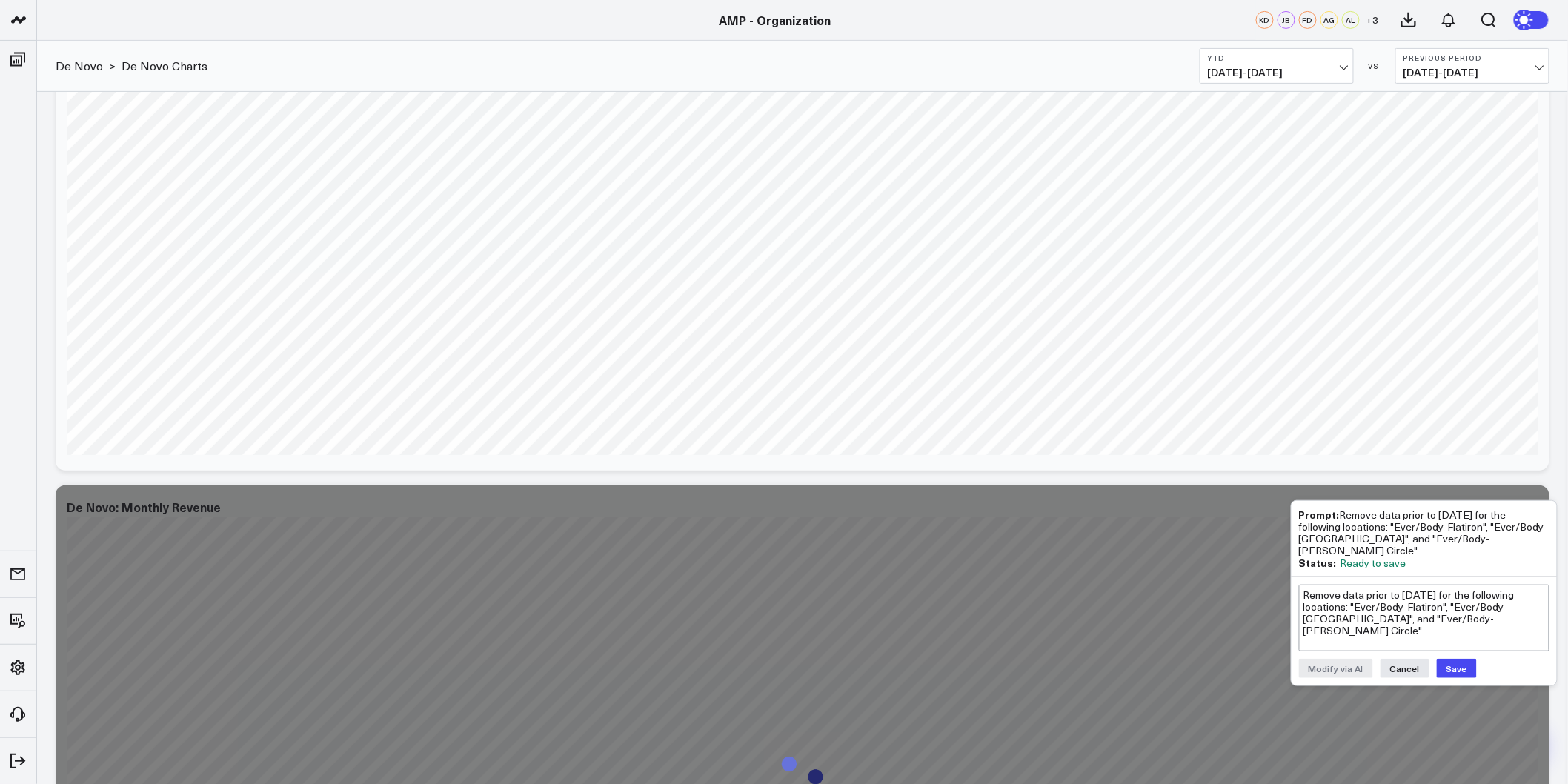
click at [1443, 659] on button "Save" at bounding box center [1456, 669] width 40 height 20
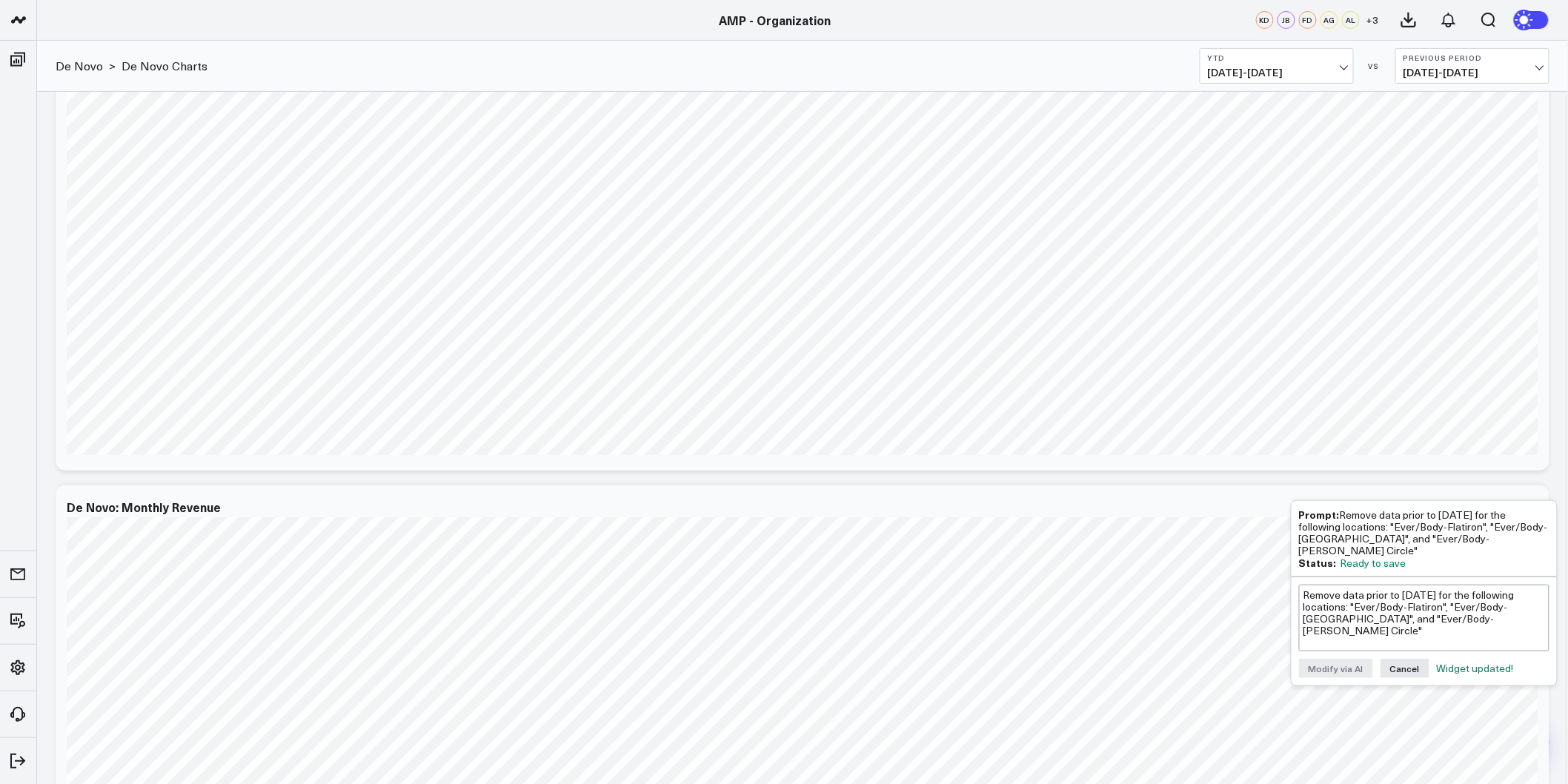
scroll to position [2882, 0]
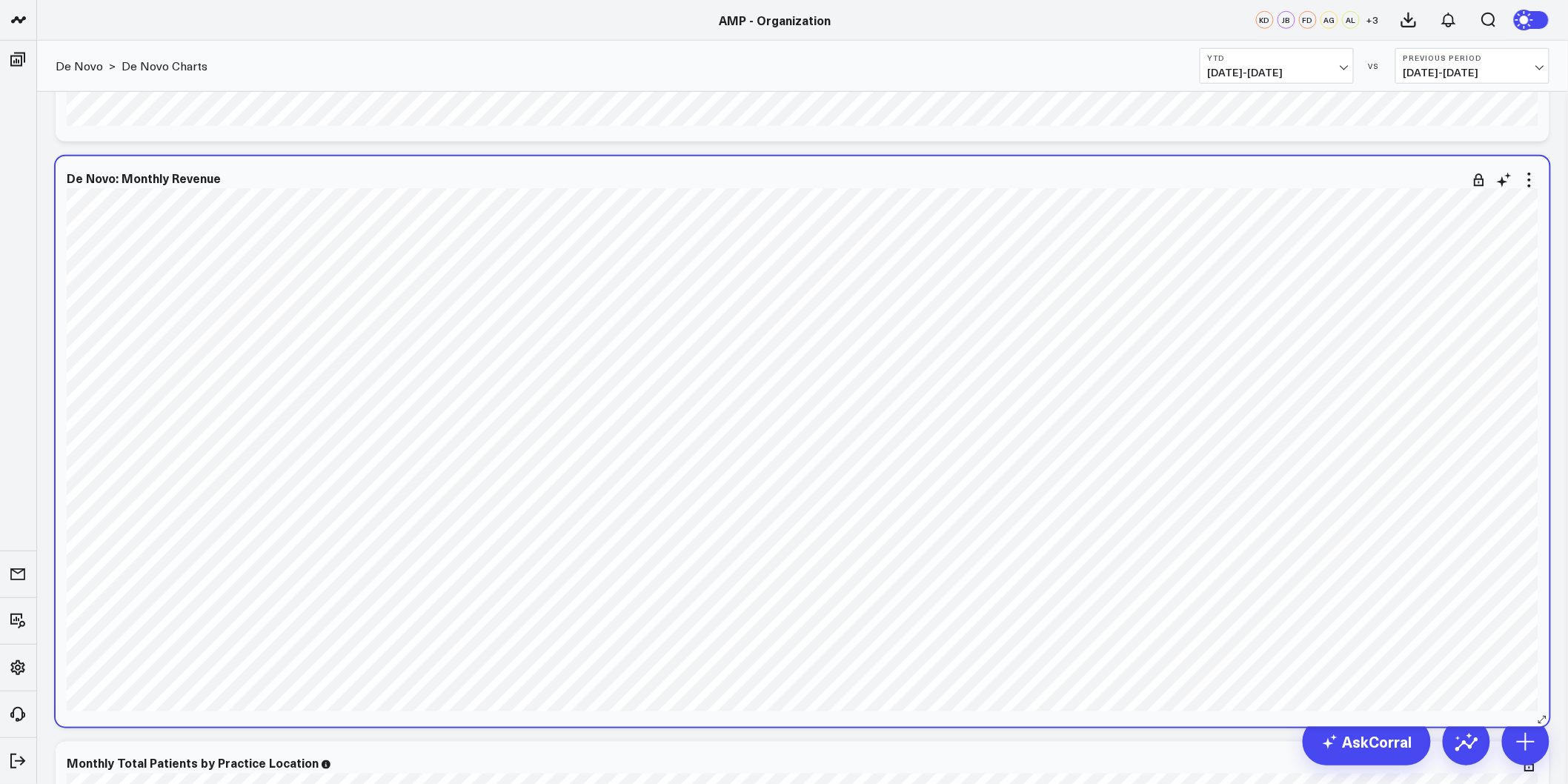
click at [1545, 219] on div "De Novo: Monthly Revenue [fontSize:10px lineHeight:12px] / Living Young - St. P…" at bounding box center [802, 442] width 1494 height 571
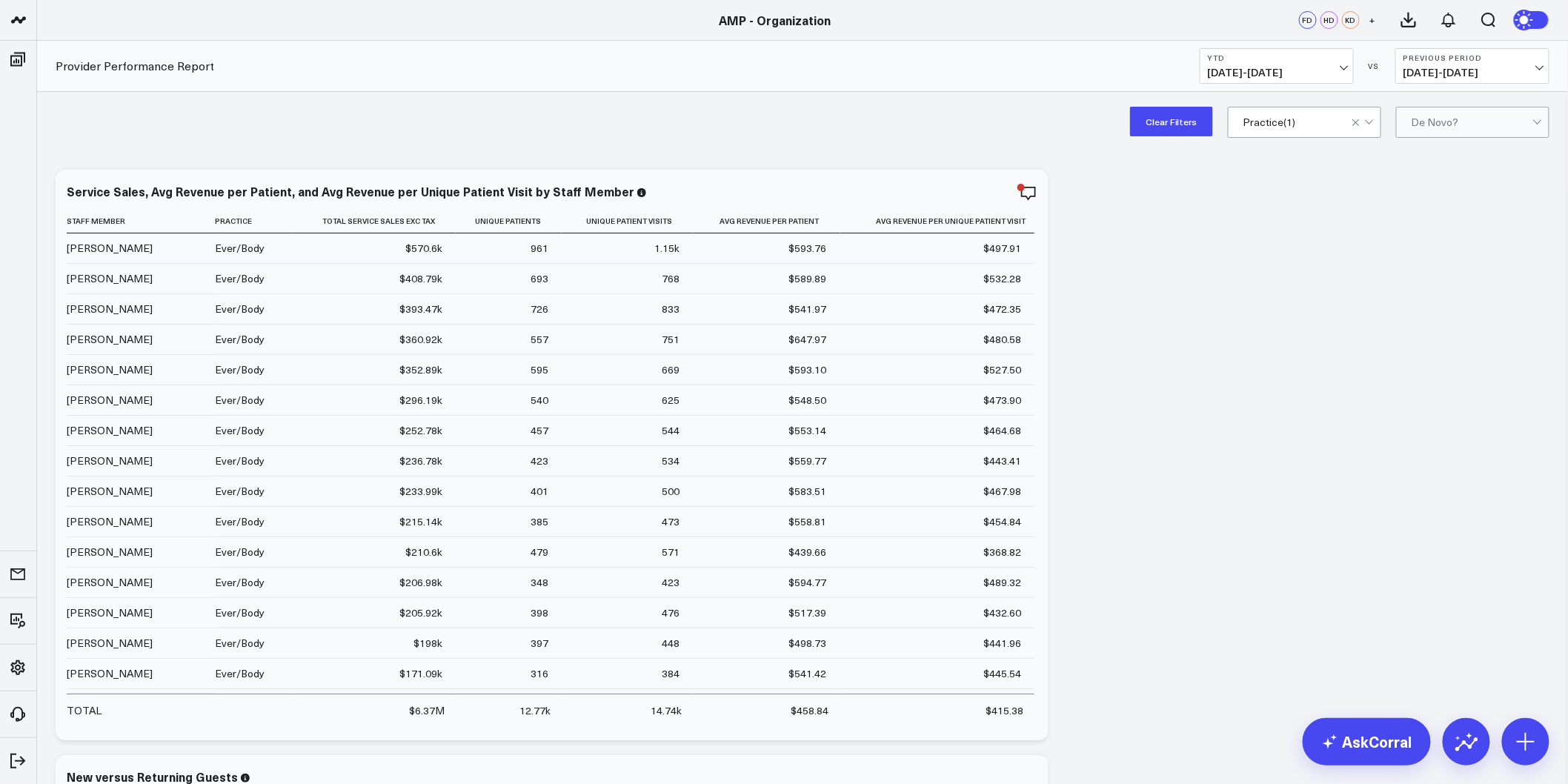
scroll to position [329, 0]
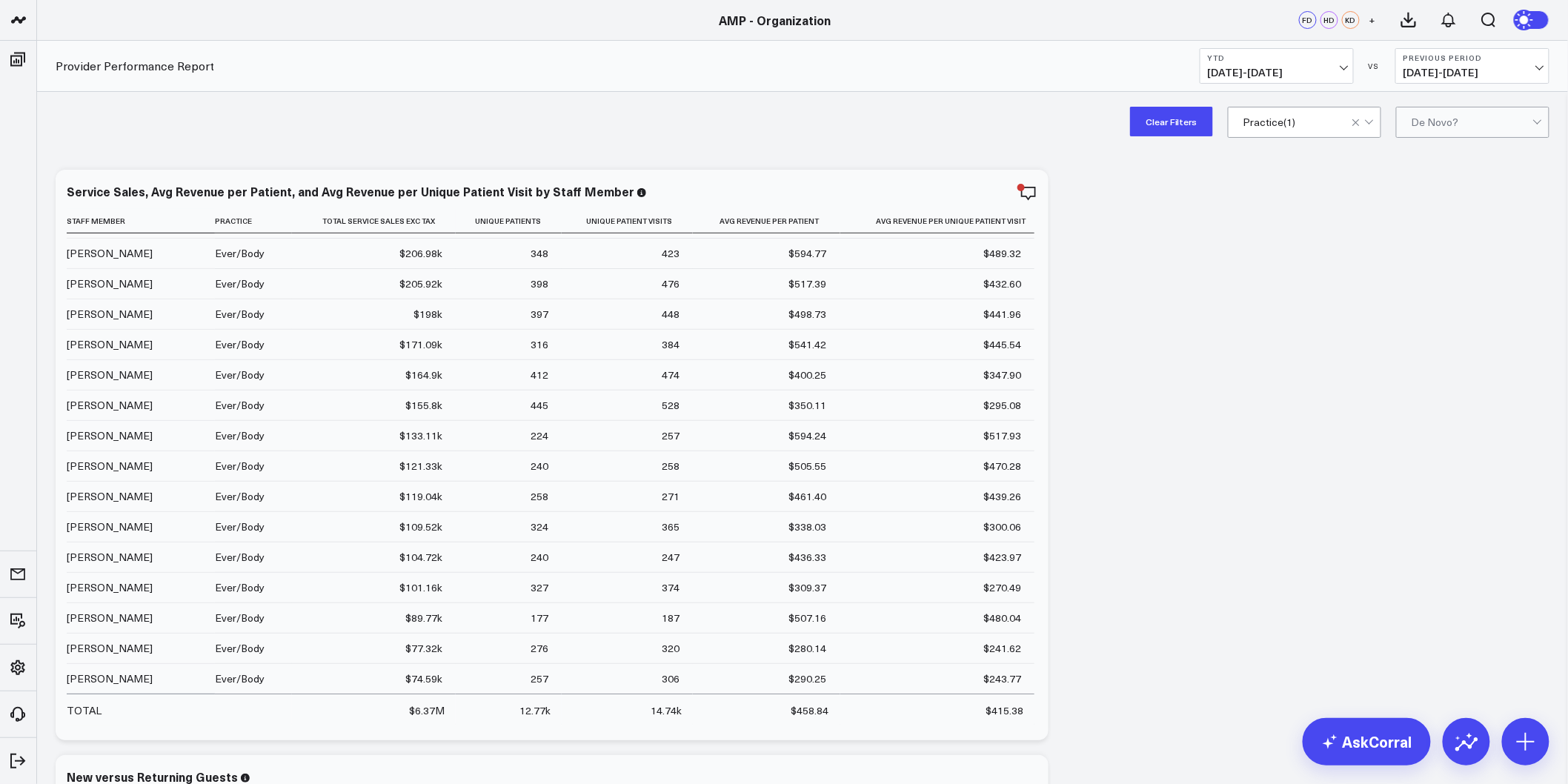
click at [1174, 115] on button "Clear Filters" at bounding box center [1172, 121] width 83 height 29
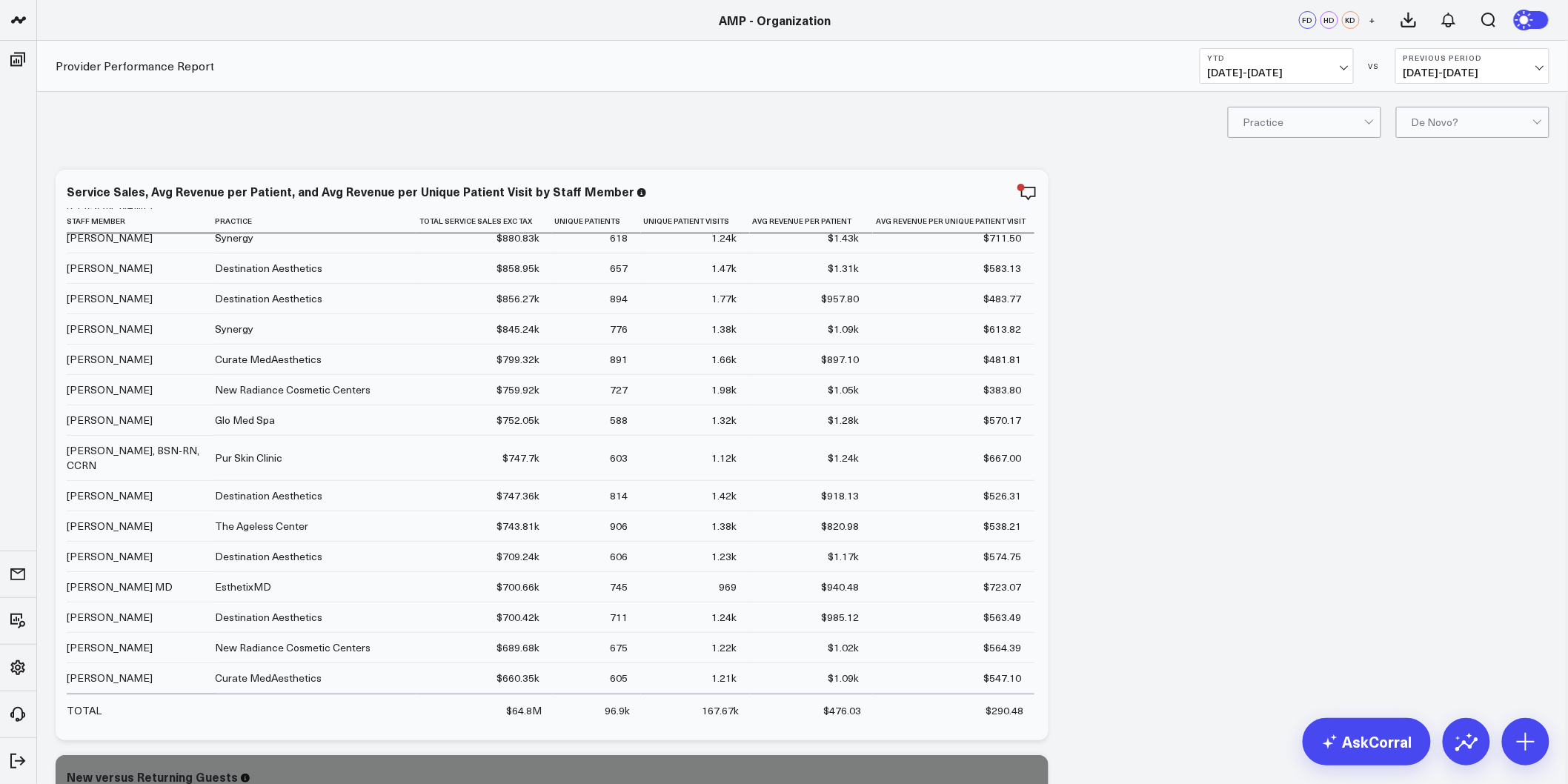
click at [1439, 124] on div at bounding box center [1472, 122] width 121 height 29
click at [1452, 152] on div "De Novo Only" at bounding box center [1473, 153] width 152 height 29
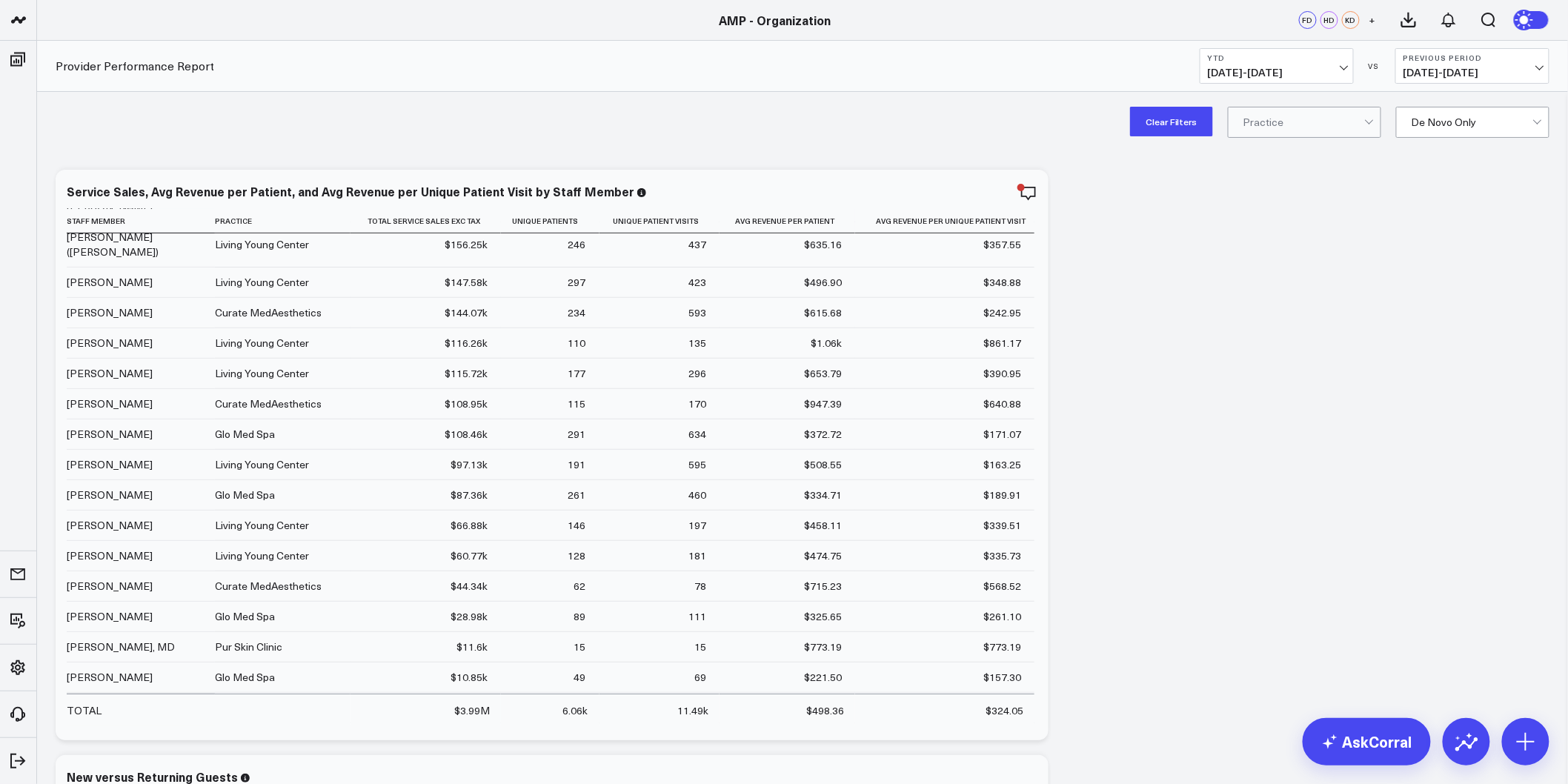
click at [1153, 115] on button "Clear Filters" at bounding box center [1172, 121] width 83 height 29
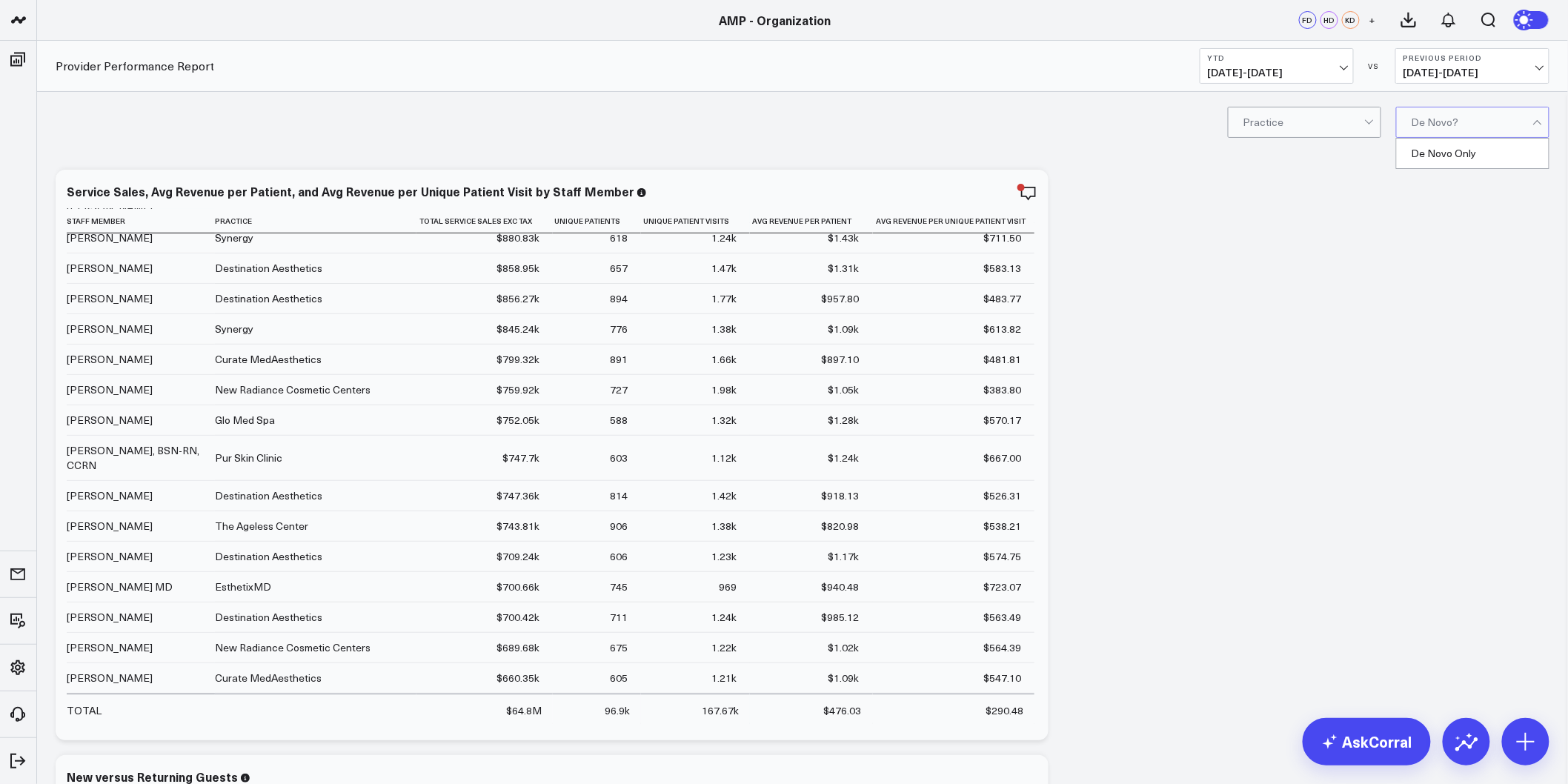
click at [1456, 112] on div at bounding box center [1472, 122] width 121 height 29
click at [1451, 144] on div "De Novo Only" at bounding box center [1473, 153] width 152 height 29
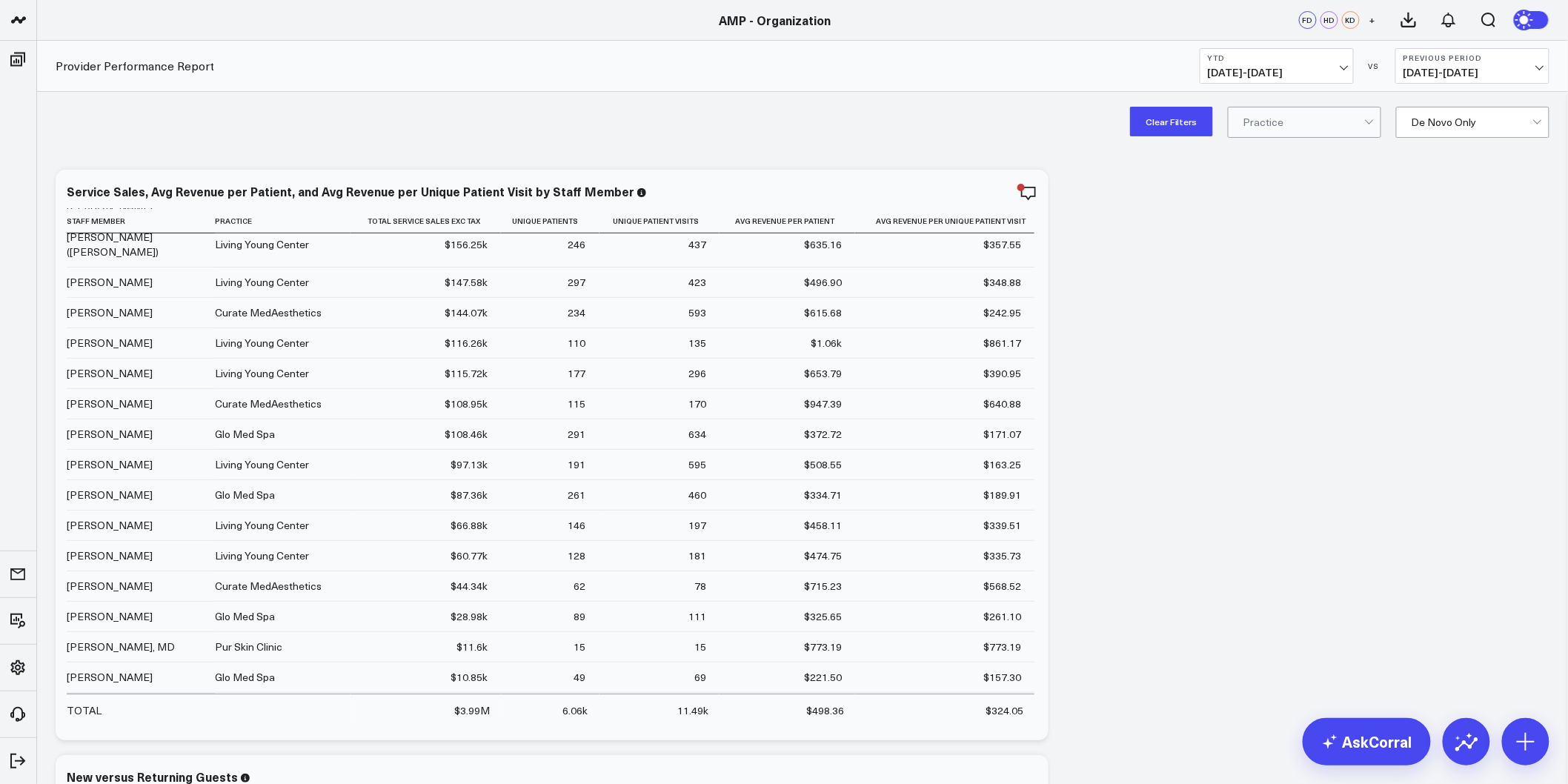
click at [1176, 129] on button "Clear Filters" at bounding box center [1172, 121] width 83 height 29
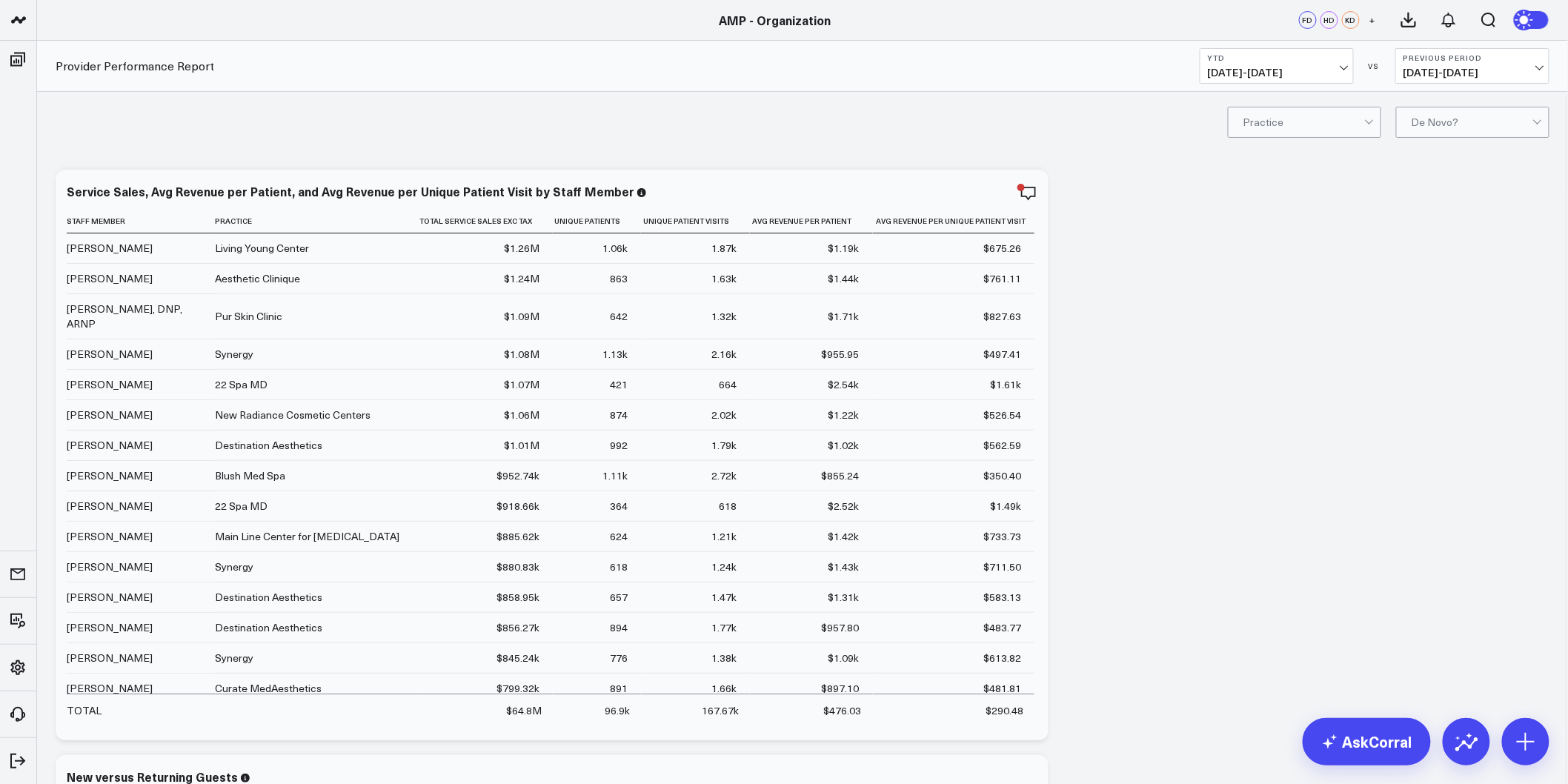
drag, startPoint x: 1189, startPoint y: 517, endPoint x: 1198, endPoint y: 216, distance: 301.1
click at [1239, 86] on div "Provider Performance Report YTD 01/01/25 - 08/28/25 VS Previous Period 05/06/24…" at bounding box center [802, 66] width 1531 height 51
click at [1241, 74] on span "01/01/25 - 08/28/25" at bounding box center [1277, 73] width 138 height 12
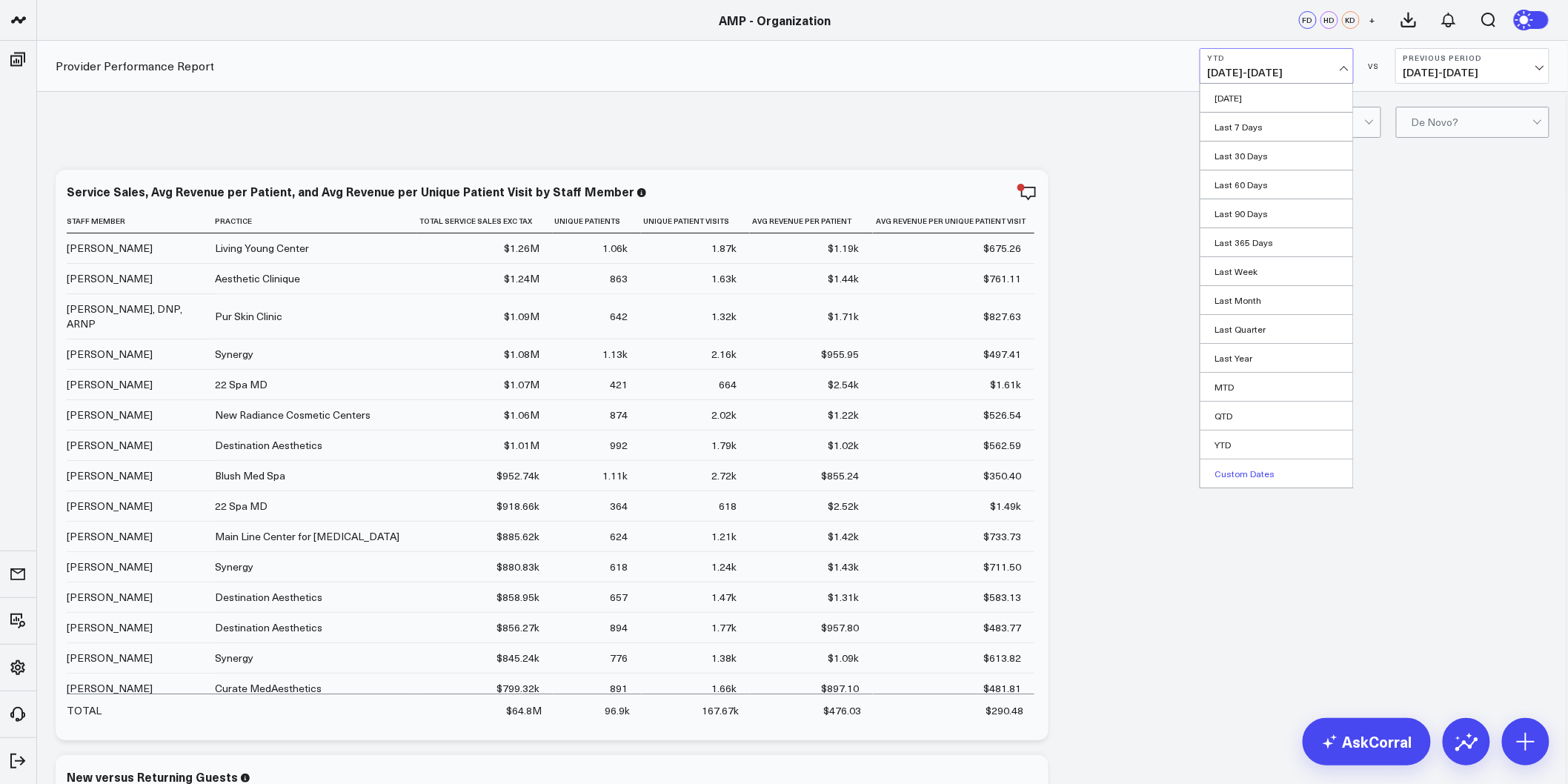
click at [1253, 469] on link "Custom Dates" at bounding box center [1276, 474] width 152 height 29
select select "7"
select select "2025"
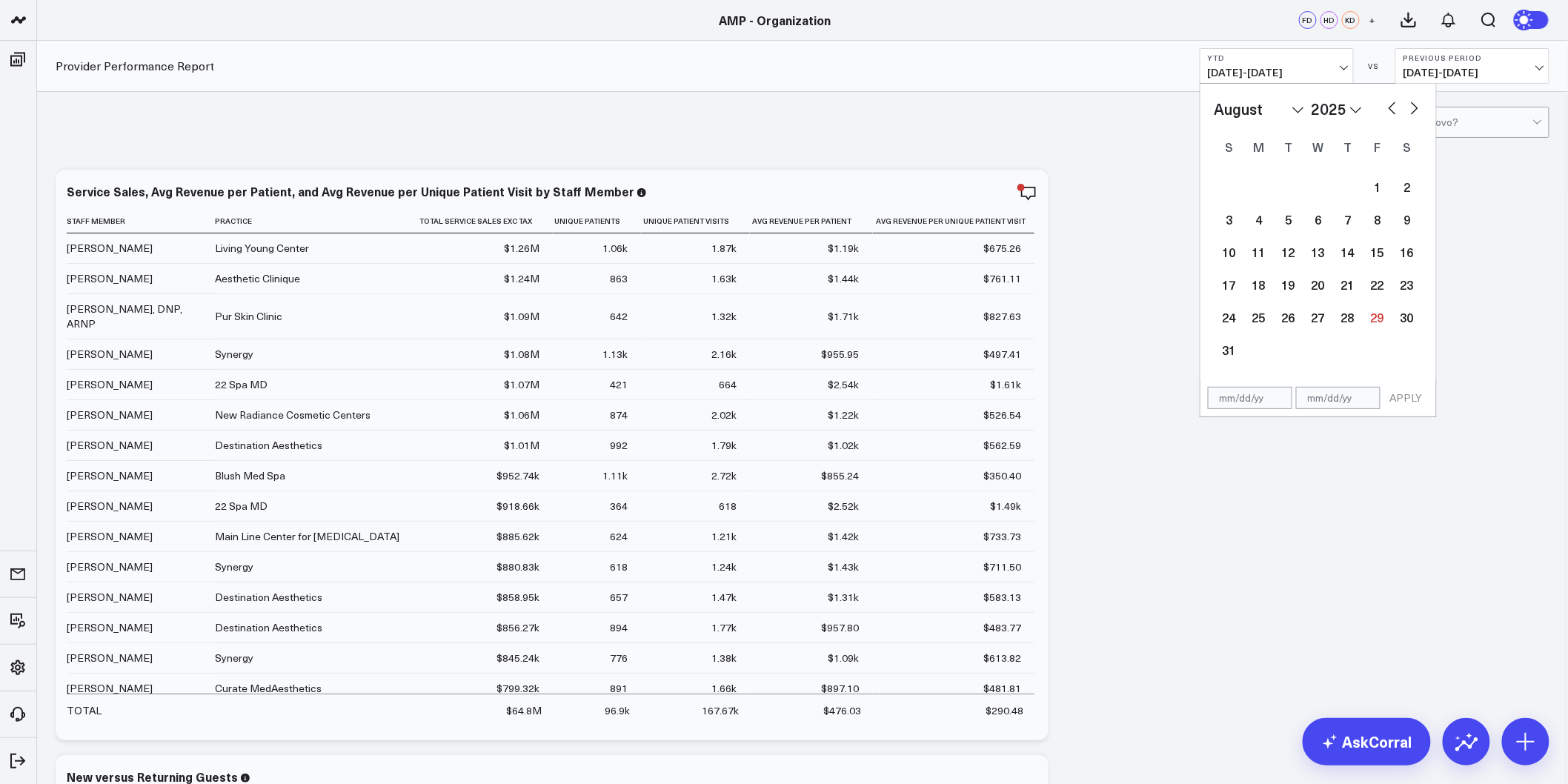
click at [1416, 111] on button "button" at bounding box center [1415, 107] width 15 height 18
select select "8"
select select "2025"
click at [1417, 109] on button "button" at bounding box center [1415, 107] width 15 height 18
select select "9"
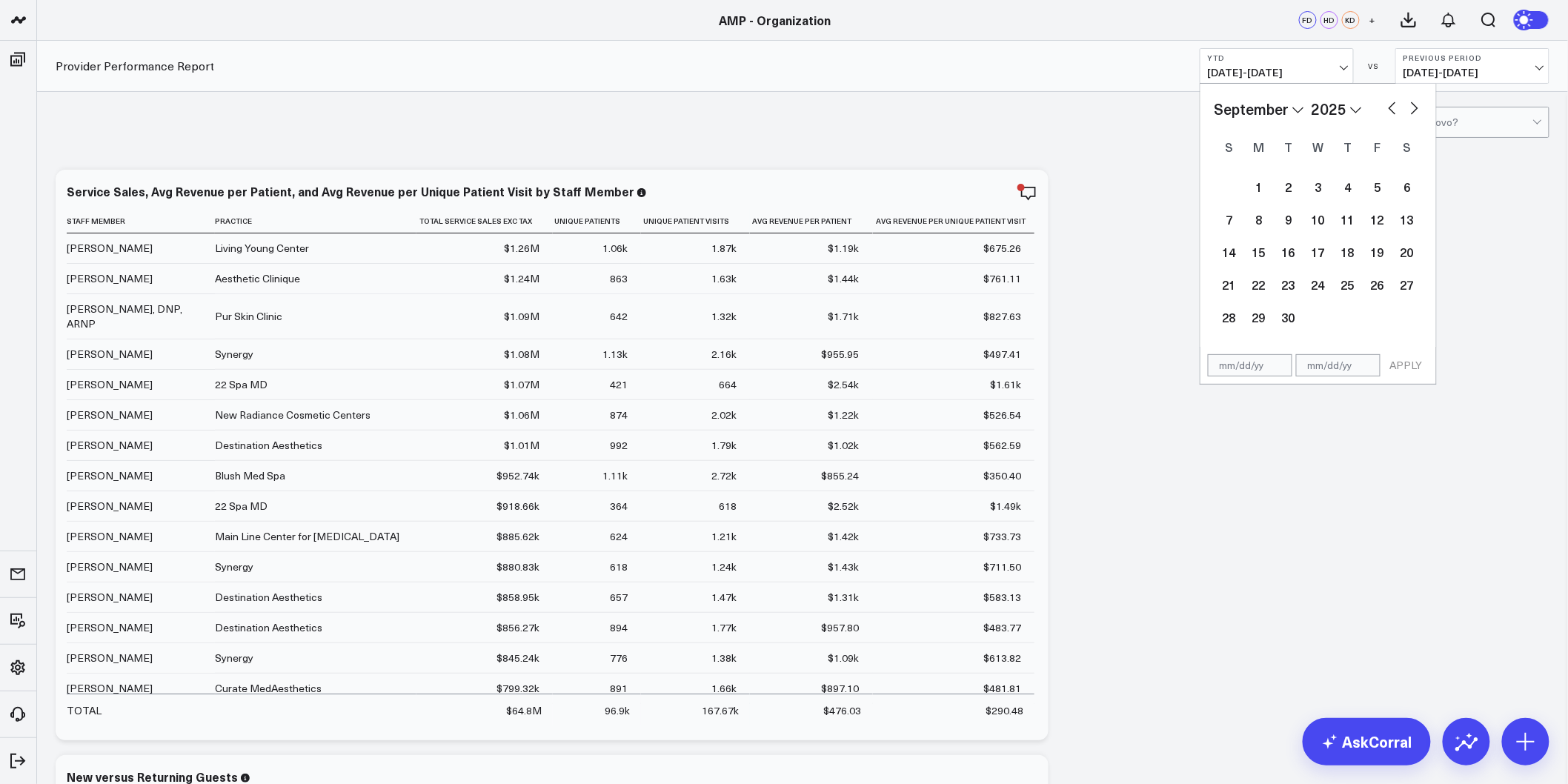
select select "2025"
click at [1391, 104] on button "button" at bounding box center [1392, 107] width 15 height 18
select select "8"
select select "2025"
click at [1414, 113] on button "button" at bounding box center [1415, 107] width 15 height 18
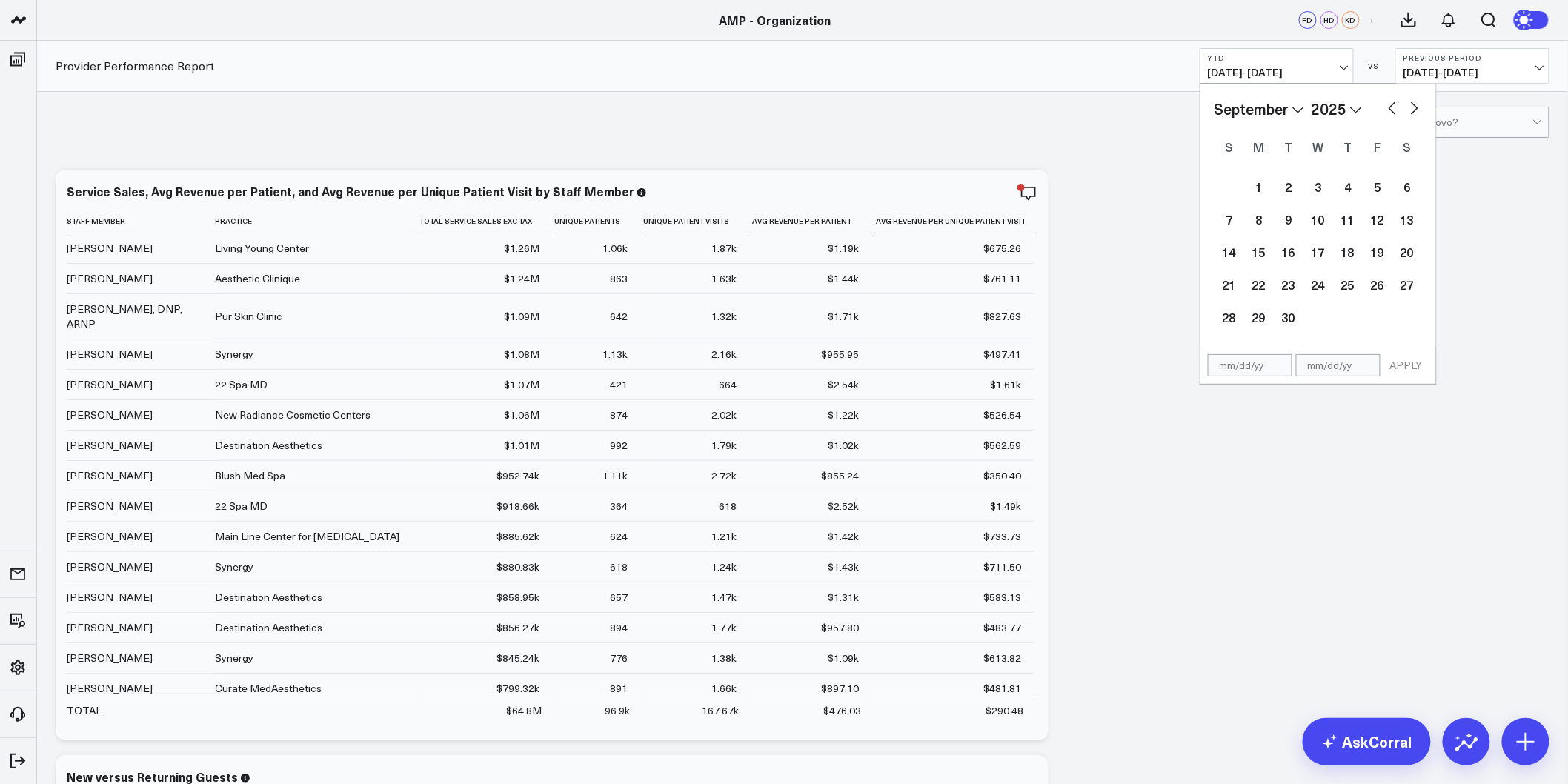
select select "9"
select select "2025"
click at [1417, 115] on button "button" at bounding box center [1415, 107] width 15 height 18
select select "10"
select select "2025"
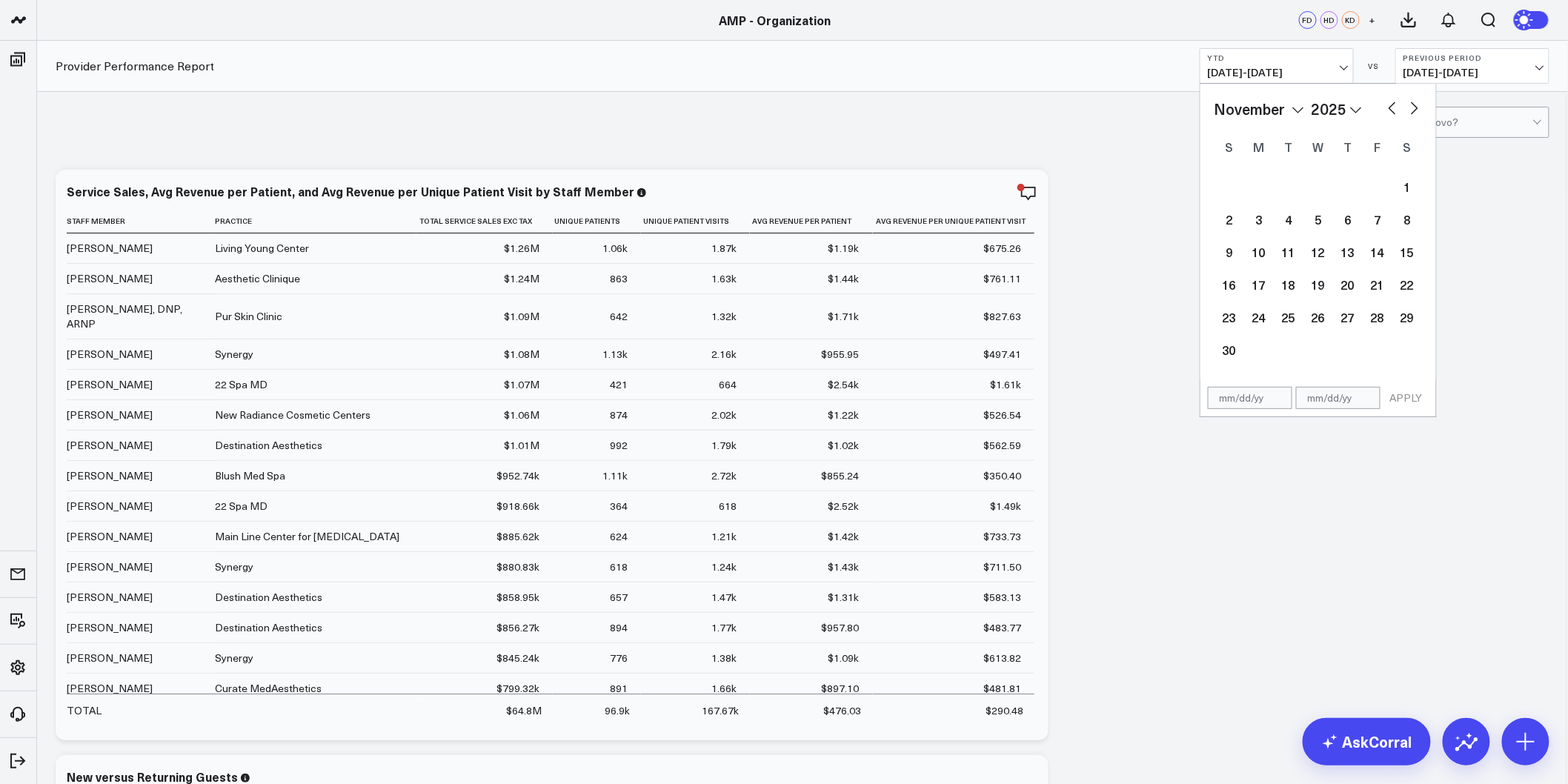
click at [1413, 108] on button "button" at bounding box center [1415, 107] width 15 height 18
select select "11"
select select "2025"
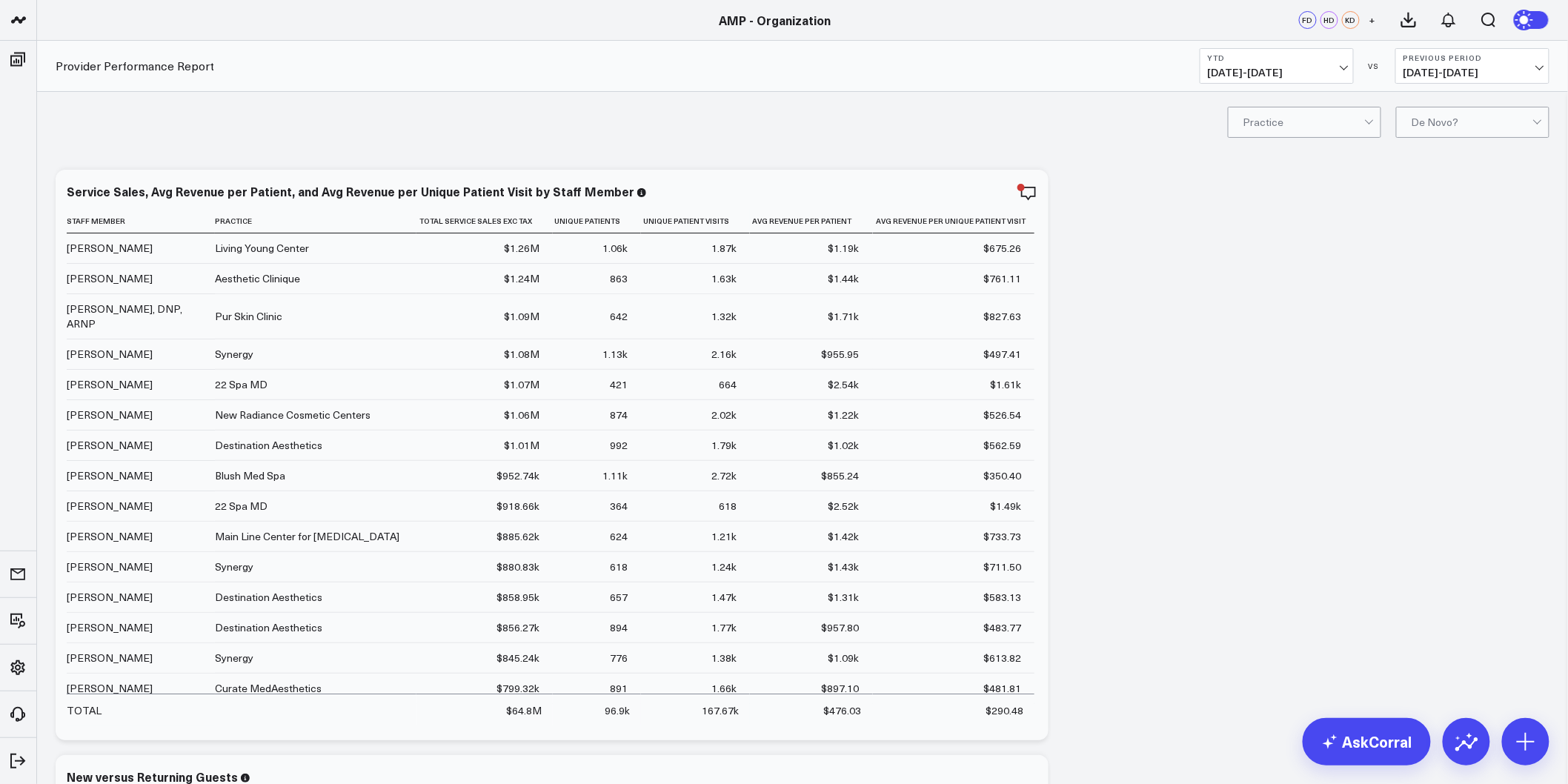
click at [1103, 142] on div "option Ever/Body, selected. Practice De Novo?" at bounding box center [802, 121] width 1531 height 59
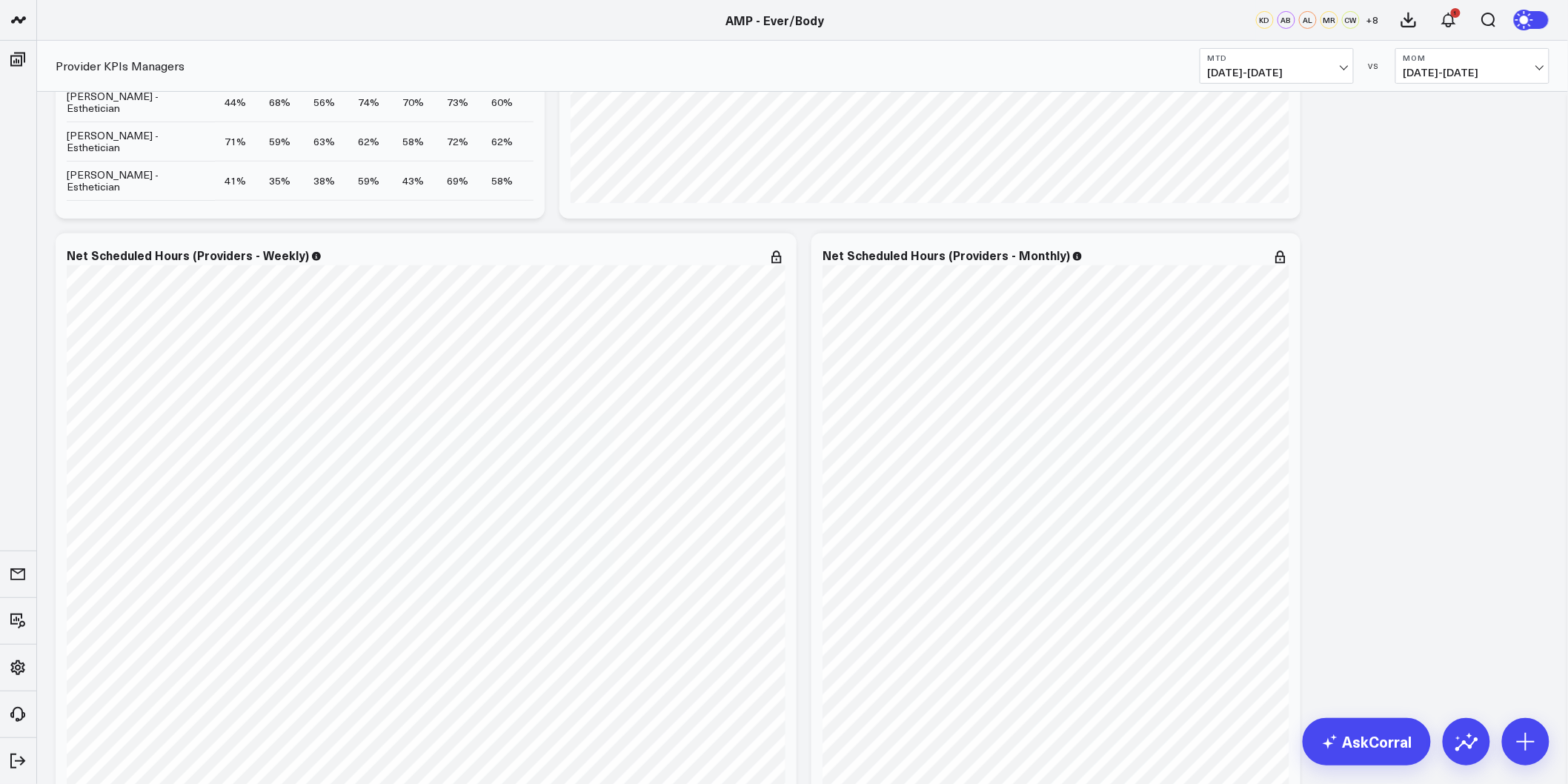
scroll to position [2553, 0]
click at [1286, 257] on icon at bounding box center [1281, 258] width 18 height 18
click at [1283, 260] on icon at bounding box center [1281, 258] width 18 height 18
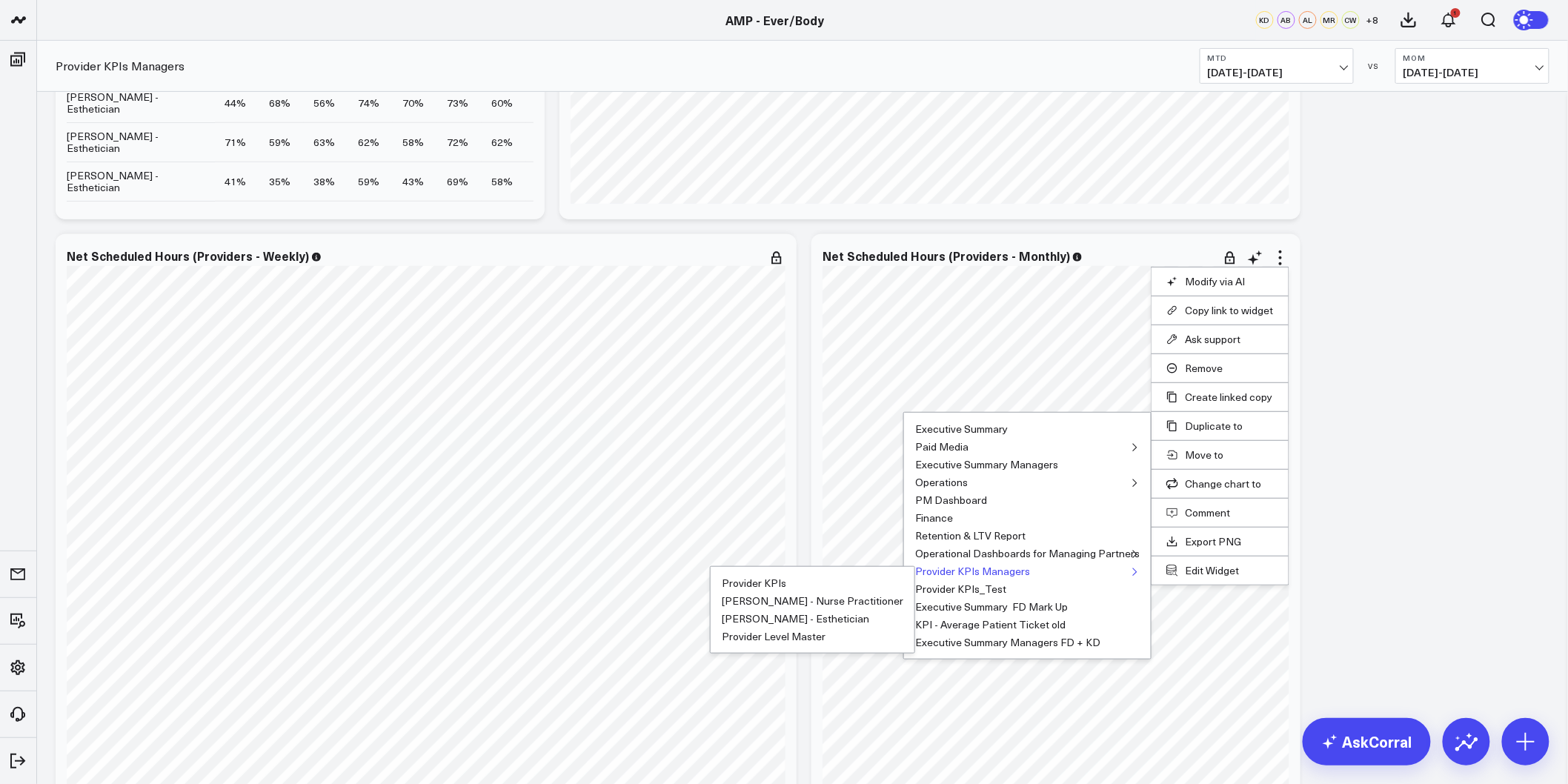
click at [966, 571] on button "Provider KPIs Managers" at bounding box center [972, 571] width 115 height 11
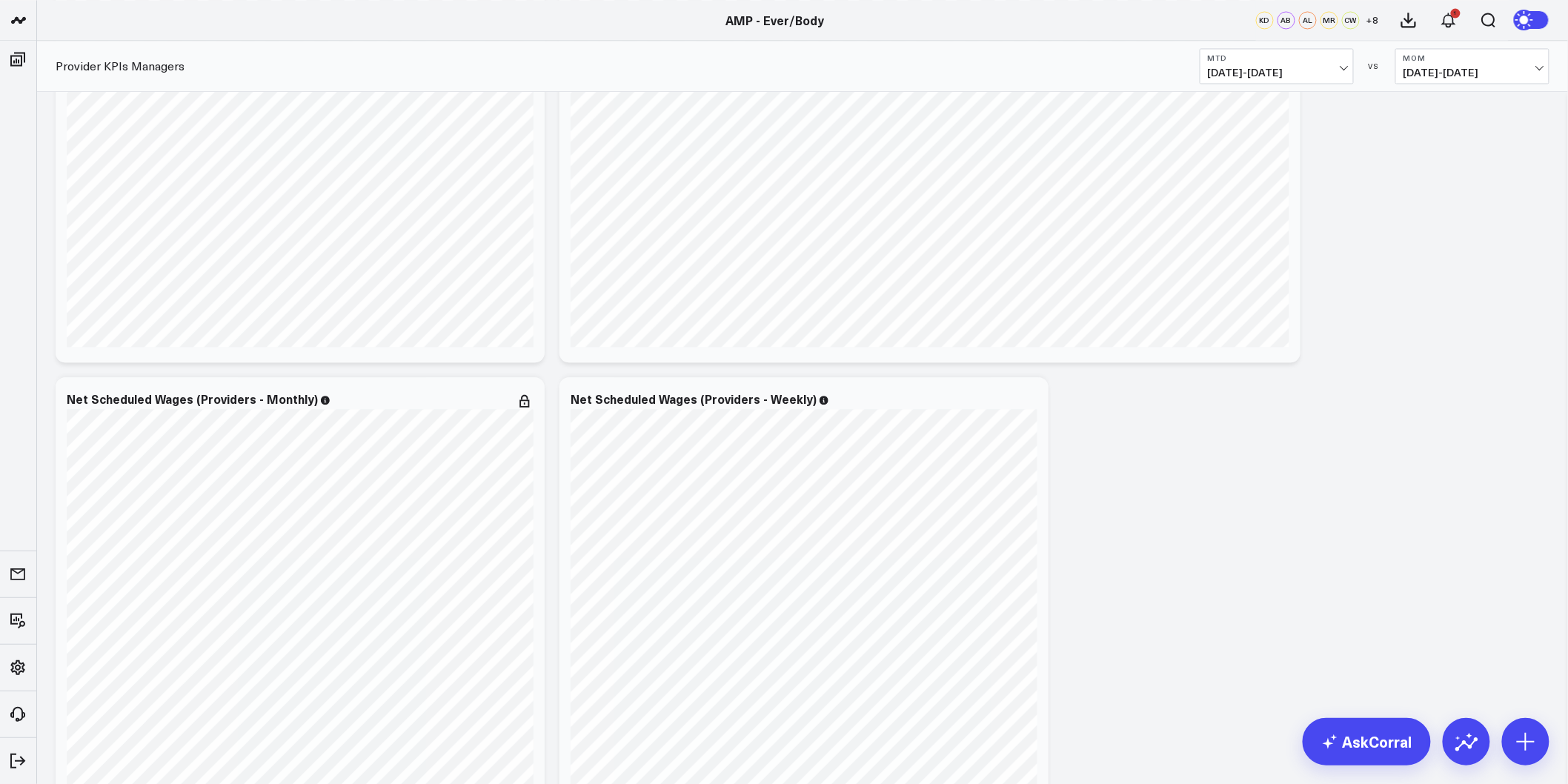
scroll to position [3707, 0]
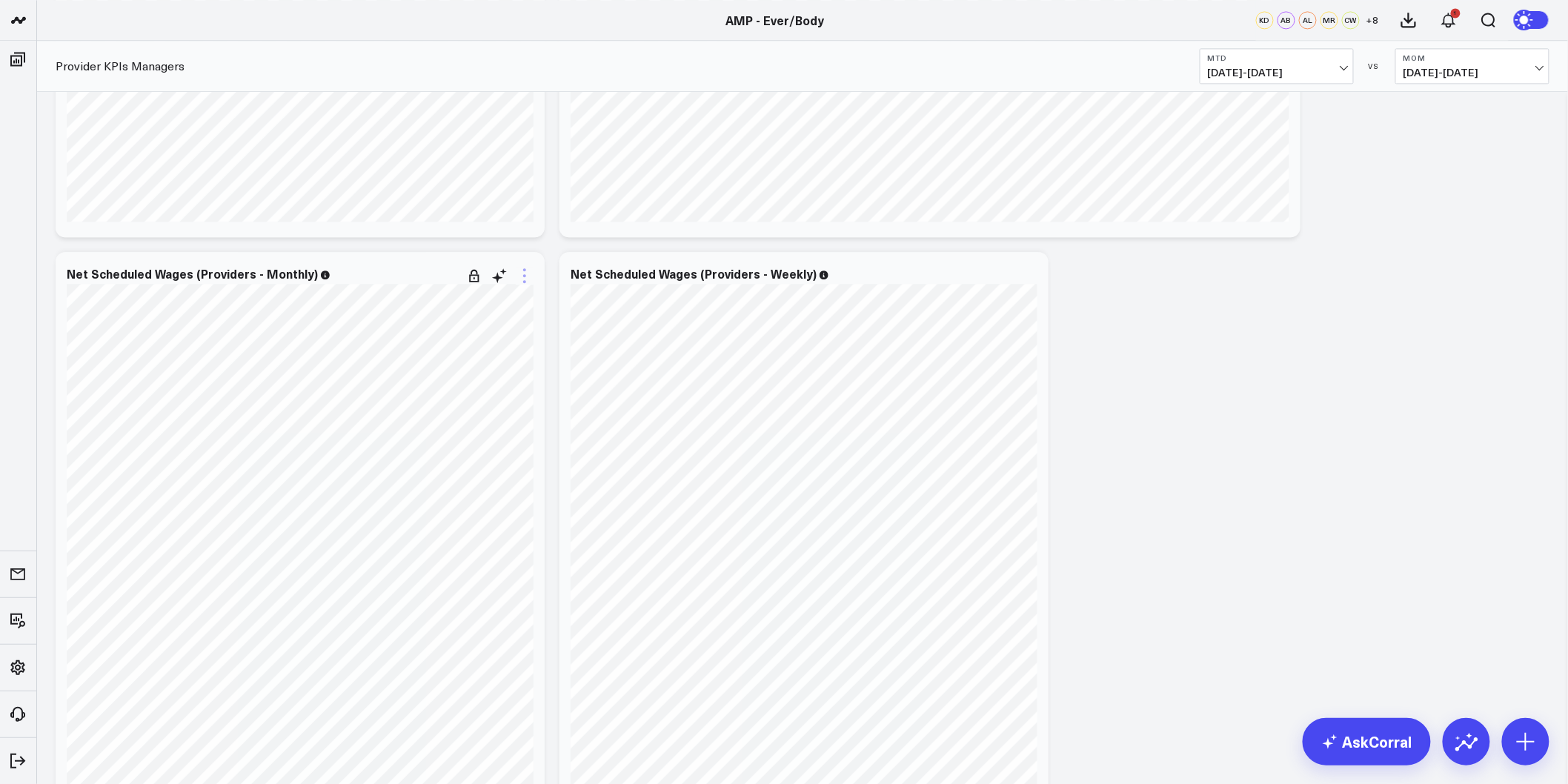
click at [519, 274] on icon at bounding box center [525, 276] width 18 height 18
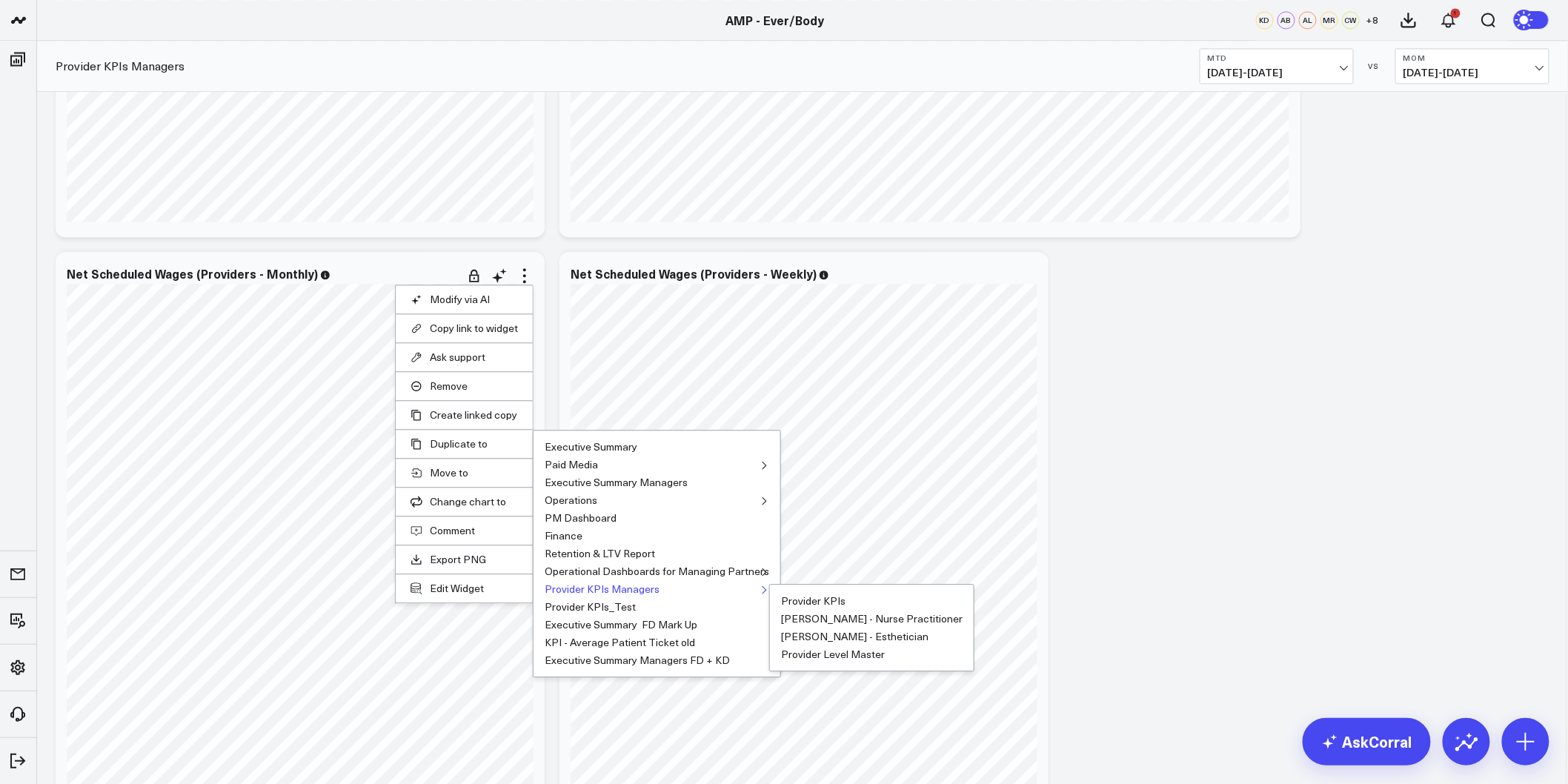
click at [573, 587] on button "Provider KPIs Managers" at bounding box center [602, 590] width 115 height 11
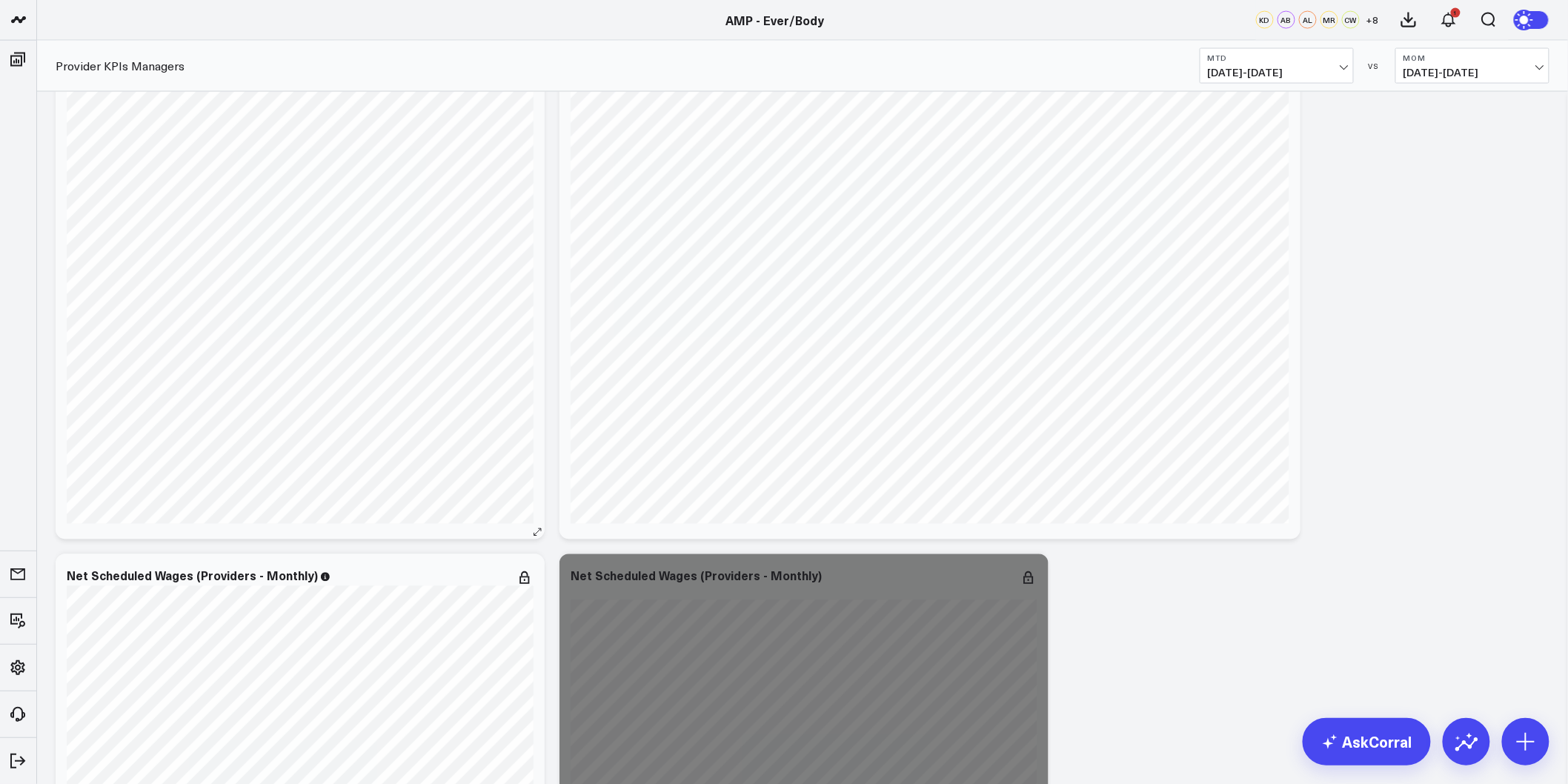
scroll to position [3294, 0]
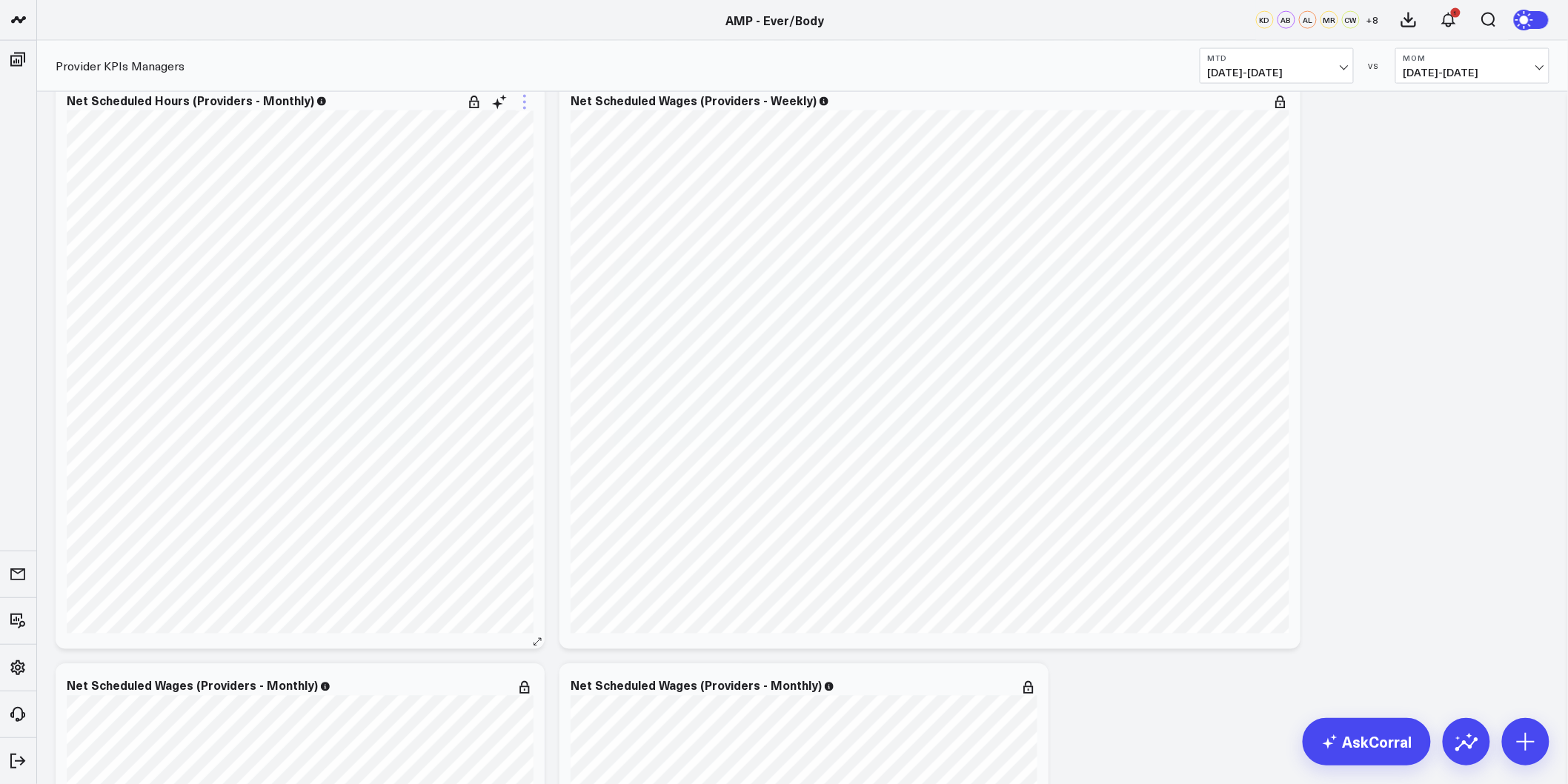
click at [523, 102] on icon at bounding box center [525, 102] width 3 height 3
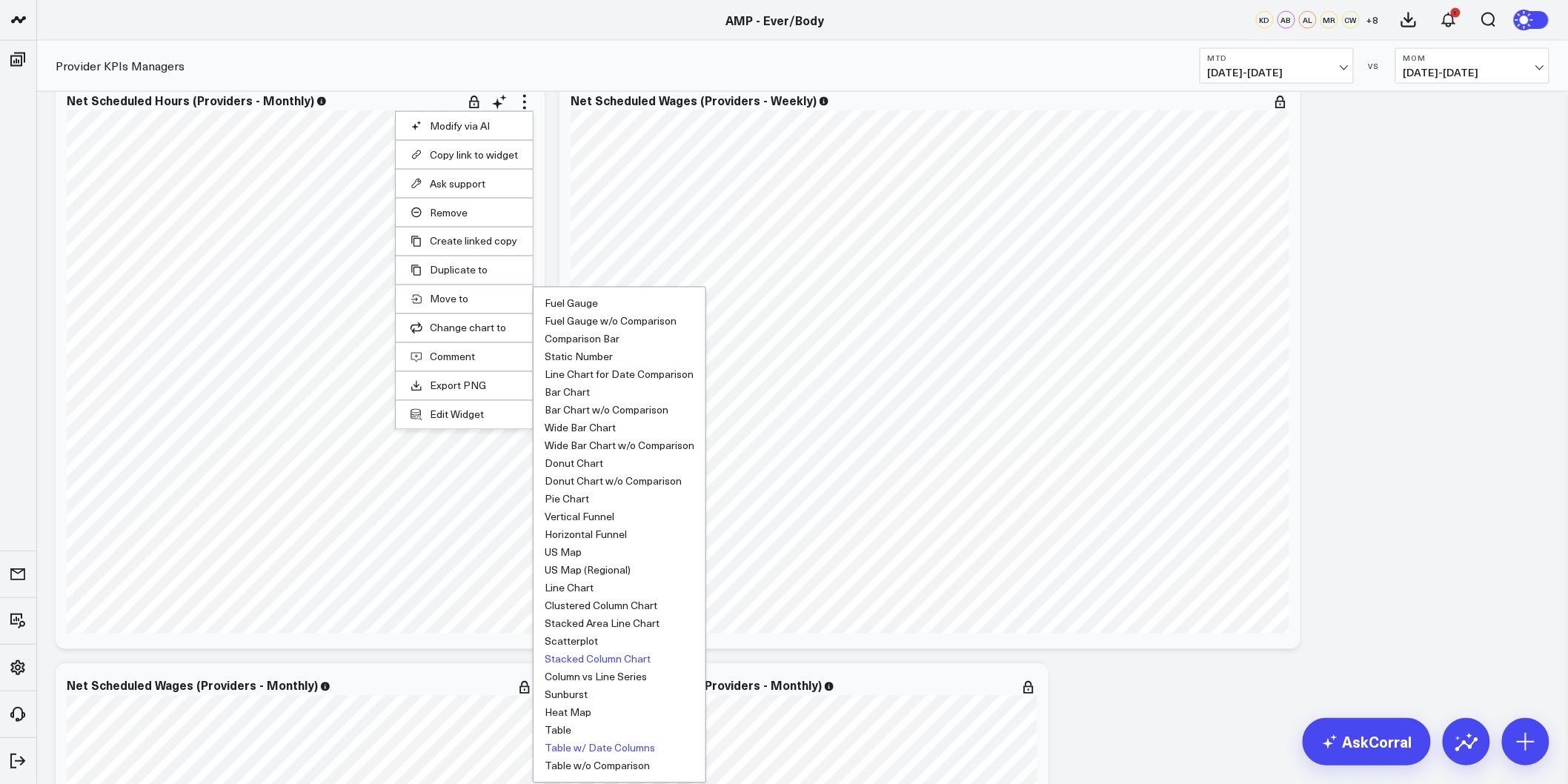
click at [605, 746] on button "Table w/ Date Columns" at bounding box center [600, 749] width 110 height 11
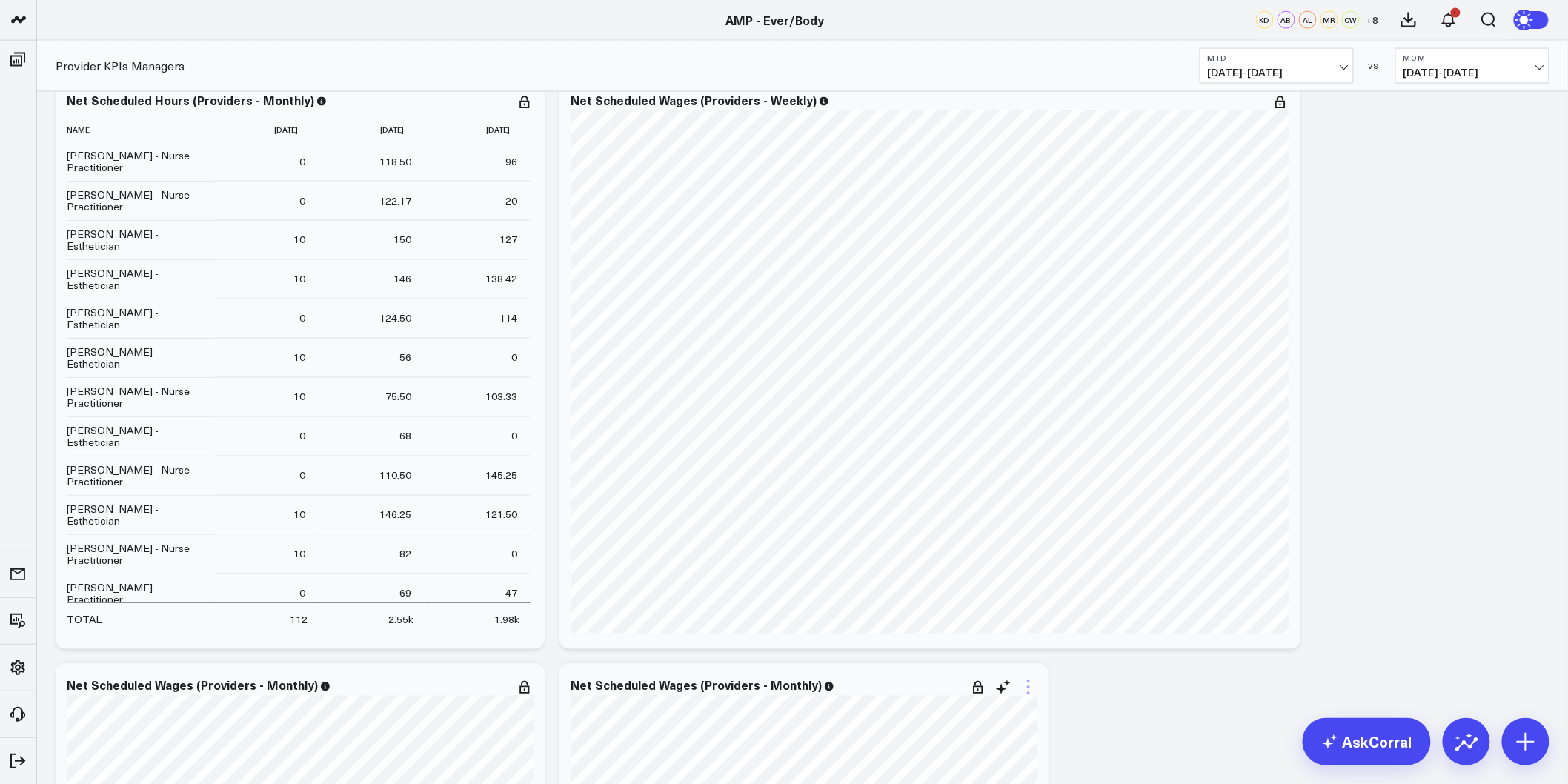
click at [1031, 693] on icon at bounding box center [1028, 688] width 18 height 18
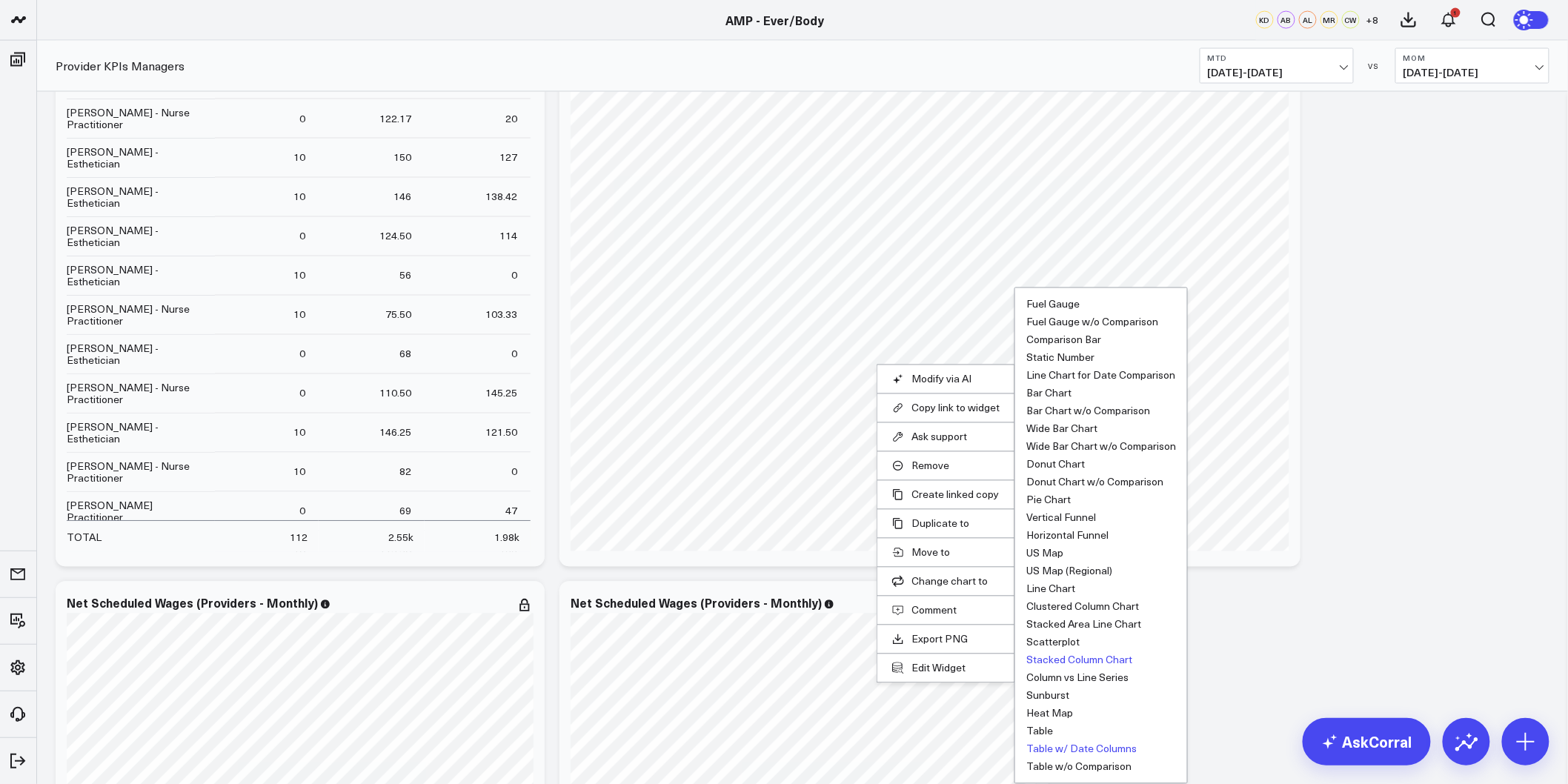
click at [1076, 749] on button "Table w/ Date Columns" at bounding box center [1081, 749] width 110 height 11
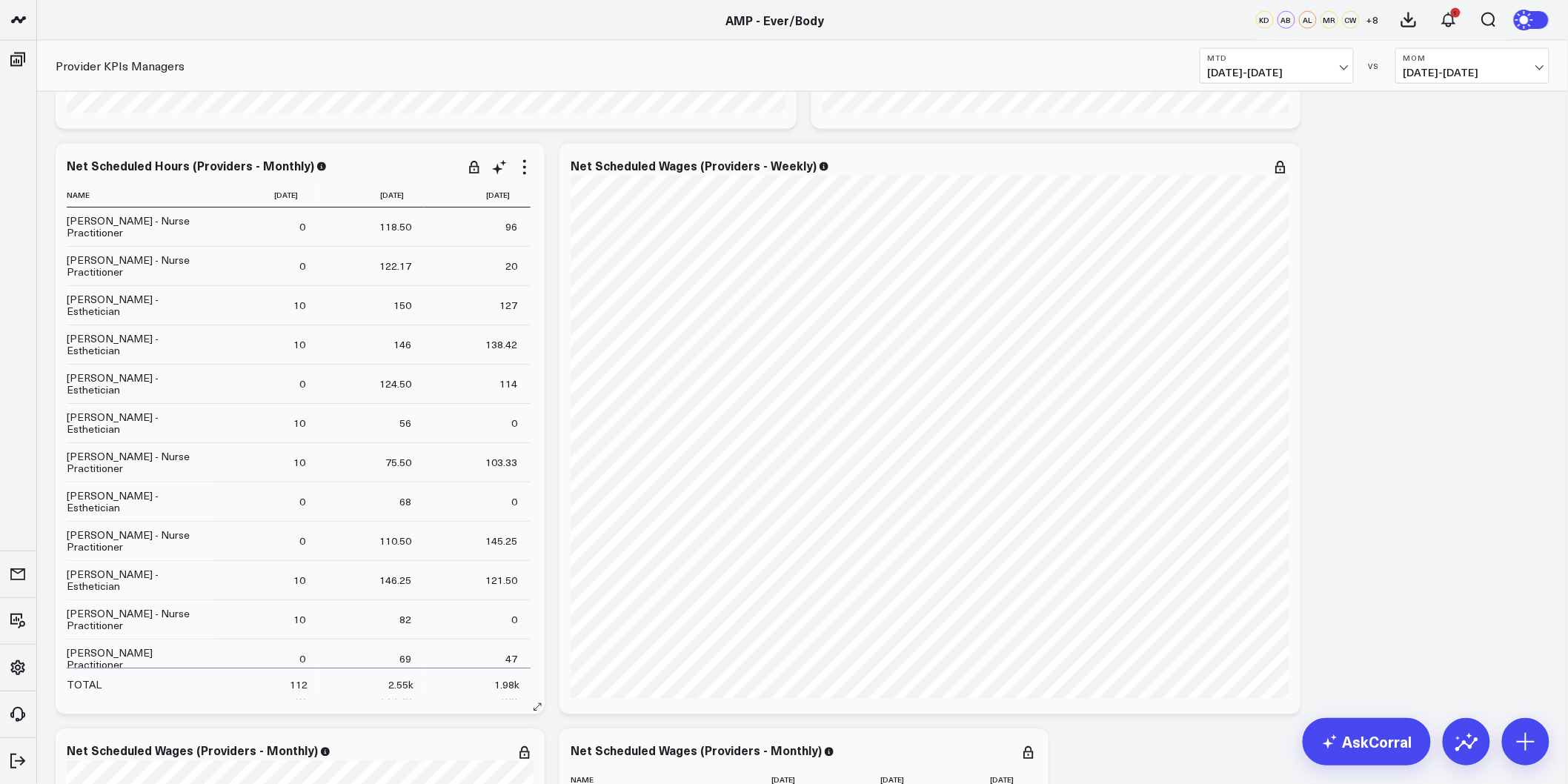
scroll to position [3213, 0]
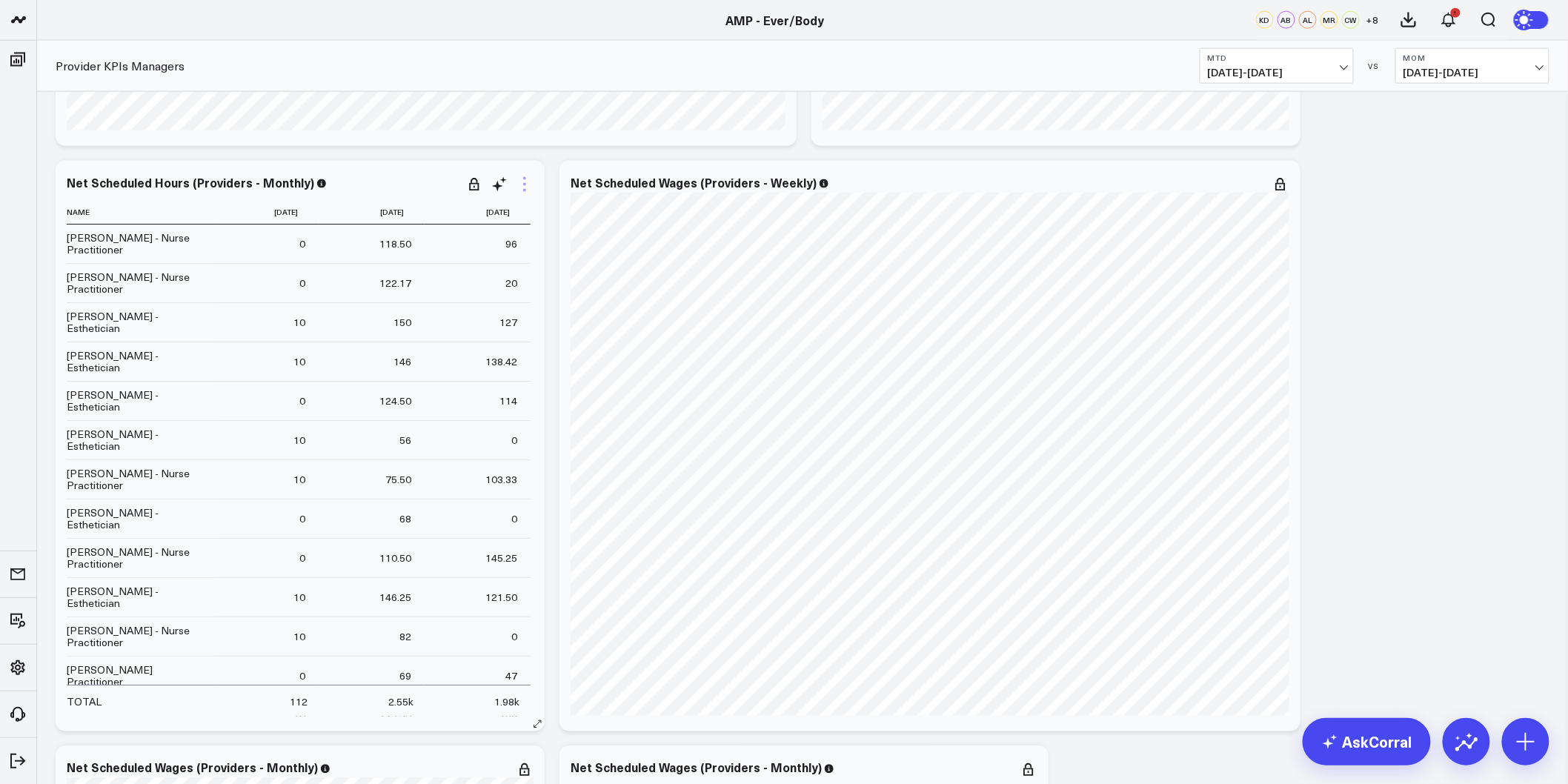
click at [524, 183] on icon at bounding box center [525, 185] width 3 height 3
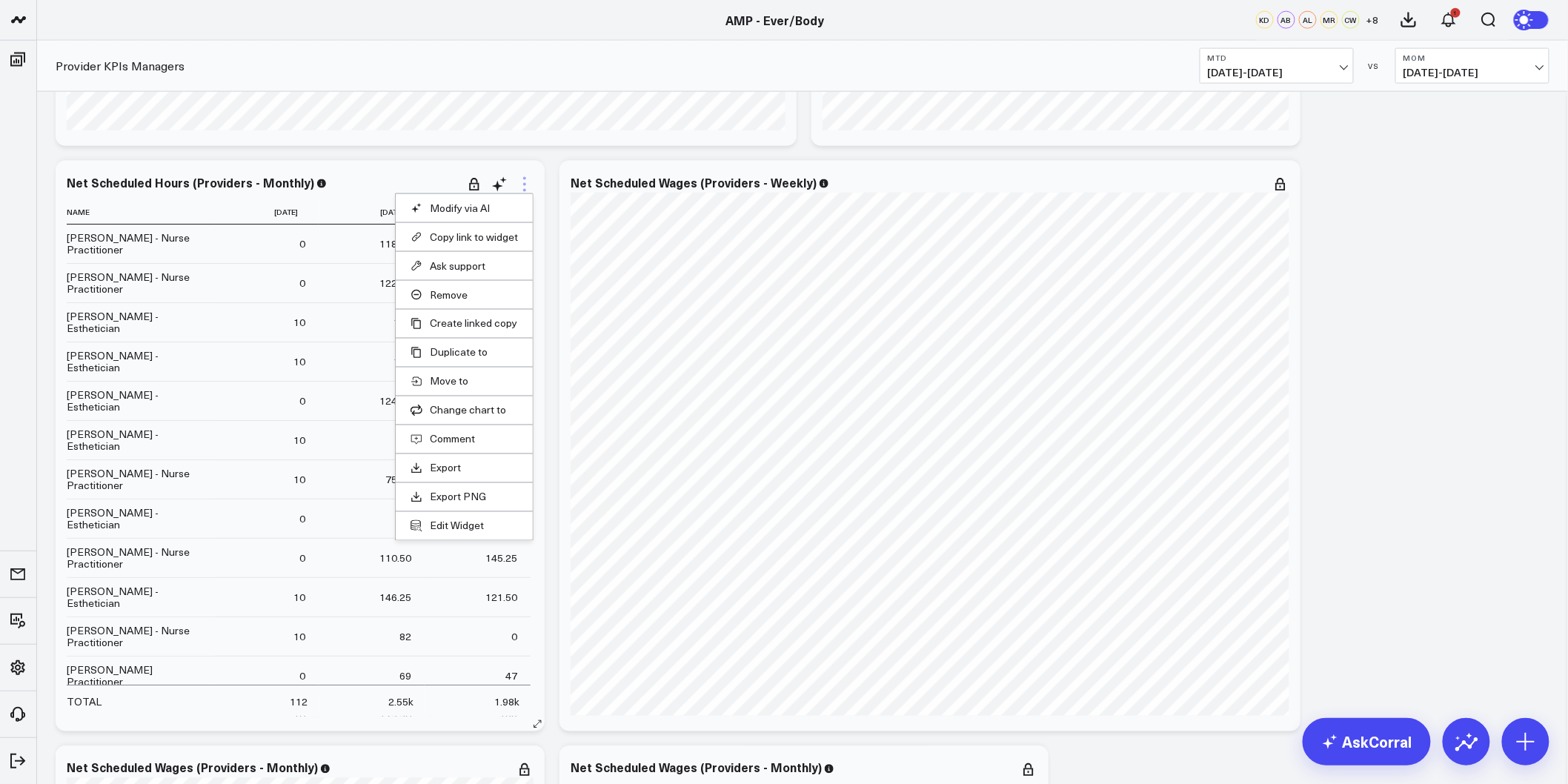
click at [521, 188] on icon at bounding box center [525, 185] width 18 height 18
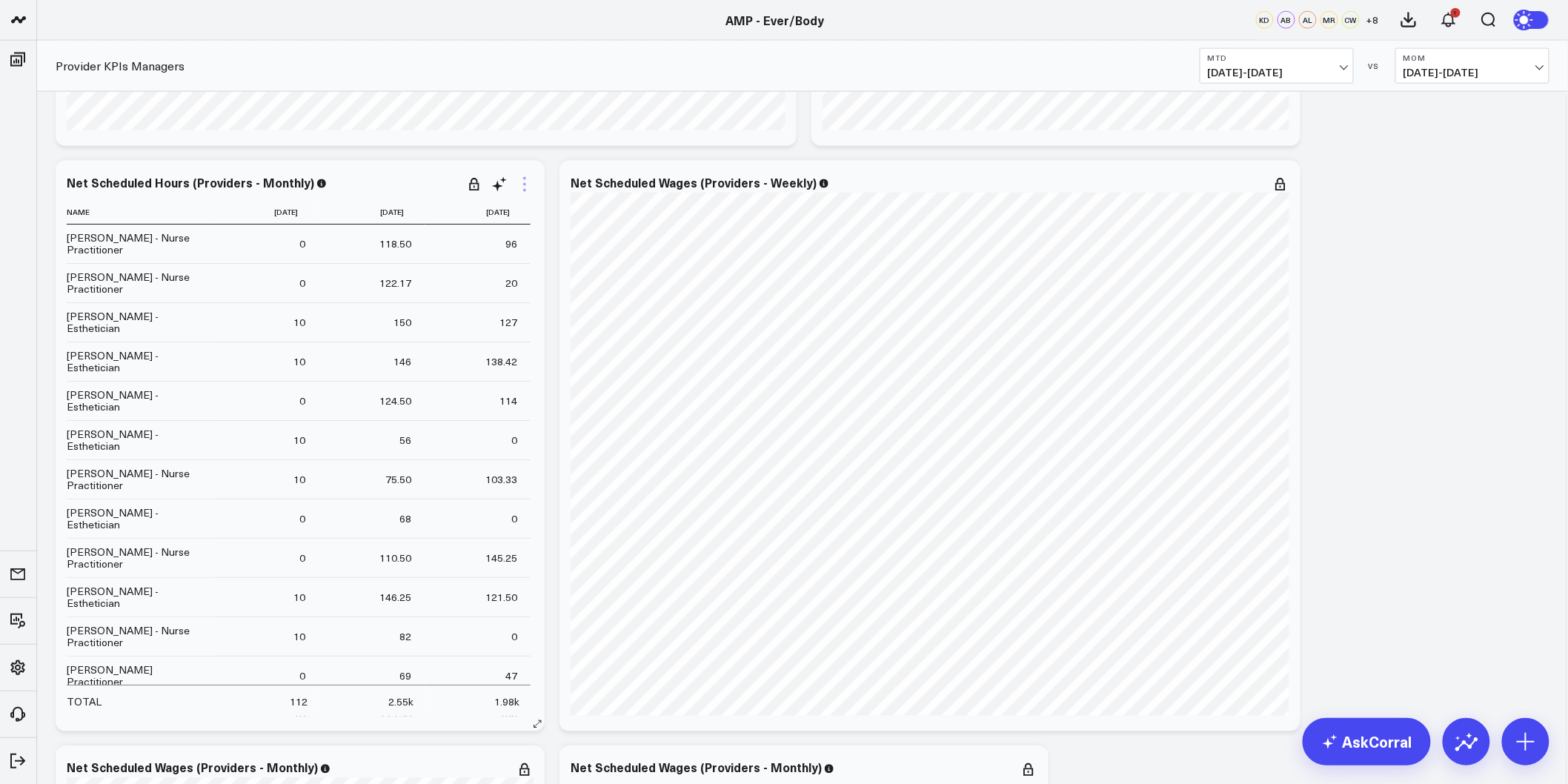
click at [521, 188] on icon at bounding box center [525, 185] width 18 height 18
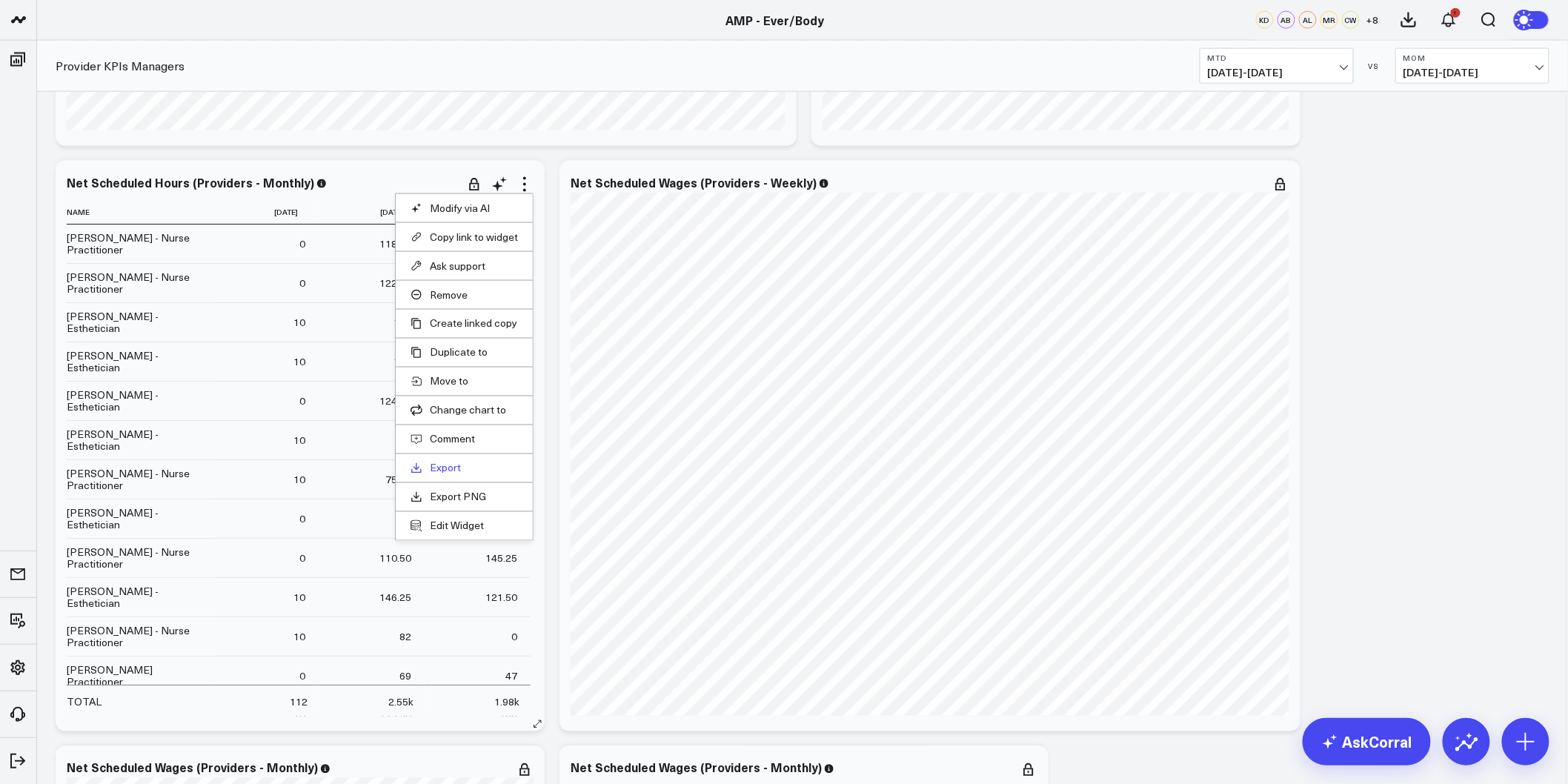
click at [463, 472] on link "Export" at bounding box center [464, 469] width 107 height 14
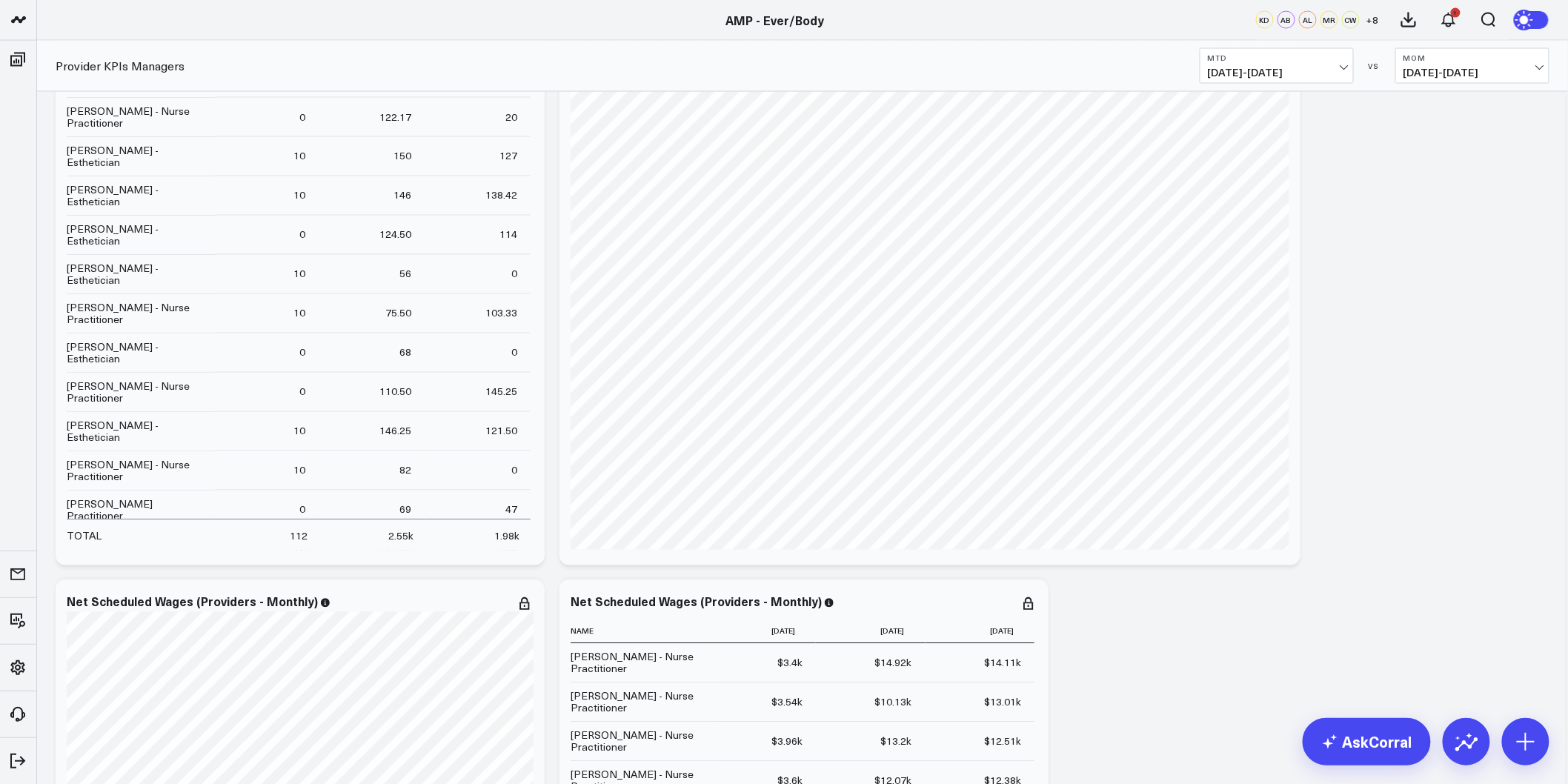
scroll to position [3542, 0]
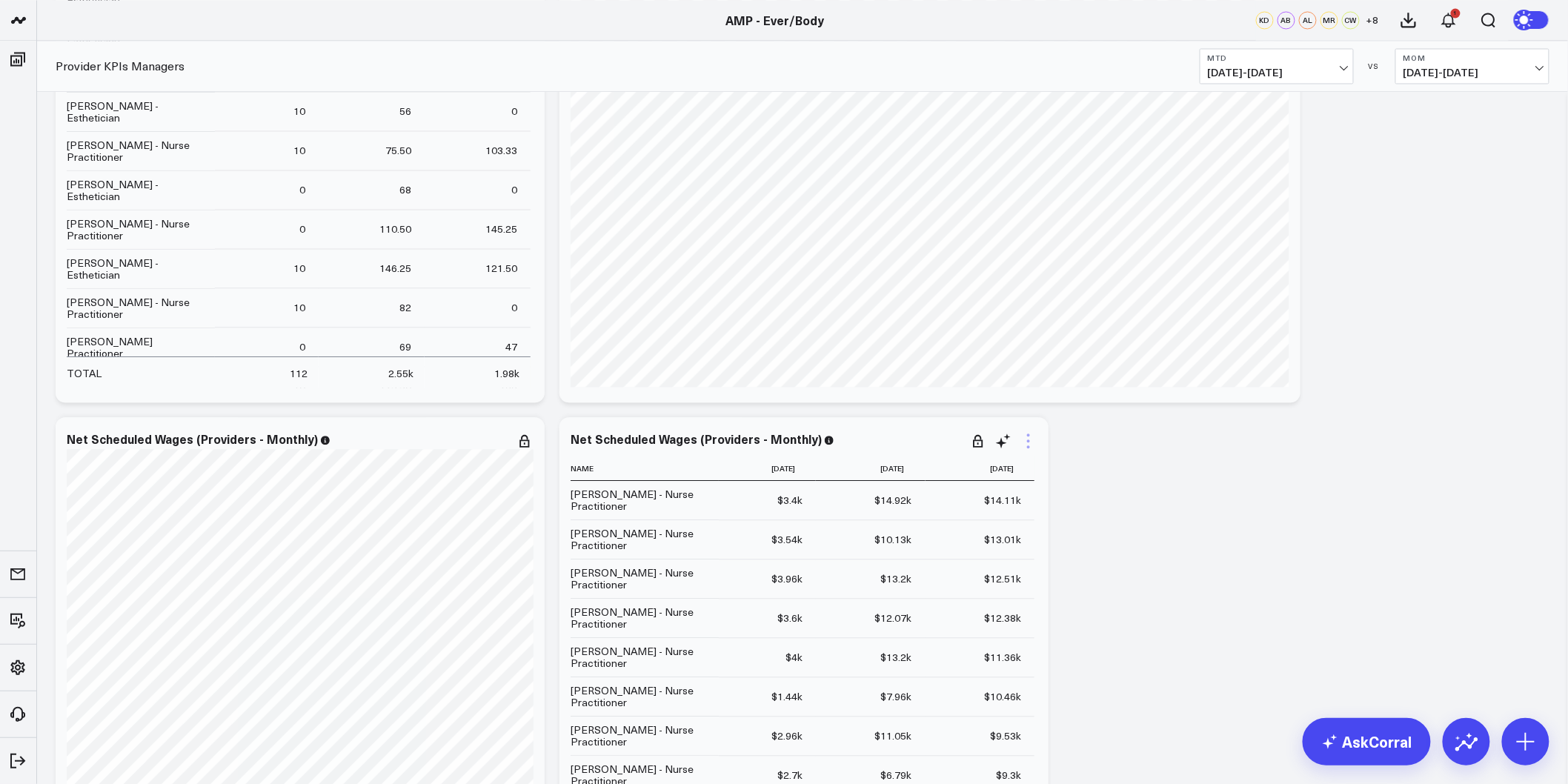
click at [1024, 440] on icon at bounding box center [1028, 442] width 18 height 18
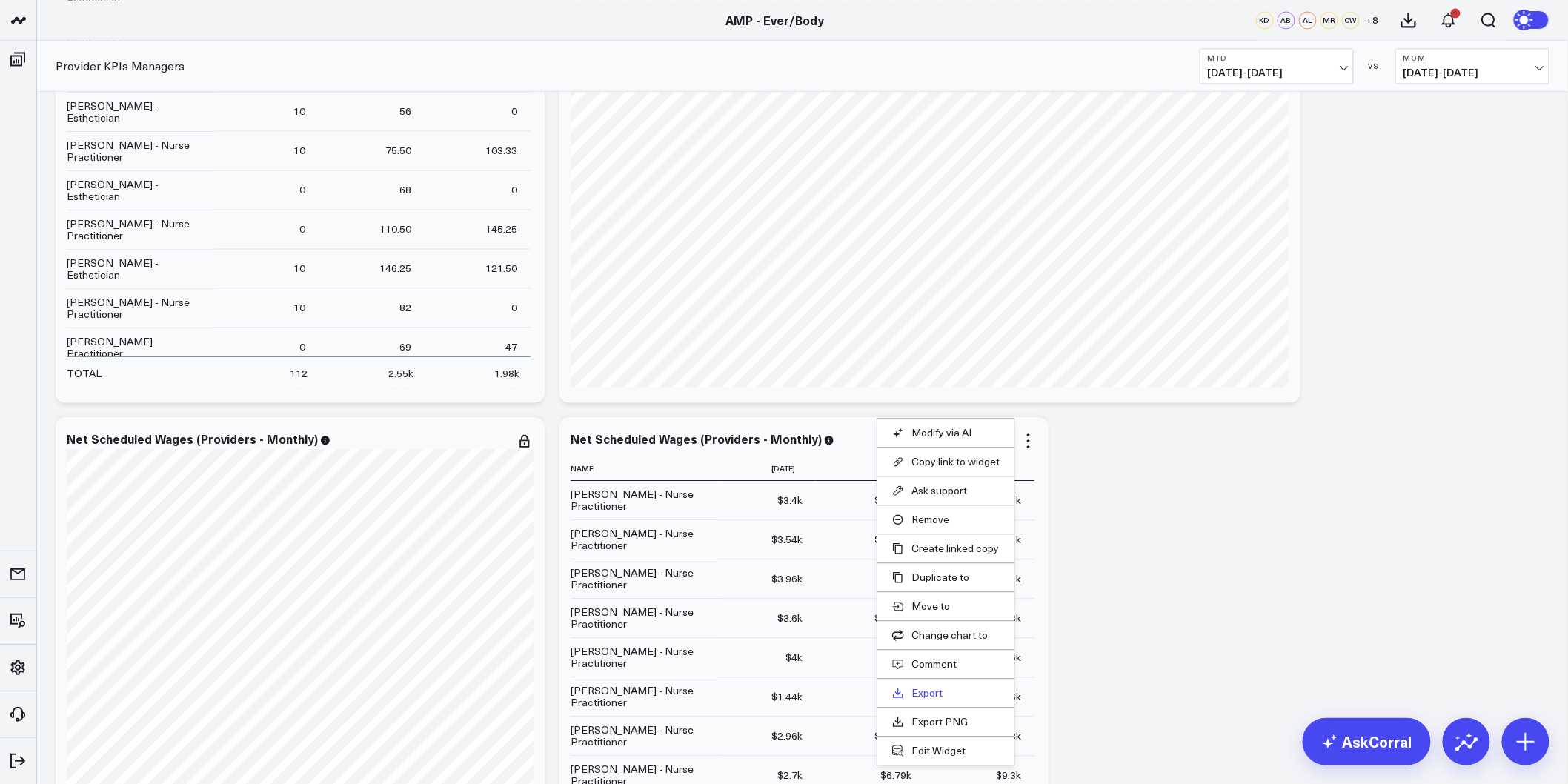
click at [931, 694] on link "Export" at bounding box center [946, 693] width 107 height 14
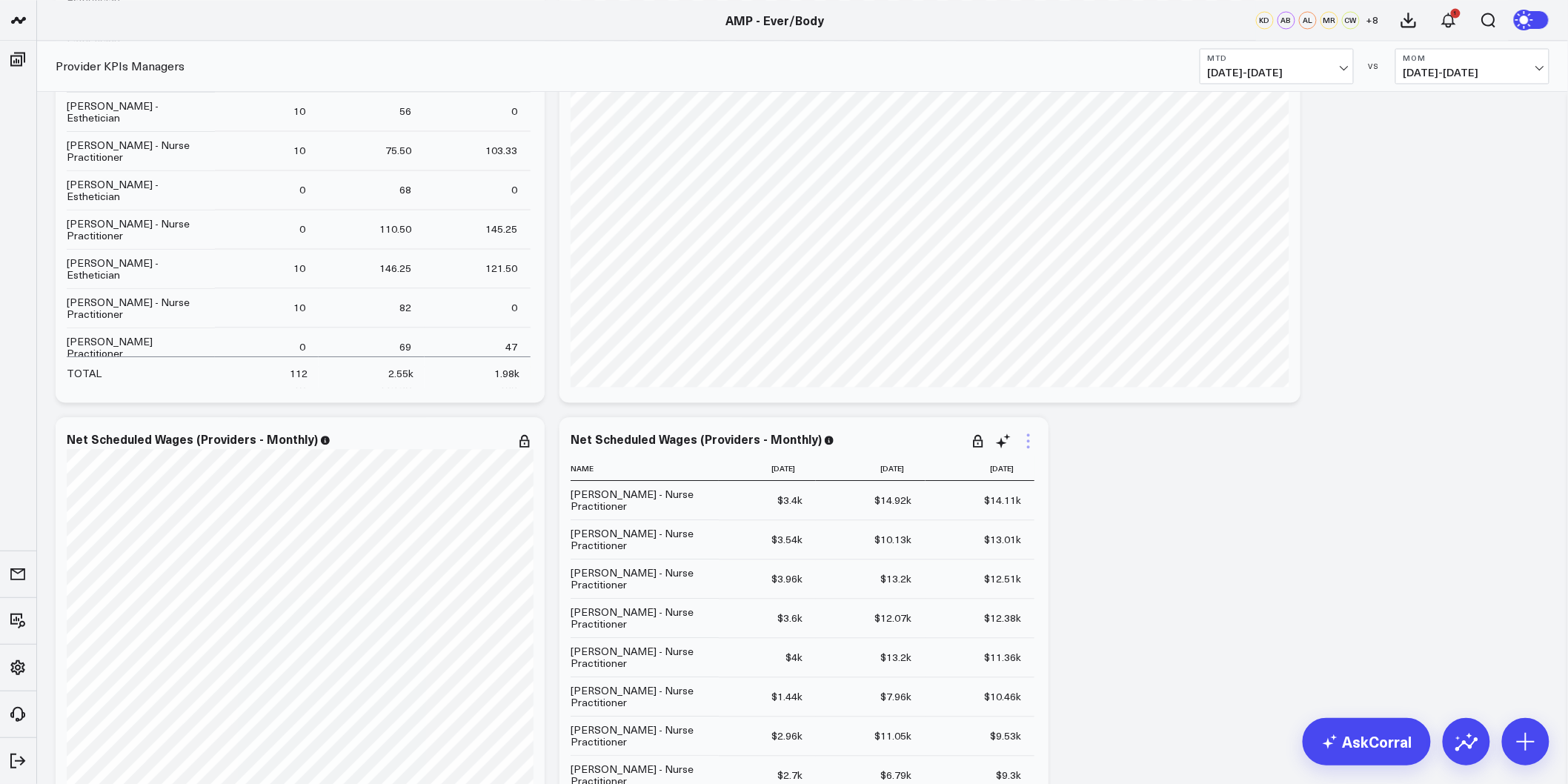
click at [1032, 442] on icon at bounding box center [1028, 442] width 18 height 18
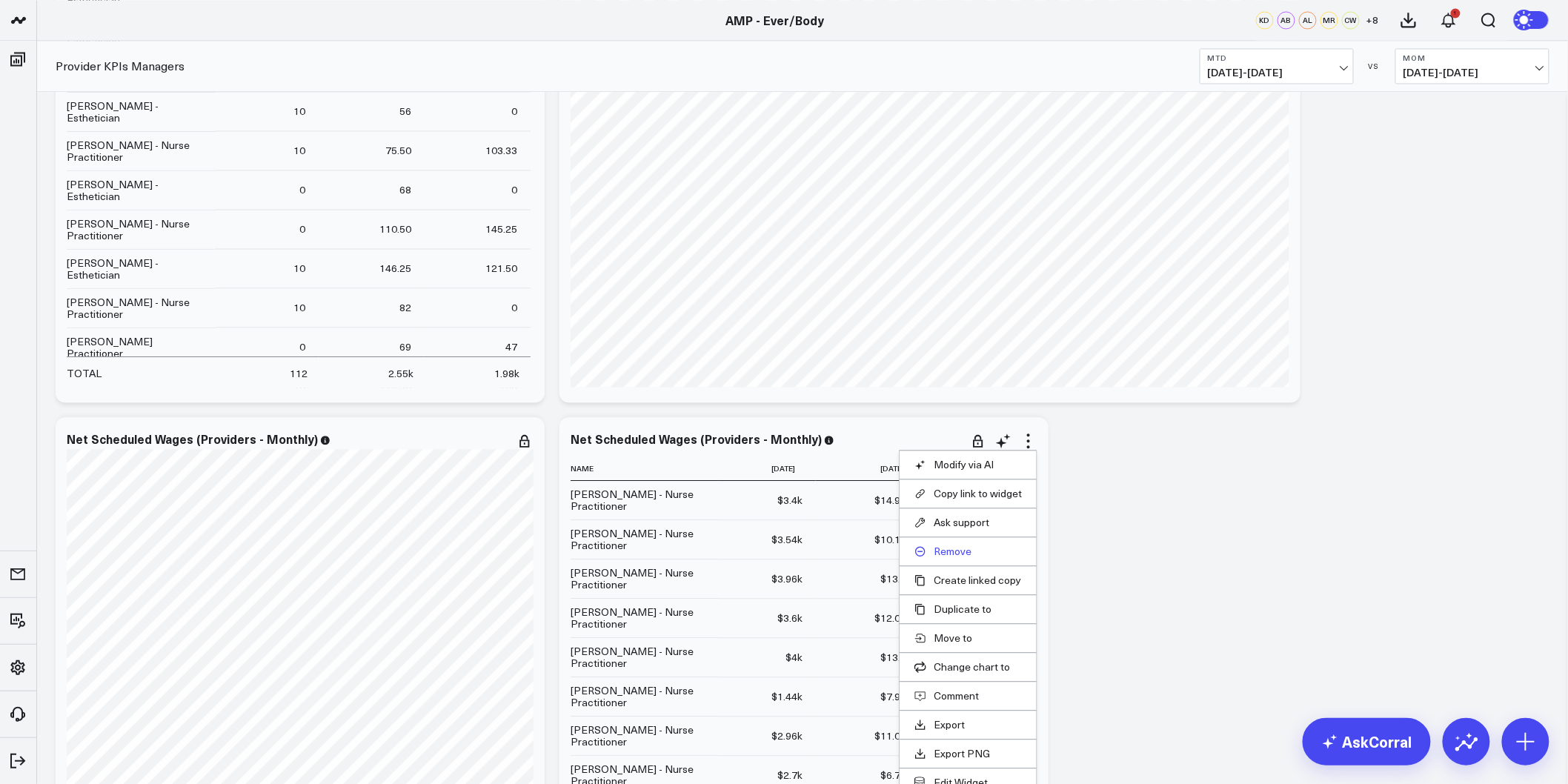
click at [965, 550] on button "Remove" at bounding box center [968, 552] width 107 height 14
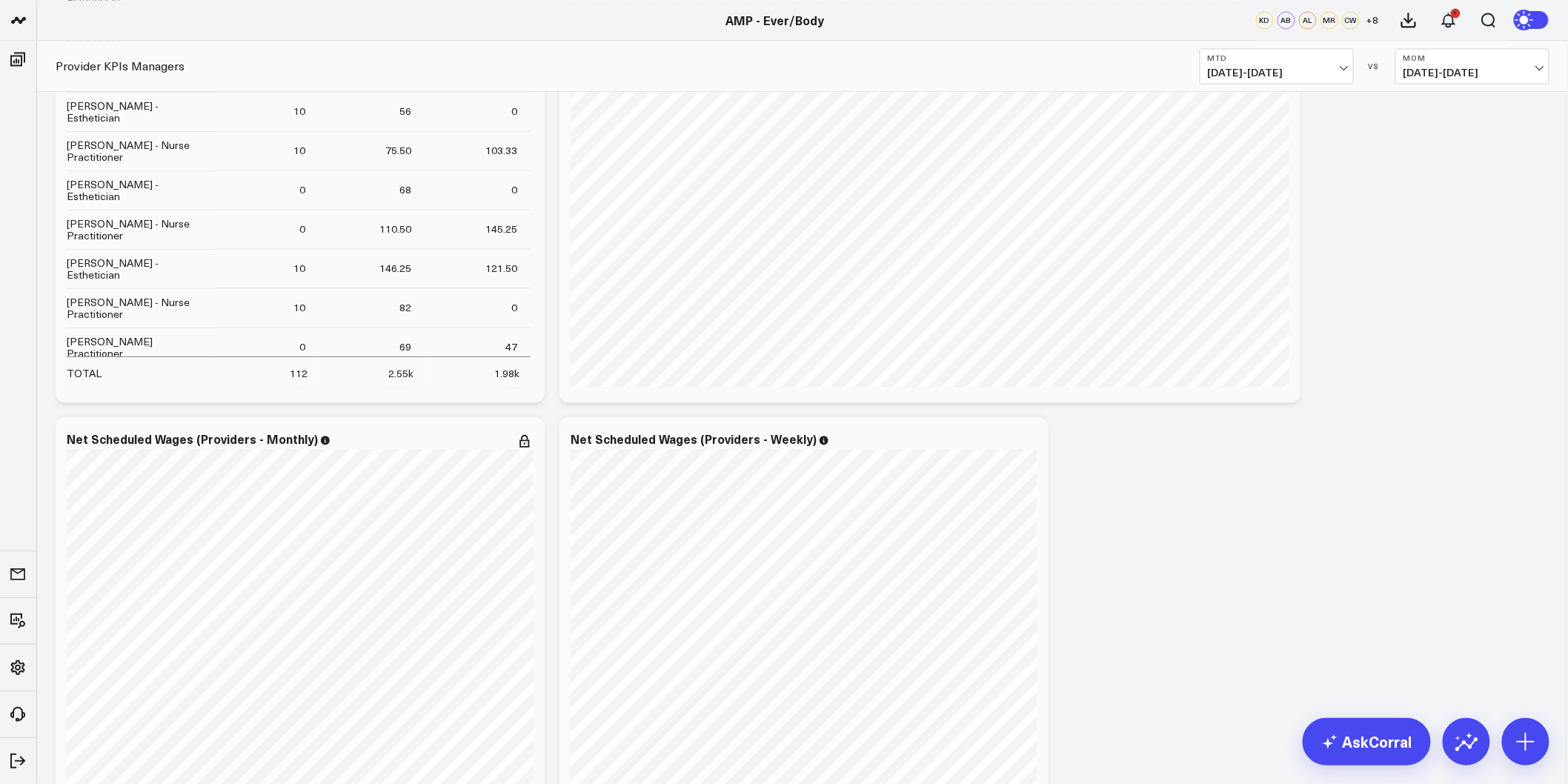
scroll to position [3294, 0]
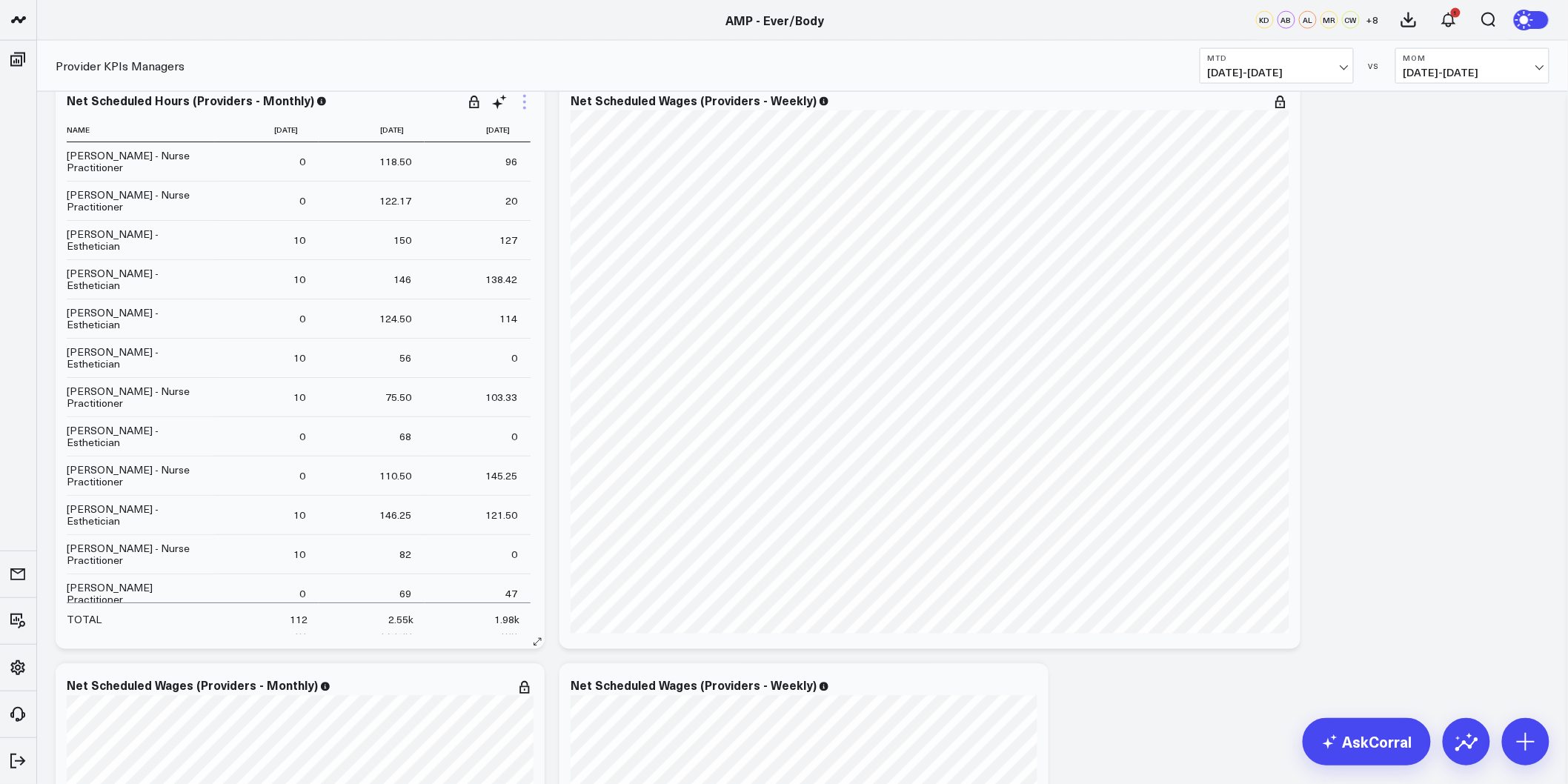
click at [524, 101] on icon at bounding box center [525, 102] width 3 height 3
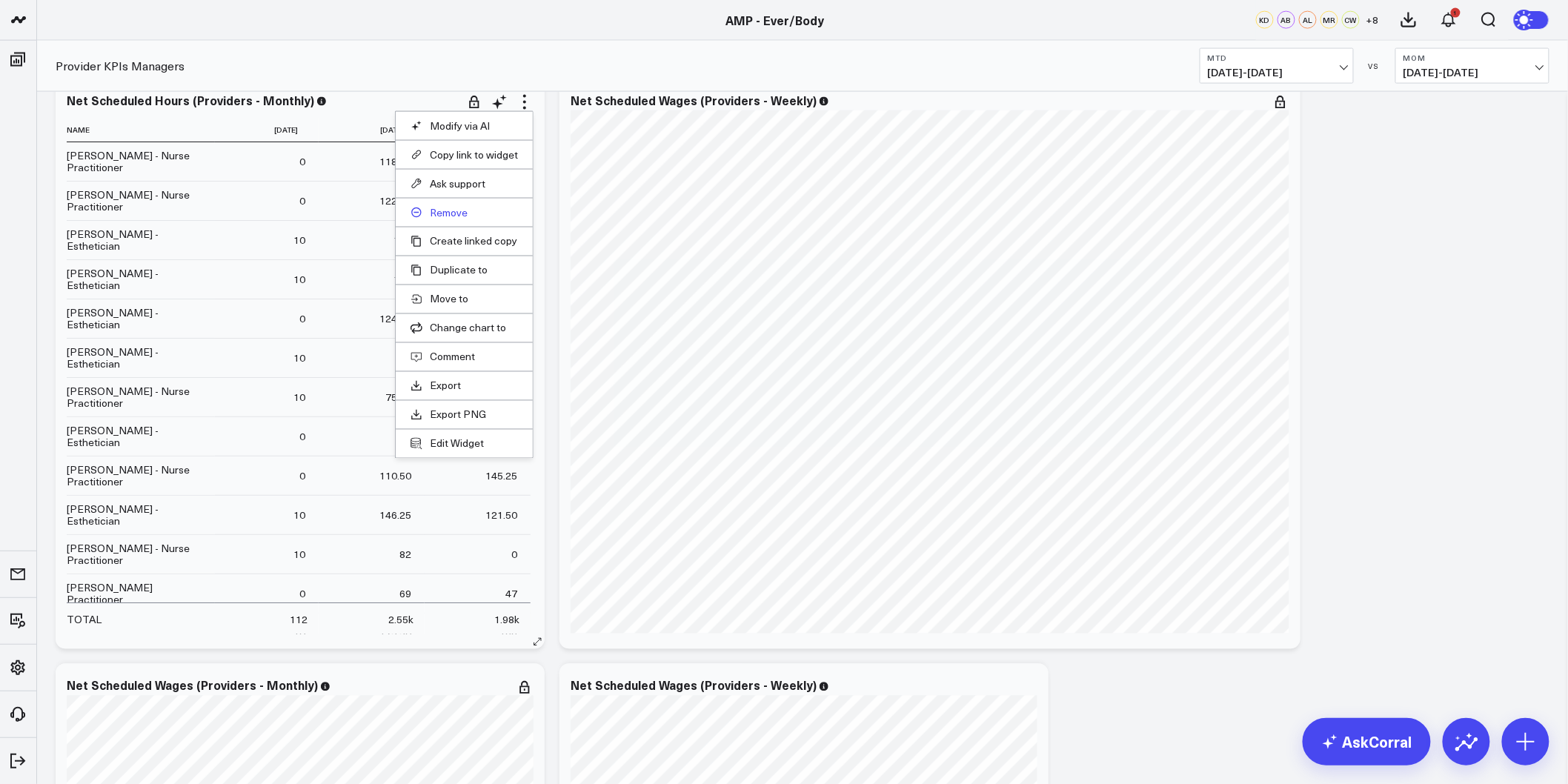
click at [458, 218] on button "Remove" at bounding box center [464, 213] width 107 height 14
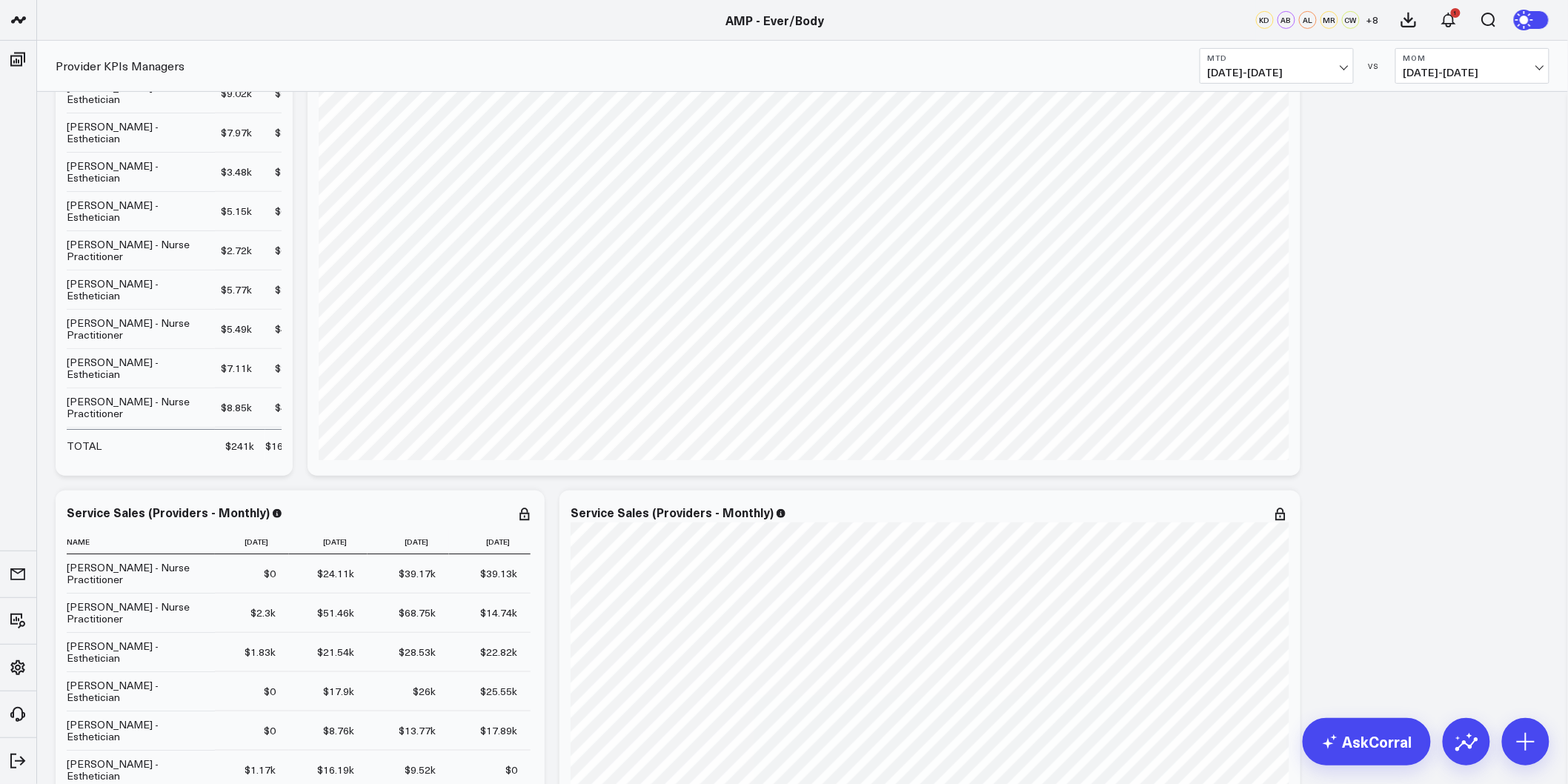
scroll to position [0, 0]
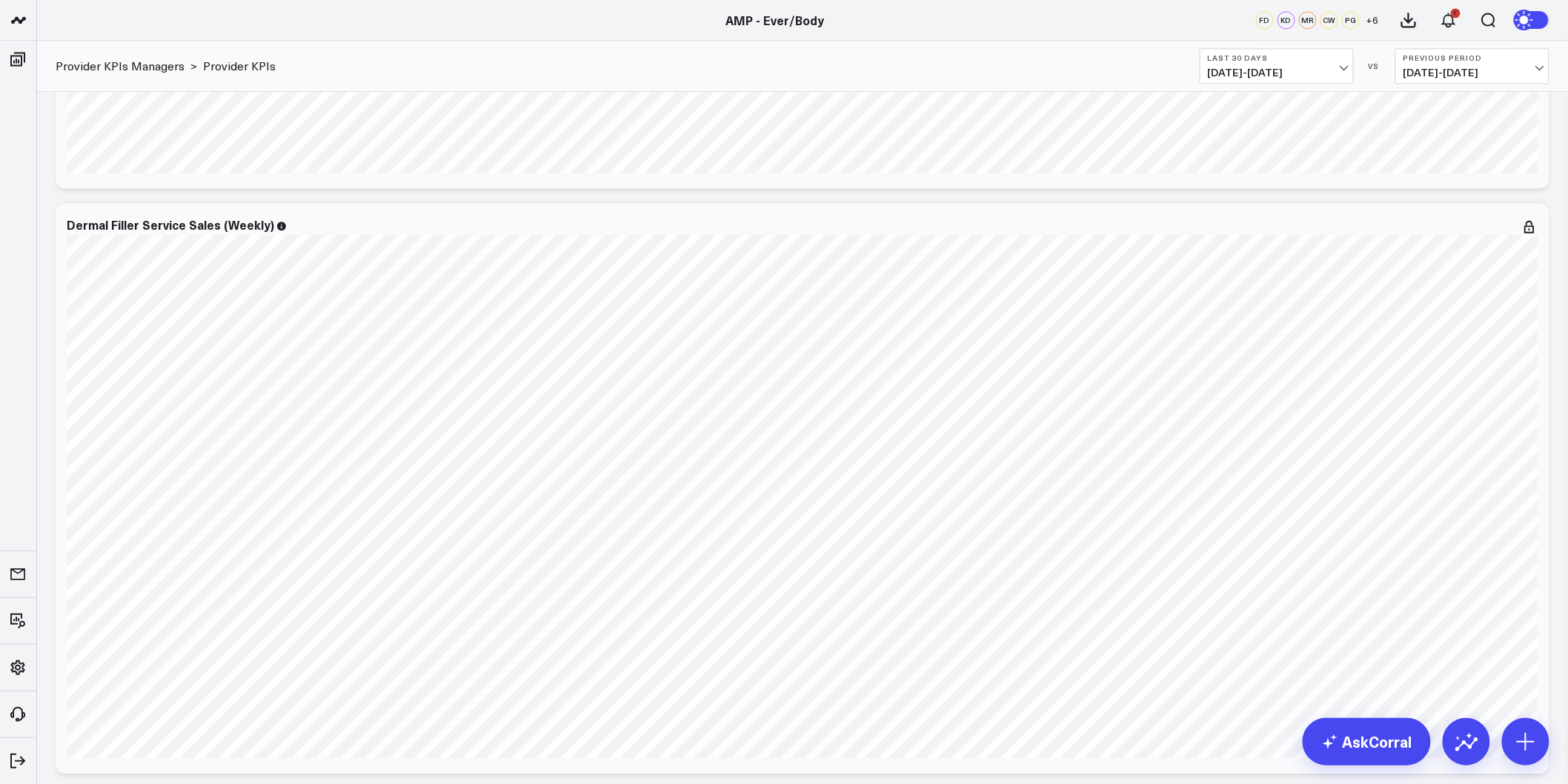
scroll to position [1482, 0]
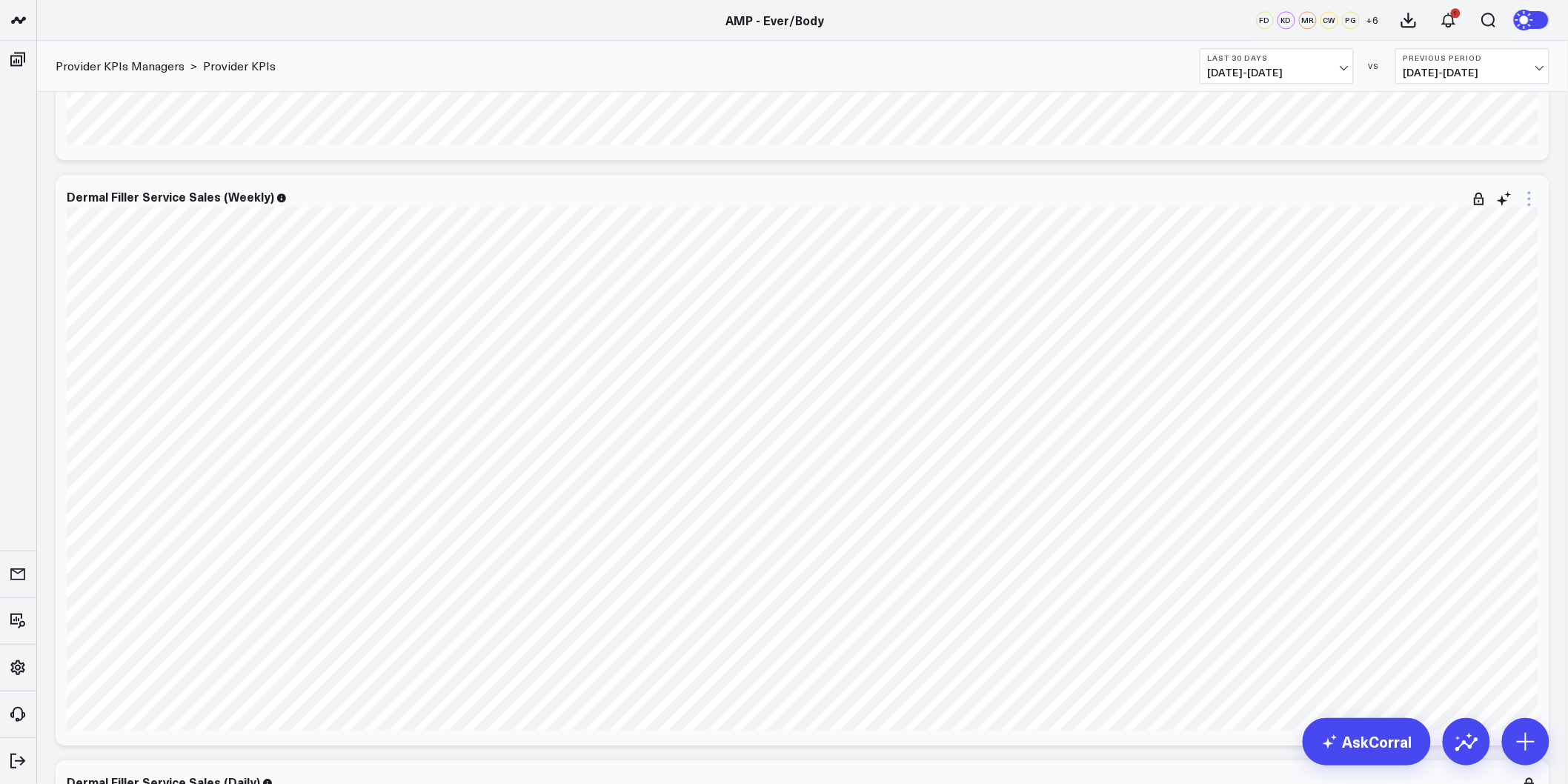
click at [1530, 201] on icon at bounding box center [1530, 199] width 3 height 3
click at [1530, 190] on icon at bounding box center [1530, 199] width 18 height 18
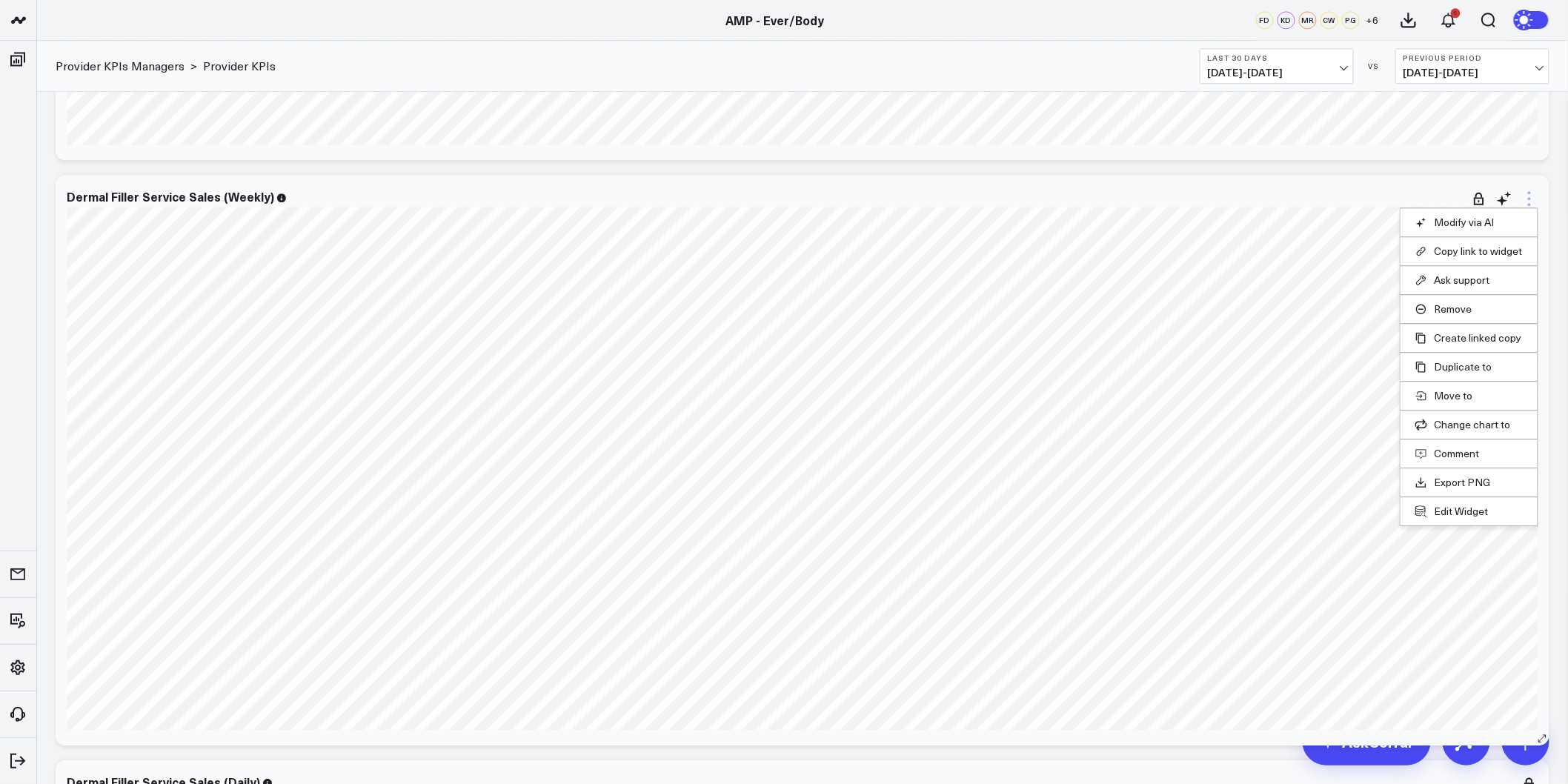
click at [1533, 190] on icon at bounding box center [1530, 199] width 18 height 18
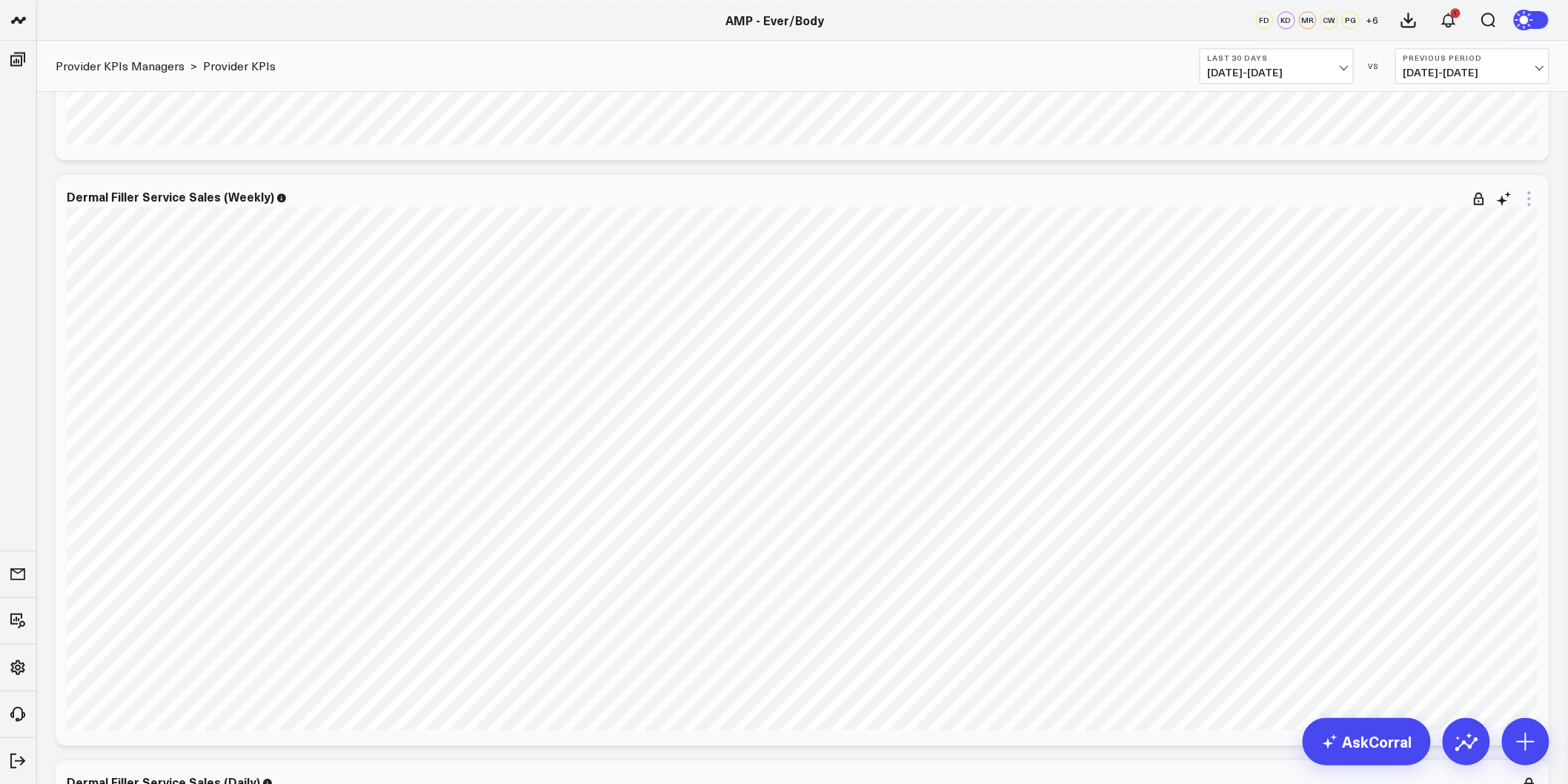
click at [1534, 190] on icon at bounding box center [1530, 199] width 18 height 18
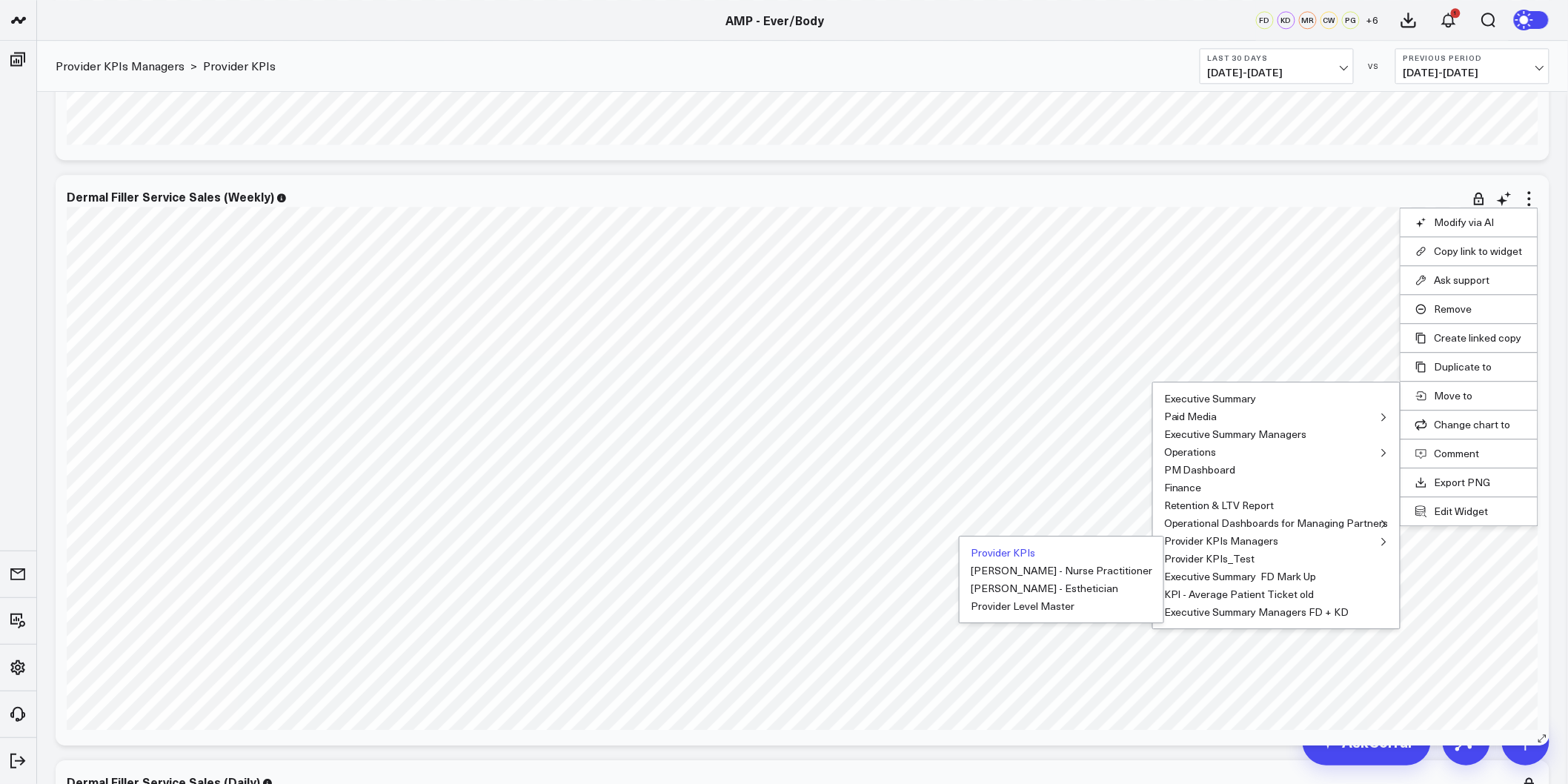
click at [1031, 553] on button "Provider KPIs" at bounding box center [1003, 553] width 65 height 11
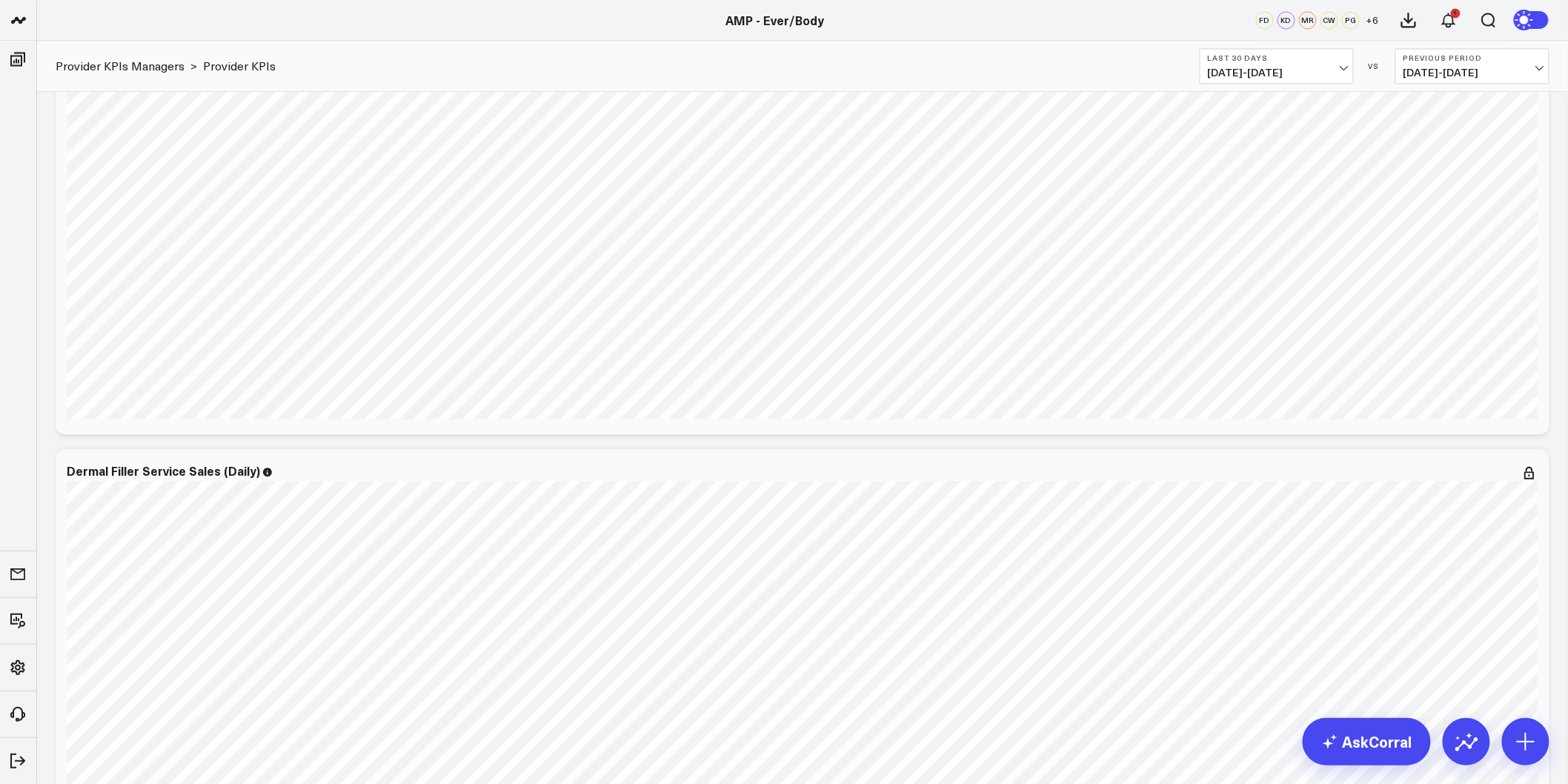
scroll to position [0, 0]
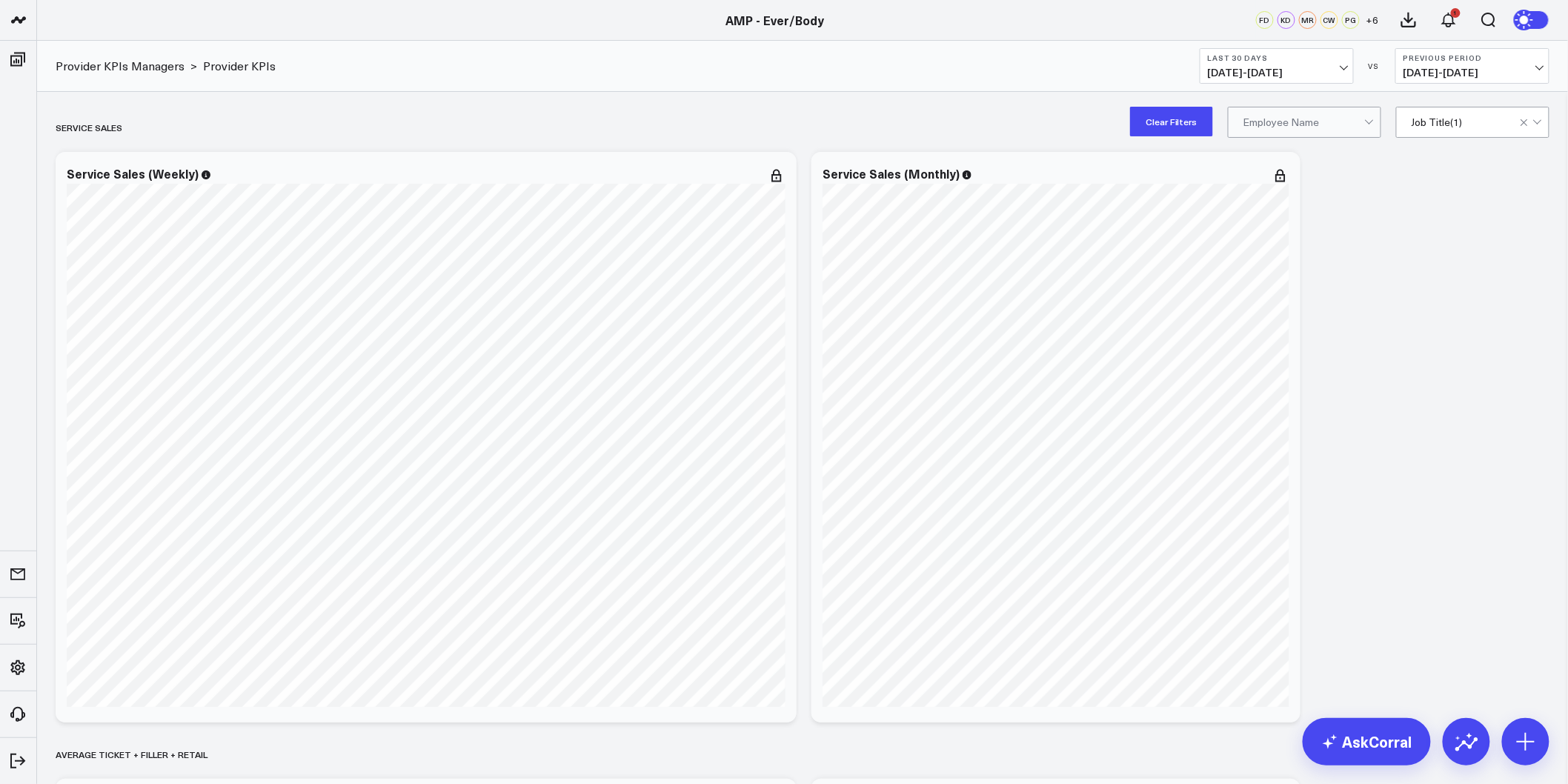
drag, startPoint x: 1424, startPoint y: 516, endPoint x: 1285, endPoint y: 108, distance: 431.0
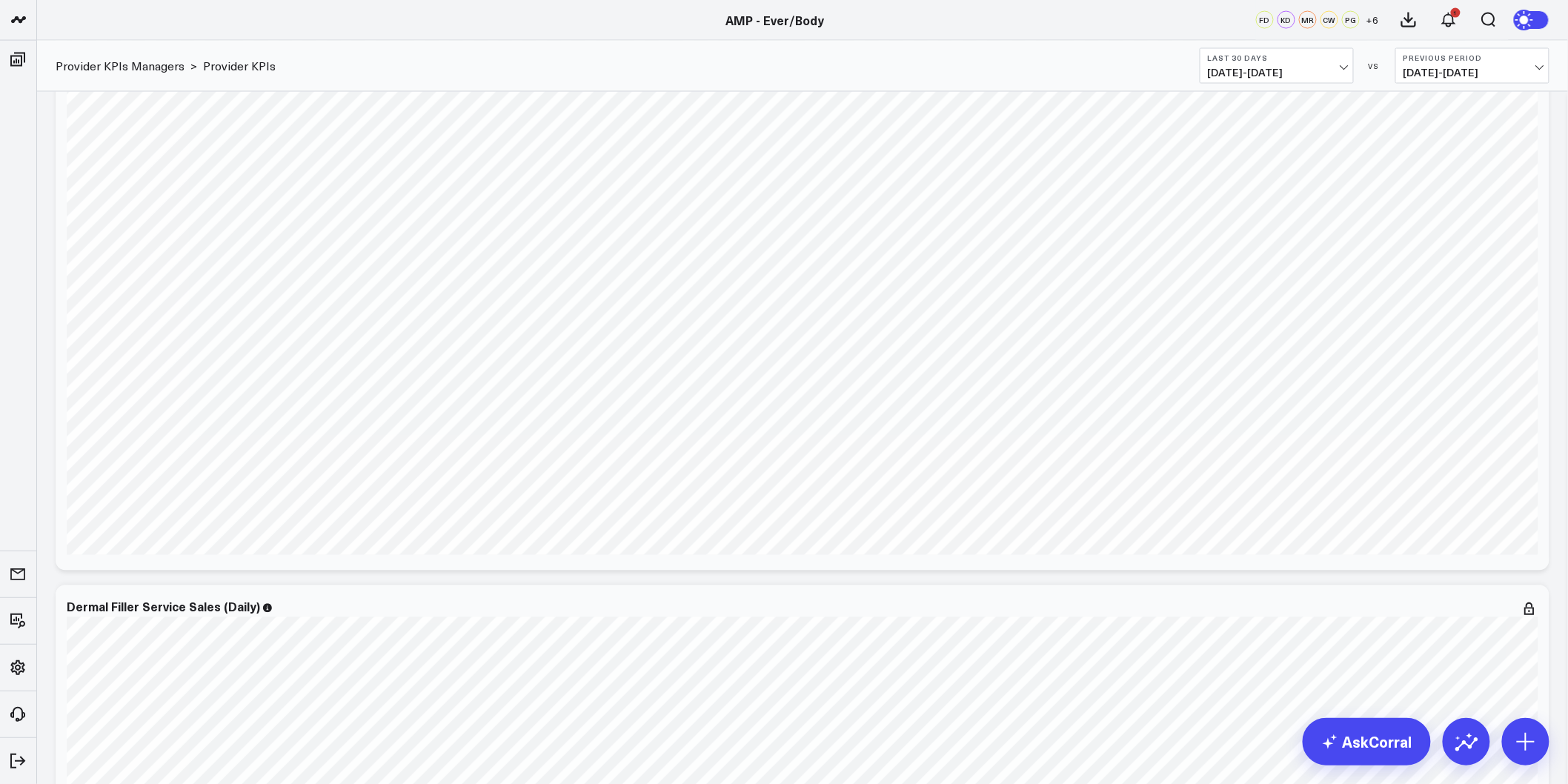
scroll to position [906, 0]
click at [1536, 191] on icon at bounding box center [1530, 190] width 18 height 18
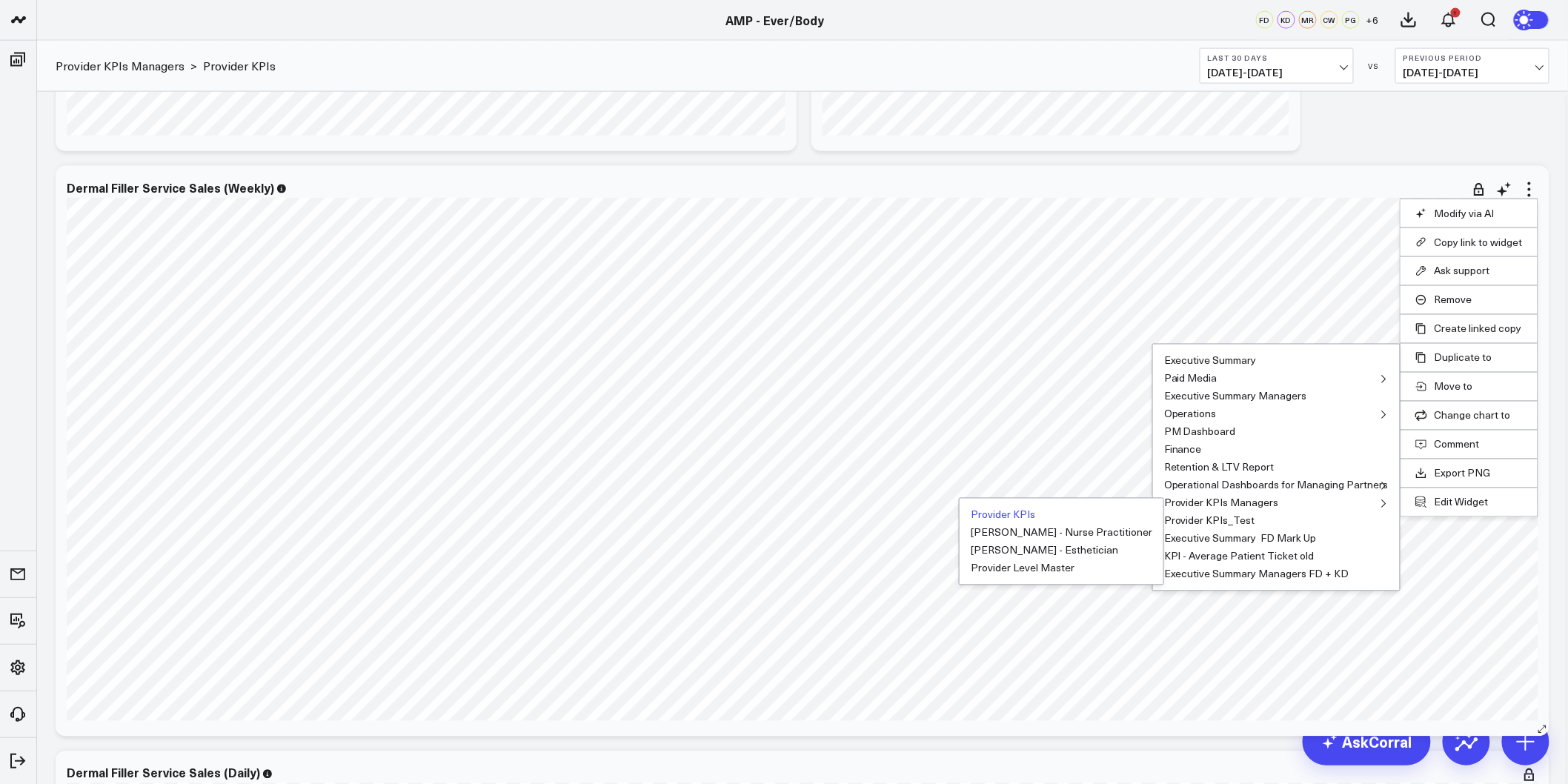
click at [1016, 514] on button "Provider KPIs" at bounding box center [1003, 515] width 65 height 11
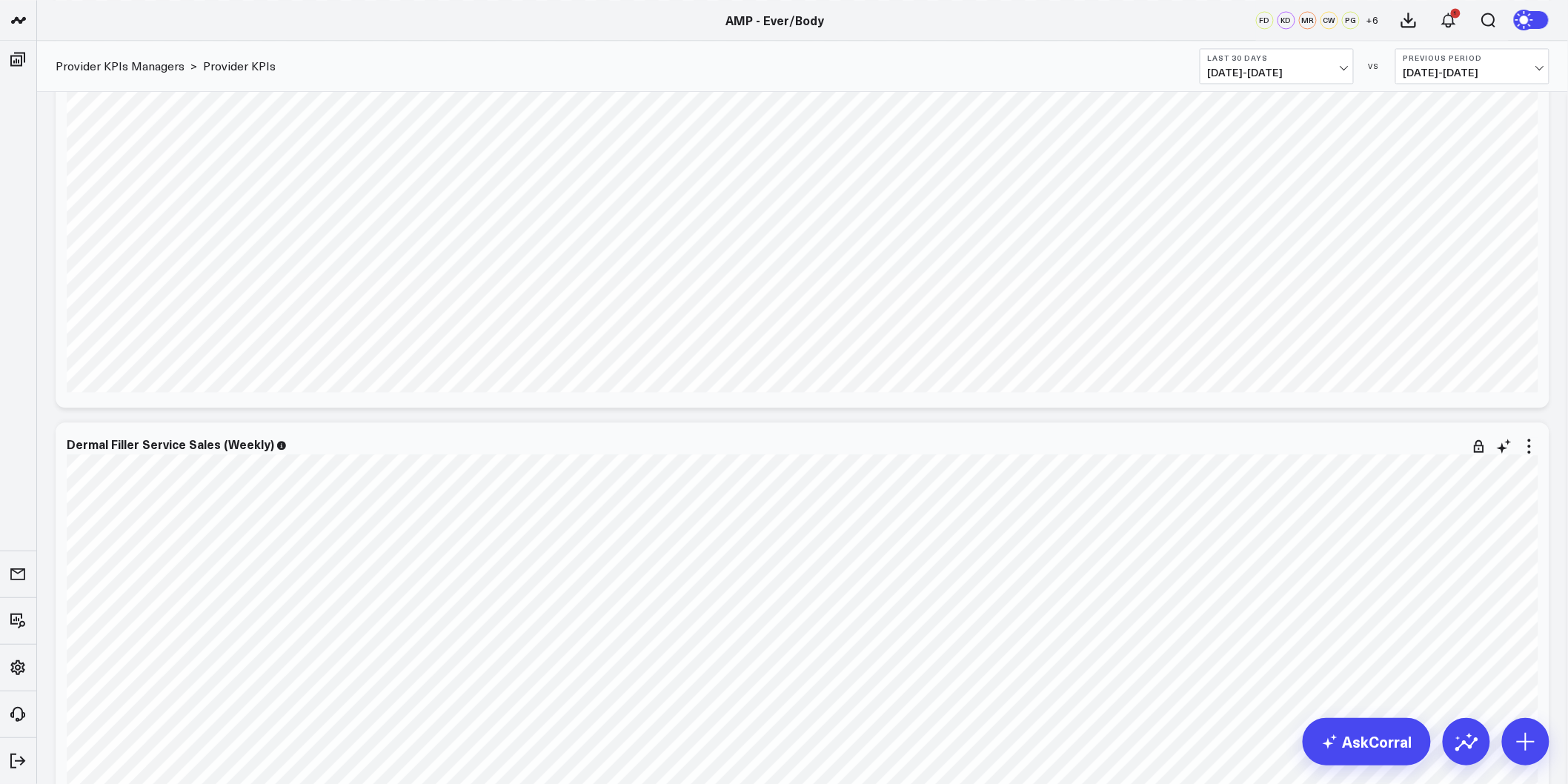
scroll to position [1482, 0]
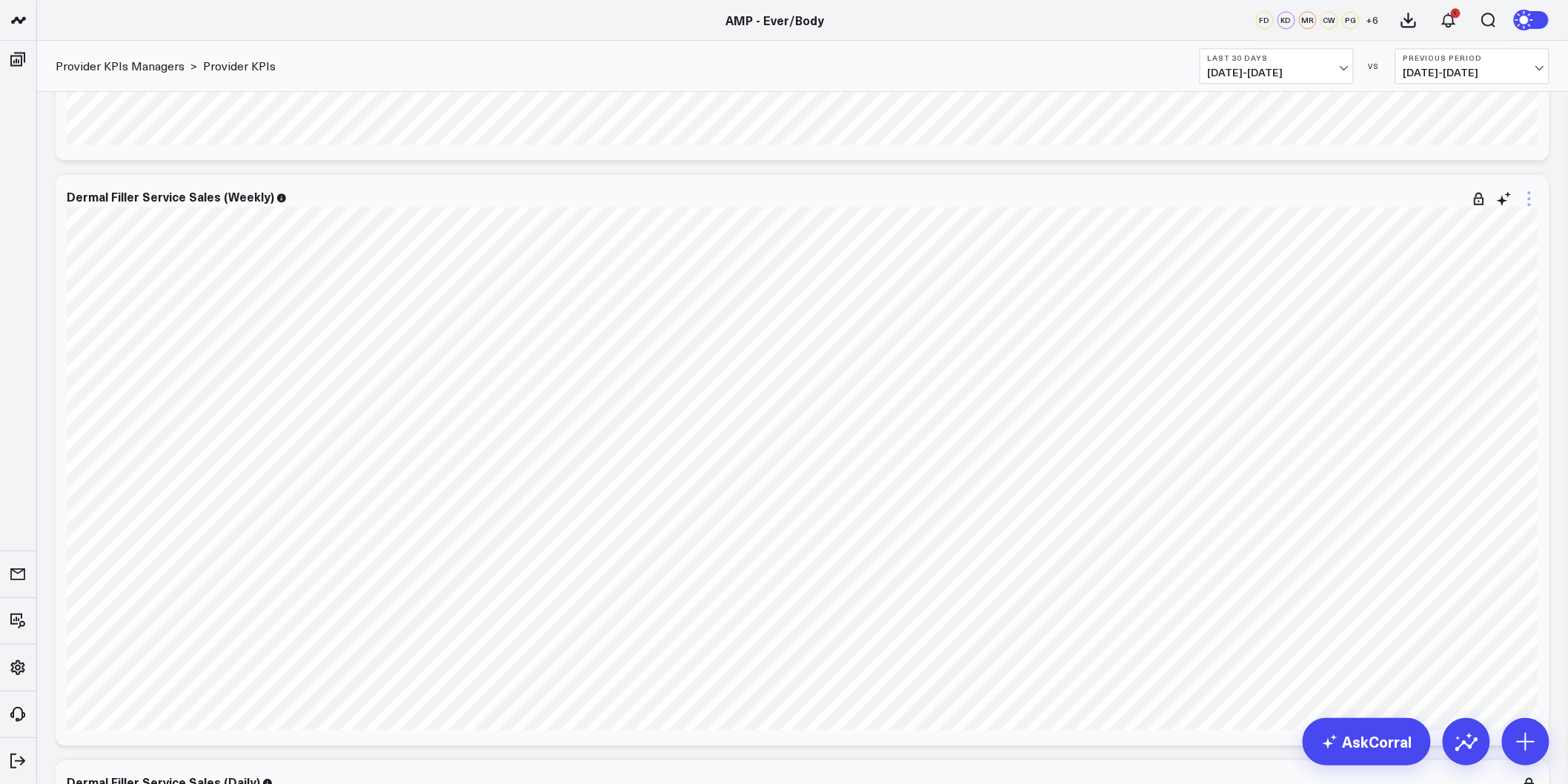
click at [1533, 199] on icon at bounding box center [1530, 199] width 18 height 18
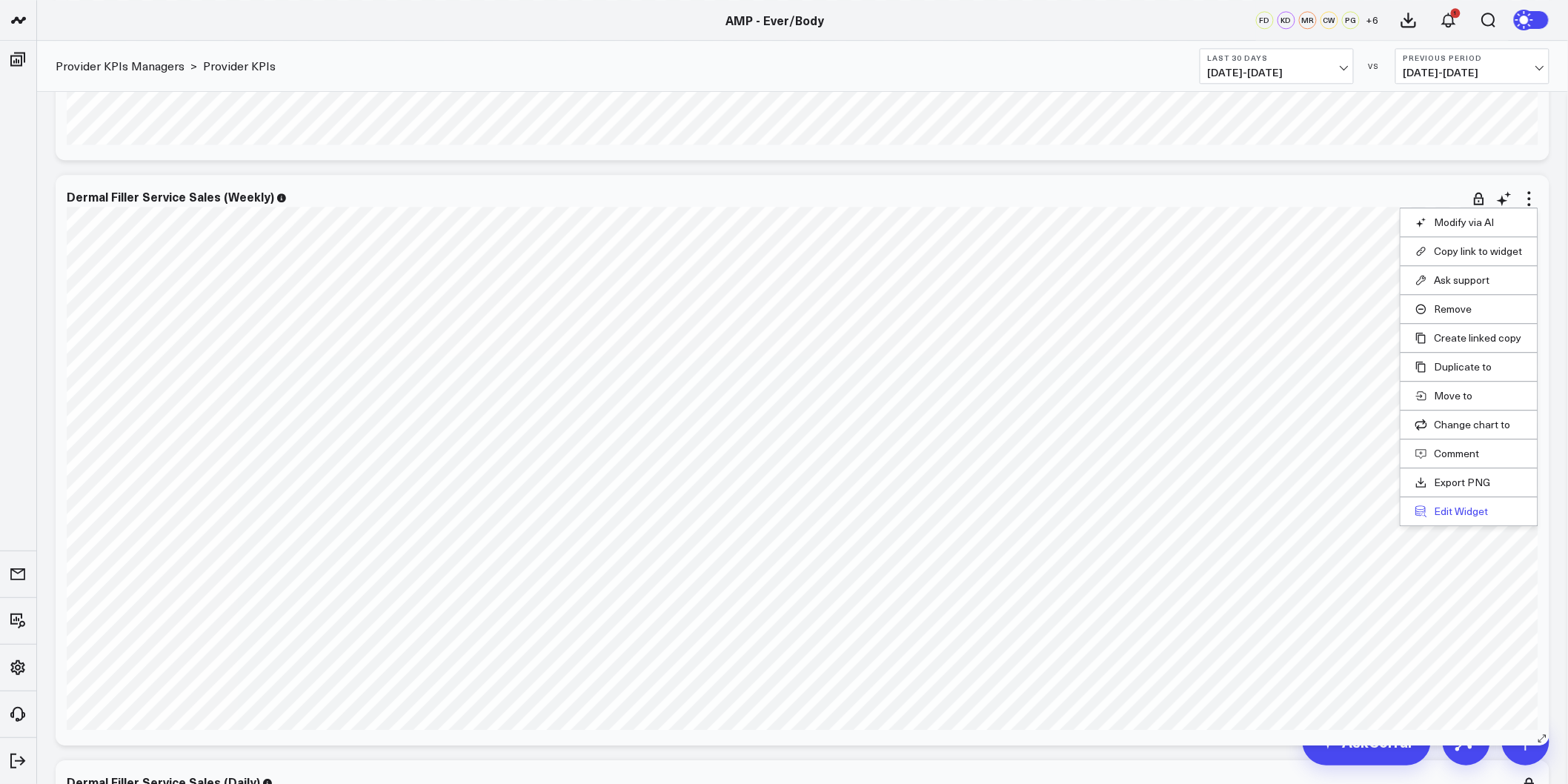
click at [1473, 517] on button "Edit Widget" at bounding box center [1469, 511] width 107 height 14
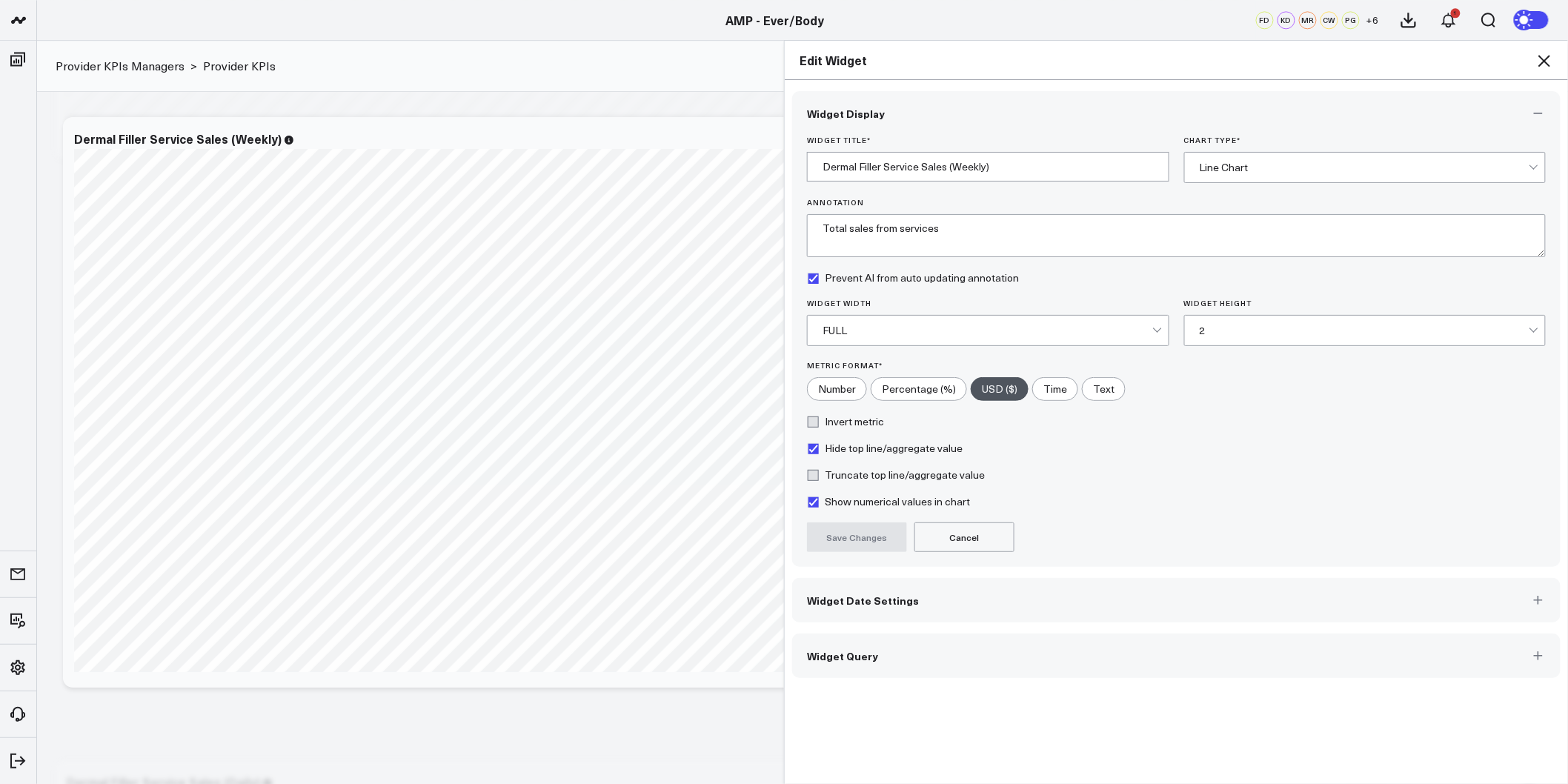
click at [1397, 168] on div "Line Chart" at bounding box center [1364, 167] width 330 height 12
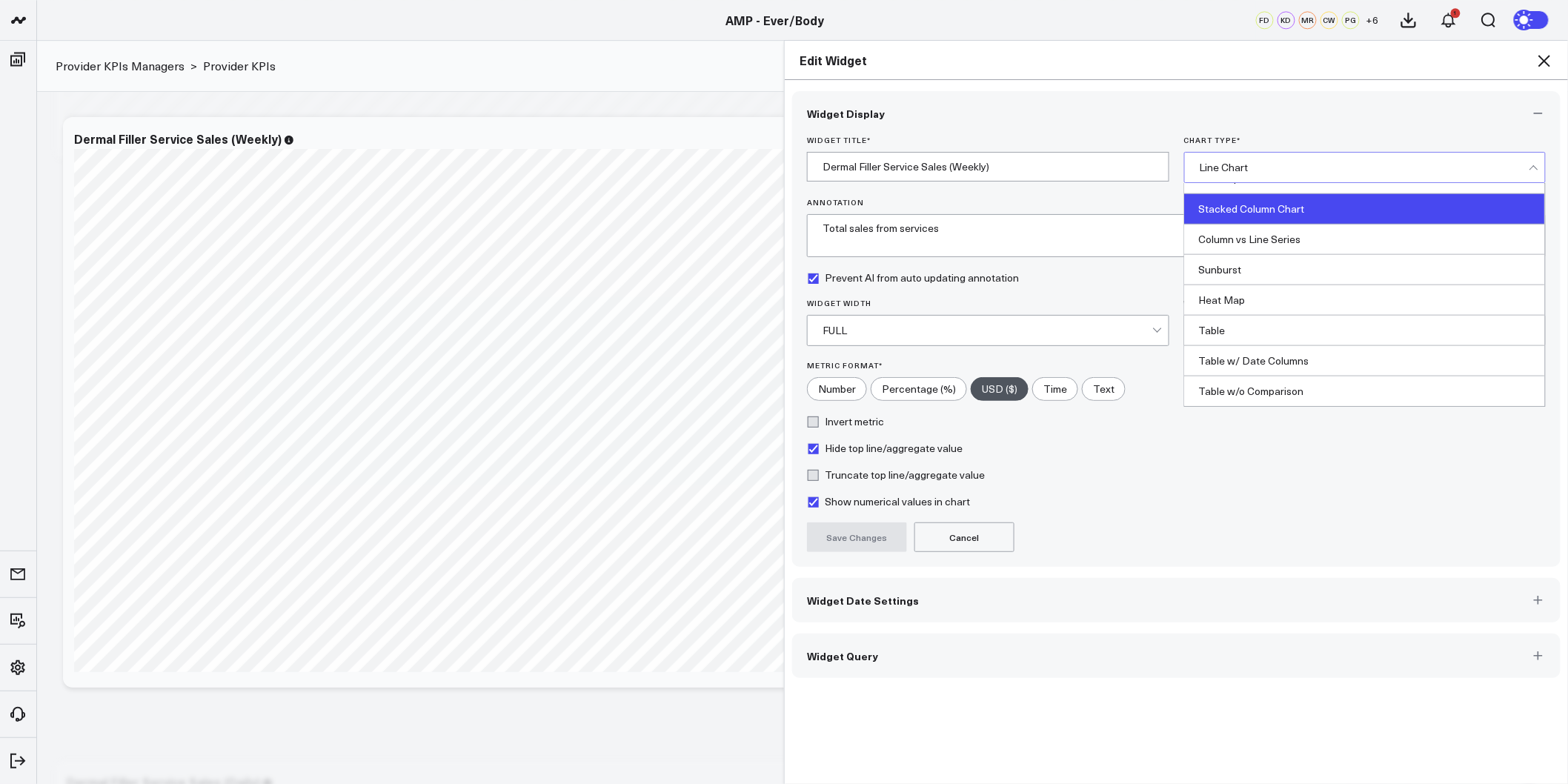
click at [1271, 213] on div "Stacked Column Chart" at bounding box center [1365, 210] width 361 height 30
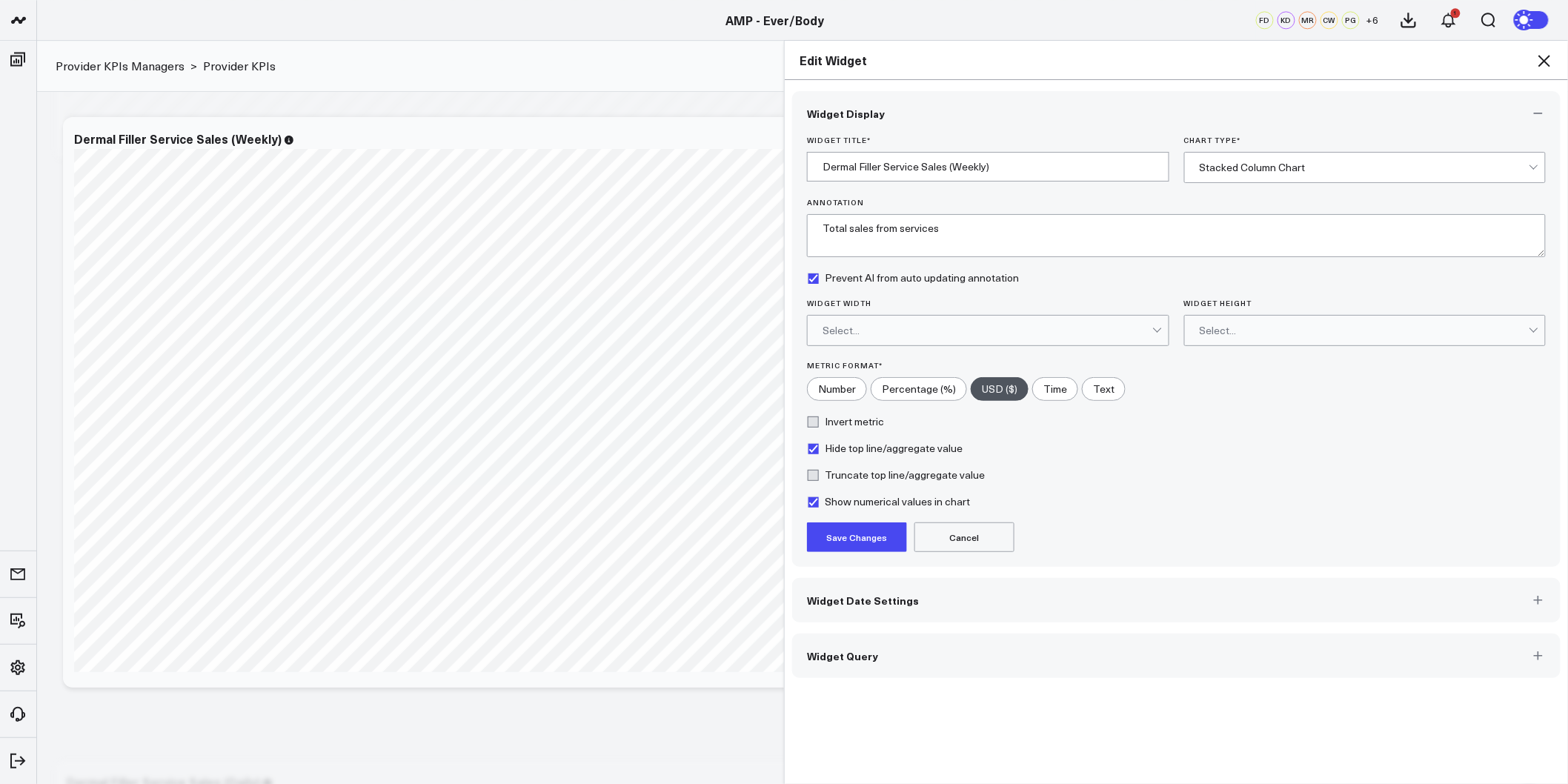
click at [1160, 447] on div "Hide top line/aggregate value" at bounding box center [1176, 448] width 739 height 12
click at [1094, 323] on div "Select..." at bounding box center [987, 330] width 330 height 29
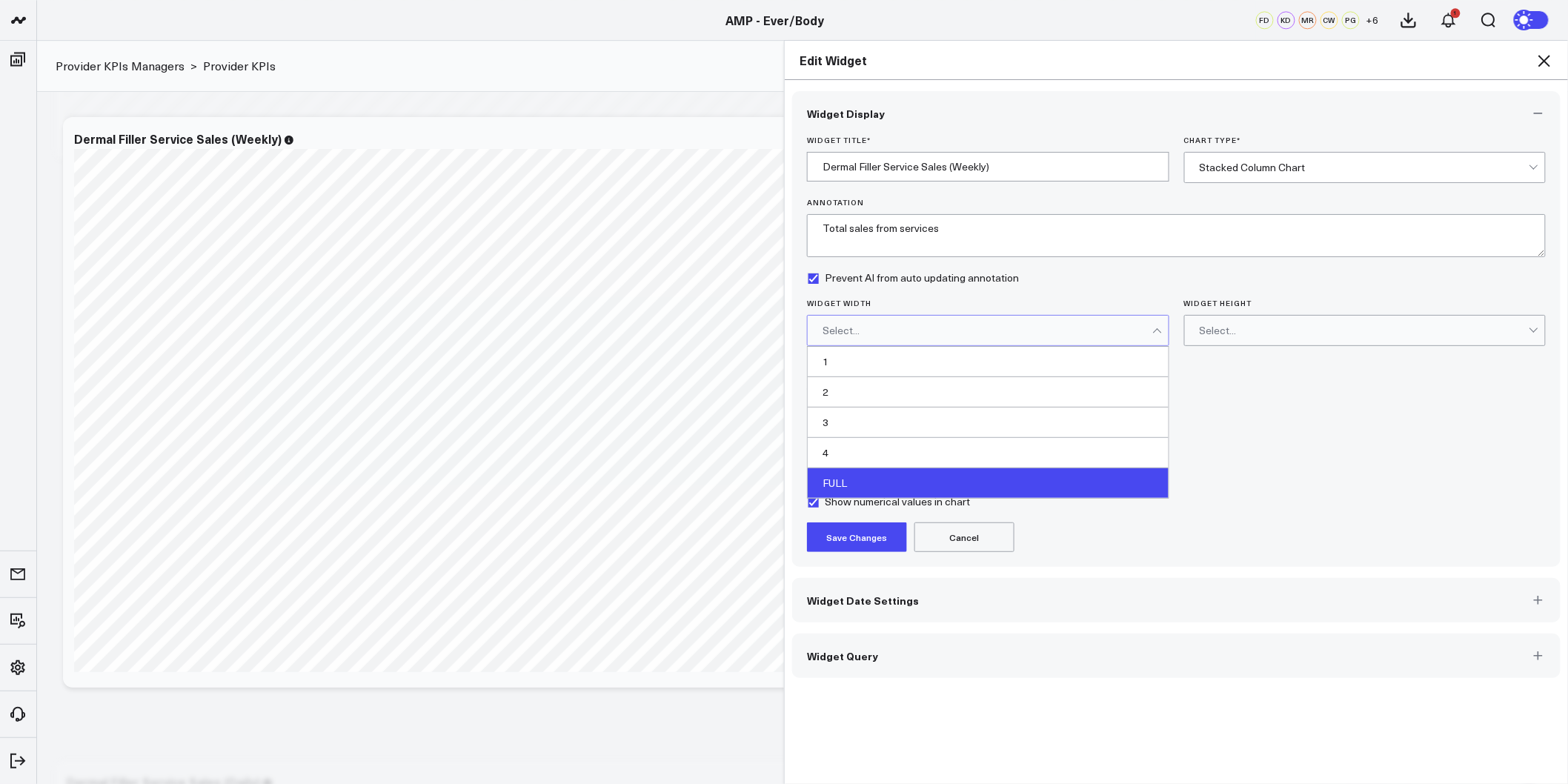
drag, startPoint x: 853, startPoint y: 457, endPoint x: 847, endPoint y: 478, distance: 21.8
click at [847, 478] on div "1 2 3 4 FULL" at bounding box center [988, 422] width 361 height 151
click at [879, 476] on div "FULL" at bounding box center [988, 483] width 361 height 29
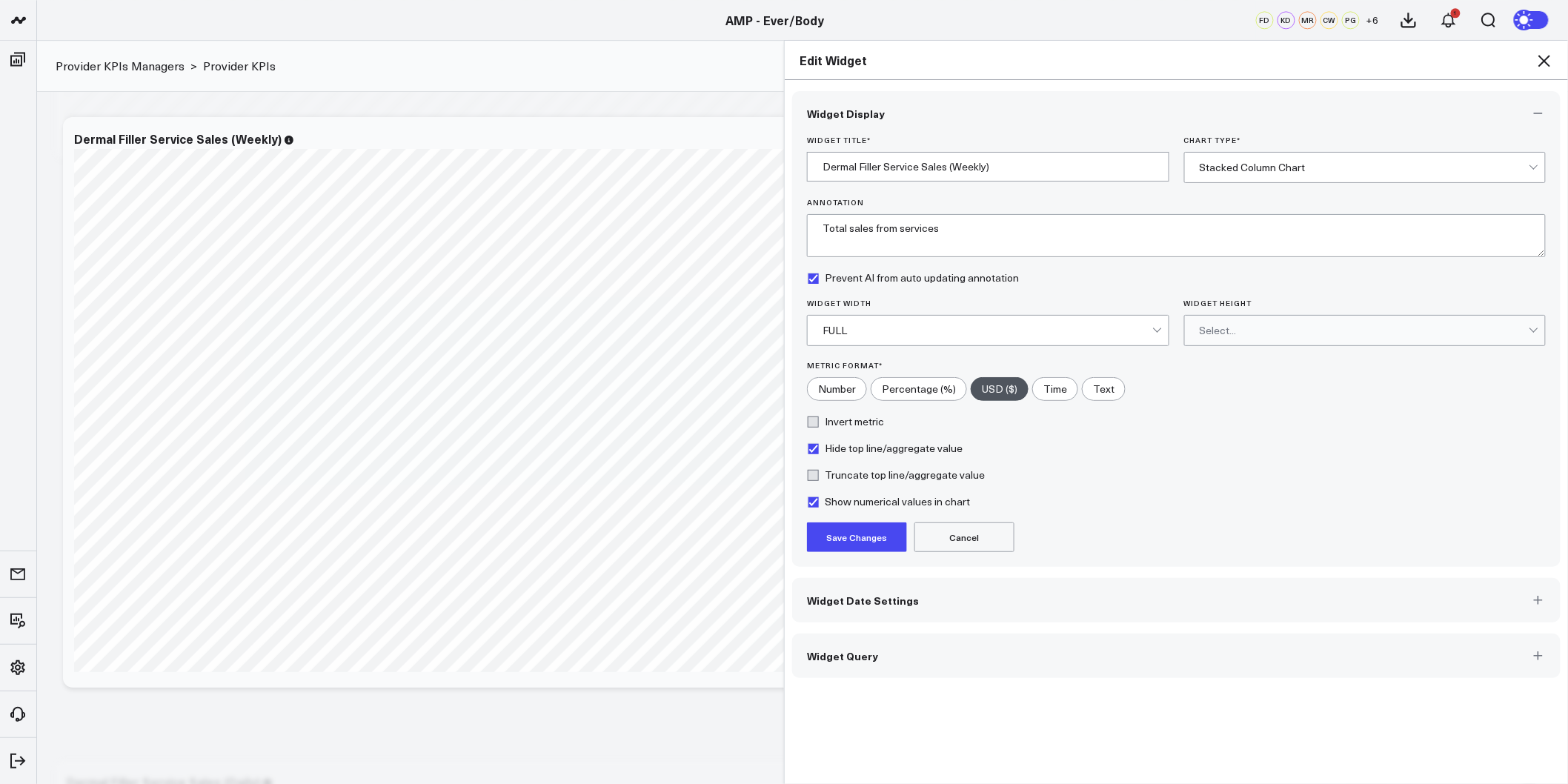
click at [1327, 333] on div "Select..." at bounding box center [1364, 330] width 330 height 12
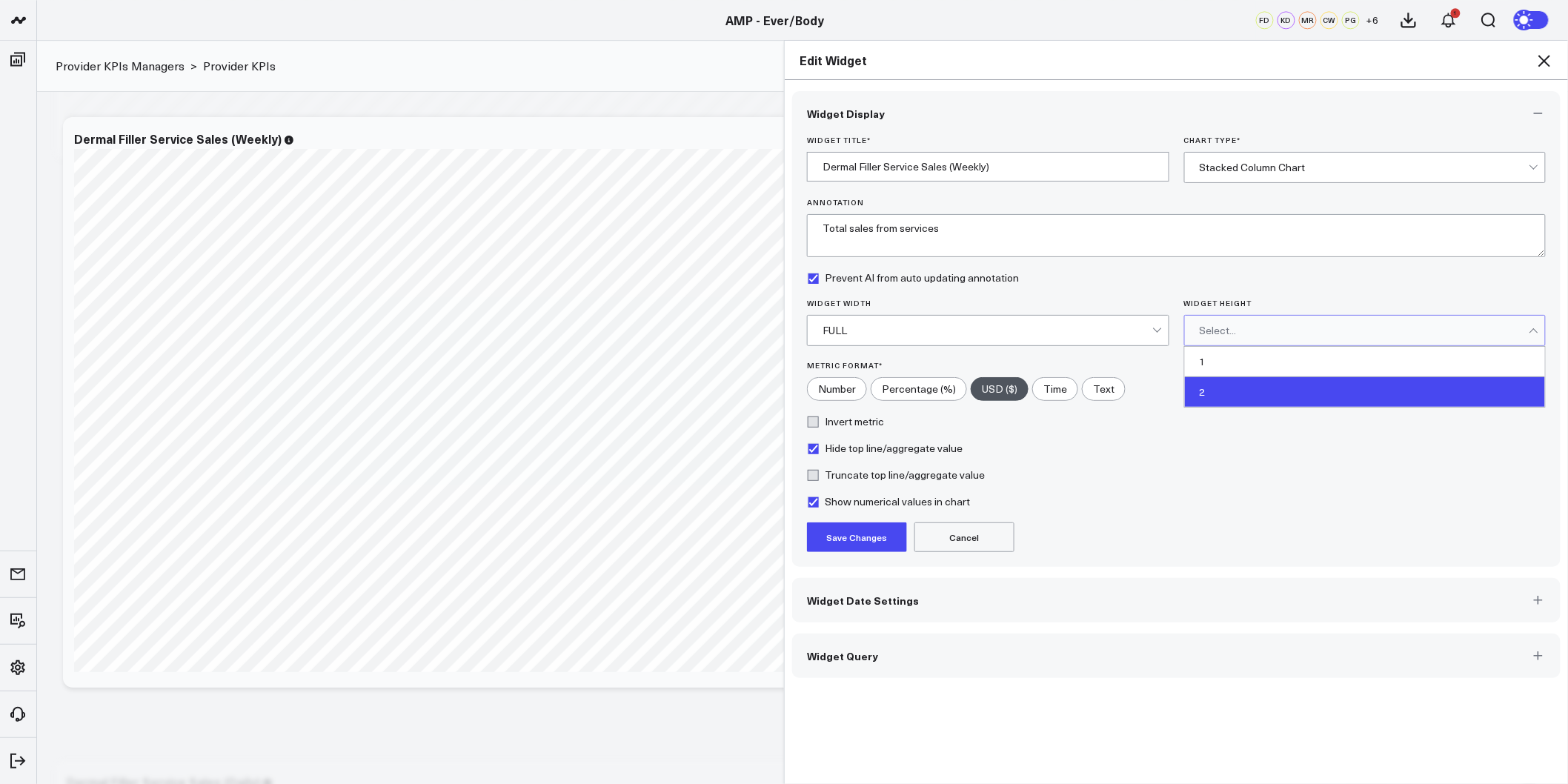
click at [1230, 400] on div "2" at bounding box center [1365, 391] width 361 height 29
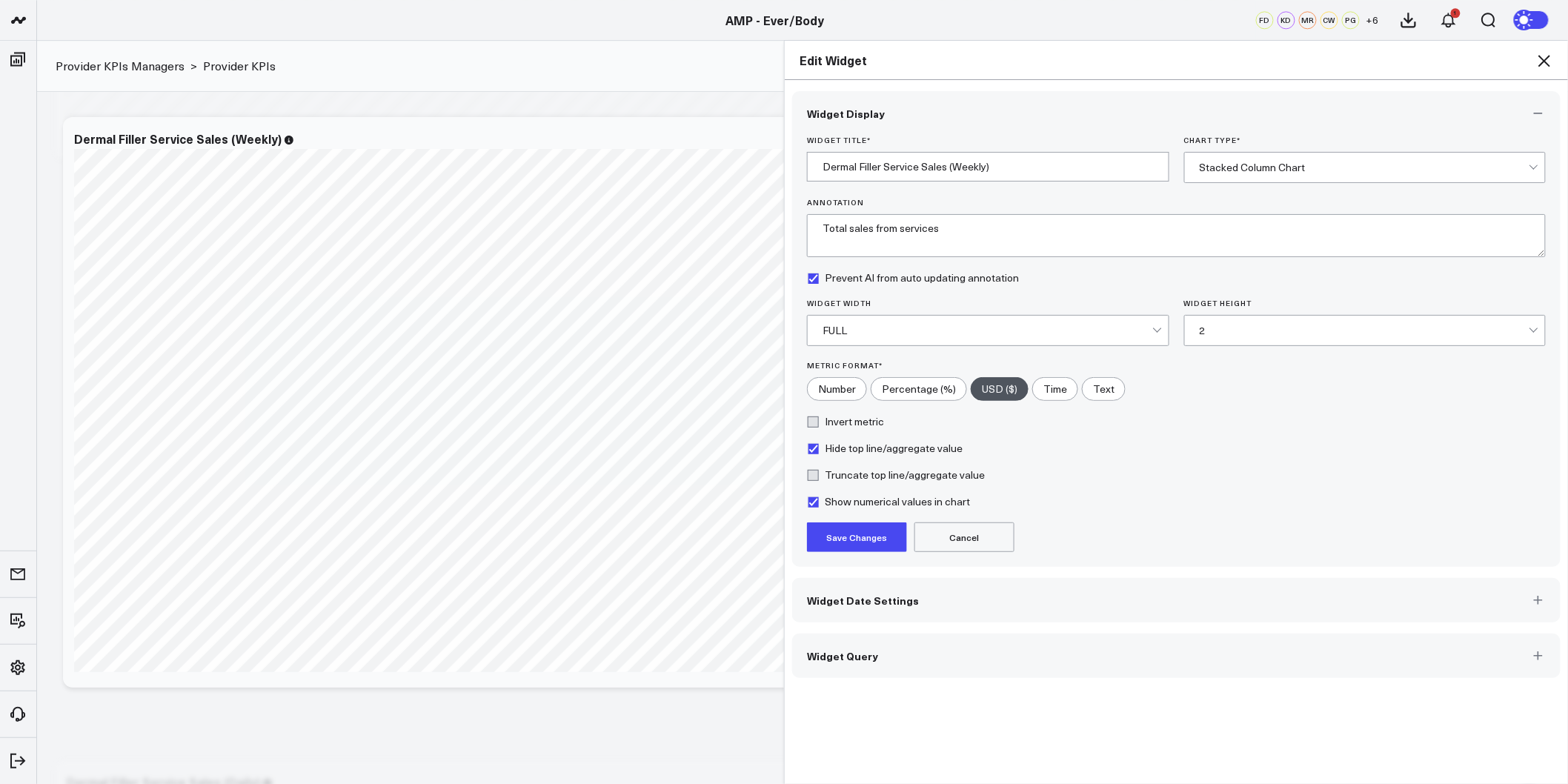
click at [841, 541] on button "Save Changes" at bounding box center [856, 537] width 100 height 29
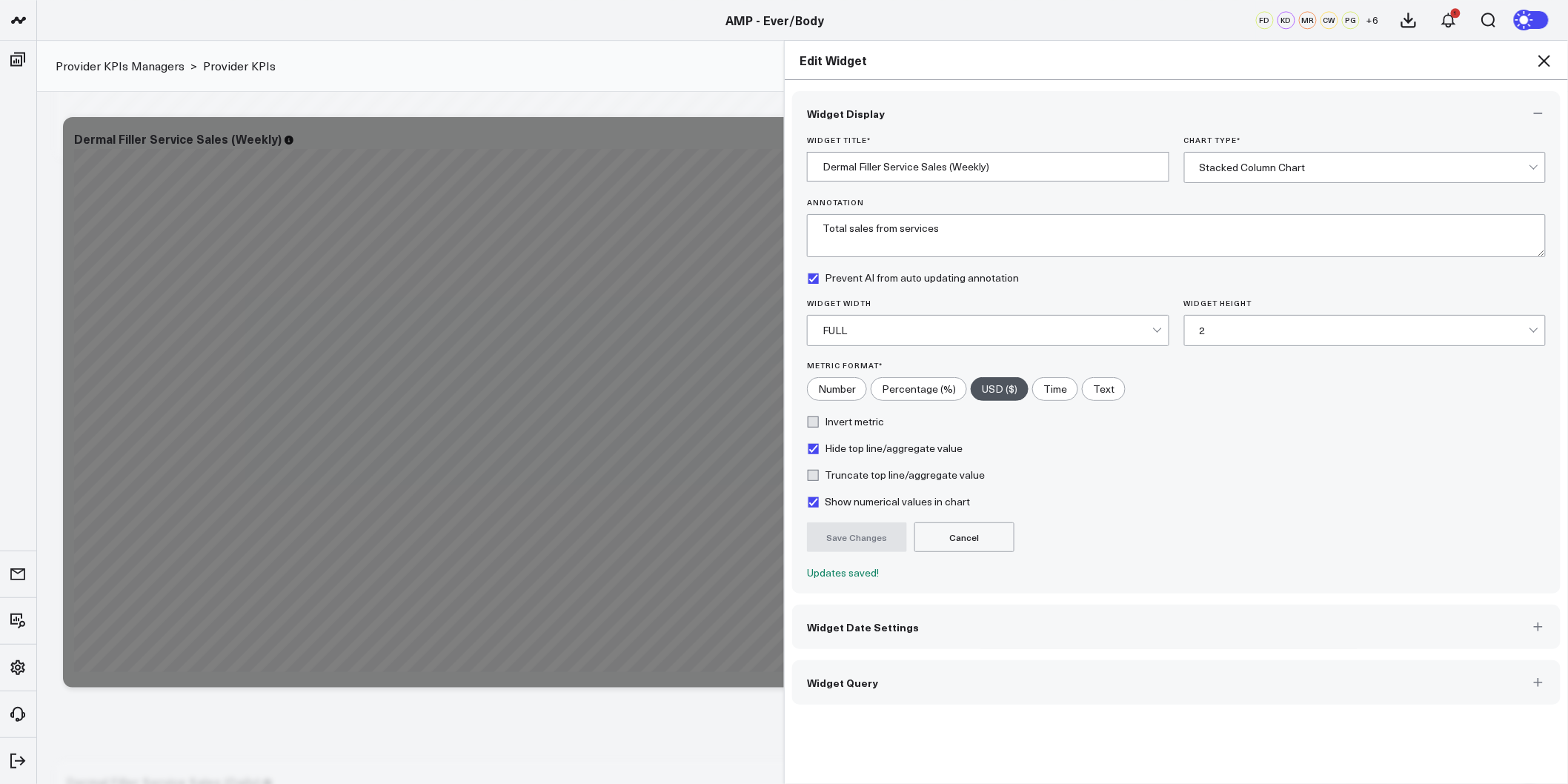
click at [1545, 56] on icon at bounding box center [1545, 61] width 18 height 18
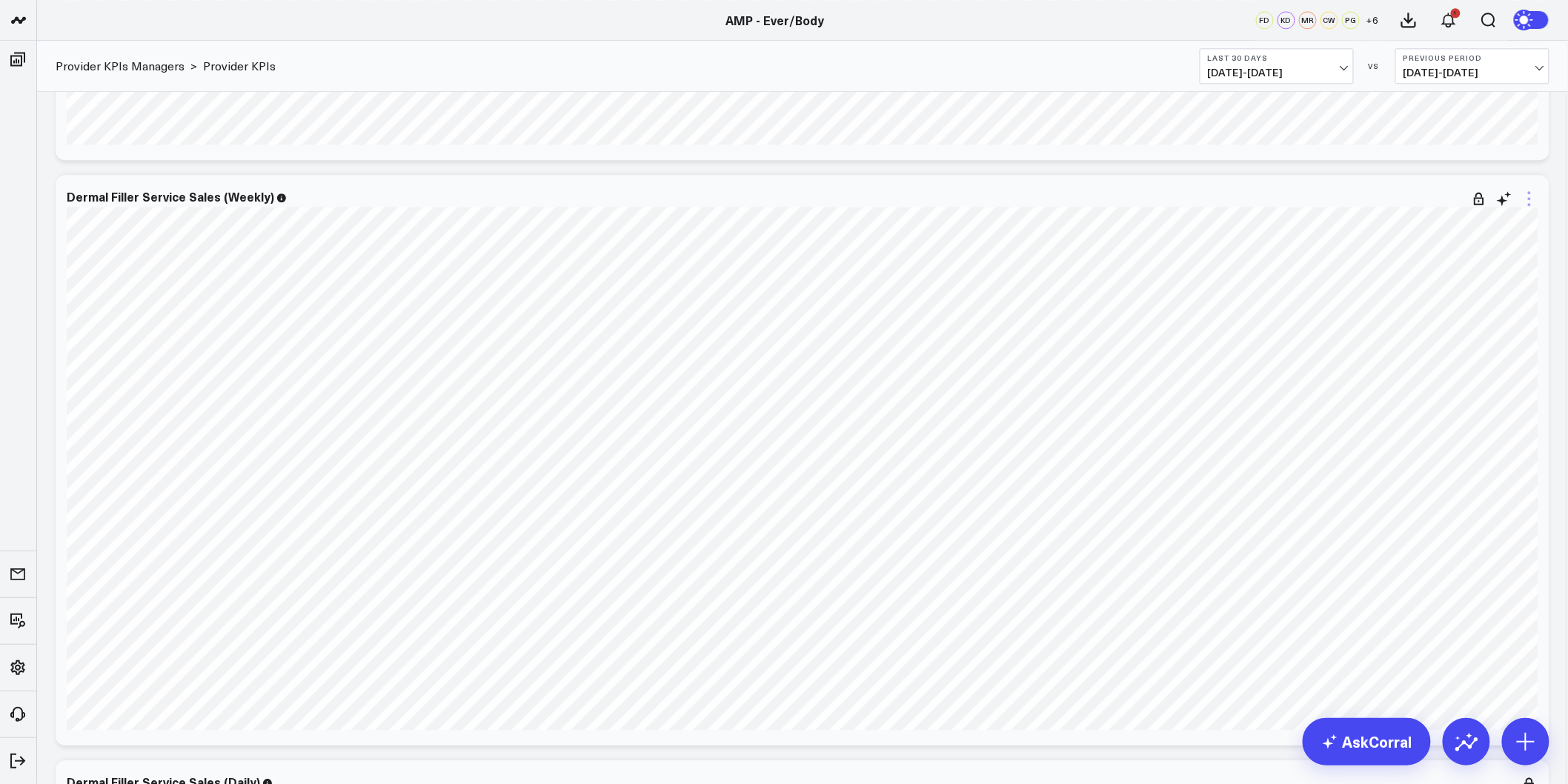
click at [1527, 199] on icon at bounding box center [1530, 199] width 18 height 18
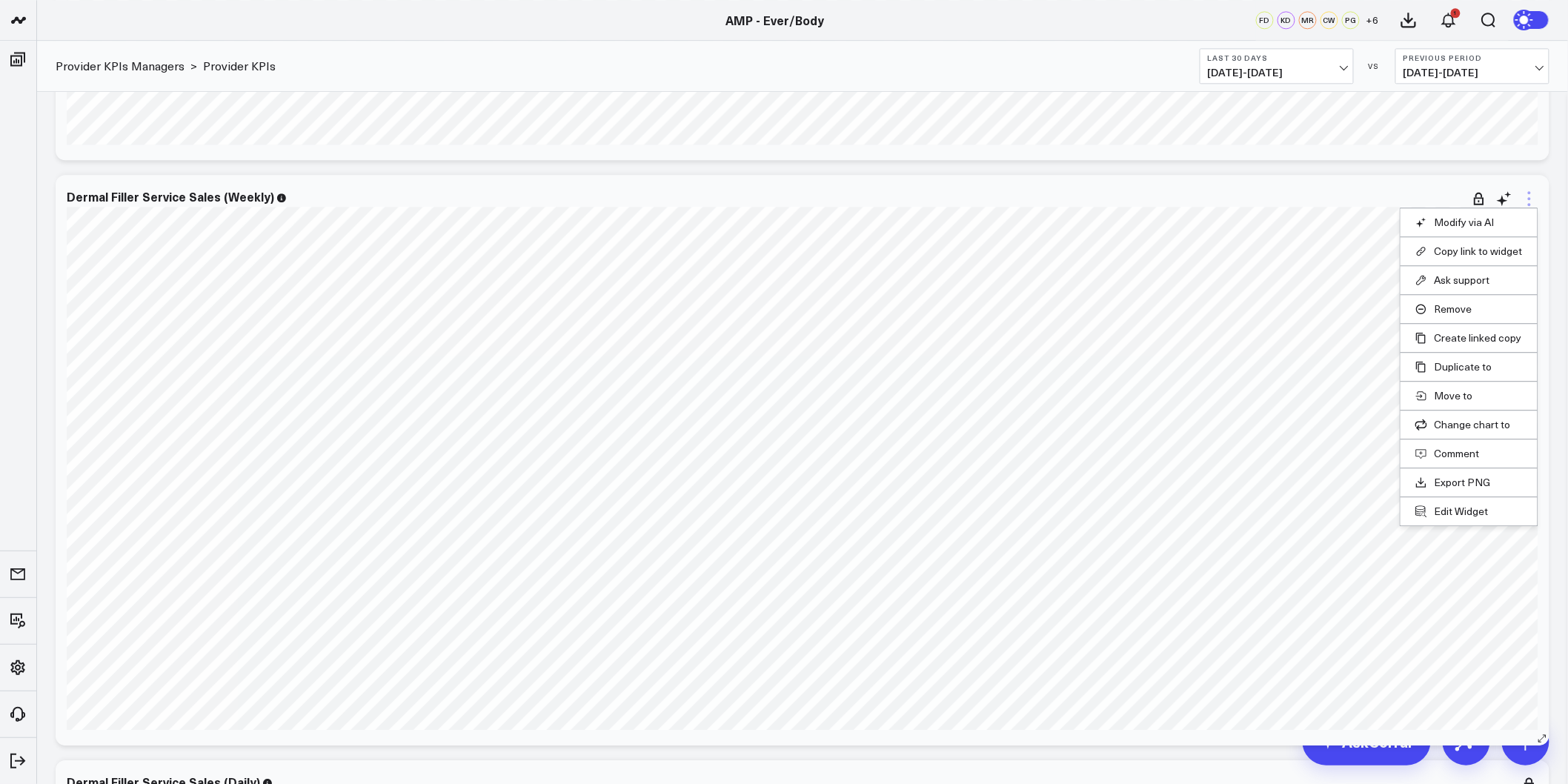
scroll to position [1565, 0]
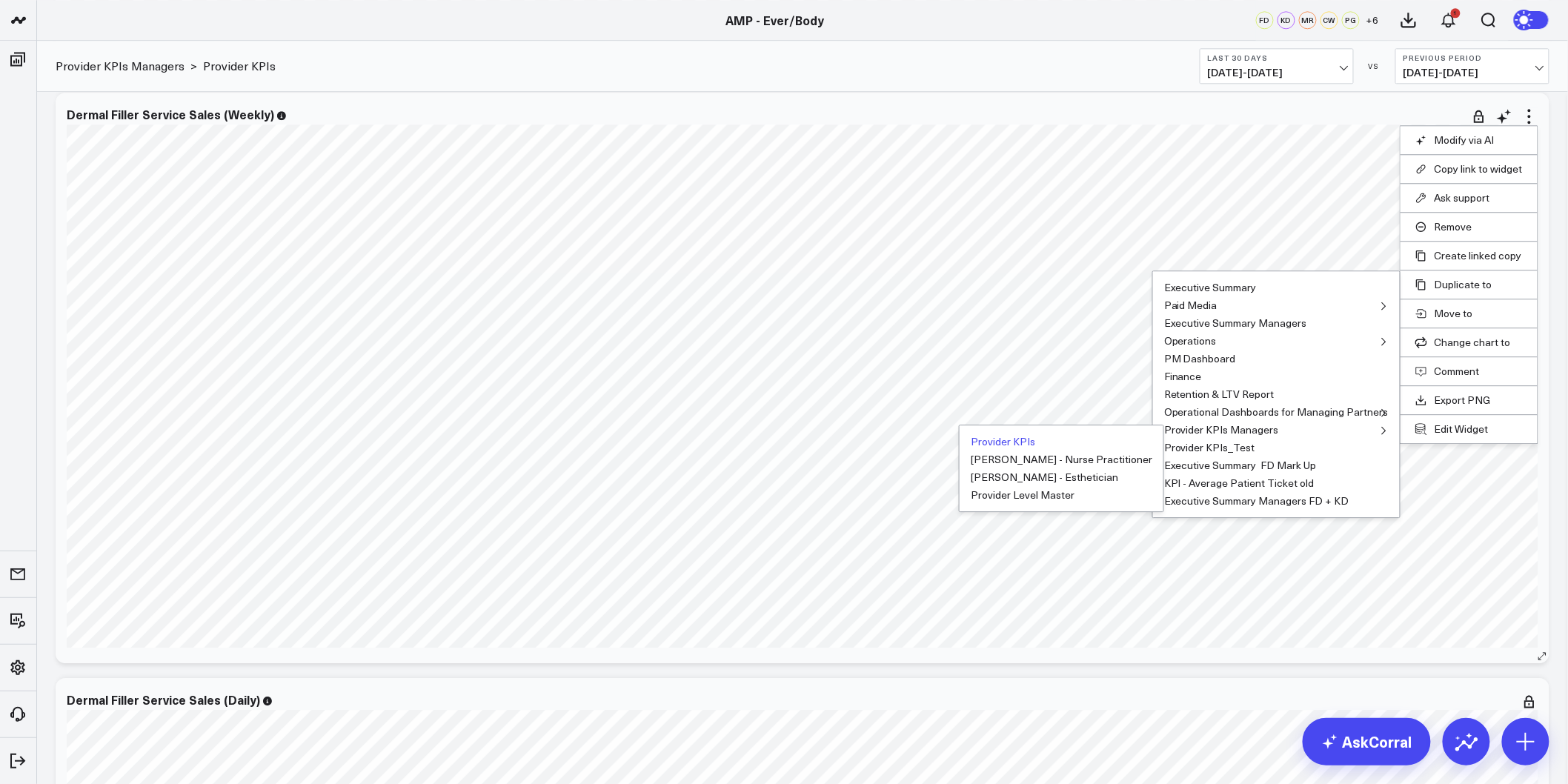
click at [1035, 438] on button "Provider KPIs" at bounding box center [1003, 442] width 65 height 11
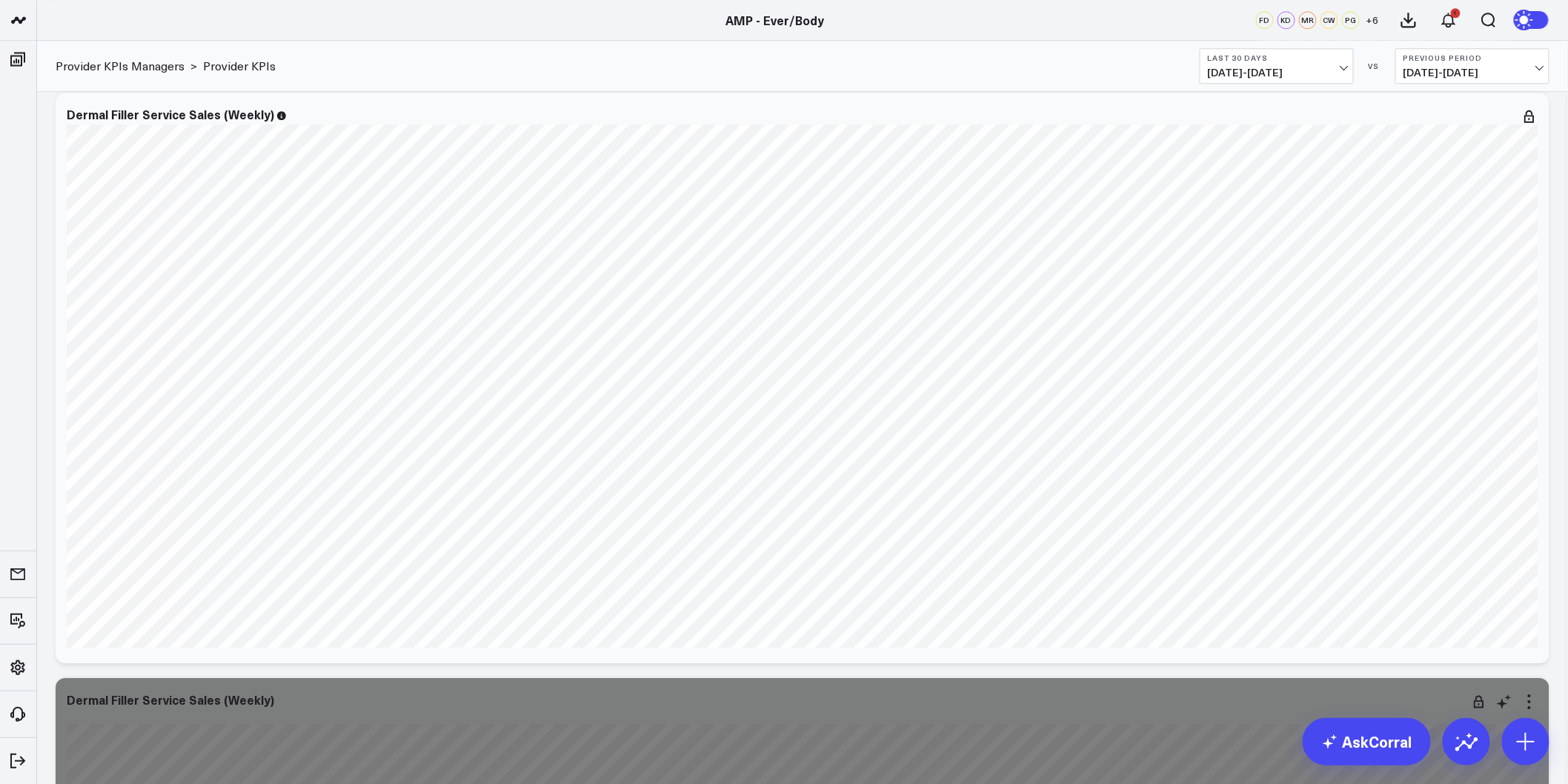
scroll to position [1894, 0]
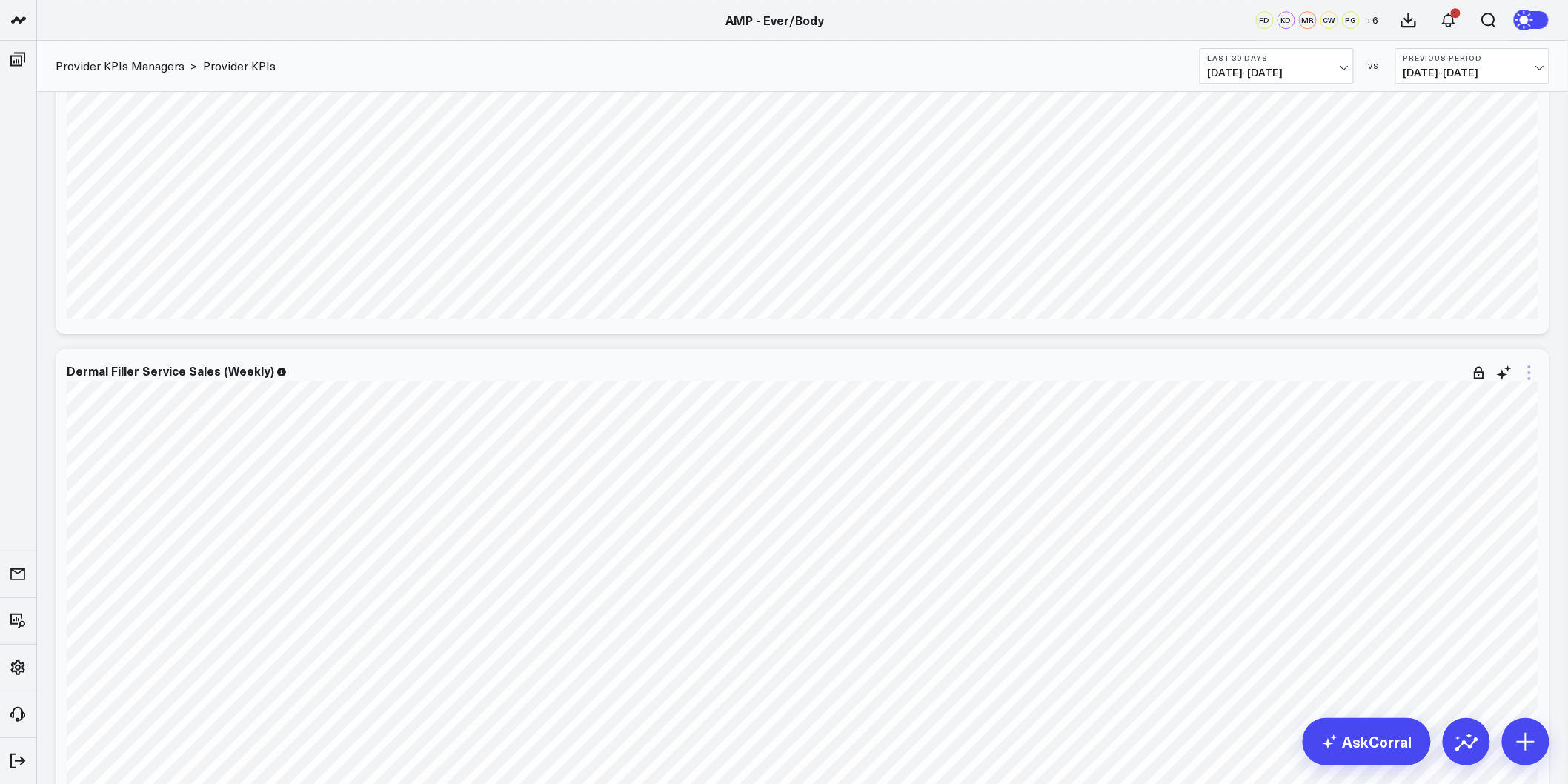
click at [1527, 366] on icon at bounding box center [1530, 373] width 18 height 18
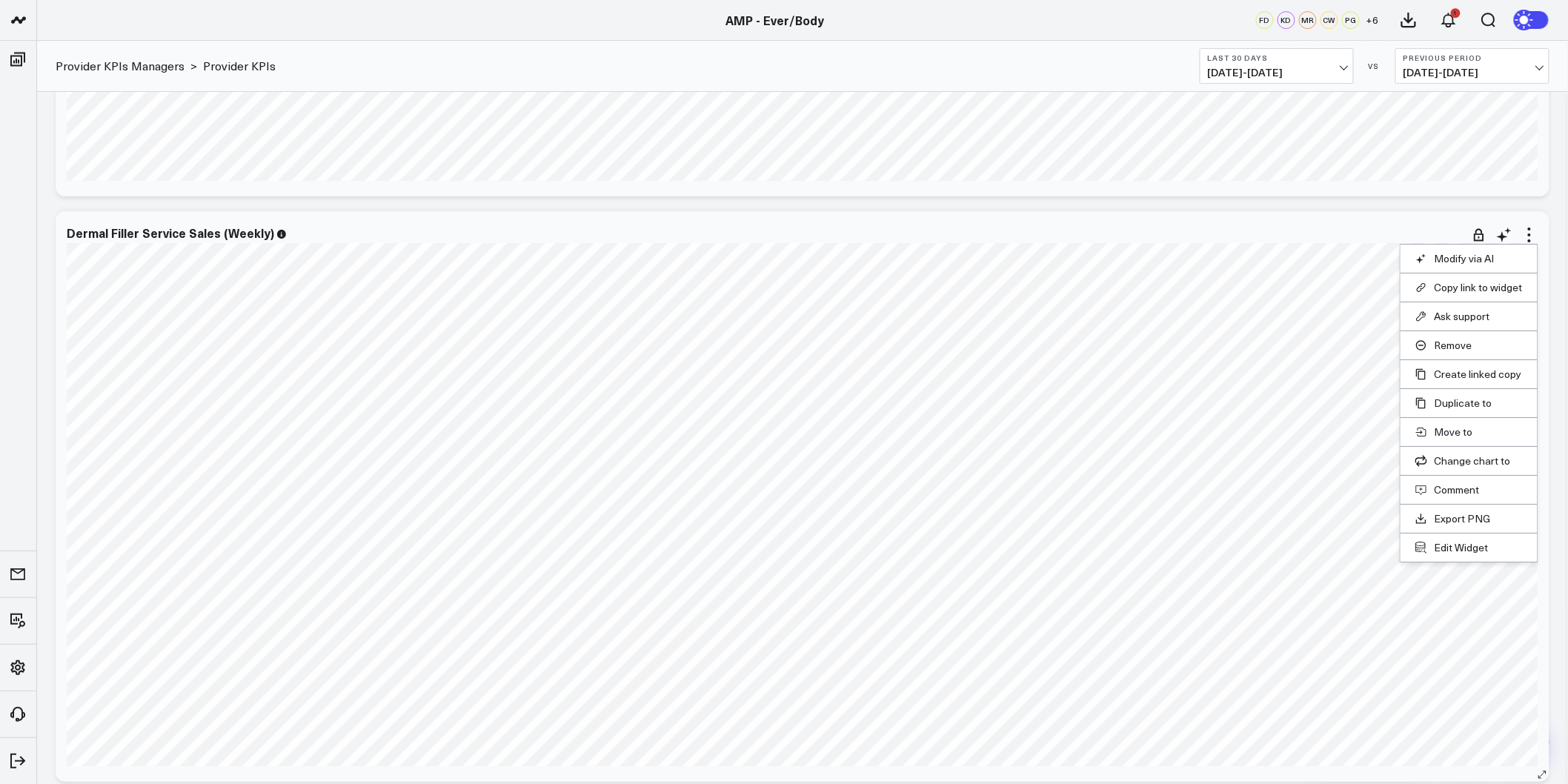
scroll to position [2059, 0]
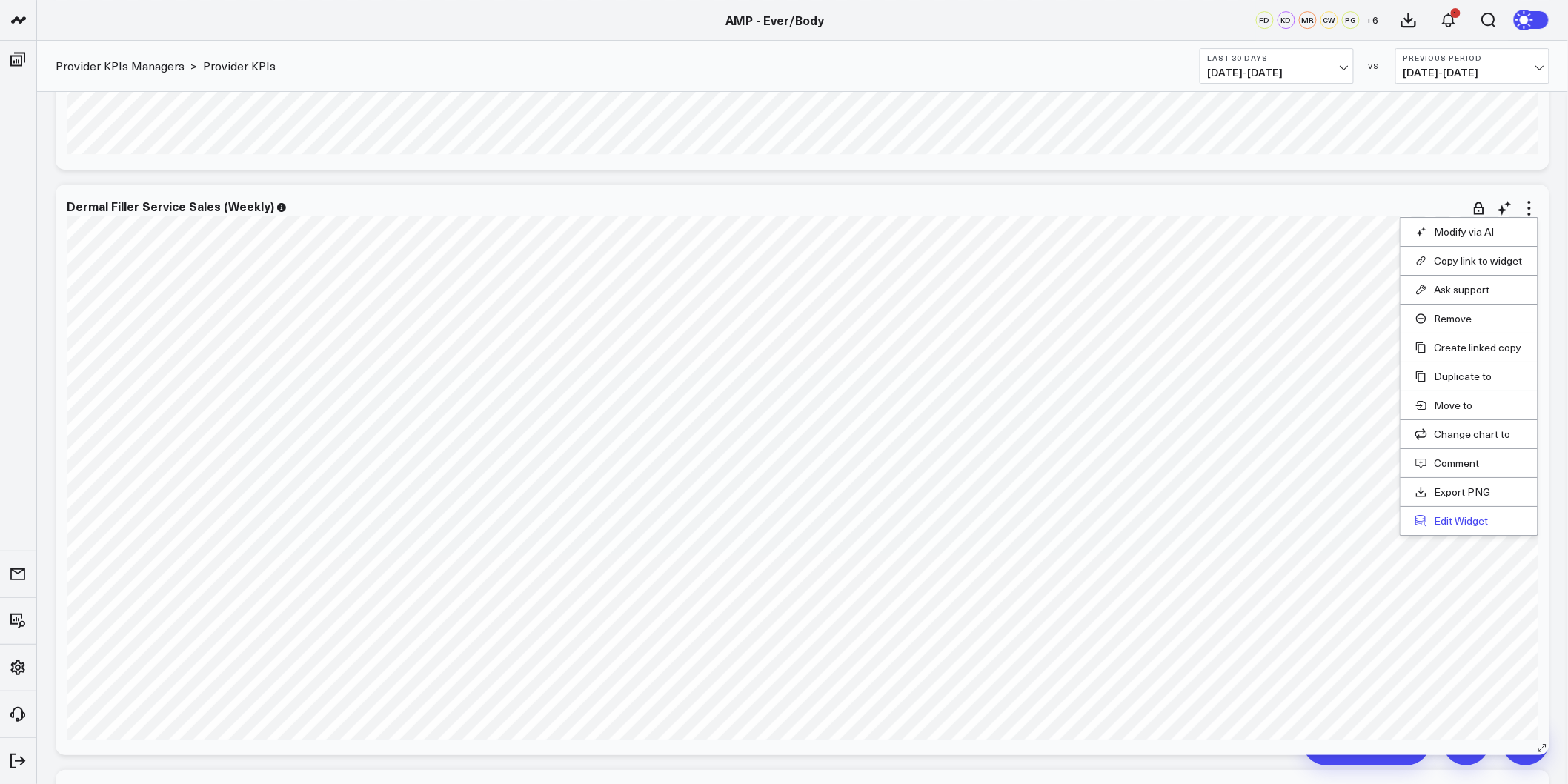
click at [1460, 527] on button "Edit Widget" at bounding box center [1469, 521] width 107 height 14
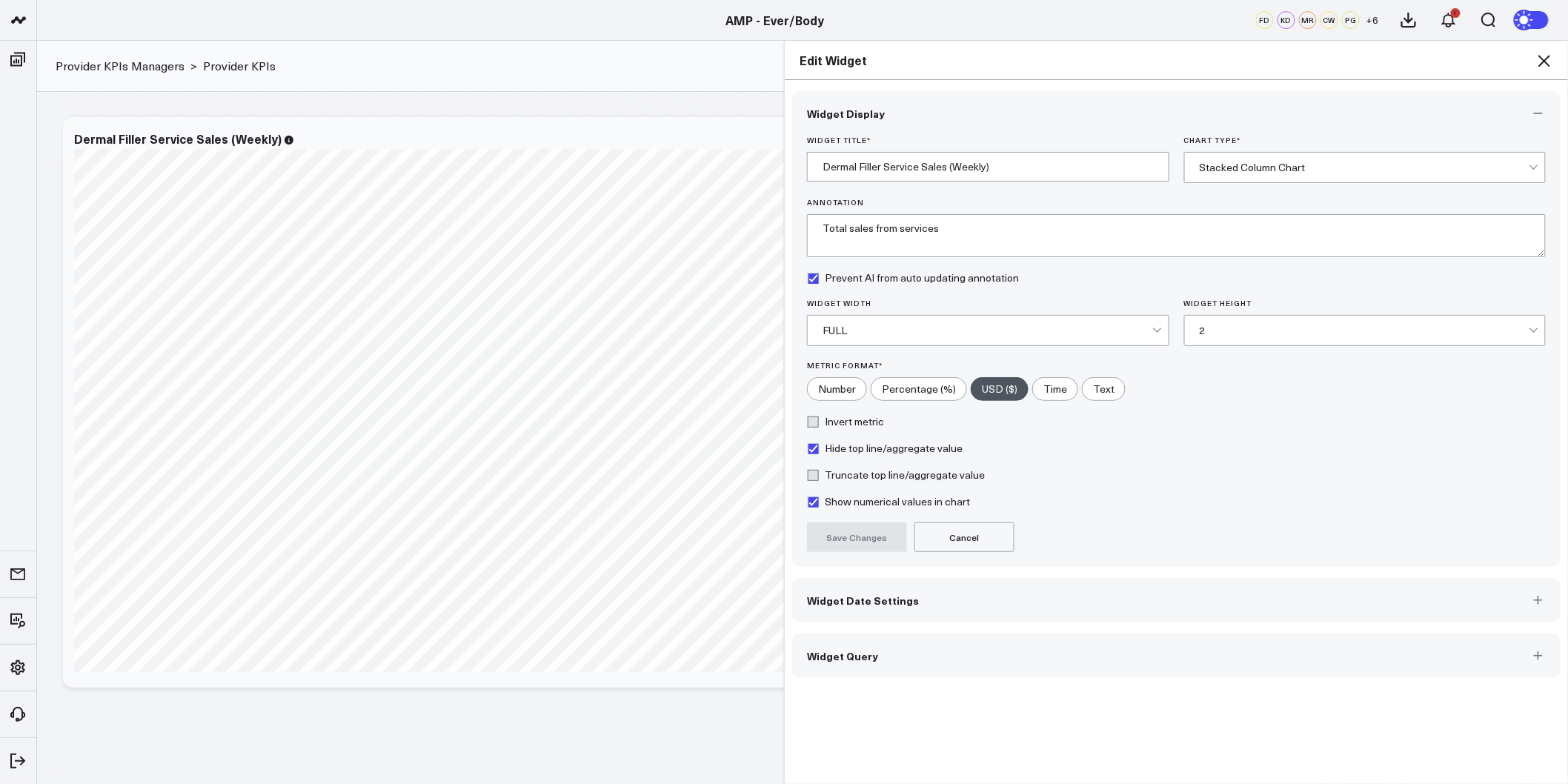
click at [912, 589] on button "Widget Date Settings" at bounding box center [1176, 600] width 769 height 44
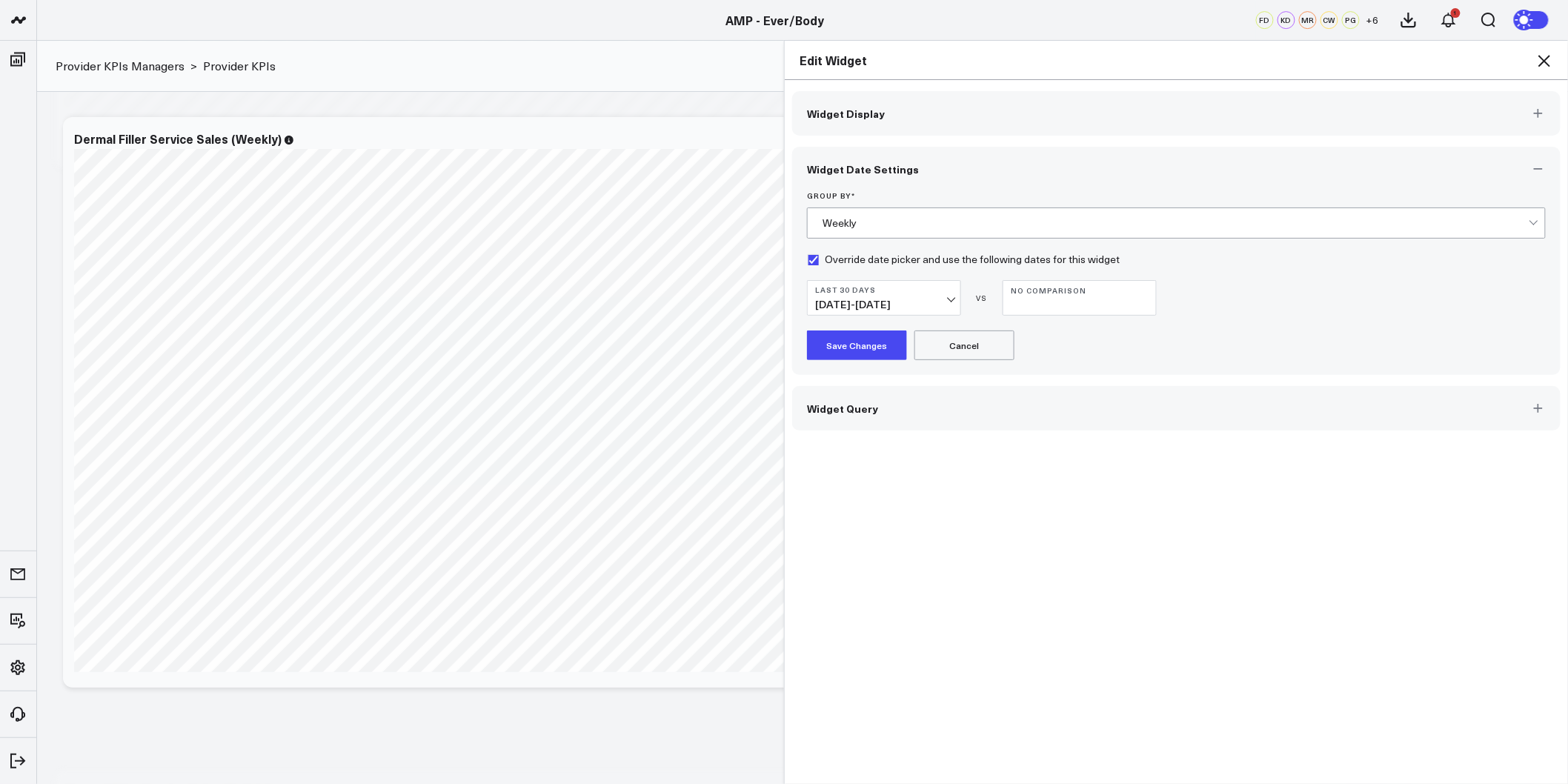
click at [907, 307] on span "[DATE] - [DATE]" at bounding box center [884, 305] width 138 height 12
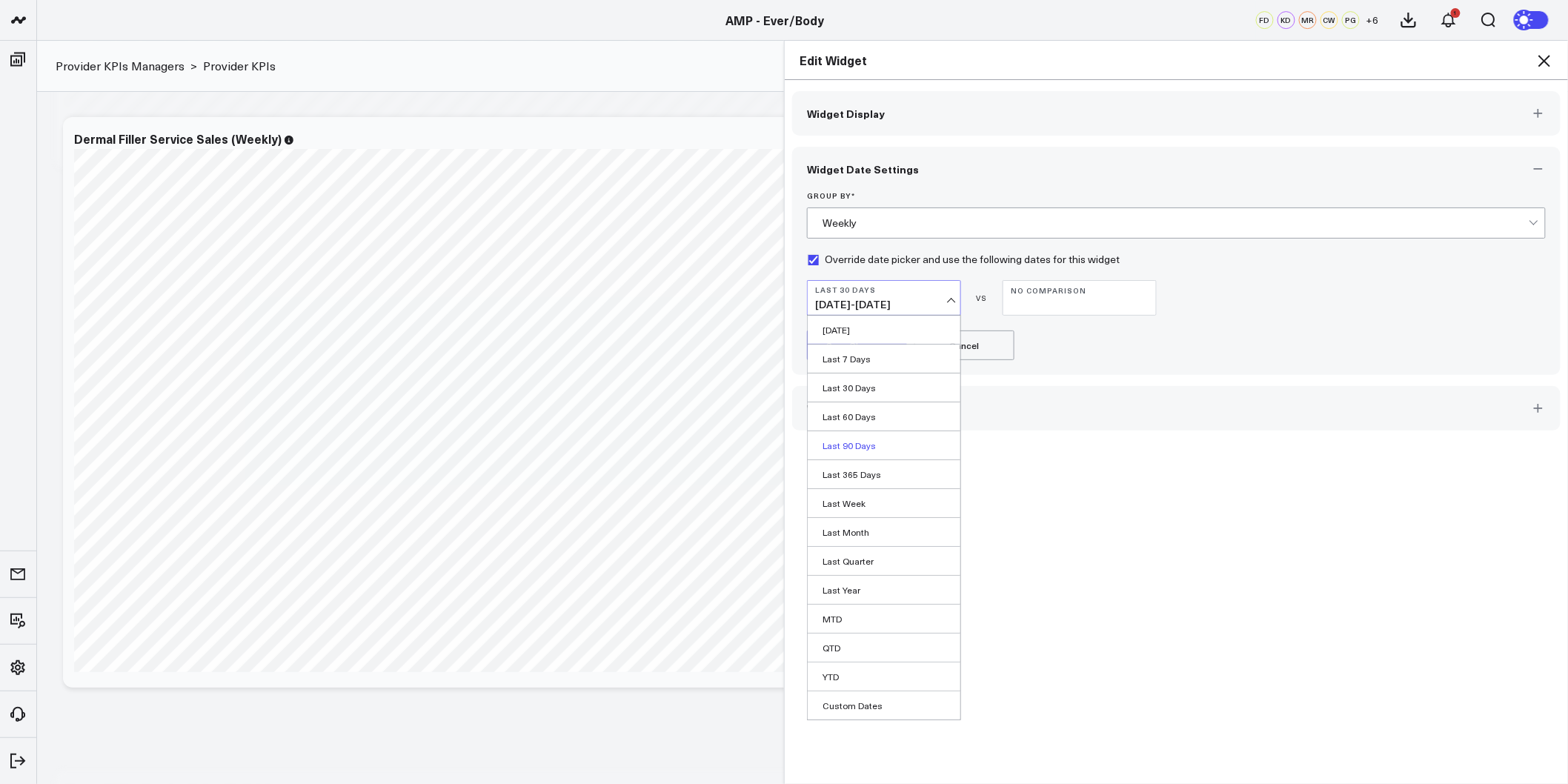
click at [862, 441] on link "Last 90 Days" at bounding box center [883, 446] width 152 height 29
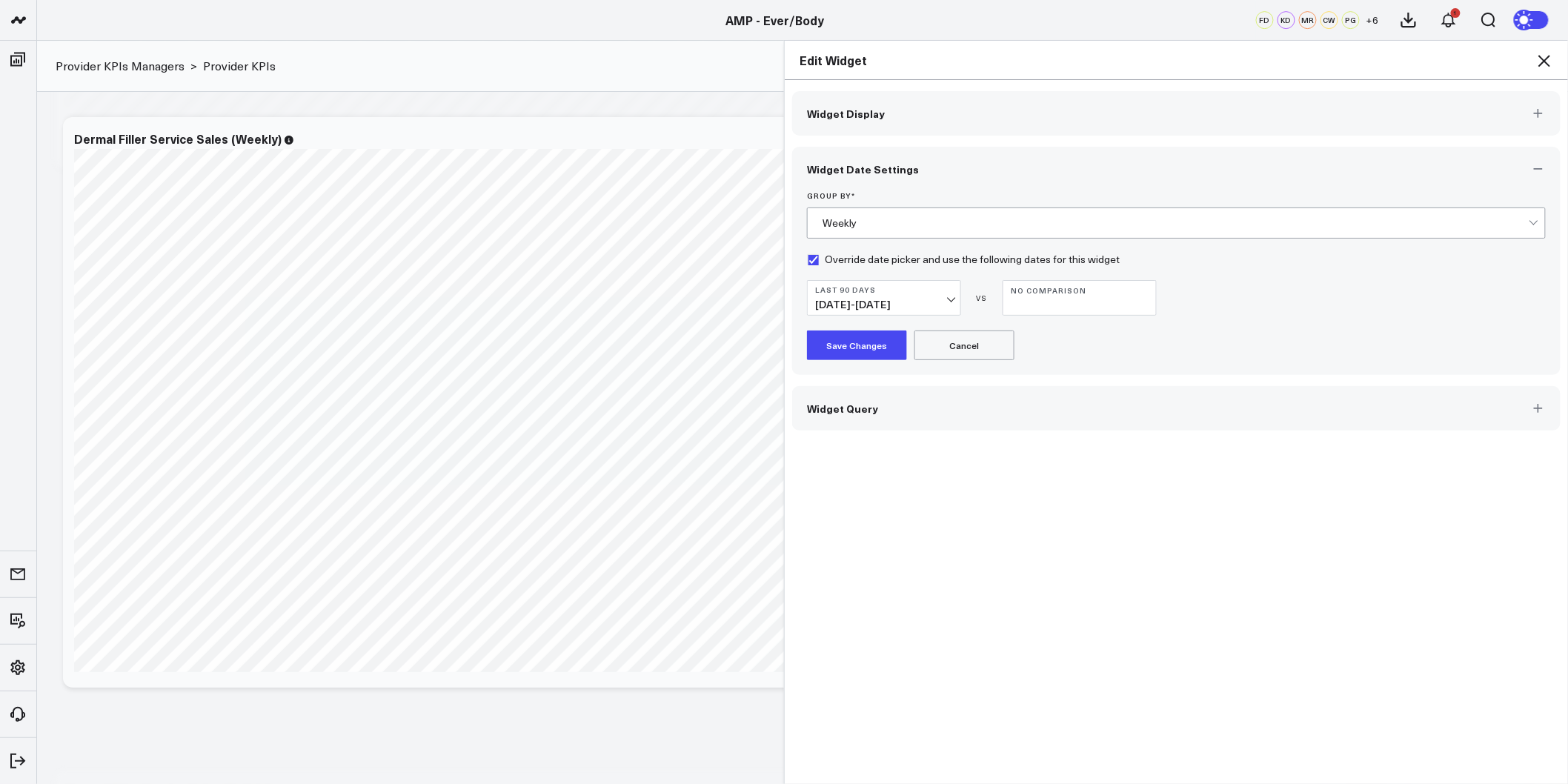
click at [865, 342] on button "Save Changes" at bounding box center [856, 345] width 100 height 29
click at [936, 306] on span "[DATE] - [DATE]" at bounding box center [884, 305] width 138 height 12
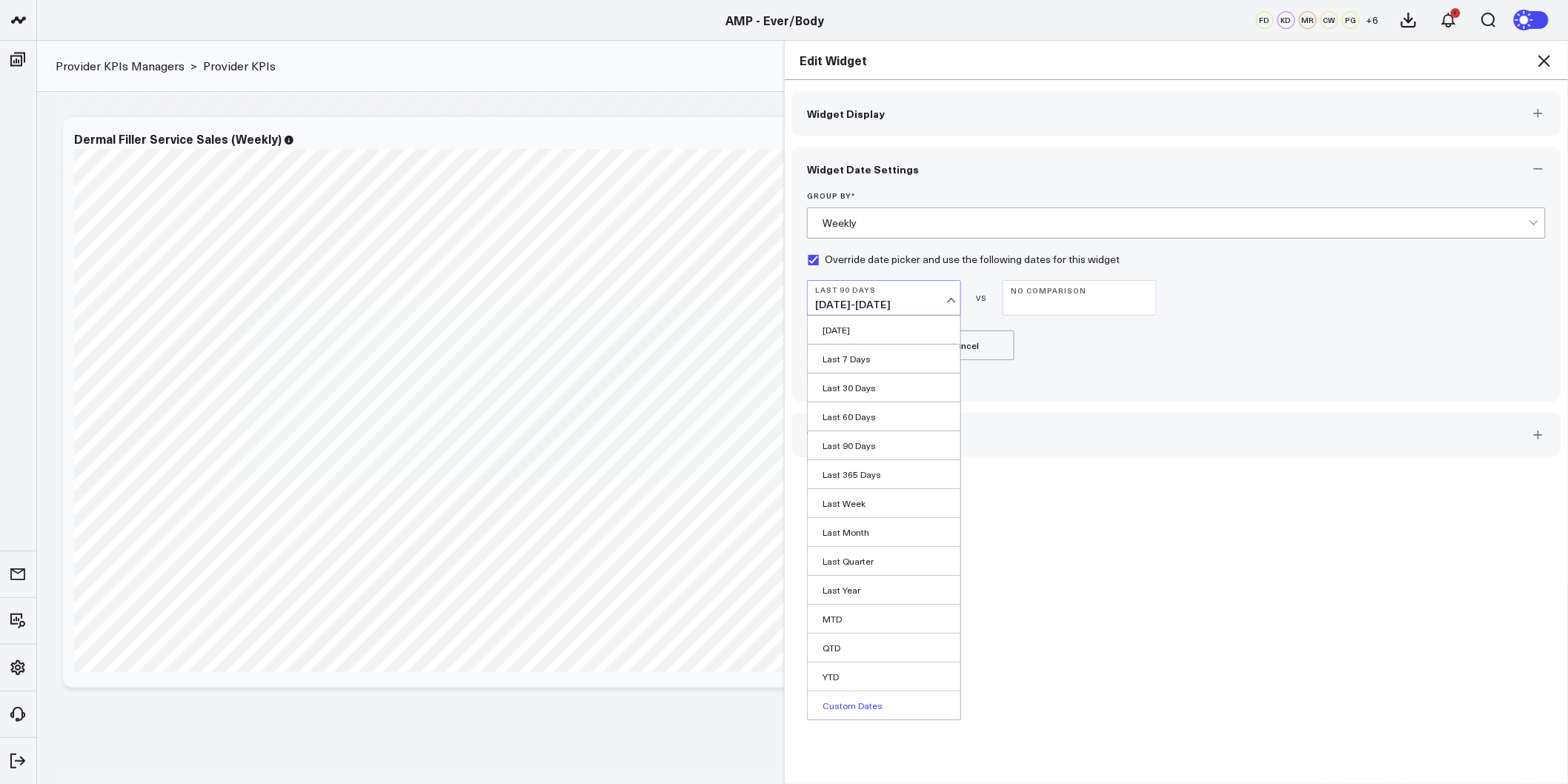
click at [846, 700] on link "Custom Dates" at bounding box center [883, 706] width 152 height 29
select select "7"
select select "2025"
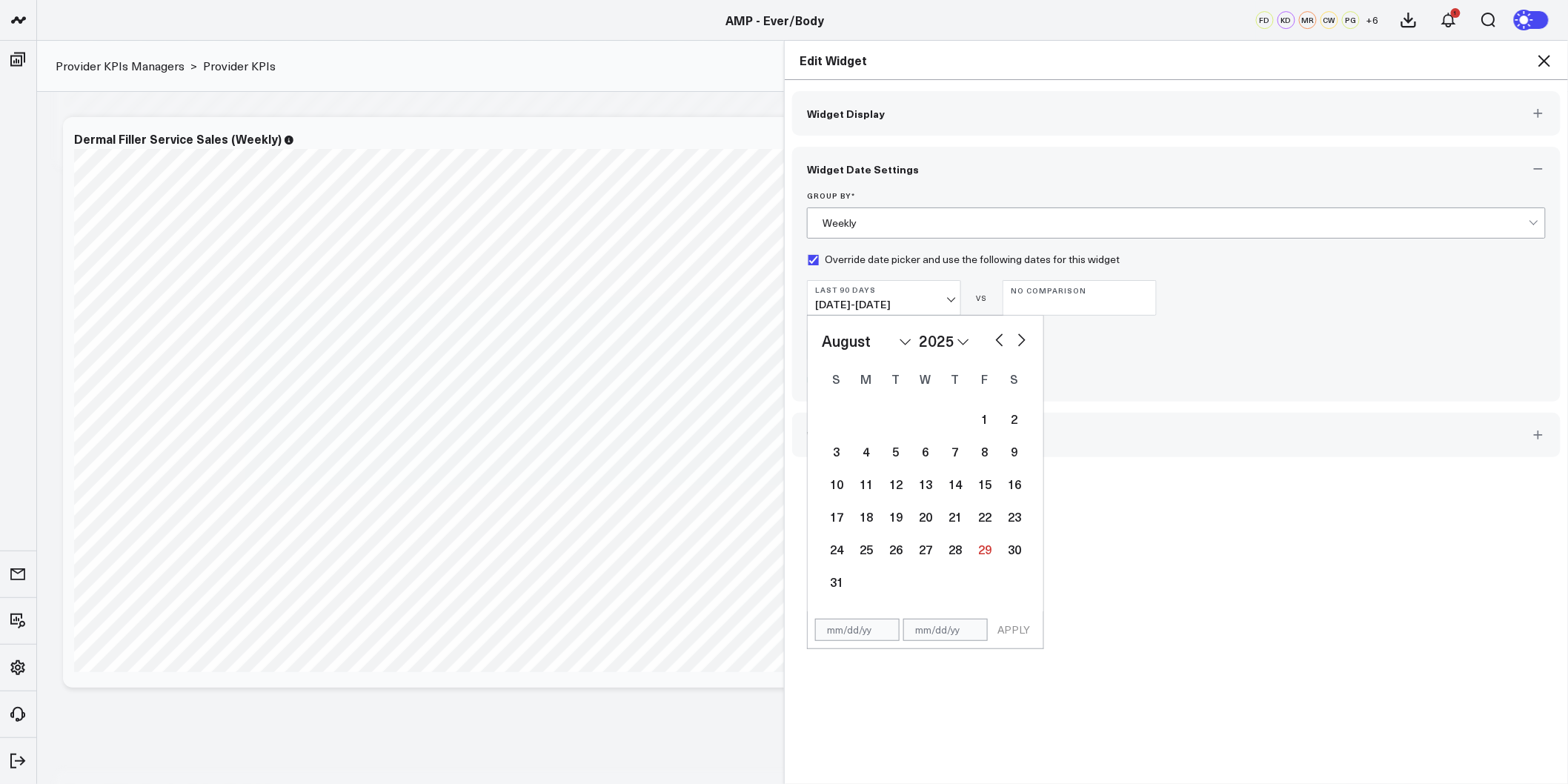
click at [992, 339] on button "button" at bounding box center [1000, 339] width 15 height 18
select select "6"
select select "2025"
click at [992, 339] on button "button" at bounding box center [1000, 339] width 15 height 18
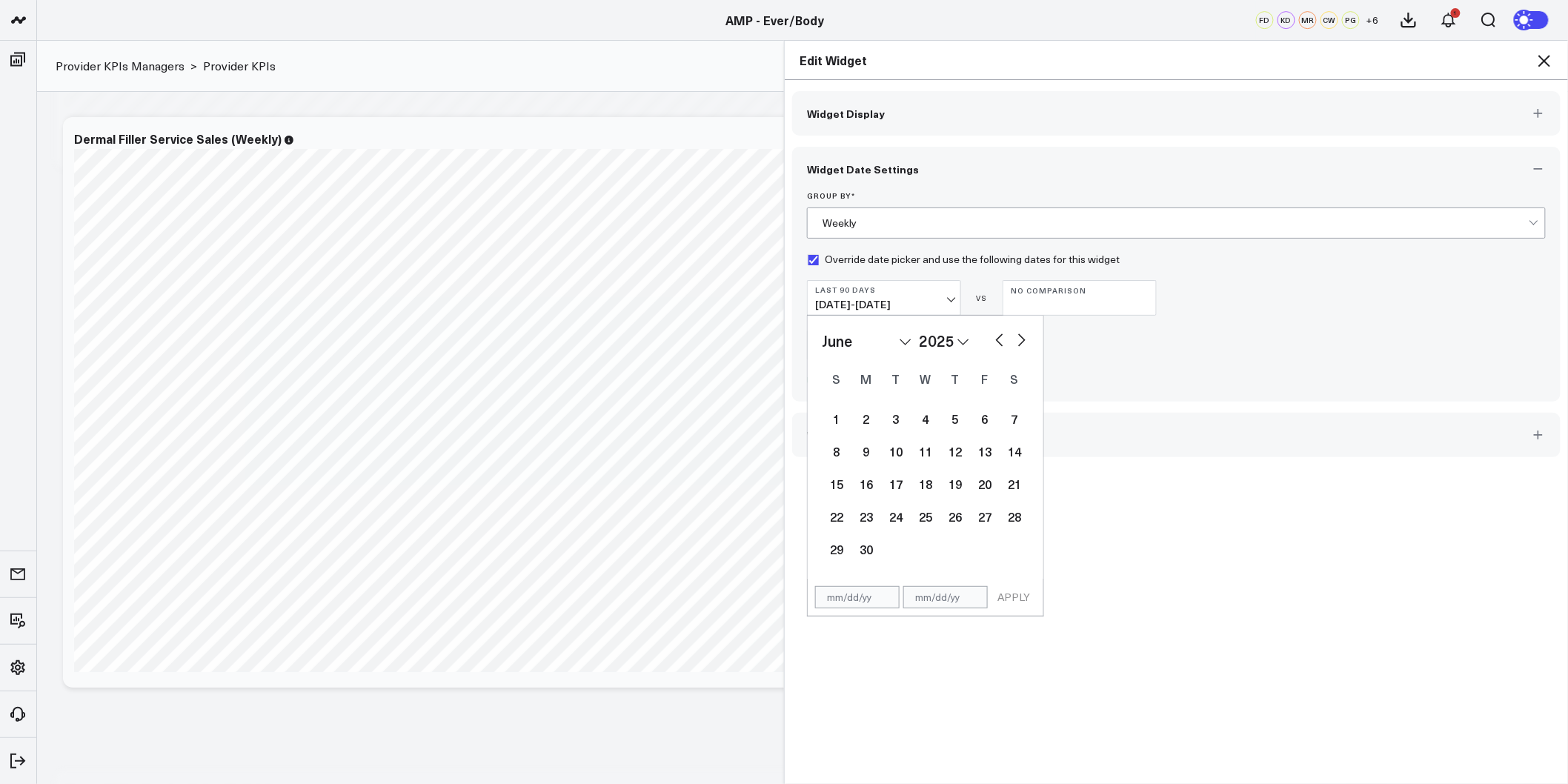
select select "3"
select select "2025"
click at [992, 339] on button "button" at bounding box center [1000, 339] width 15 height 18
select select "1"
select select "2025"
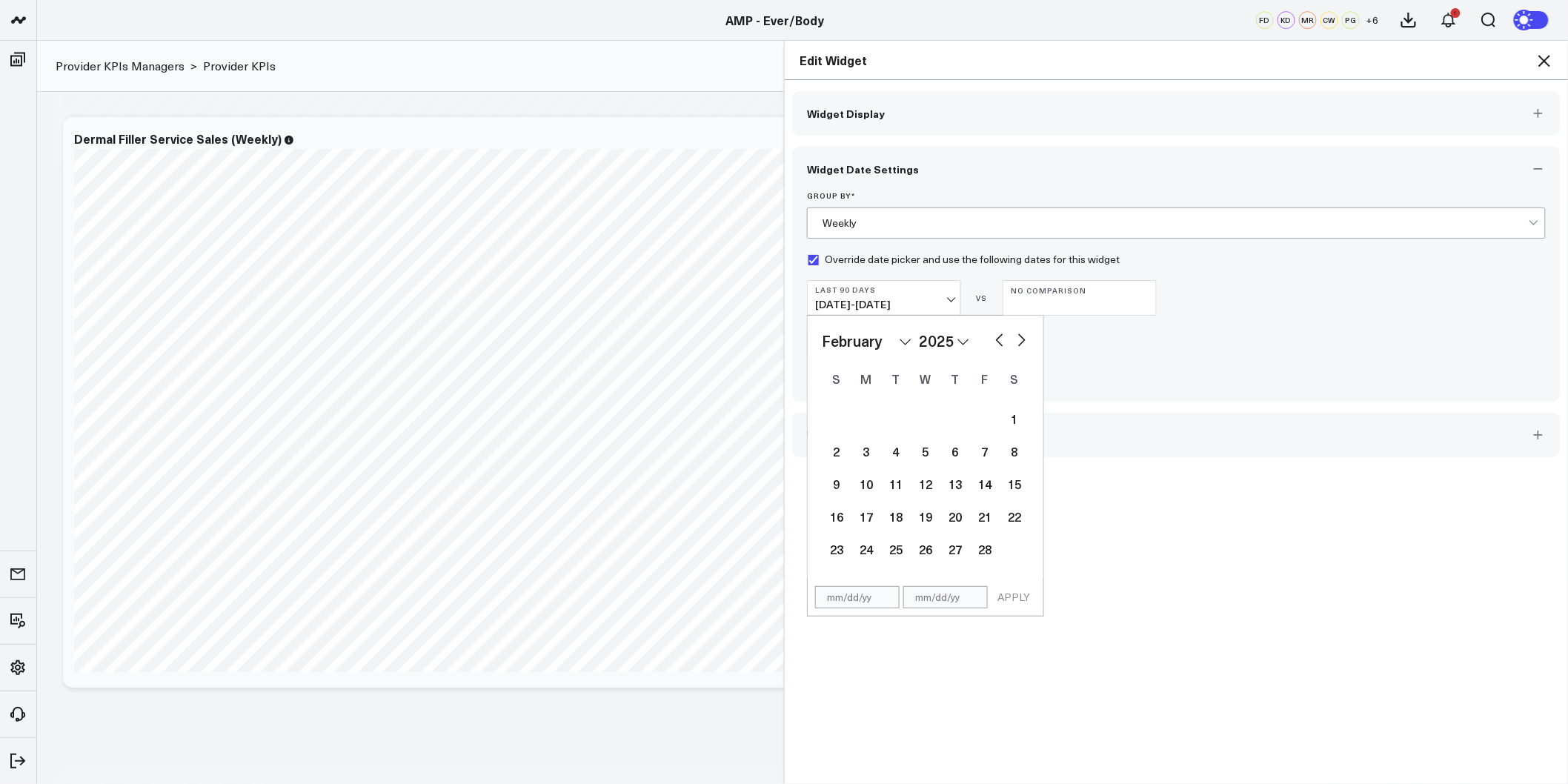
click at [992, 339] on button "button" at bounding box center [1000, 339] width 15 height 18
select select "2025"
click at [958, 337] on select "2026 2025 2024 2023 2022 2021 2020 2019 2018 2017 2016 2015 2014 2013 2012 2011…" at bounding box center [944, 341] width 50 height 23
click at [932, 299] on span "[DATE] - [DATE]" at bounding box center [884, 305] width 138 height 12
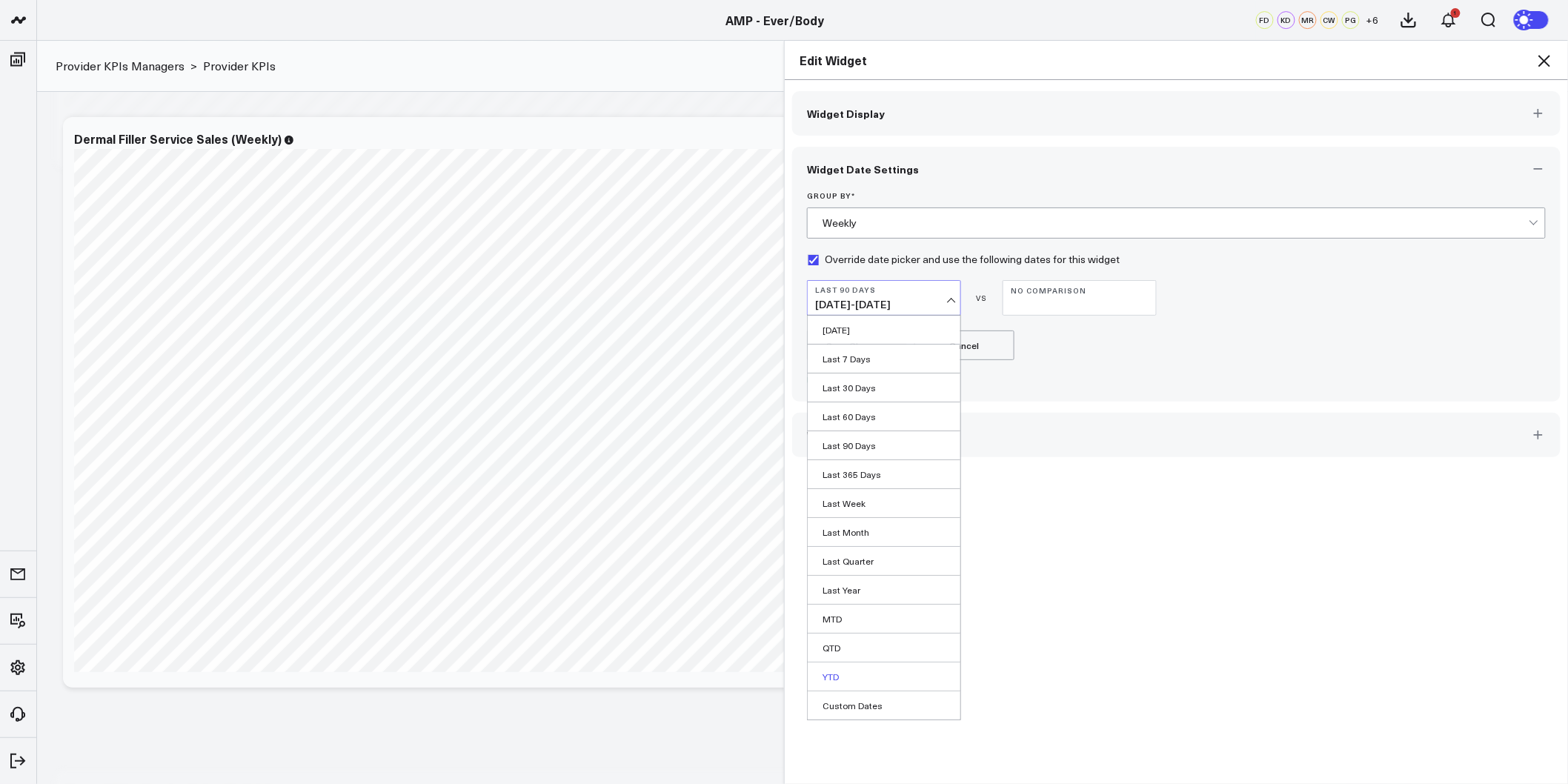
click at [830, 679] on link "YTD" at bounding box center [883, 677] width 152 height 29
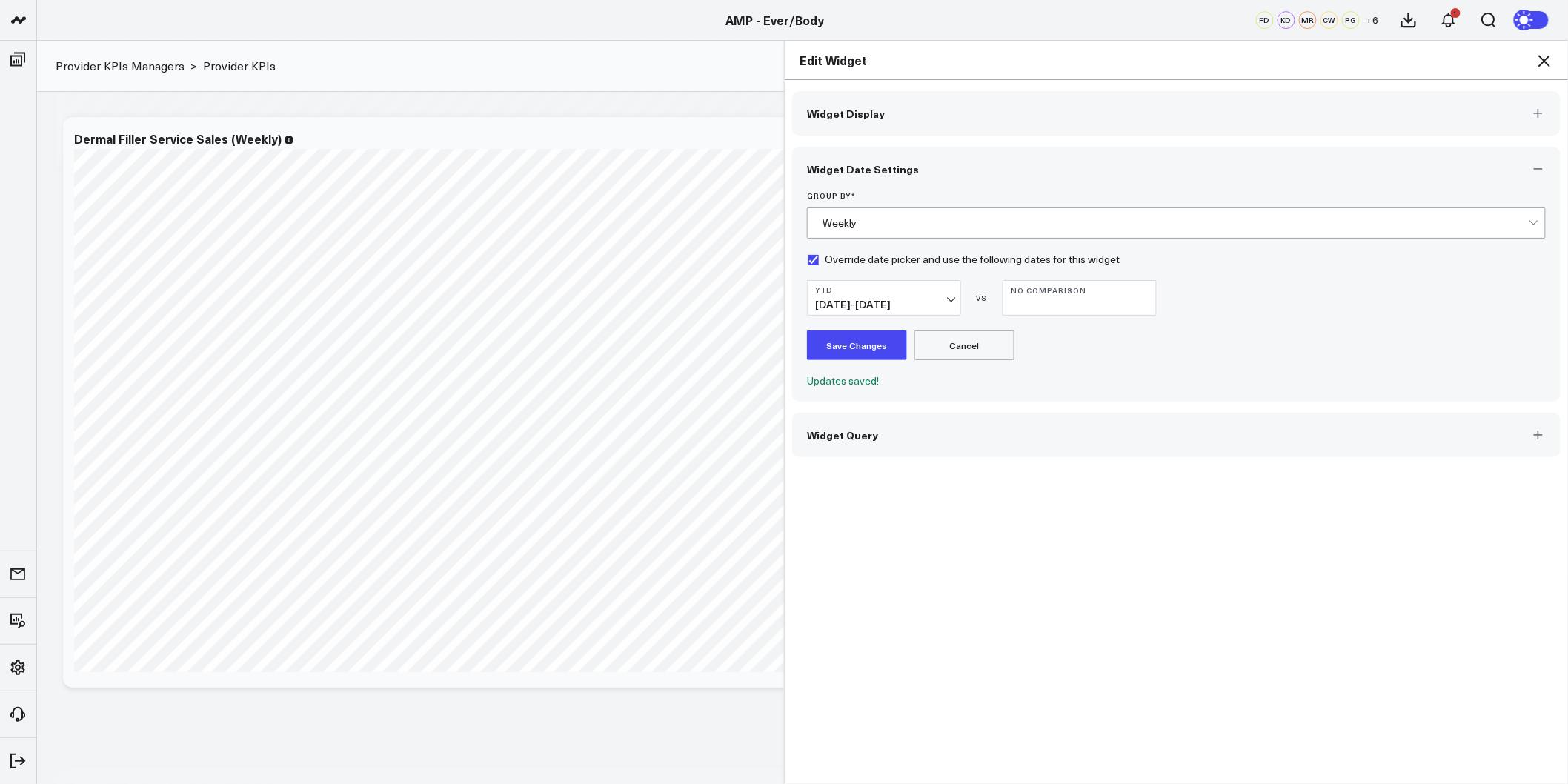
click at [871, 339] on button "Save Changes" at bounding box center [856, 345] width 100 height 29
click at [1538, 59] on icon at bounding box center [1545, 61] width 18 height 18
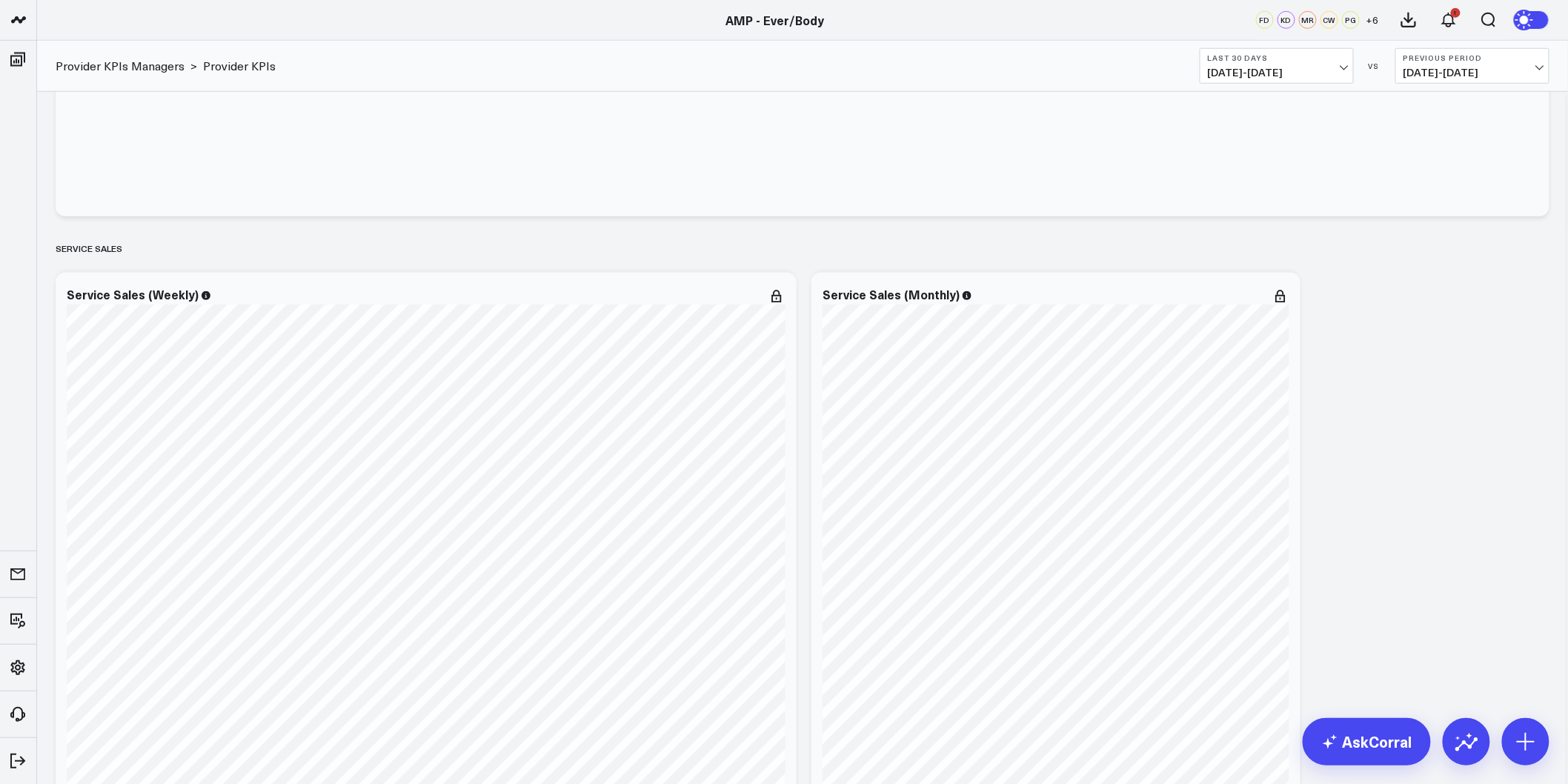
scroll to position [493, 0]
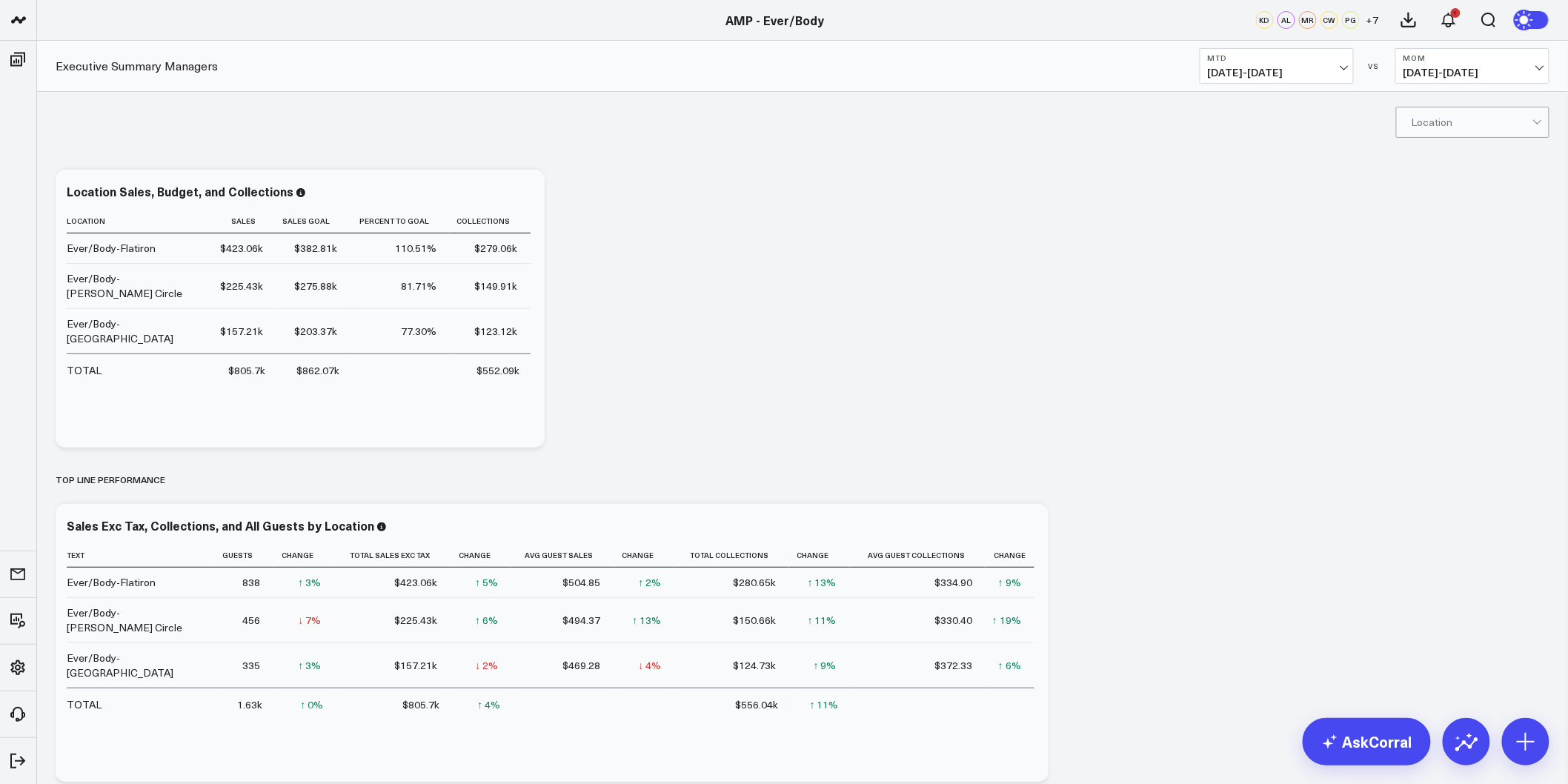
click at [1330, 70] on span "[DATE] - [DATE]" at bounding box center [1277, 73] width 138 height 12
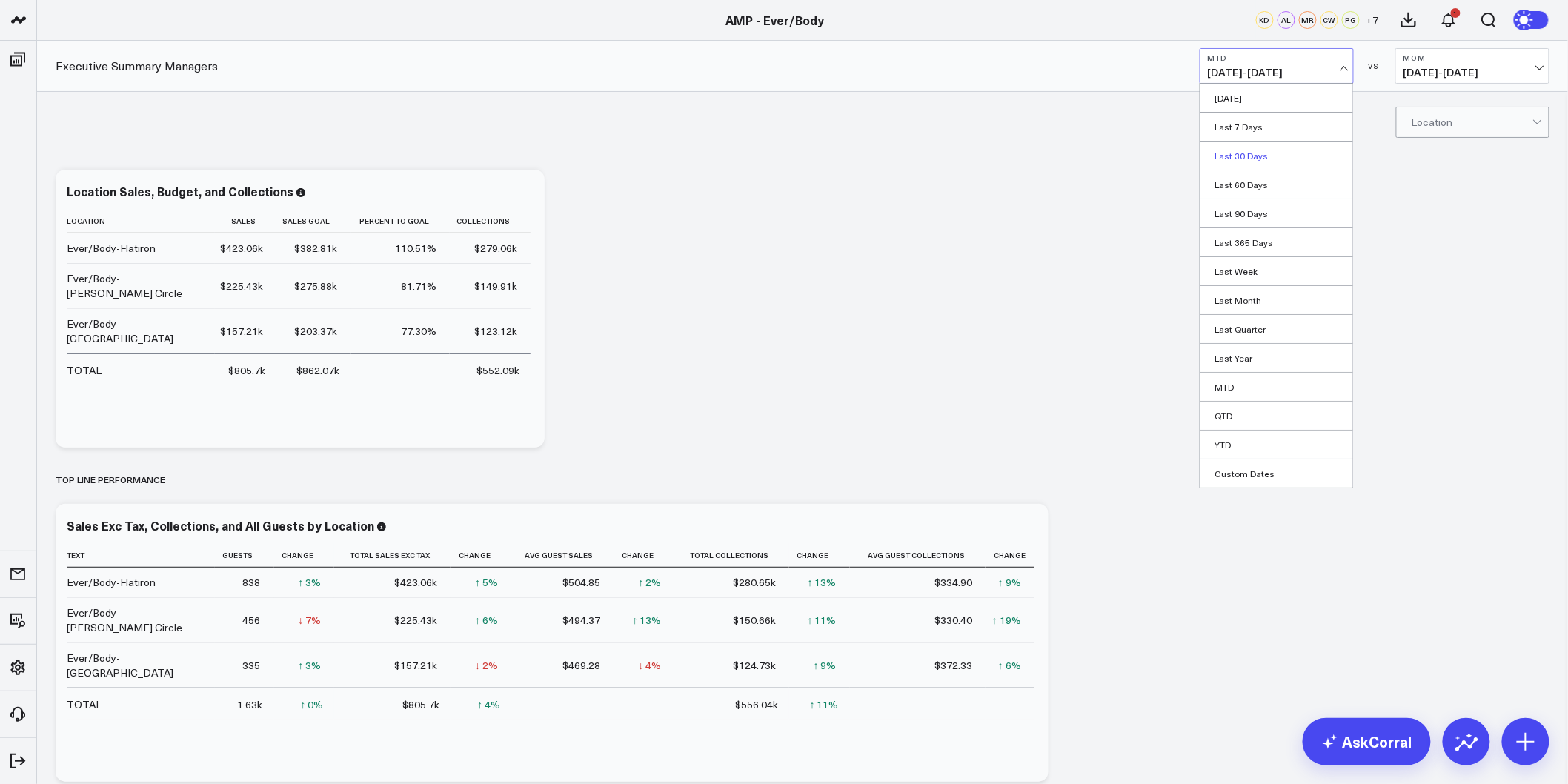
click at [1264, 148] on link "Last 30 Days" at bounding box center [1276, 156] width 152 height 29
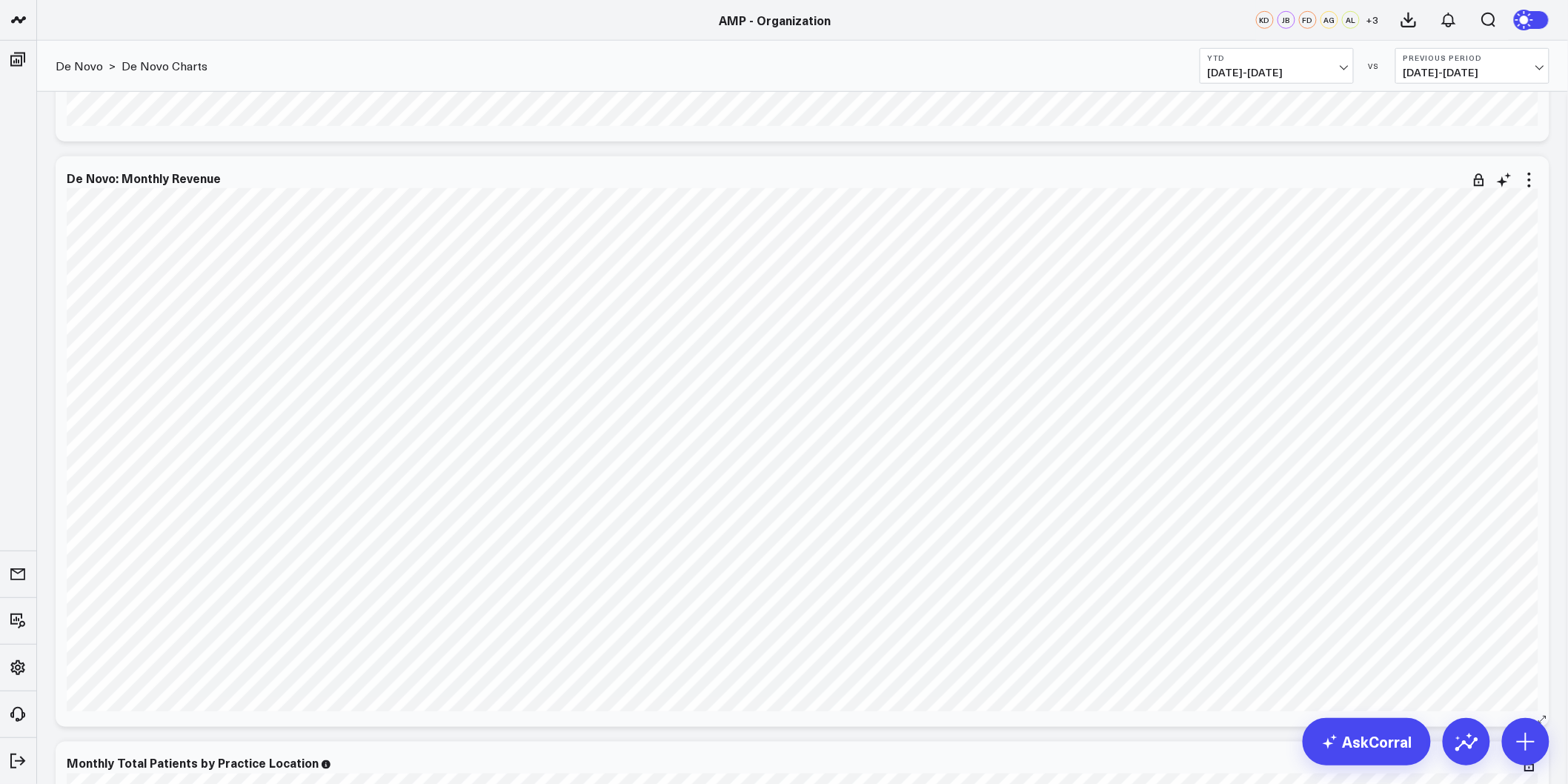
scroll to position [2882, 0]
click at [1528, 179] on icon at bounding box center [1530, 180] width 18 height 18
drag, startPoint x: 1453, startPoint y: 466, endPoint x: 1549, endPoint y: 581, distance: 149.8
click at [180, 186] on div "De Novo: Monthly Revenue" at bounding box center [802, 179] width 1472 height 17
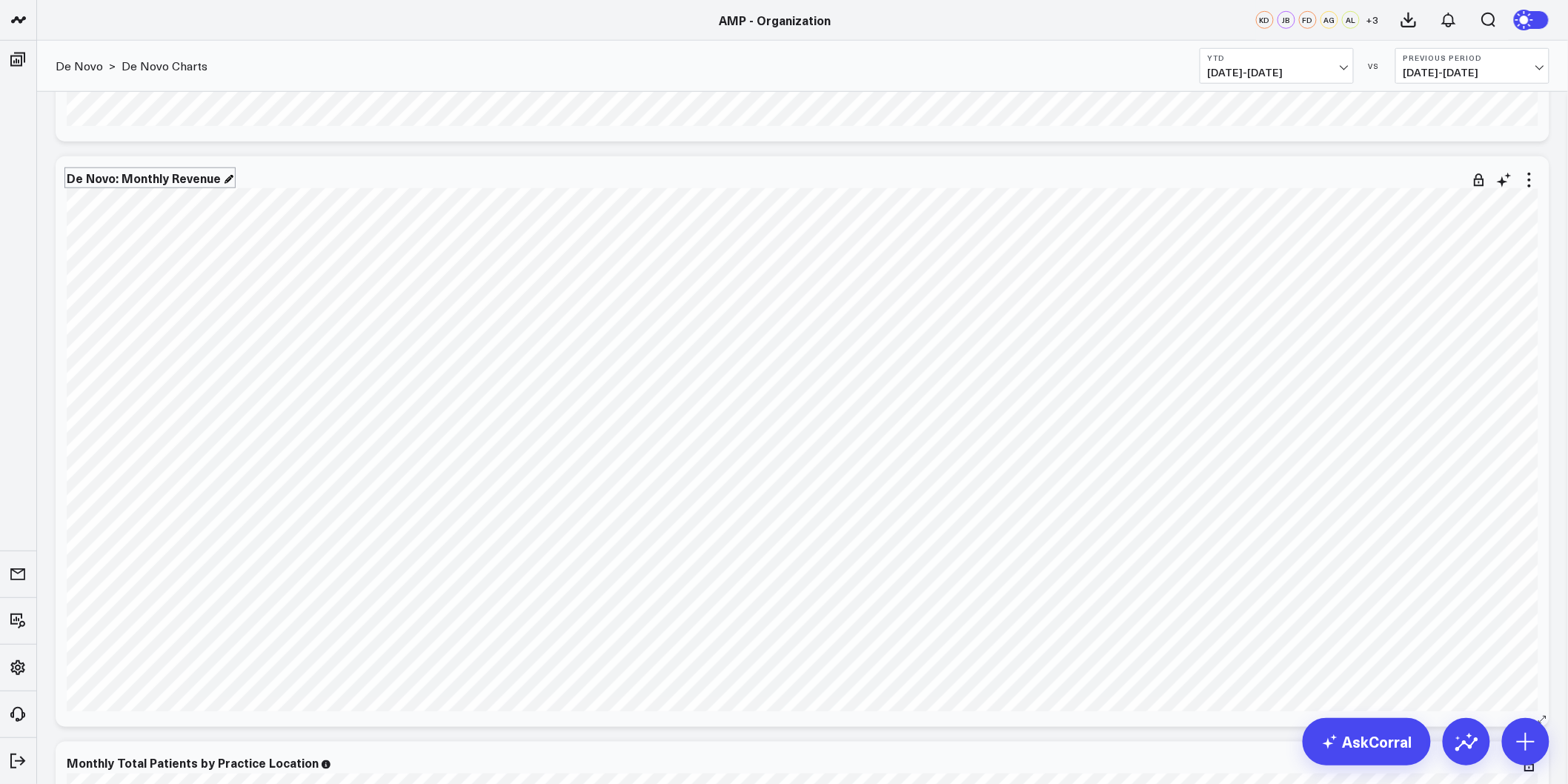
click at [101, 174] on div "De Novo: Monthly Revenue" at bounding box center [150, 178] width 167 height 17
click at [111, 176] on div "De Novo: Monthly Revenue" at bounding box center [150, 178] width 167 height 17
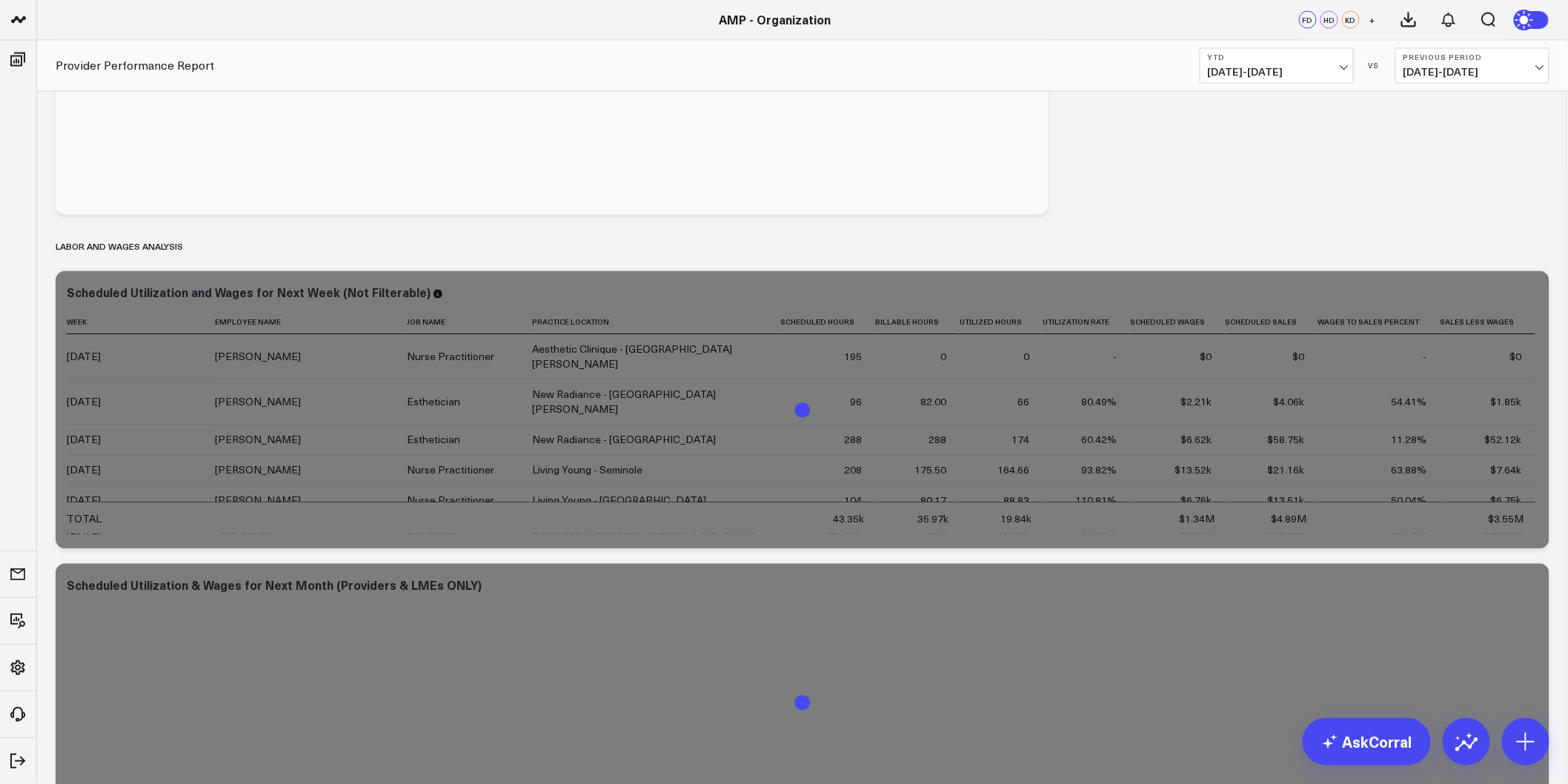
scroll to position [1317, 0]
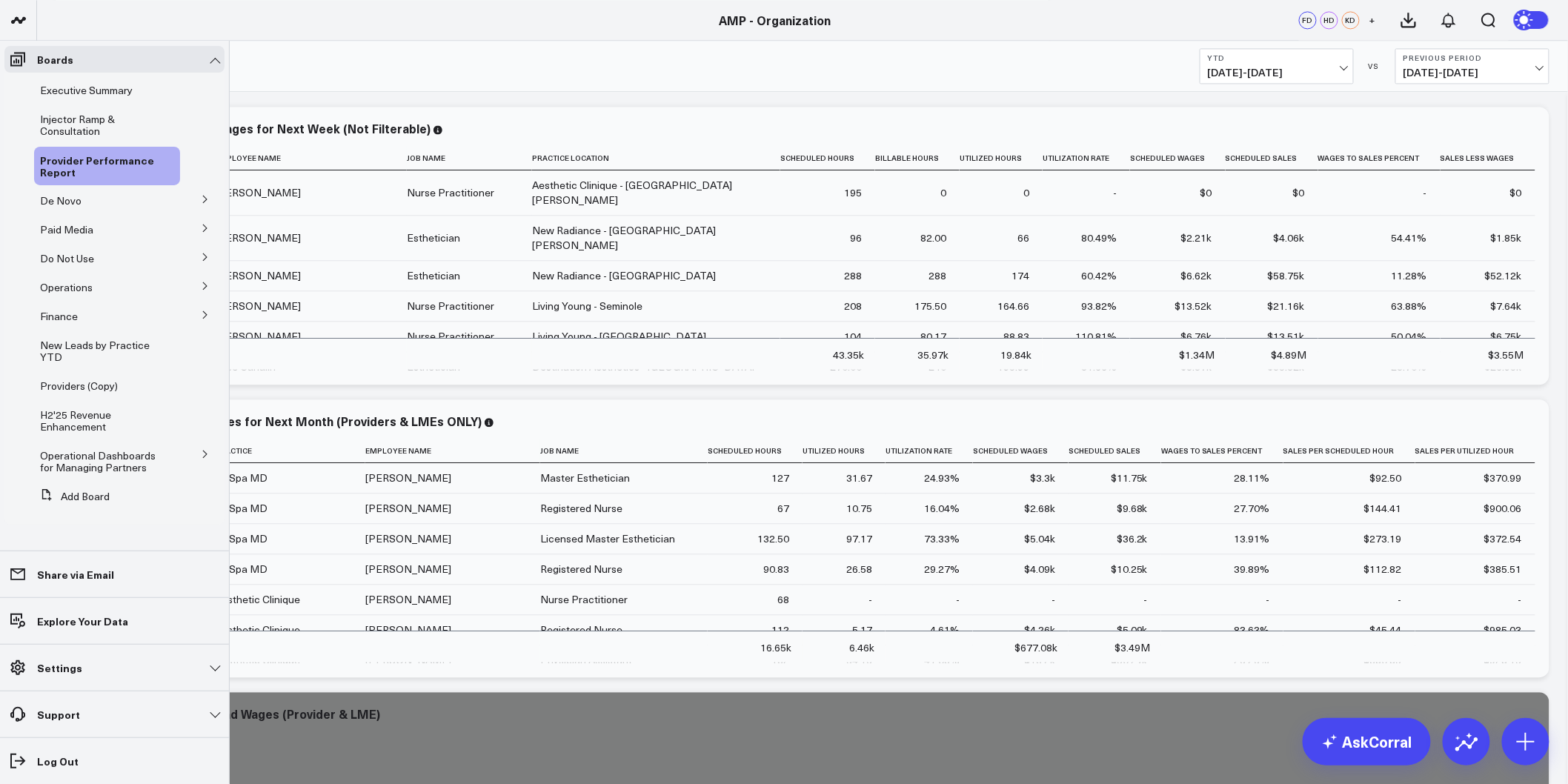
click at [202, 198] on icon at bounding box center [206, 200] width 9 height 9
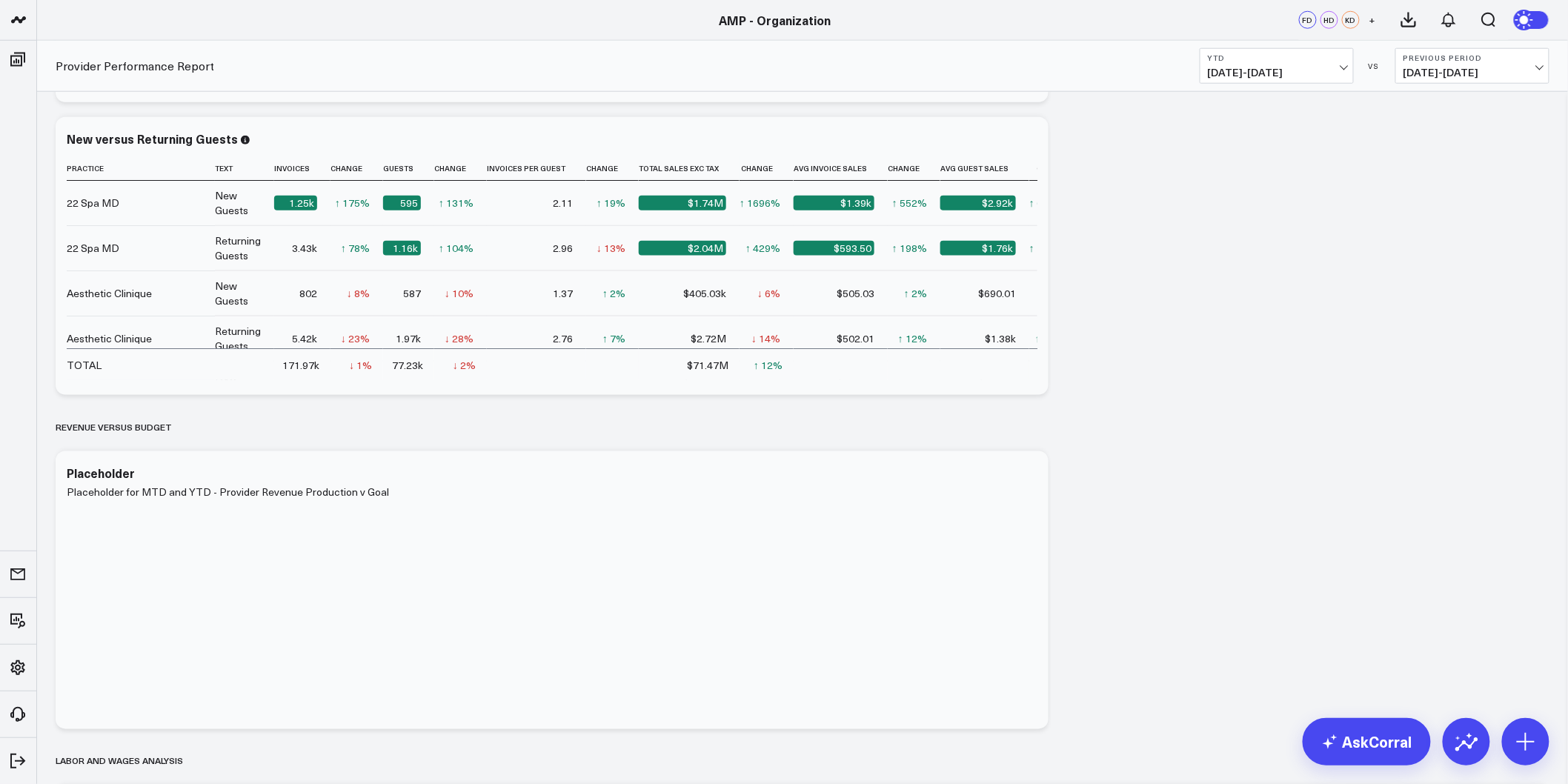
scroll to position [576, 0]
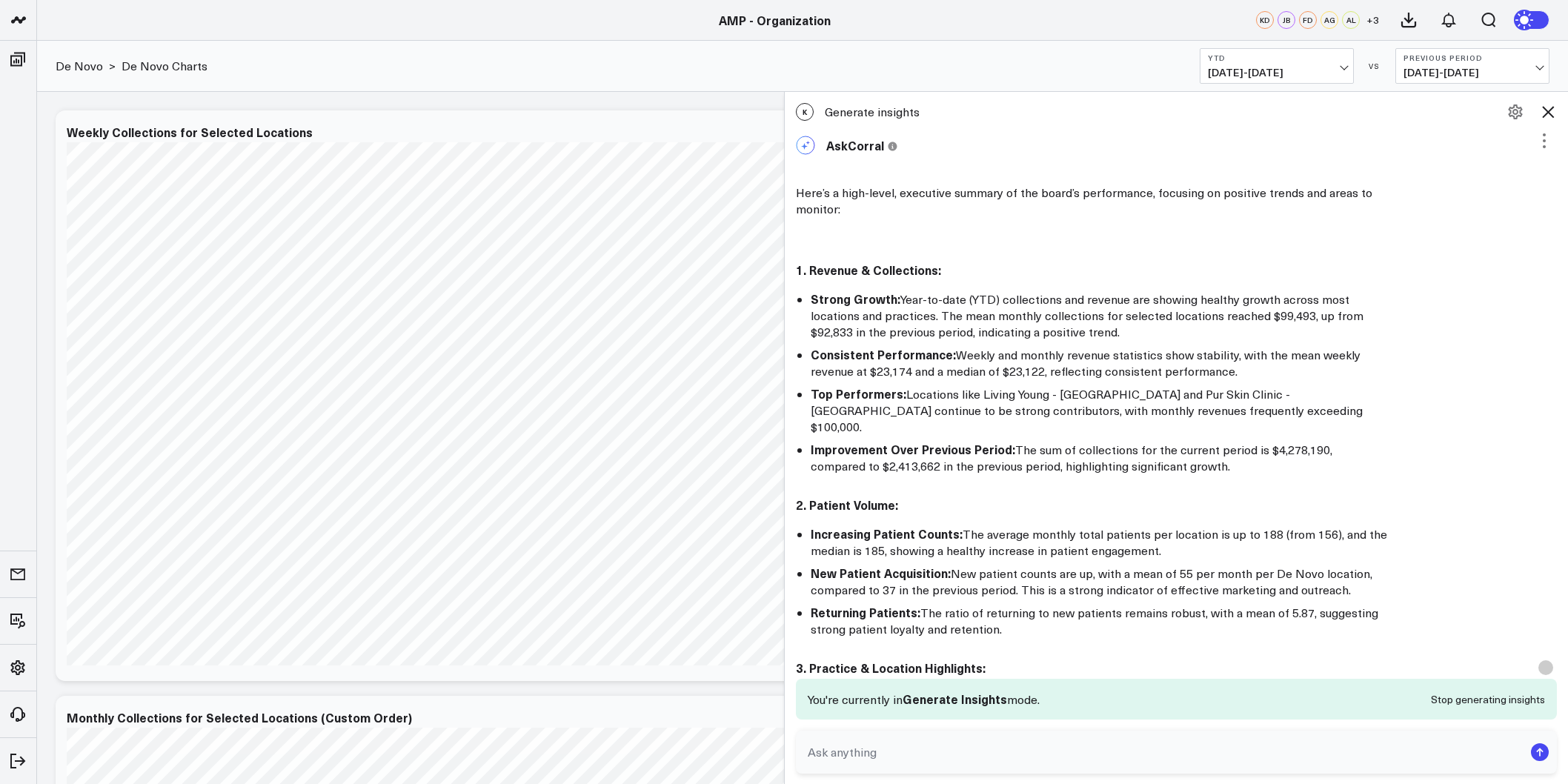
scroll to position [164, 0]
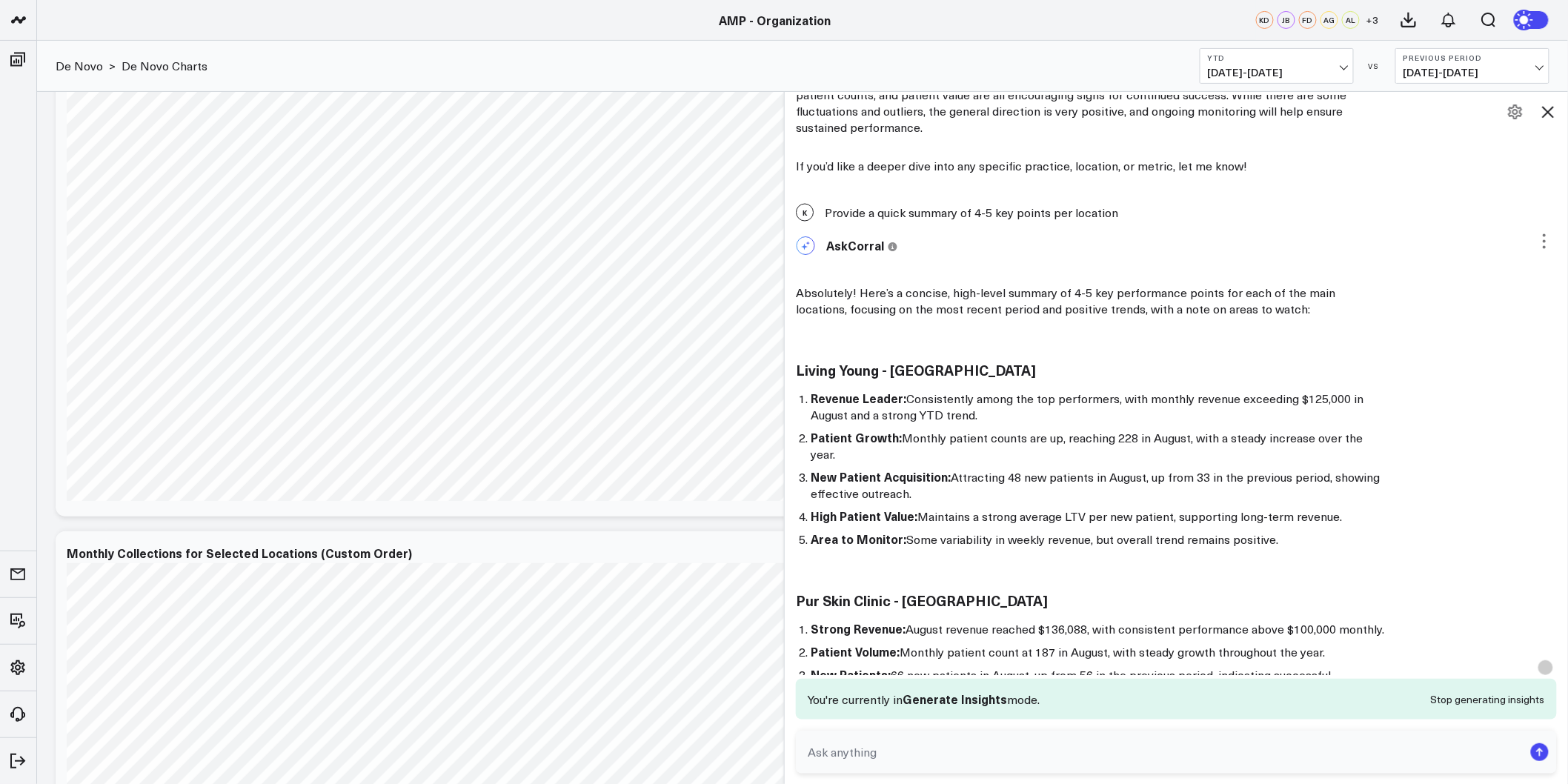
click at [1557, 109] on icon at bounding box center [1548, 112] width 18 height 18
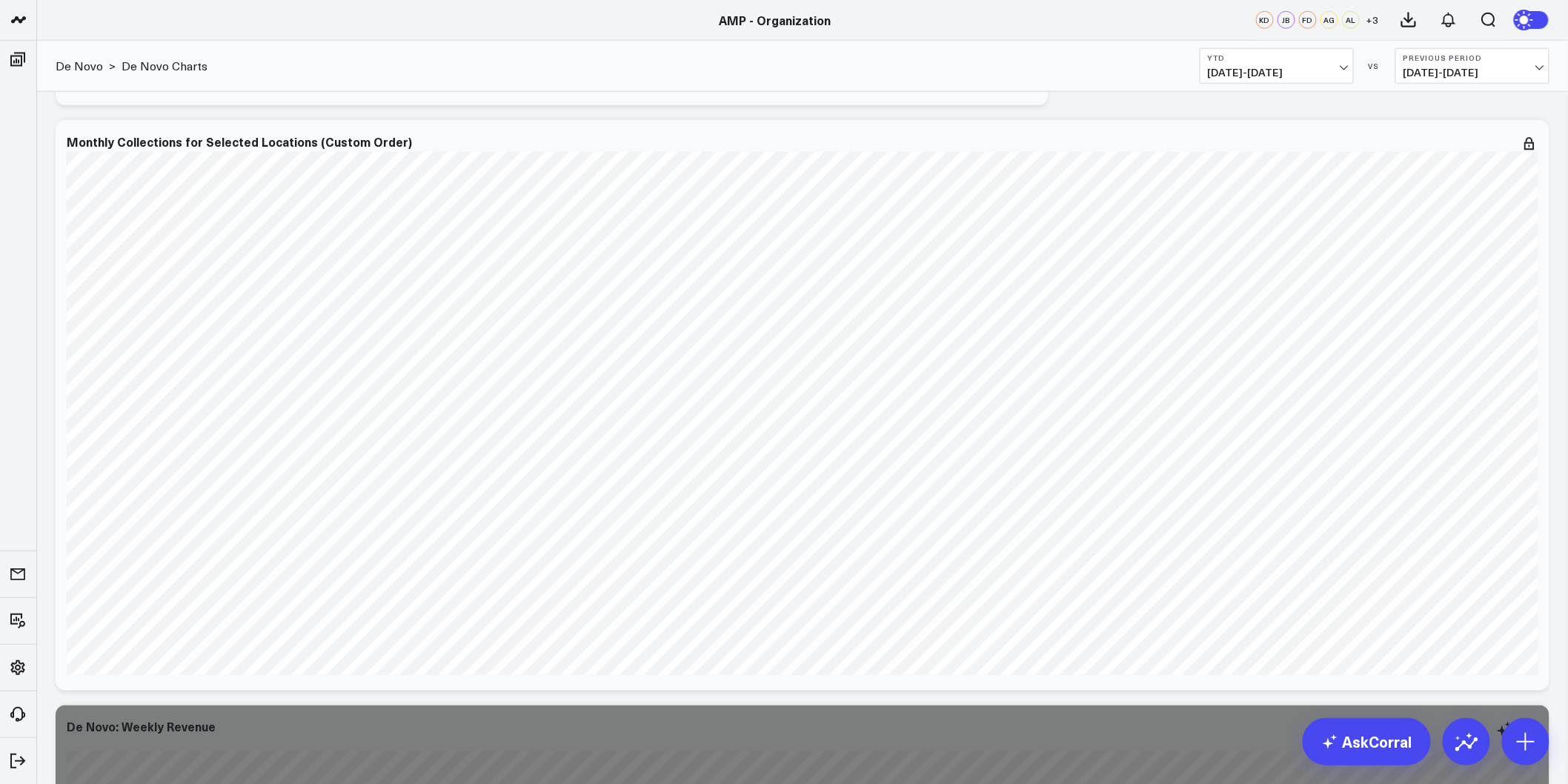
scroll to position [1071, 0]
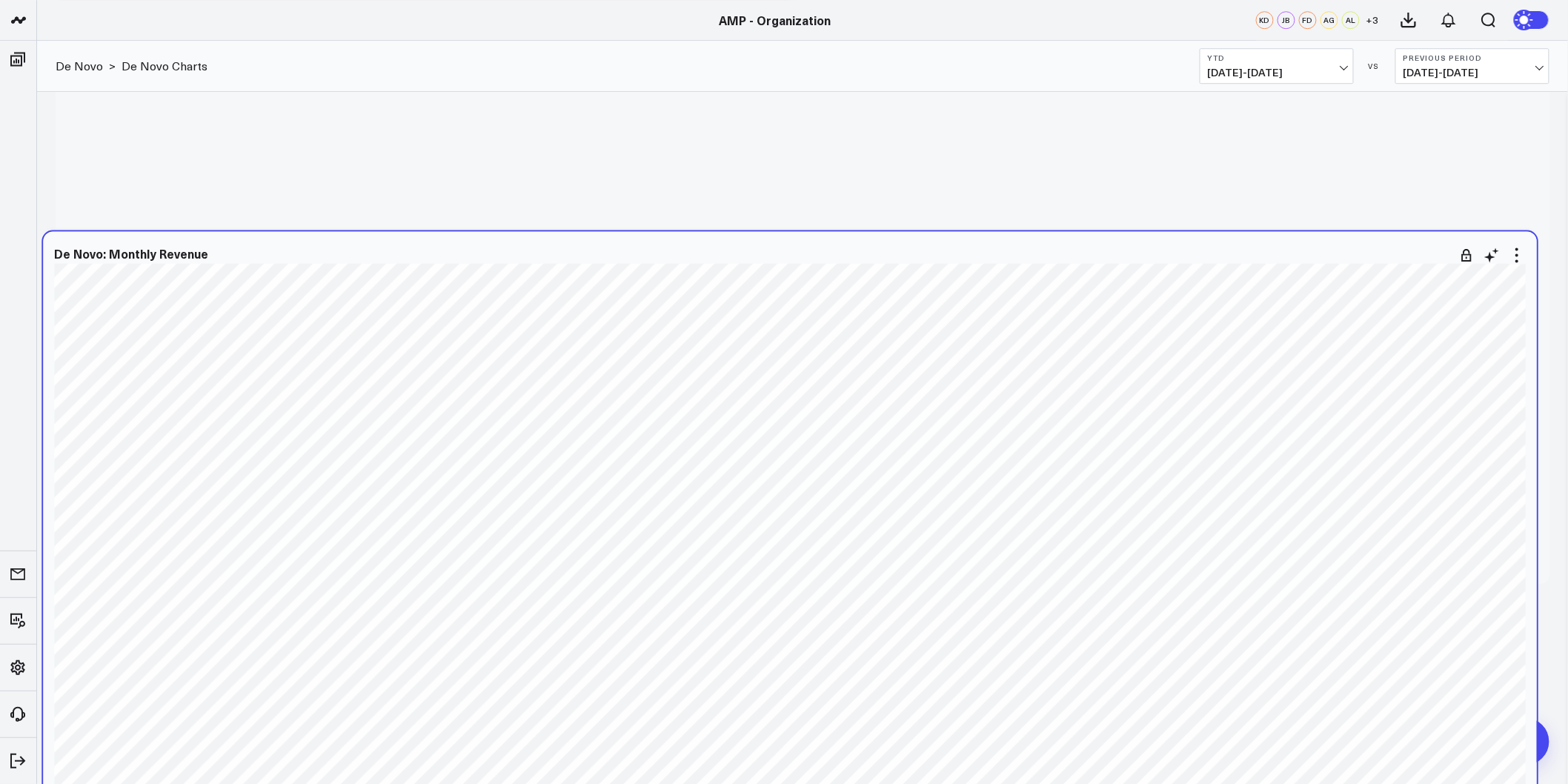
drag, startPoint x: 1292, startPoint y: 173, endPoint x: 1284, endPoint y: 251, distance: 78.4
click at [1284, 251] on div "De Novo: Monthly Revenue" at bounding box center [790, 253] width 1472 height 14
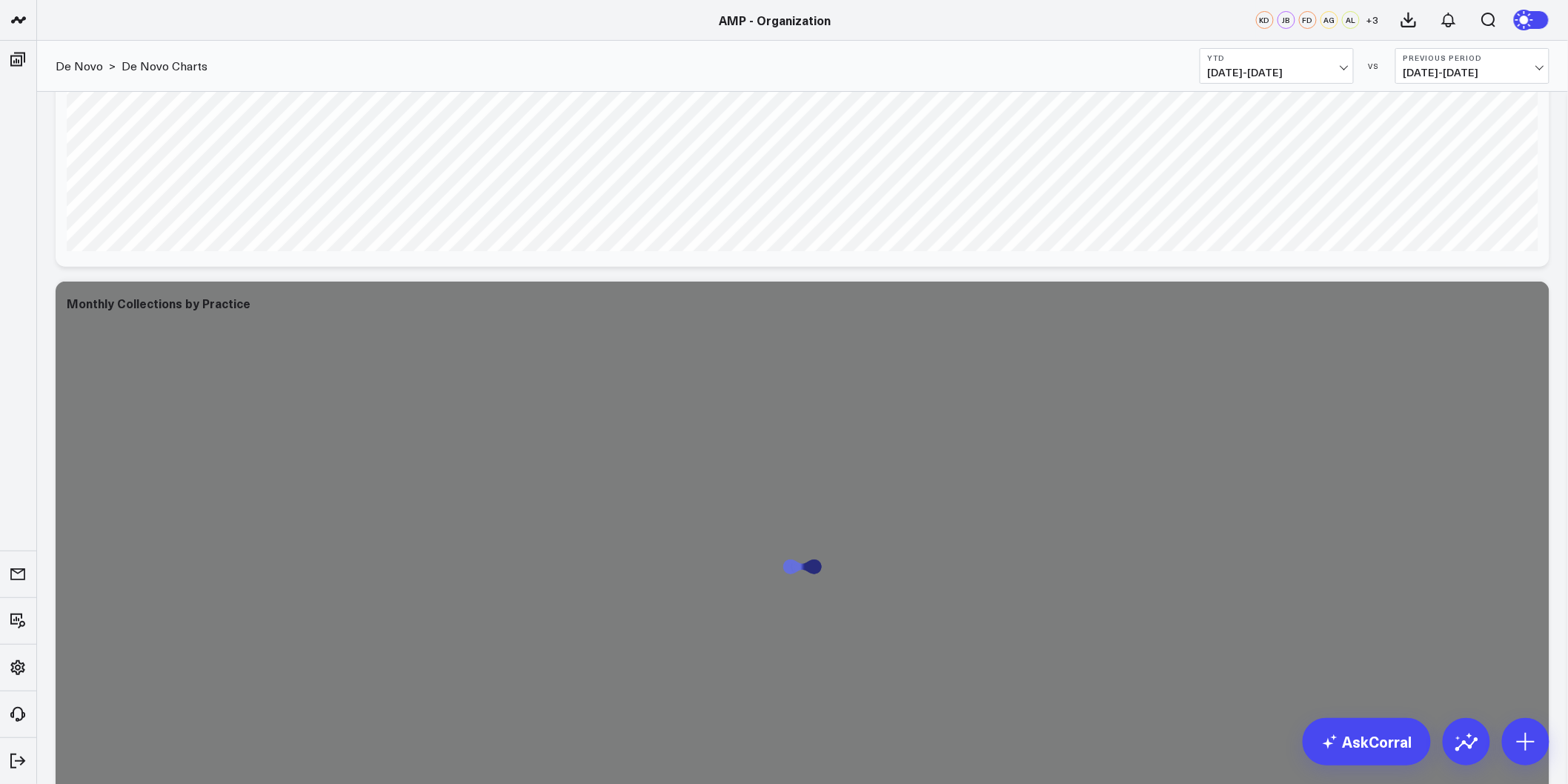
drag, startPoint x: 1196, startPoint y: 329, endPoint x: 1186, endPoint y: 33, distance: 296.2
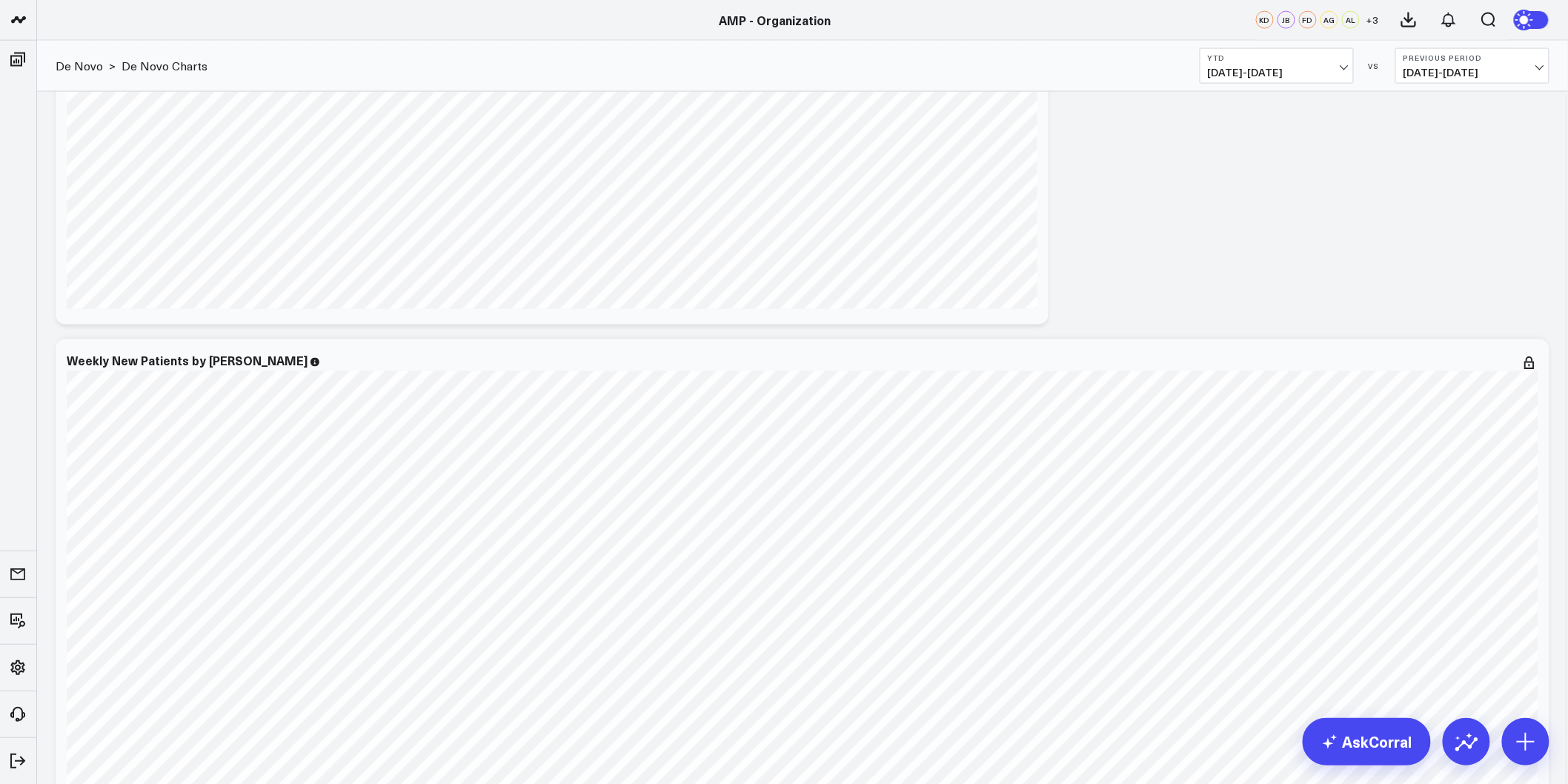
scroll to position [5875, 0]
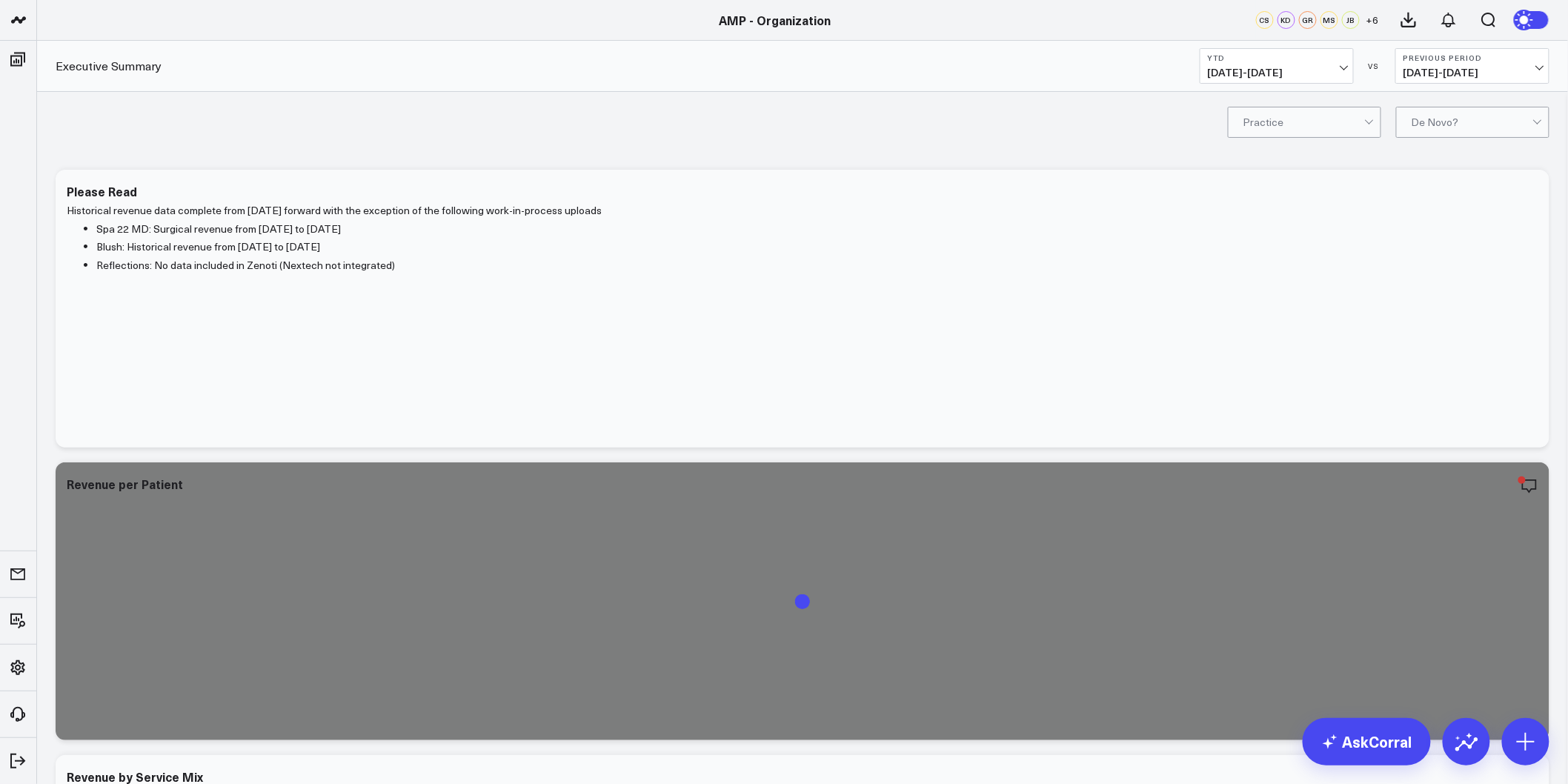
click at [1340, 77] on span "[DATE] - [DATE]" at bounding box center [1277, 73] width 138 height 12
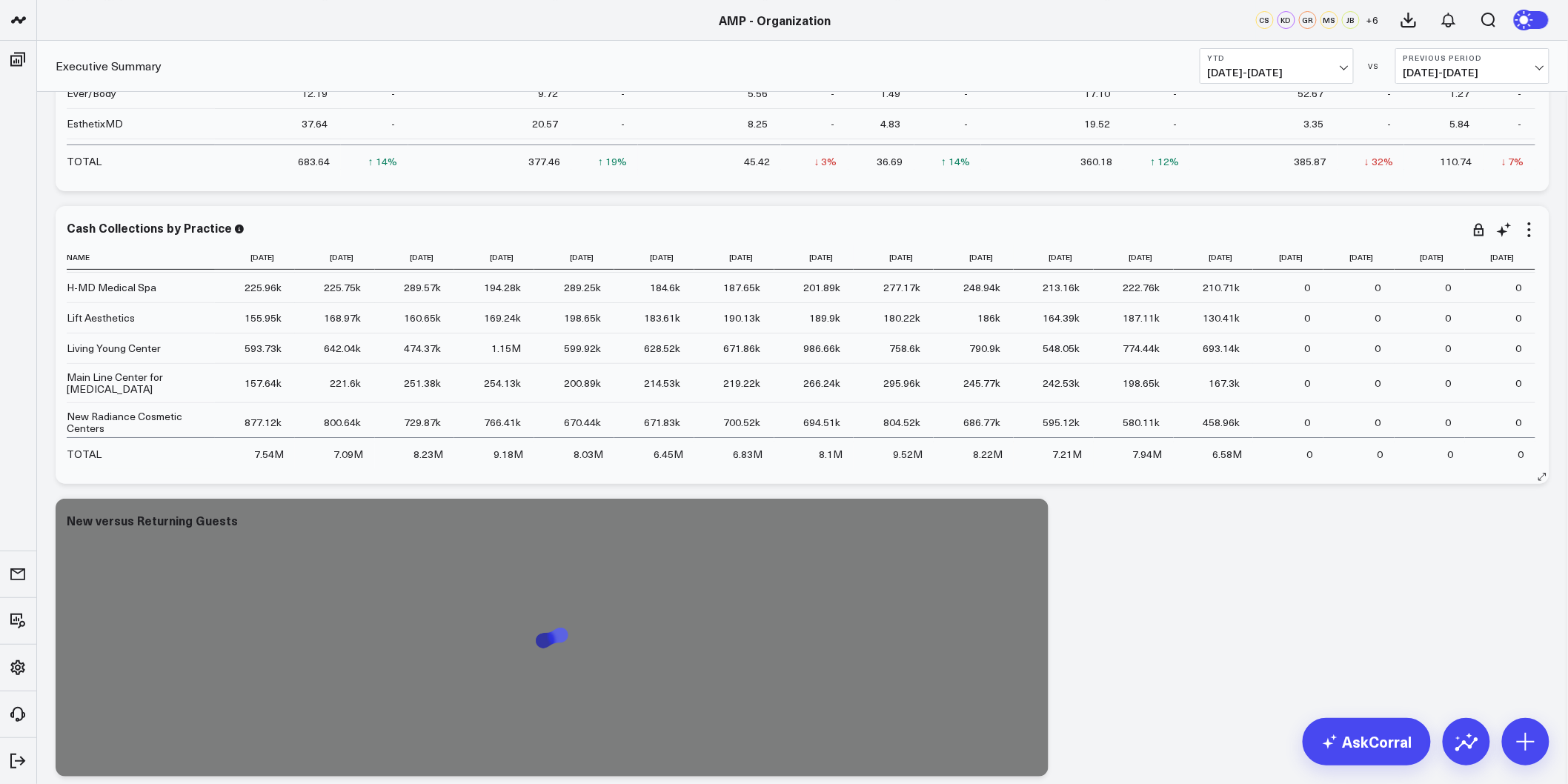
scroll to position [329, 0]
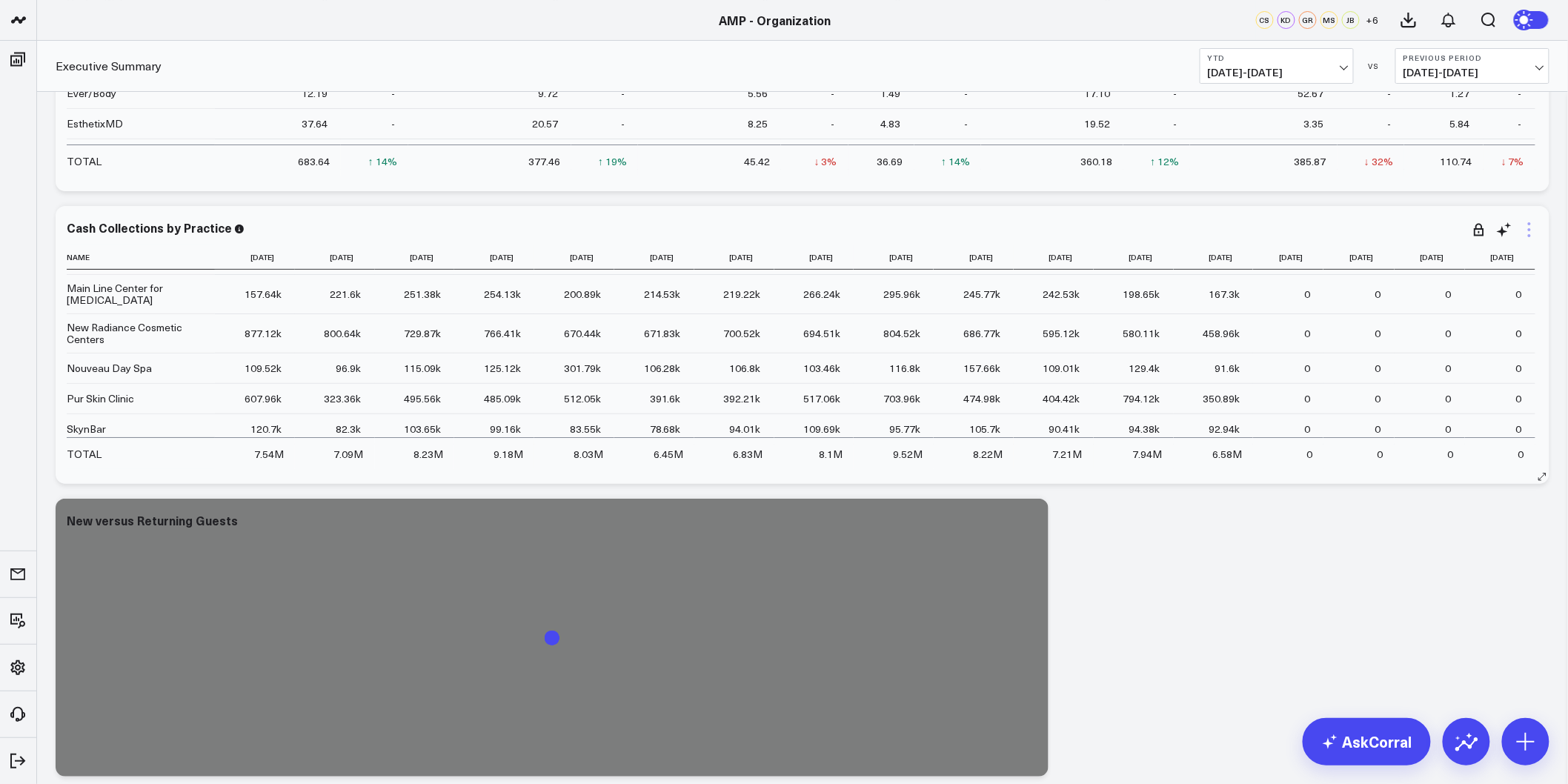
click at [1532, 225] on icon at bounding box center [1530, 230] width 18 height 18
click at [1452, 517] on link "Export" at bounding box center [1469, 514] width 107 height 14
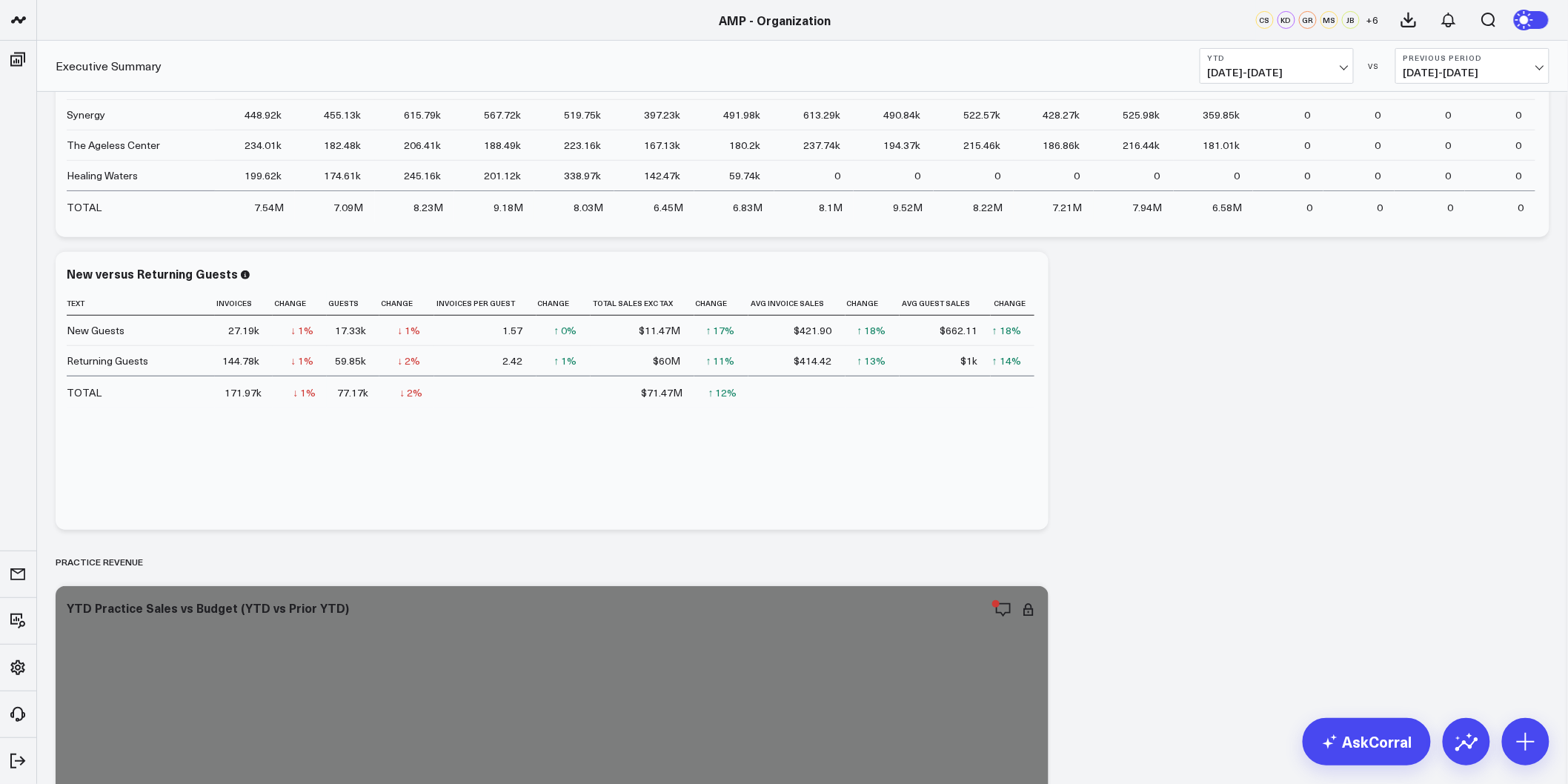
scroll to position [2306, 0]
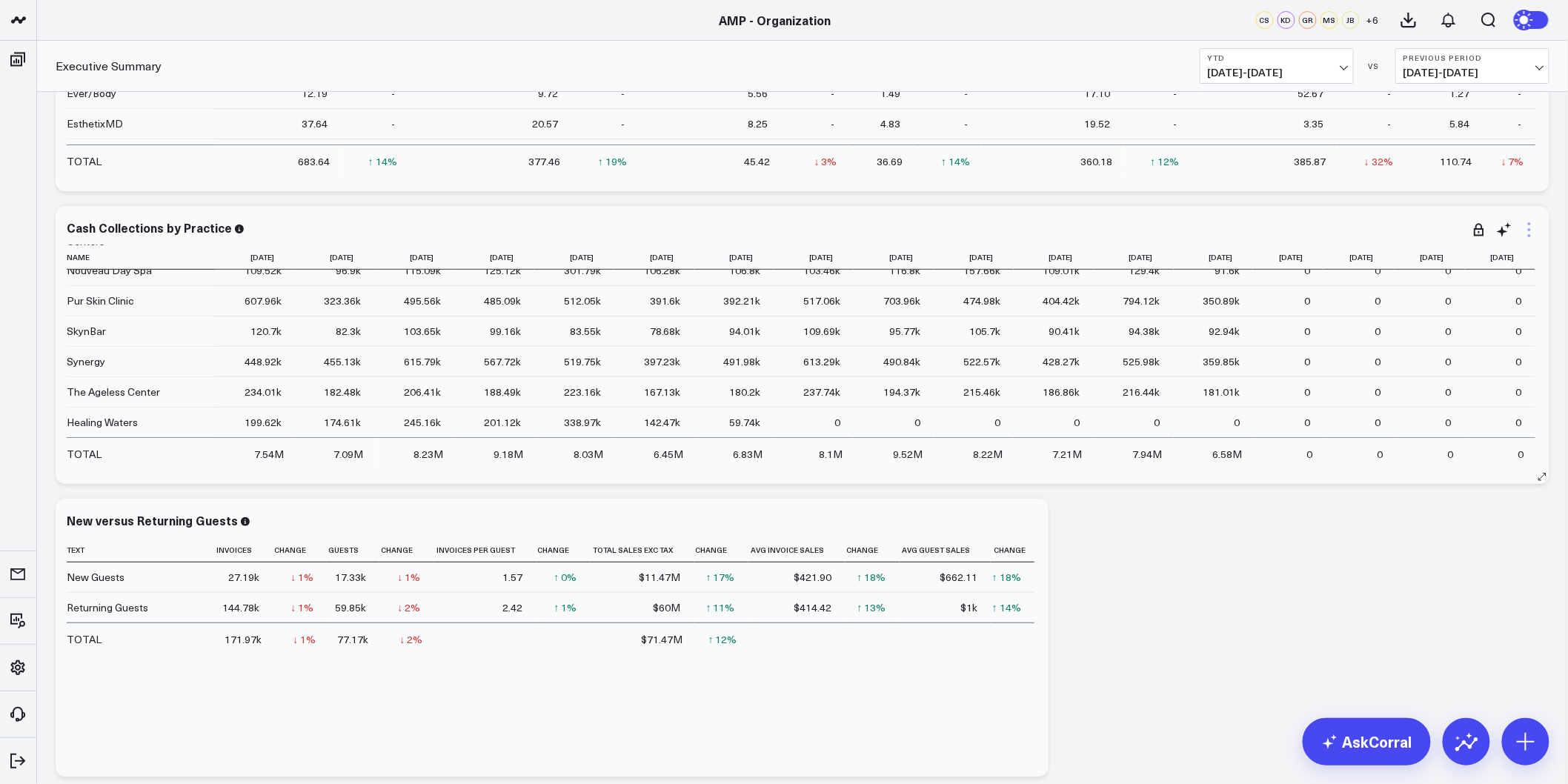
click at [1530, 231] on icon at bounding box center [1530, 230] width 3 height 3
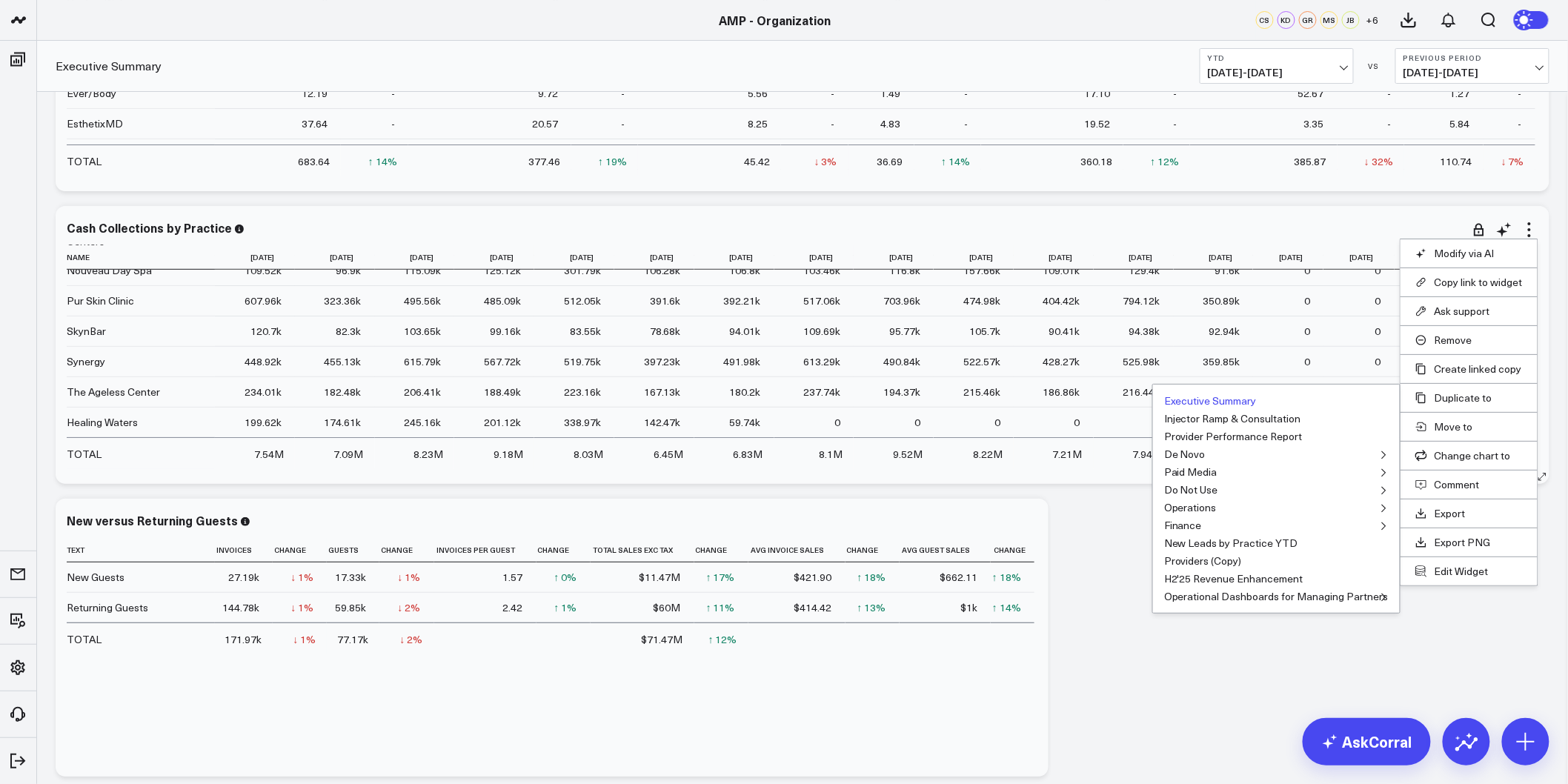
click at [1202, 396] on button "Executive Summary" at bounding box center [1210, 401] width 92 height 11
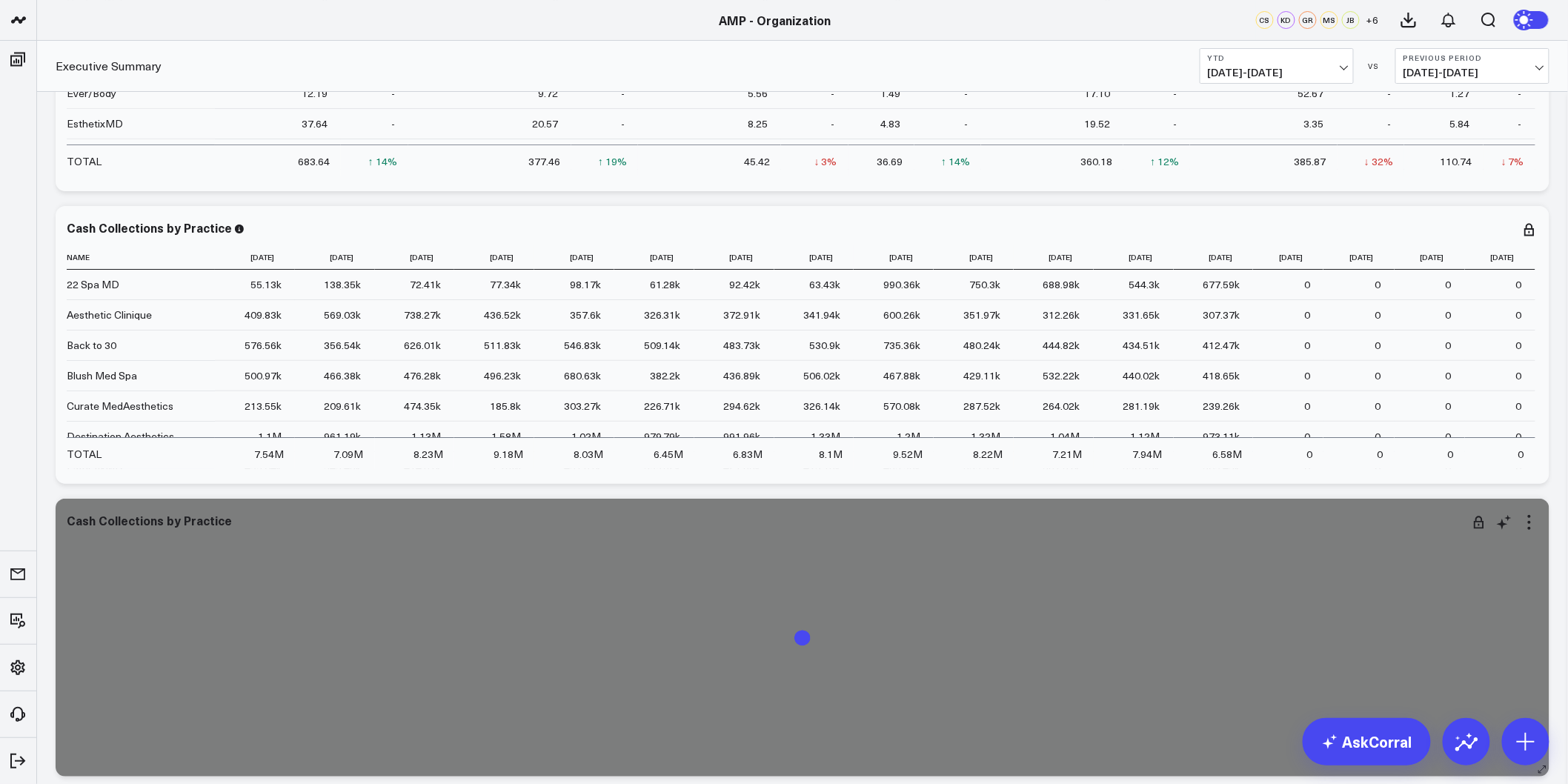
click at [1174, 568] on div at bounding box center [802, 650] width 1472 height 224
click at [1498, 521] on icon at bounding box center [1504, 523] width 18 height 18
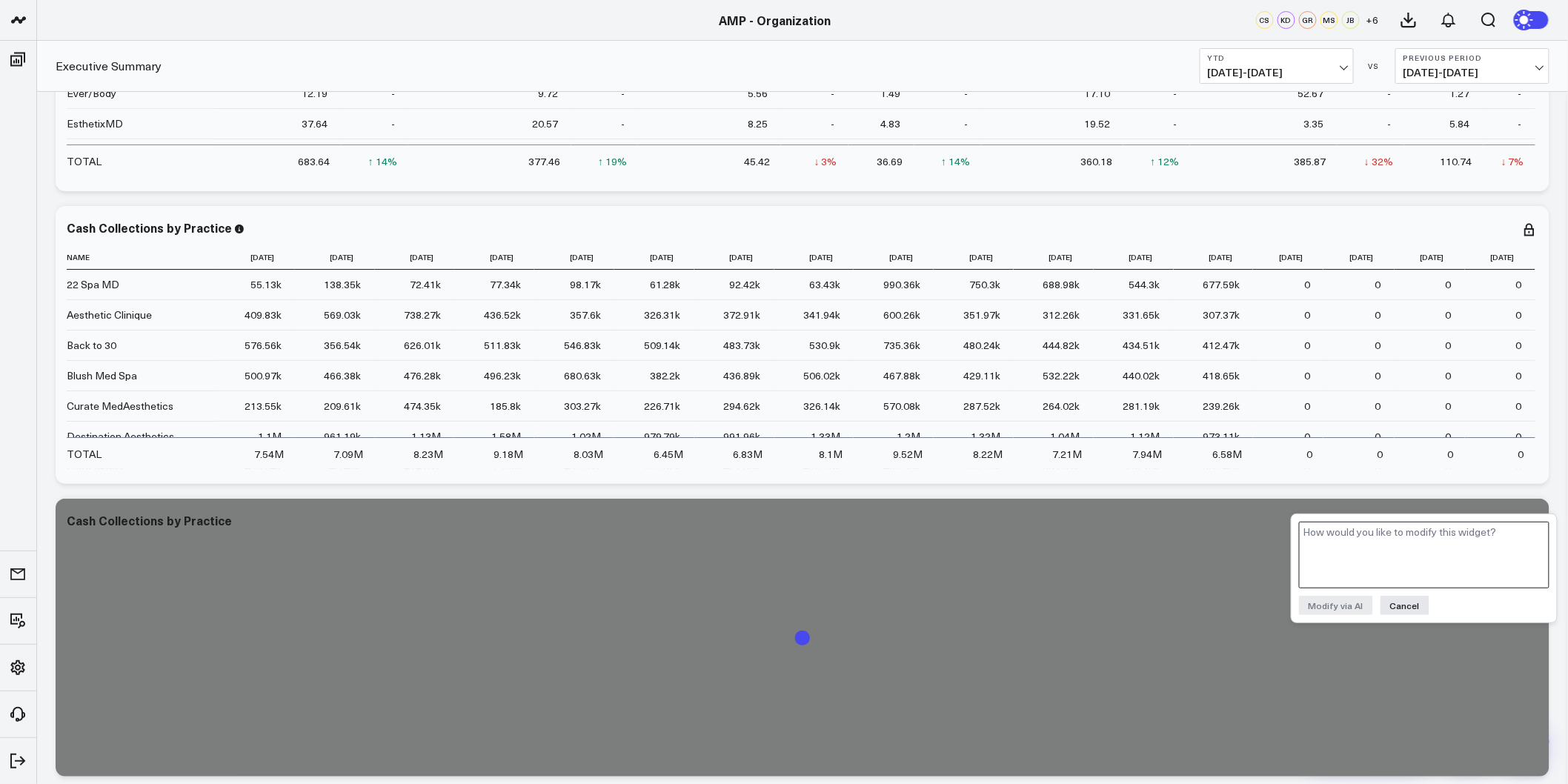
click at [1382, 540] on textarea at bounding box center [1425, 555] width 251 height 67
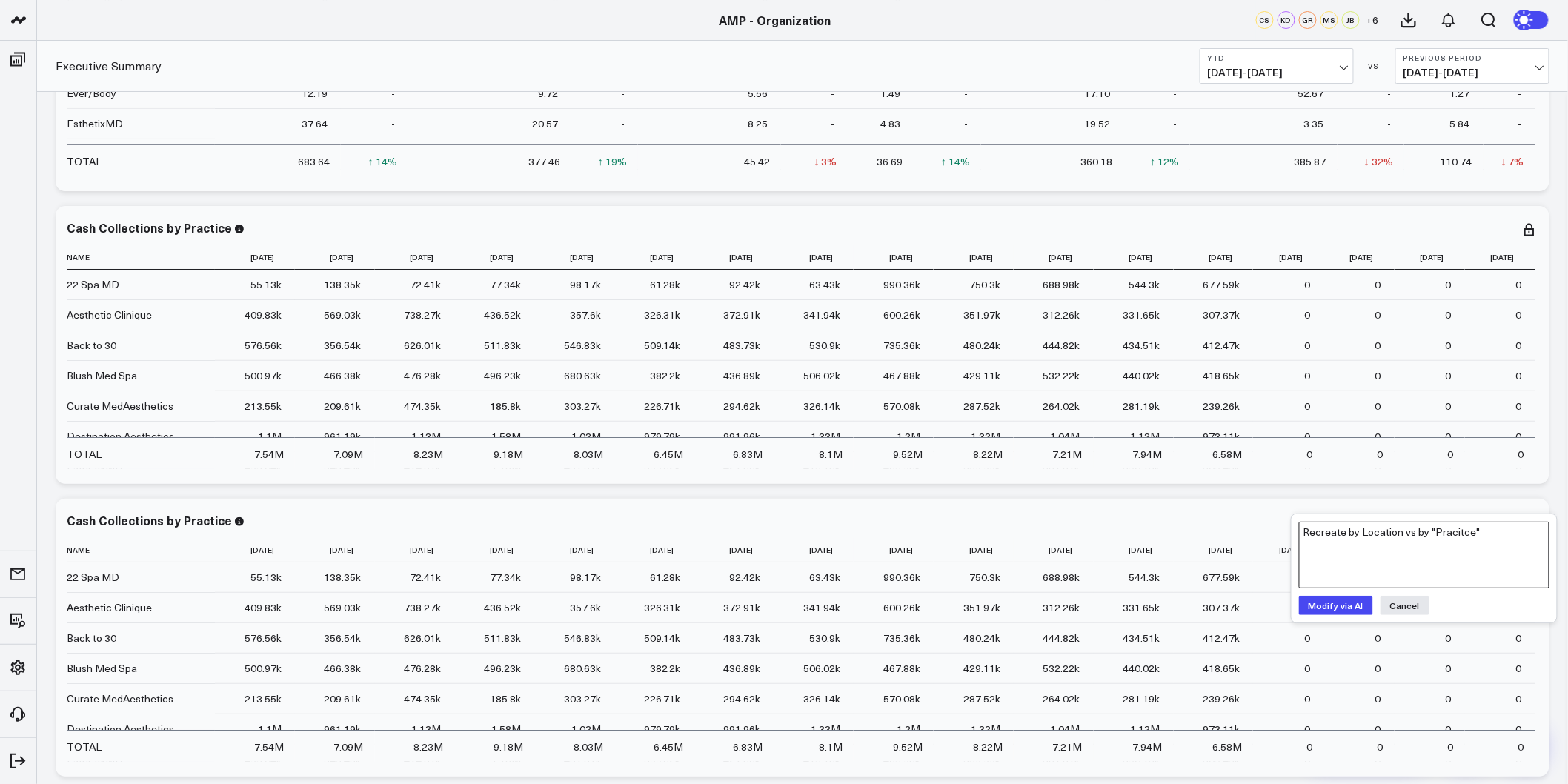
click at [1371, 541] on textarea "Recreate by Location vs by "Pracitce"" at bounding box center [1425, 555] width 251 height 67
type textarea "Recreate by "Location" vs by "Practice""
click at [1356, 605] on button "Modify via AI" at bounding box center [1336, 606] width 74 height 20
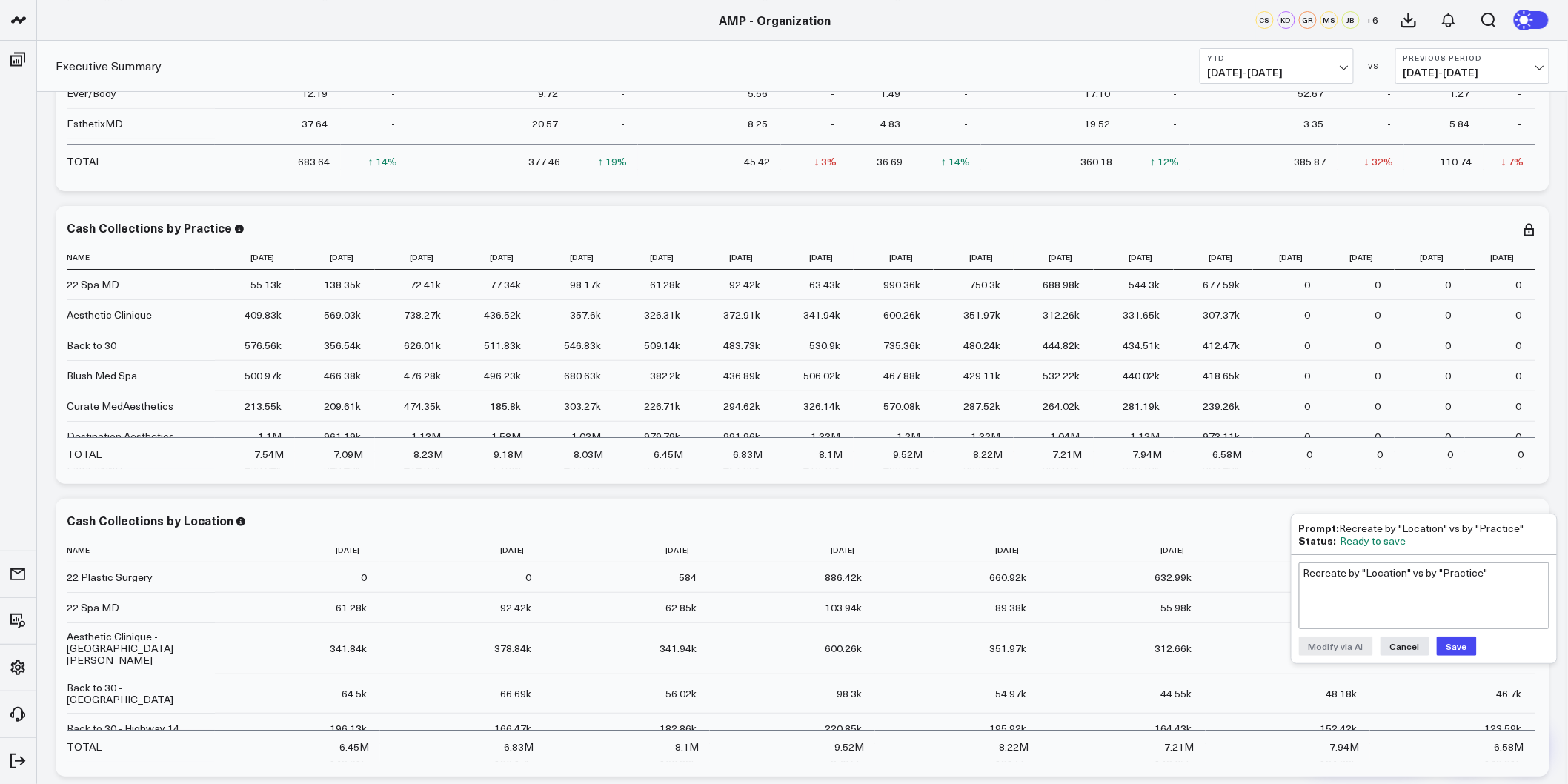
click at [1460, 646] on button "Save" at bounding box center [1456, 647] width 40 height 20
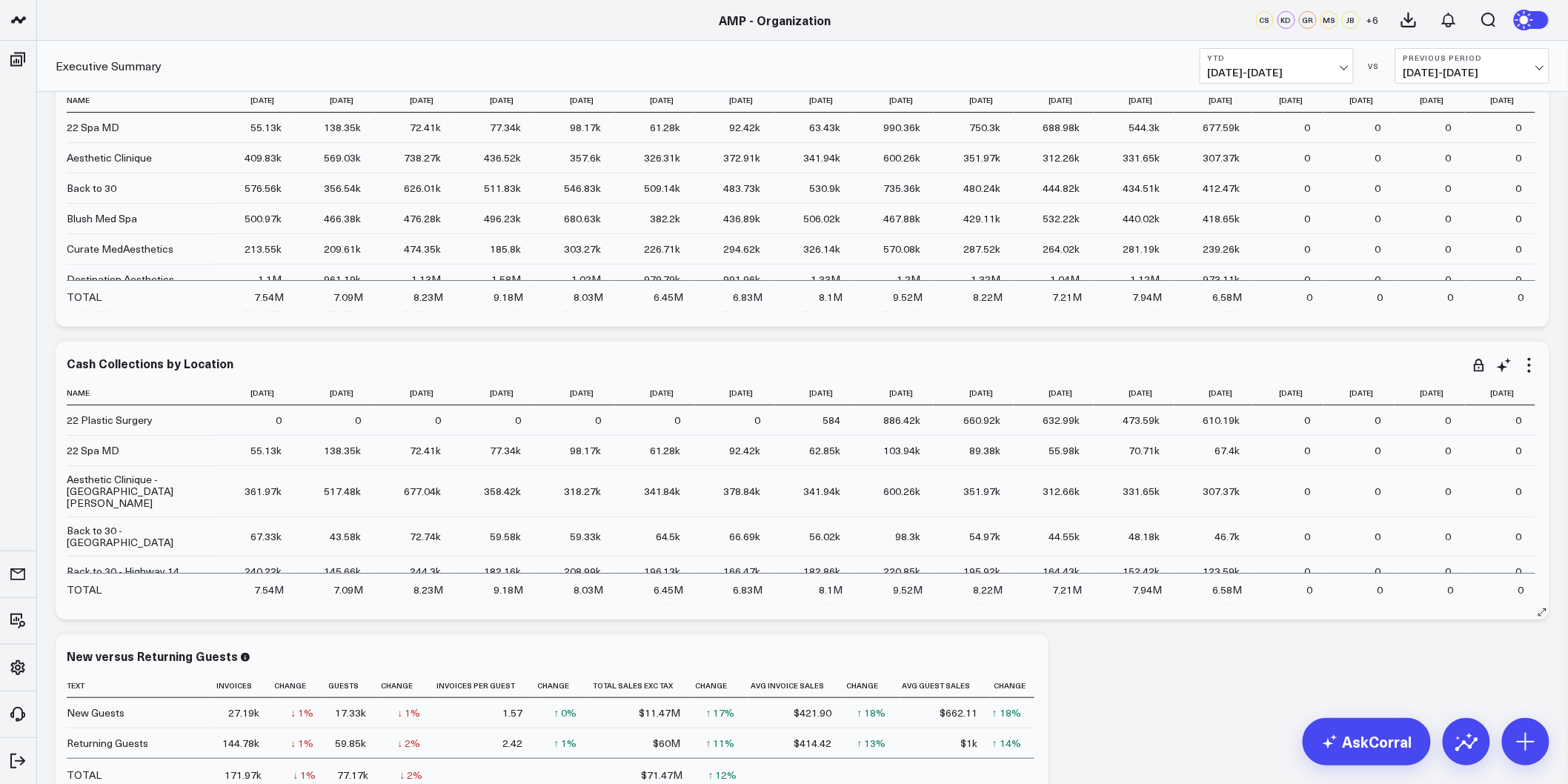
scroll to position [2471, 0]
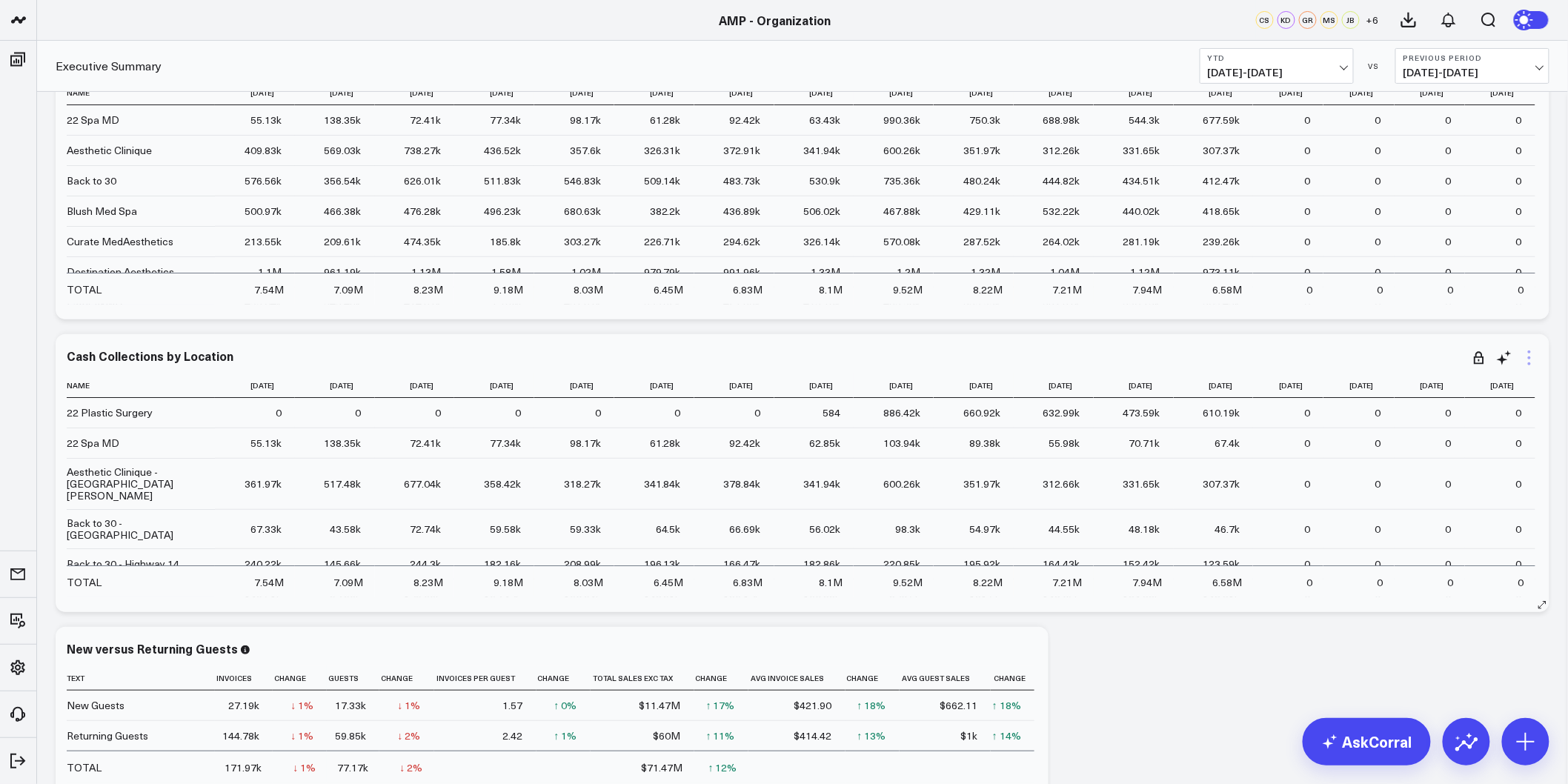
click at [1524, 351] on icon at bounding box center [1530, 358] width 18 height 18
click at [1453, 645] on link "Export" at bounding box center [1469, 642] width 107 height 14
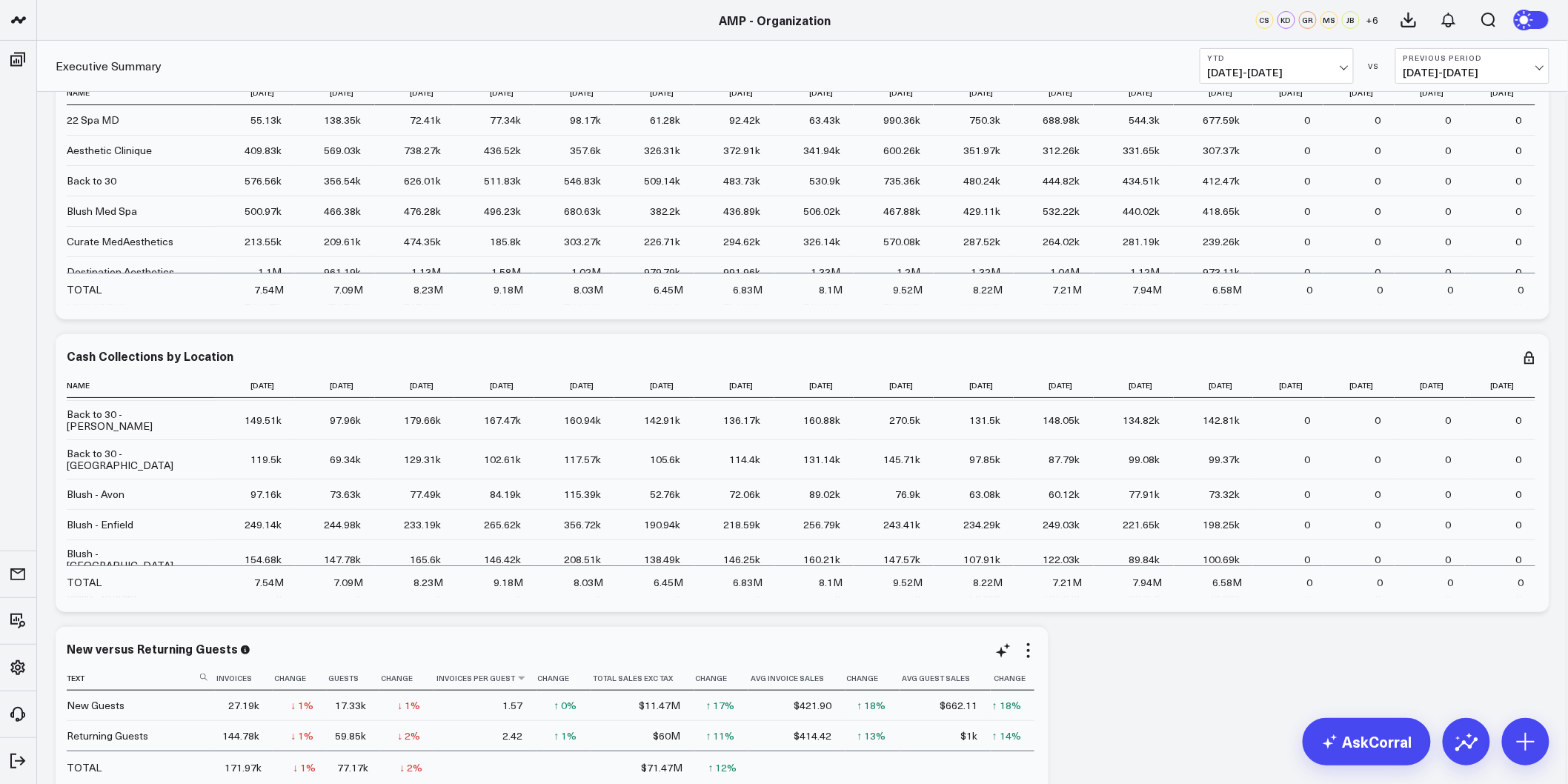
scroll to position [329, 0]
